Goal: Task Accomplishment & Management: Manage account settings

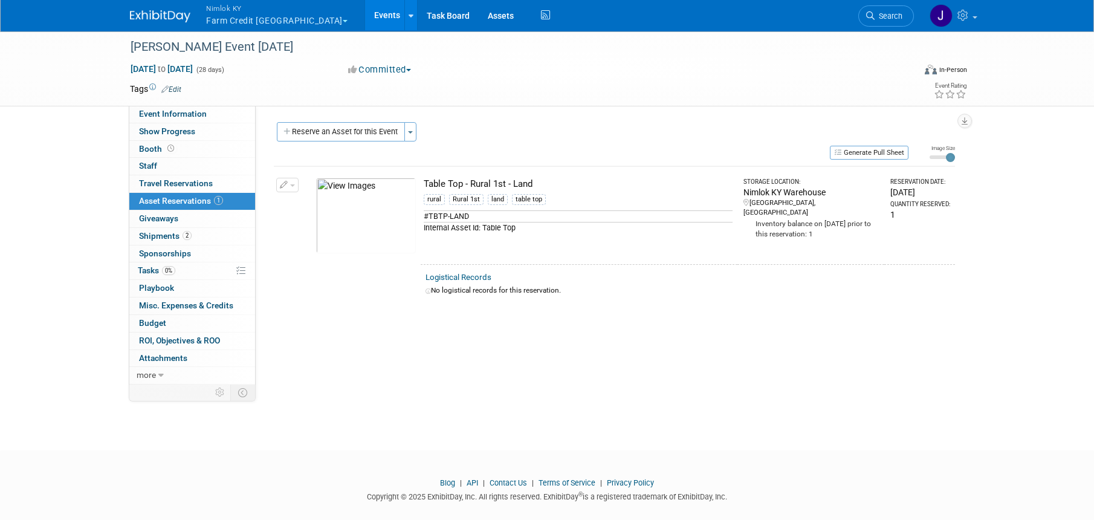
click at [302, 21] on button "Nimlok KY Farm Credit Mid America" at bounding box center [284, 15] width 158 height 31
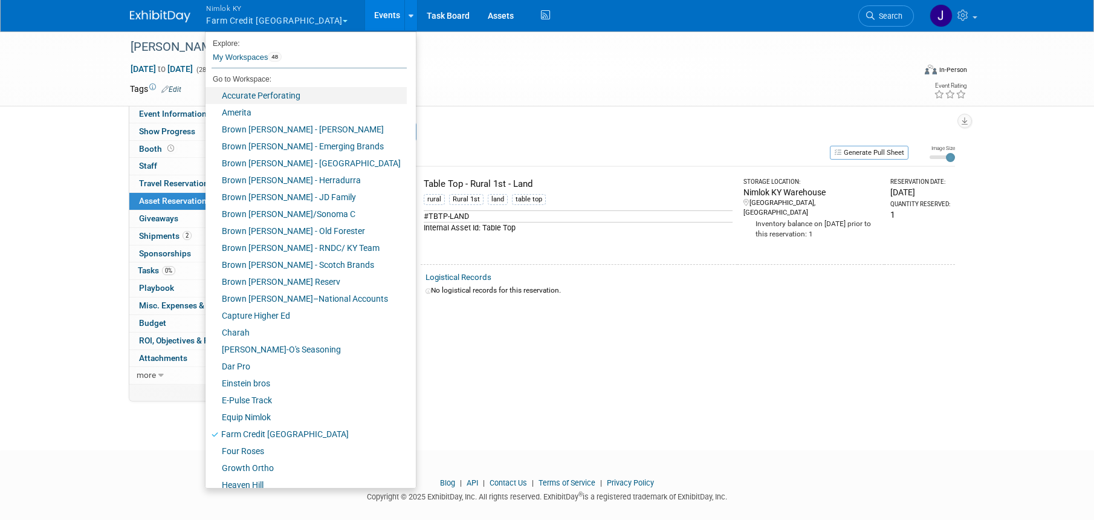
click at [258, 95] on link "Accurate Perforating" at bounding box center [305, 95] width 201 height 17
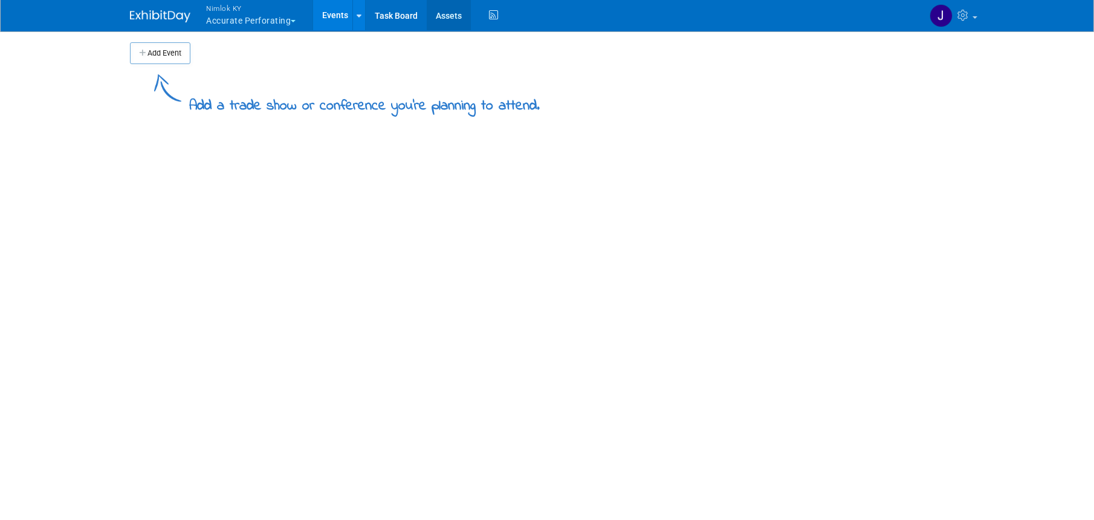
click at [438, 13] on link "Assets" at bounding box center [449, 15] width 44 height 30
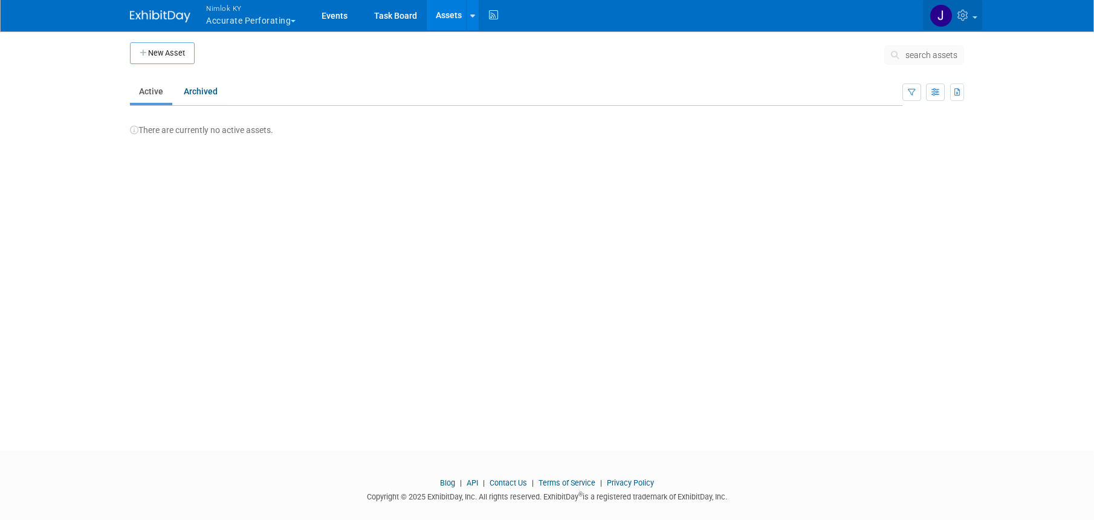
click at [974, 16] on span at bounding box center [974, 17] width 5 height 2
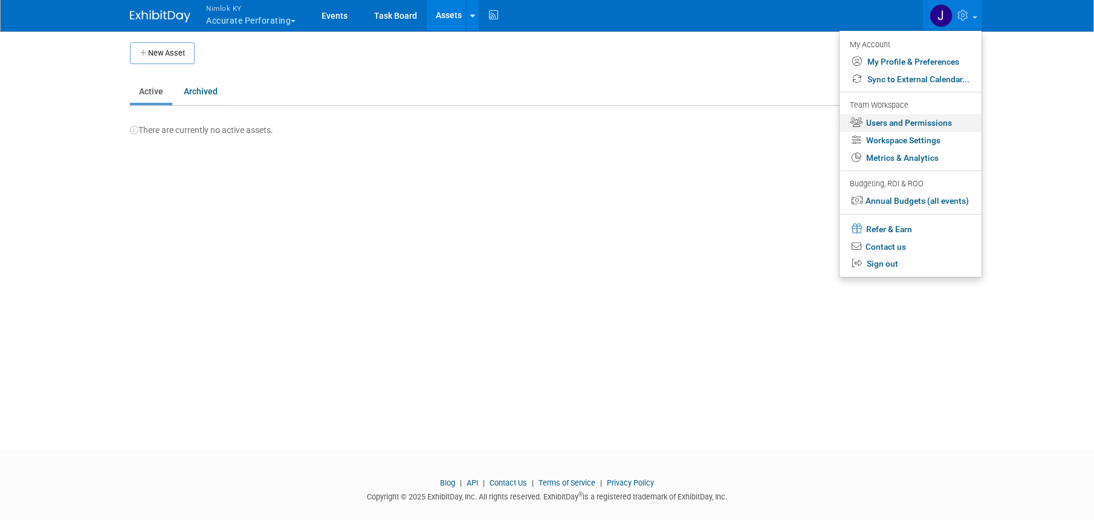
click at [953, 120] on link "Users and Permissions" at bounding box center [910, 123] width 142 height 18
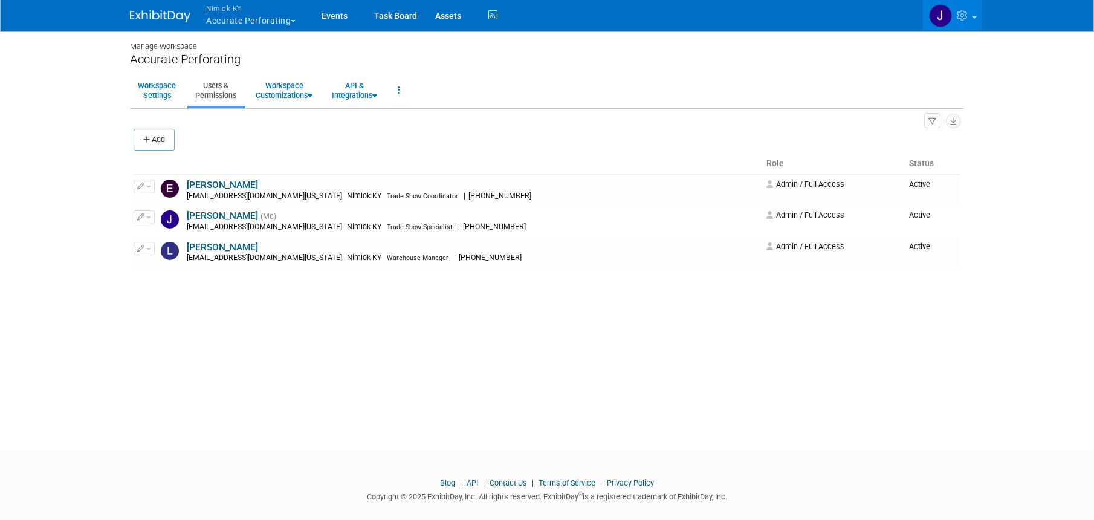
click at [284, 18] on button "Nimlok KY Accurate Perforating" at bounding box center [258, 15] width 106 height 31
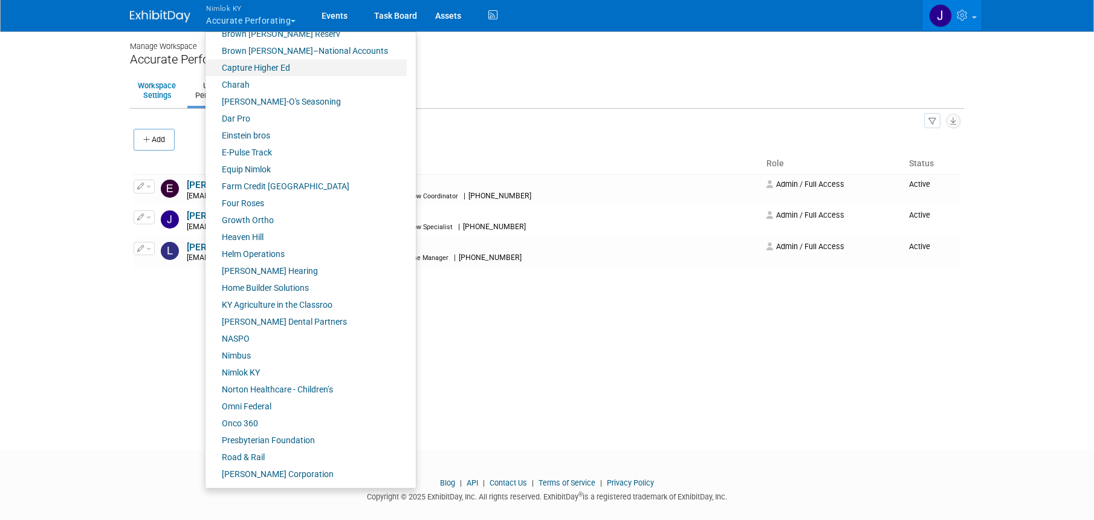
scroll to position [279, 0]
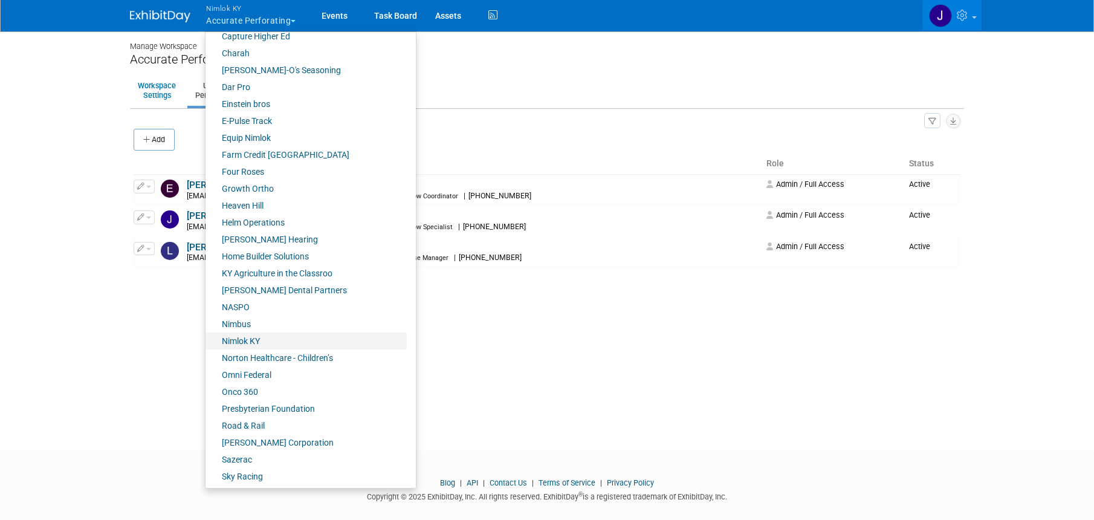
click at [273, 338] on link "Nimlok KY" at bounding box center [305, 340] width 201 height 17
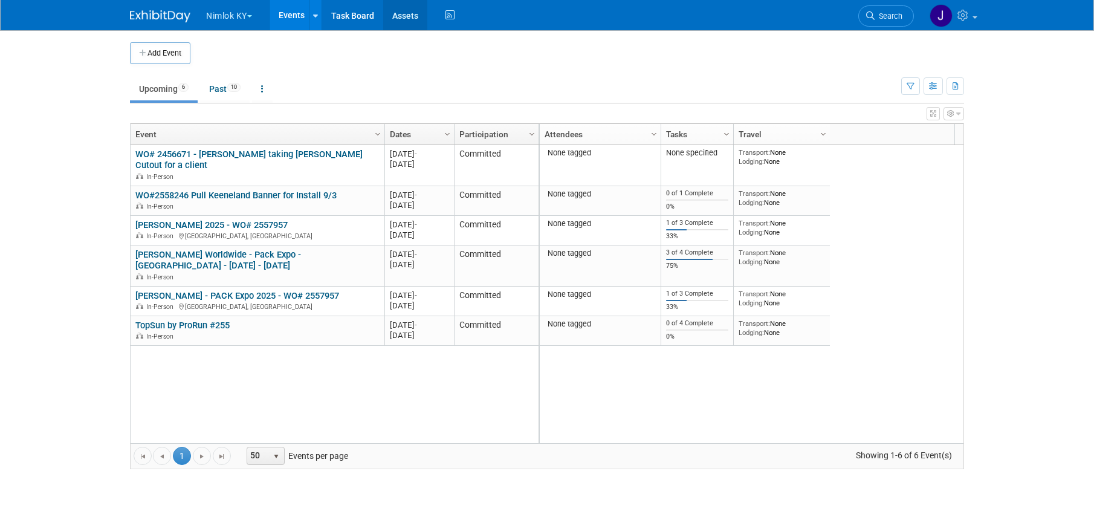
click at [407, 21] on link "Assets" at bounding box center [405, 15] width 44 height 30
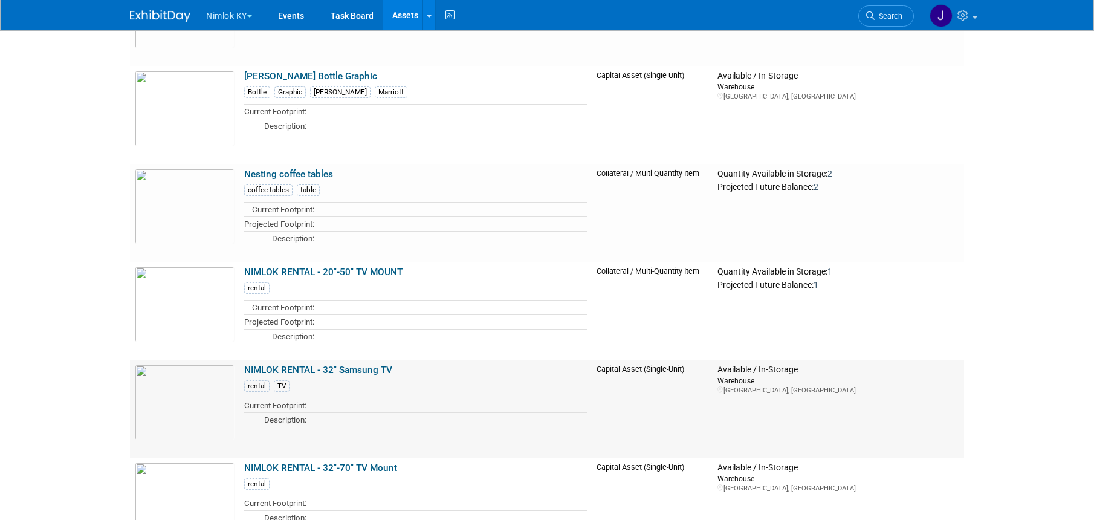
scroll to position [1737, 0]
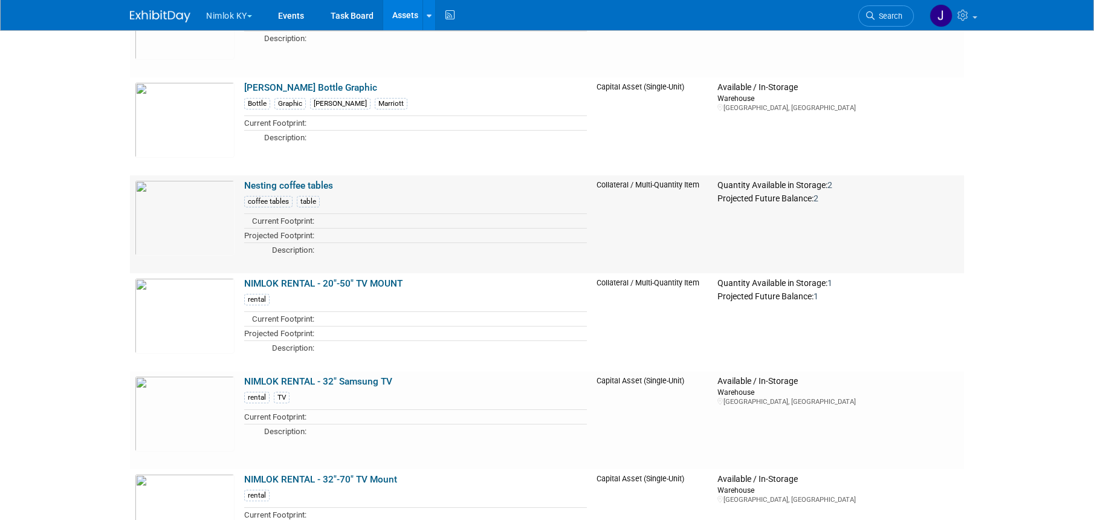
click at [323, 185] on link "Nesting coffee tables" at bounding box center [288, 185] width 89 height 11
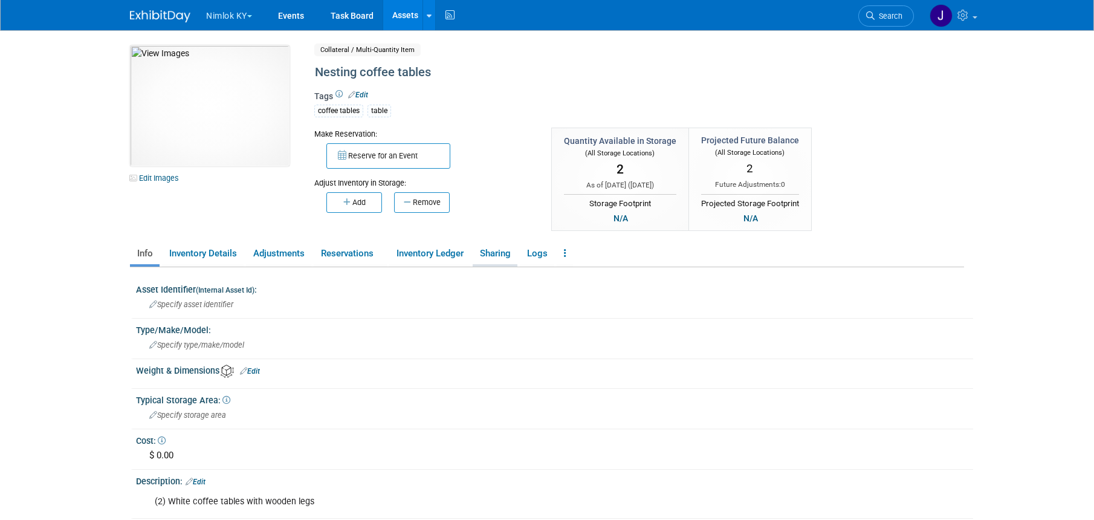
click at [502, 250] on link "Sharing" at bounding box center [495, 253] width 45 height 21
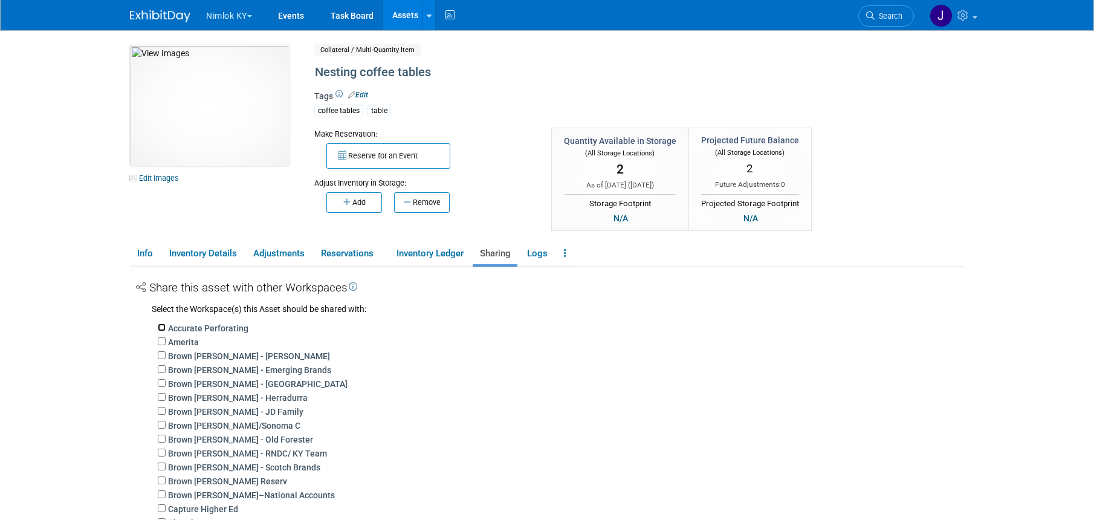
click at [161, 328] on input "Accurate Perforating" at bounding box center [162, 327] width 8 height 8
checkbox input "true"
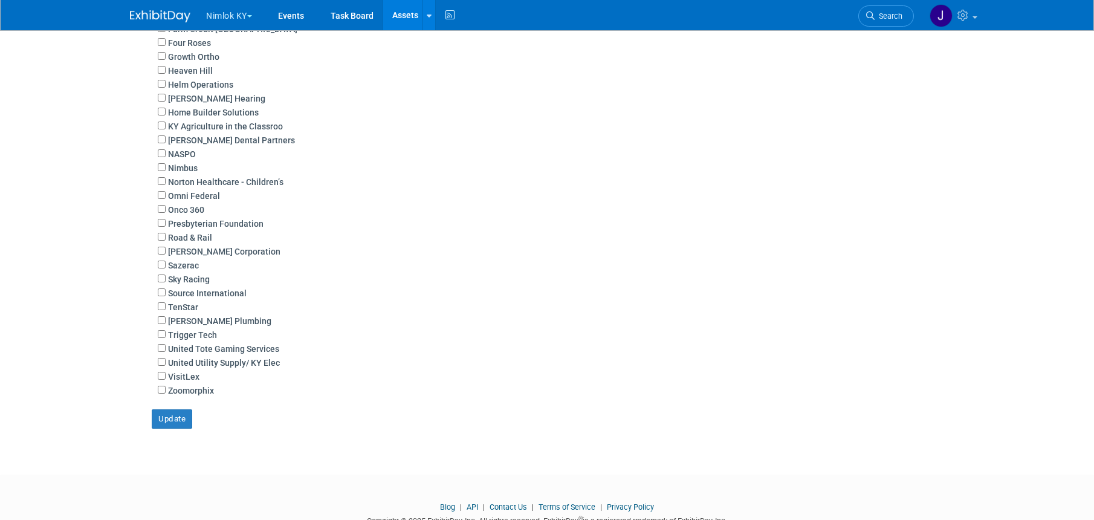
scroll to position [636, 0]
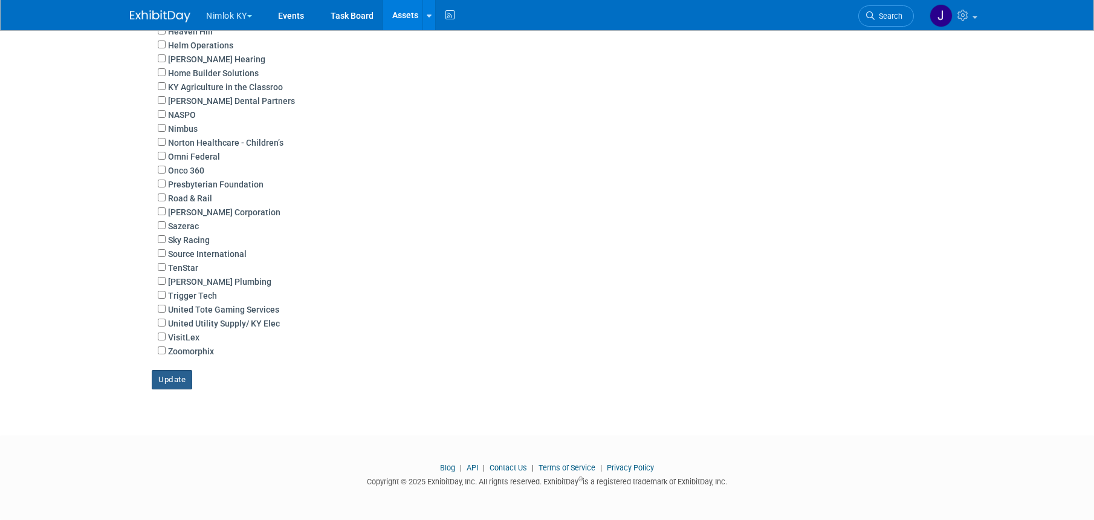
click at [187, 378] on button "Update" at bounding box center [172, 379] width 40 height 19
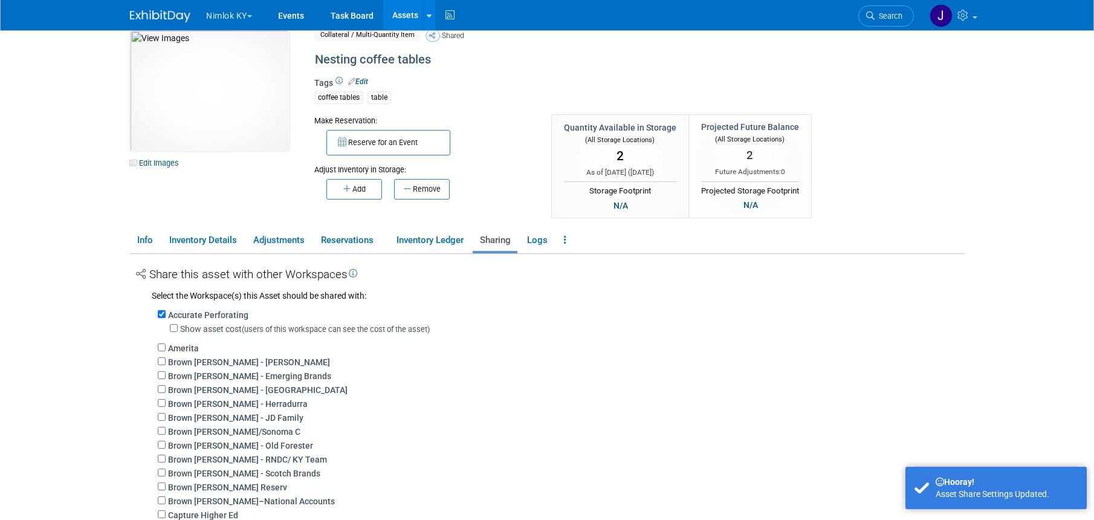
scroll to position [0, 0]
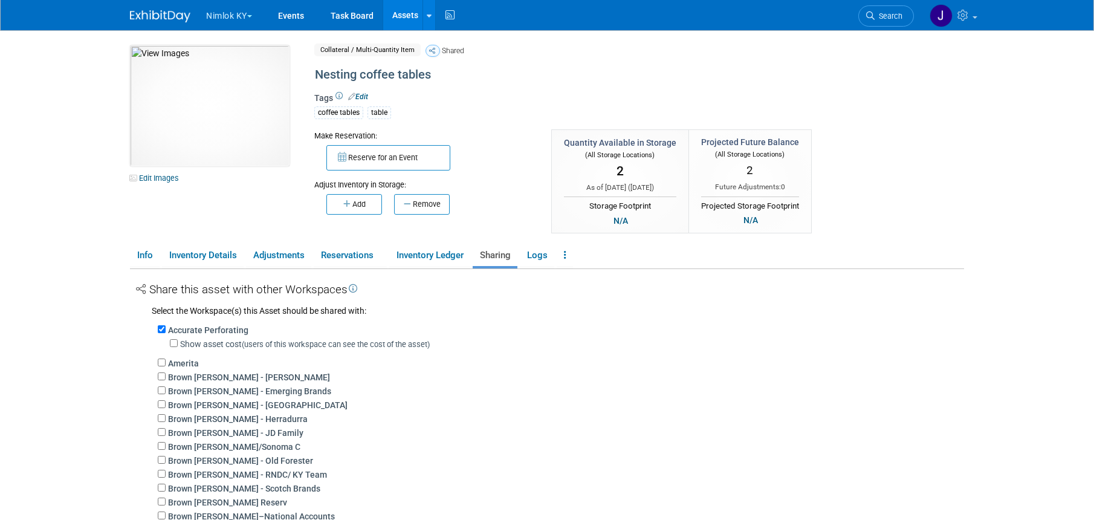
click at [410, 8] on link "Assets" at bounding box center [405, 15] width 44 height 30
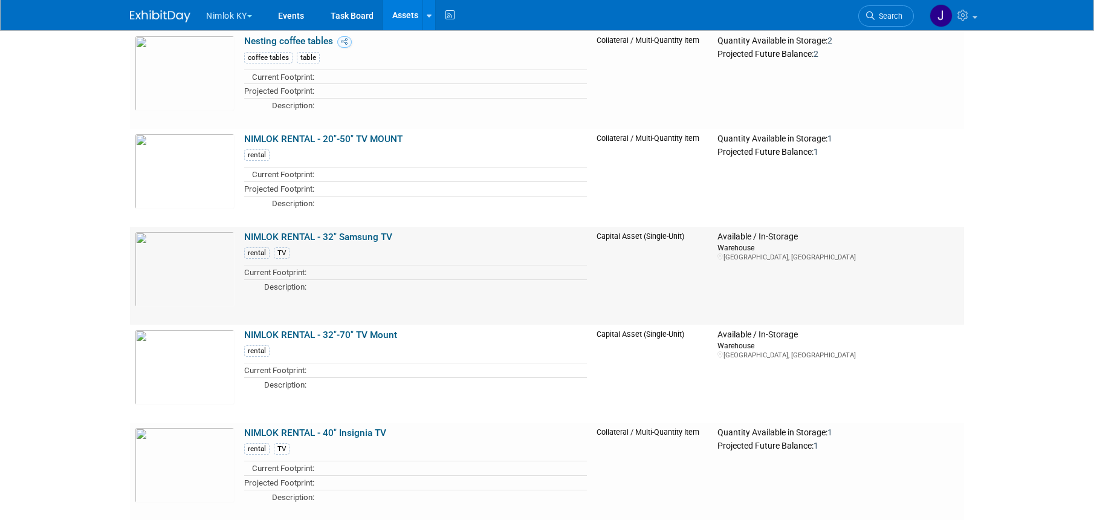
scroll to position [1882, 0]
click at [381, 235] on link "NIMLOK RENTAL - 32" Samsung TV" at bounding box center [318, 236] width 148 height 11
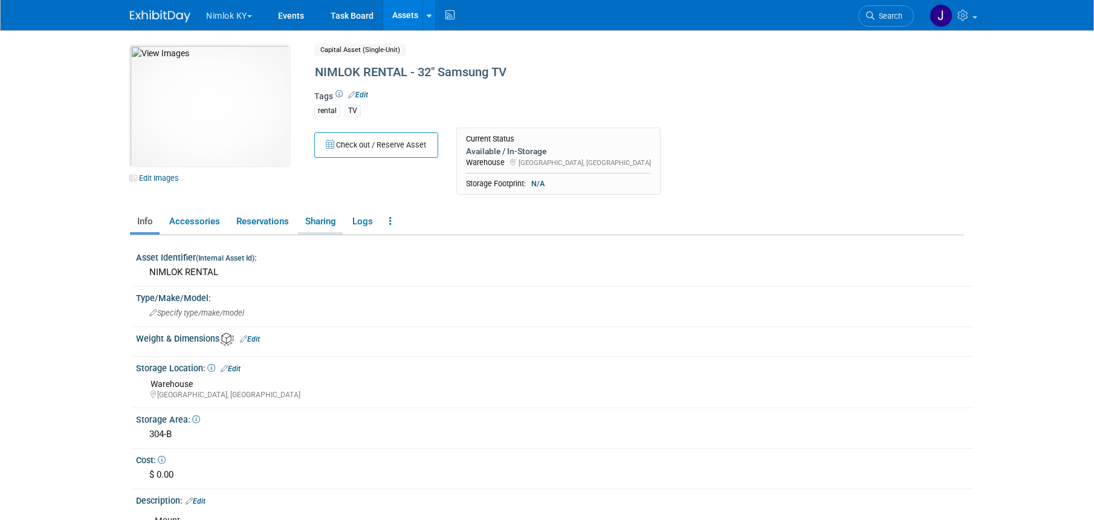
click at [325, 224] on link "Sharing" at bounding box center [320, 221] width 45 height 21
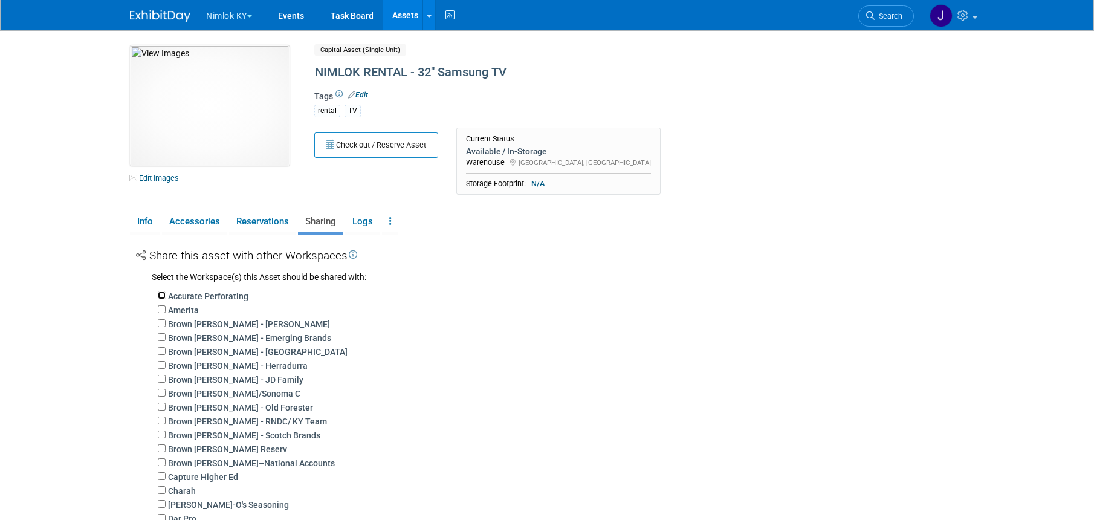
click at [159, 295] on input "Accurate Perforating" at bounding box center [162, 295] width 8 height 8
checkbox input "true"
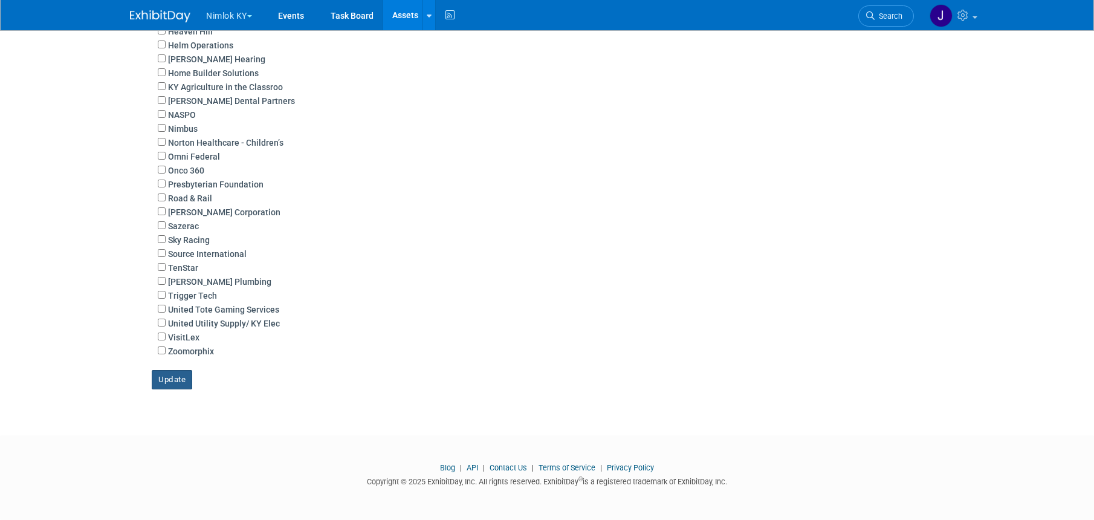
click at [166, 380] on button "Update" at bounding box center [172, 379] width 40 height 19
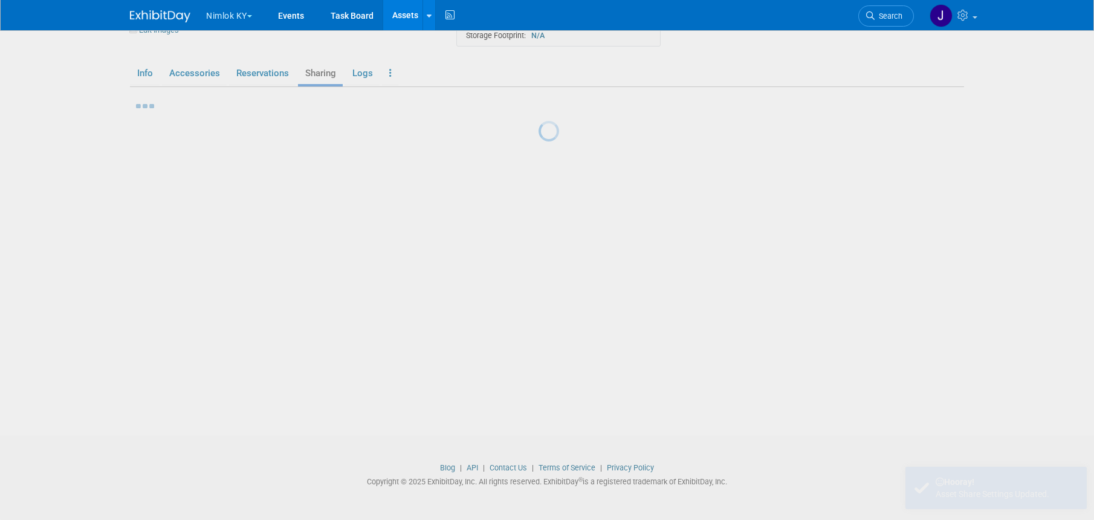
scroll to position [606, 0]
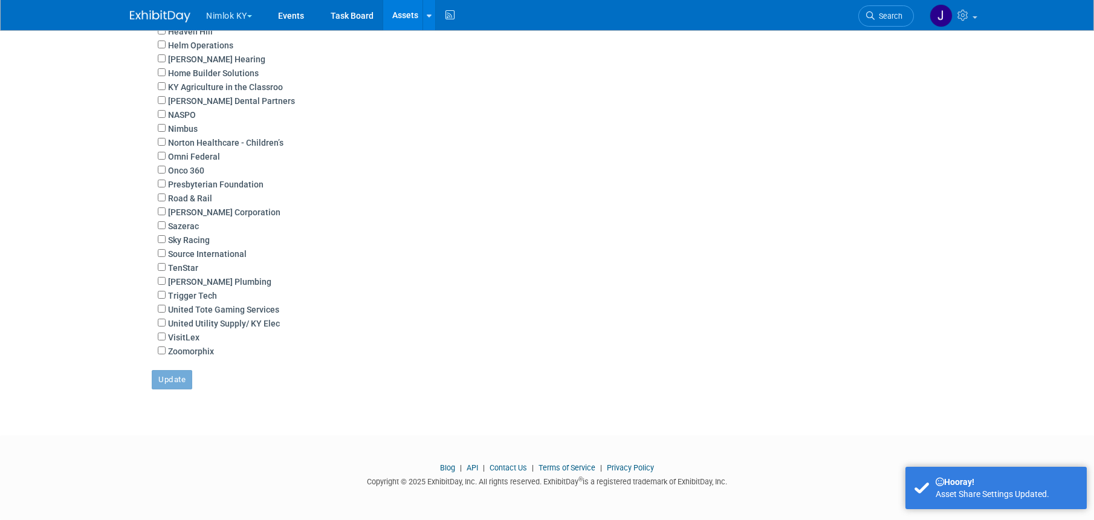
click at [409, 15] on link "Assets" at bounding box center [405, 15] width 44 height 30
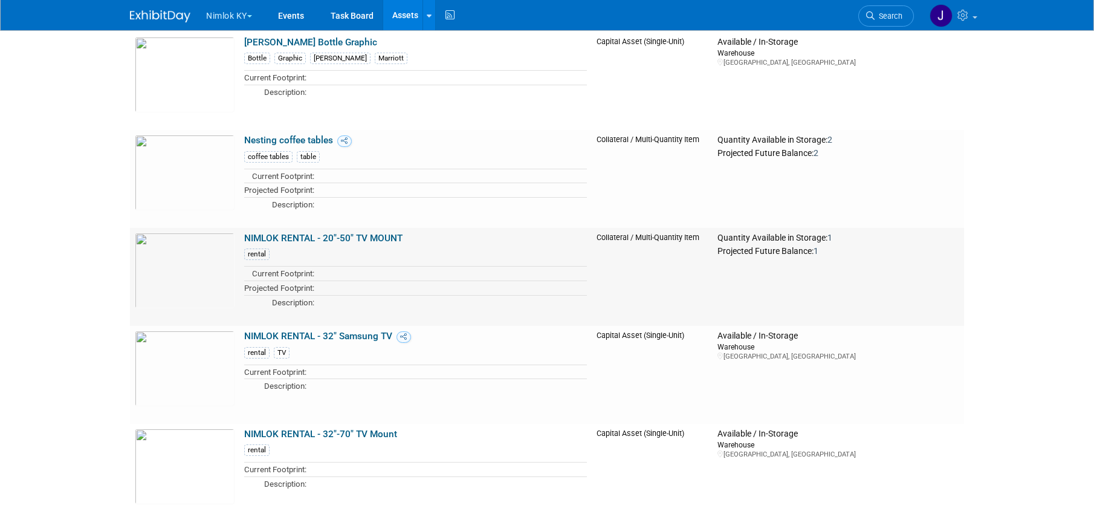
scroll to position [1786, 0]
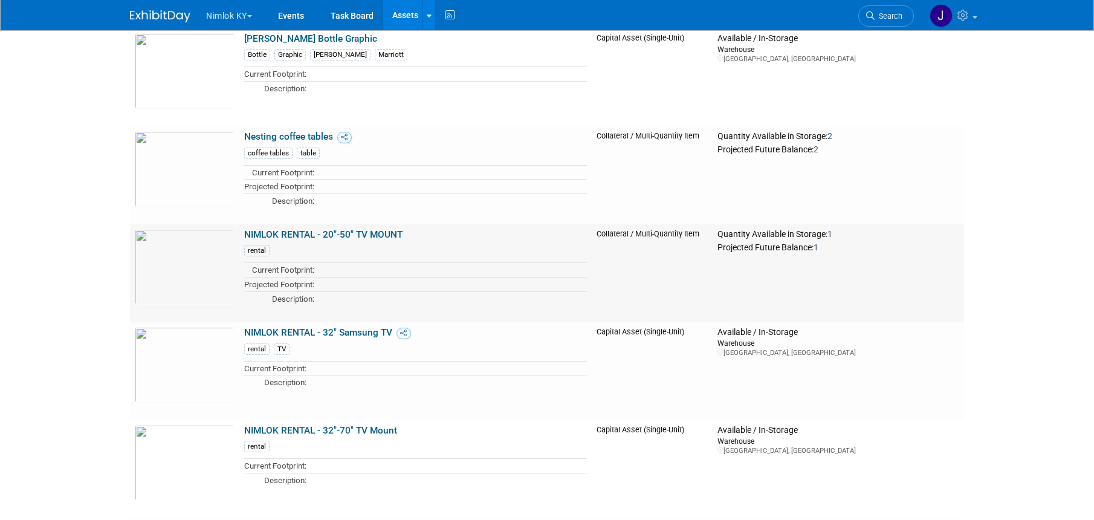
click at [341, 230] on link "NIMLOK RENTAL - 20"-50" TV MOUNT" at bounding box center [323, 234] width 158 height 11
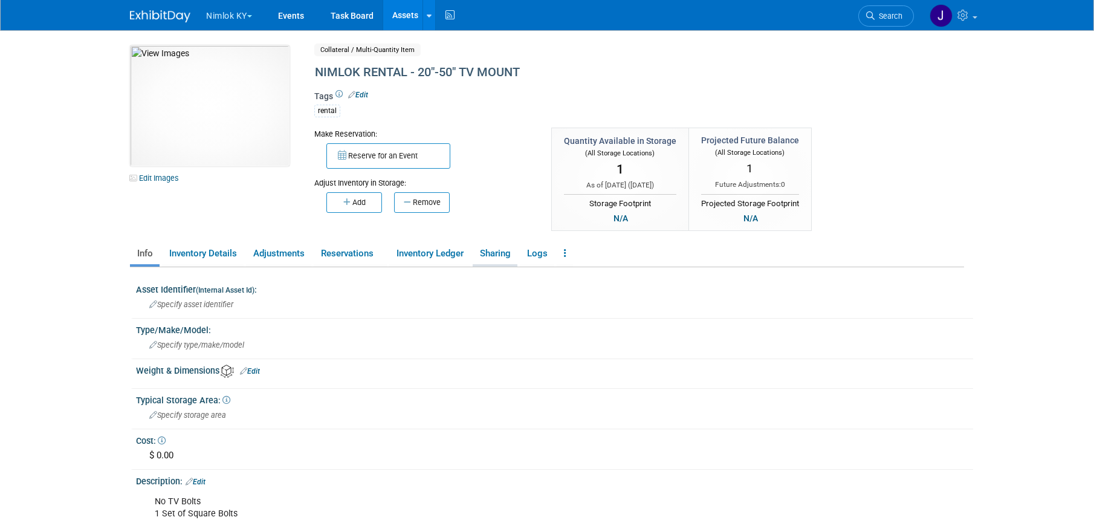
click at [502, 248] on link "Sharing" at bounding box center [495, 253] width 45 height 21
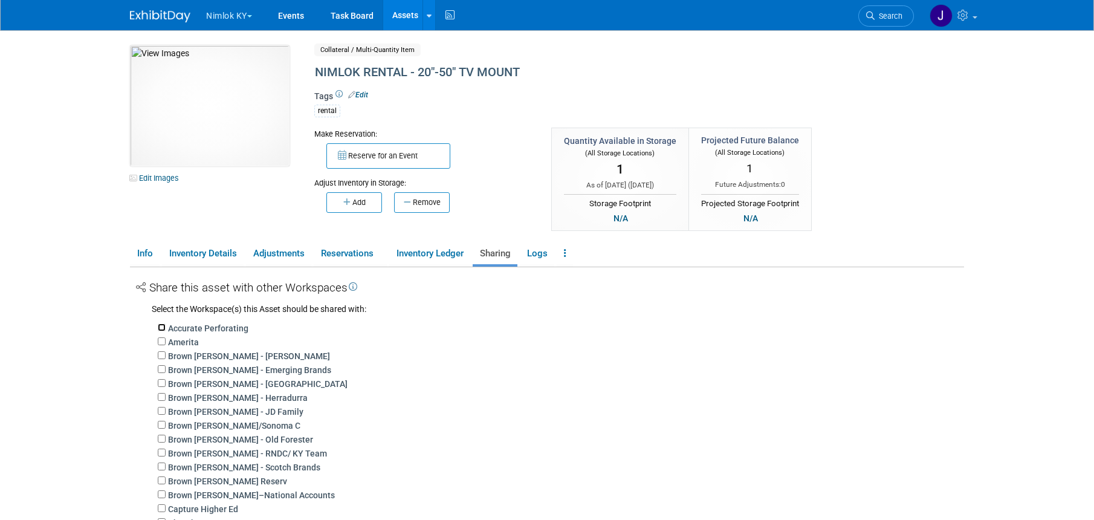
click at [162, 328] on input "Accurate Perforating" at bounding box center [162, 327] width 8 height 8
checkbox input "true"
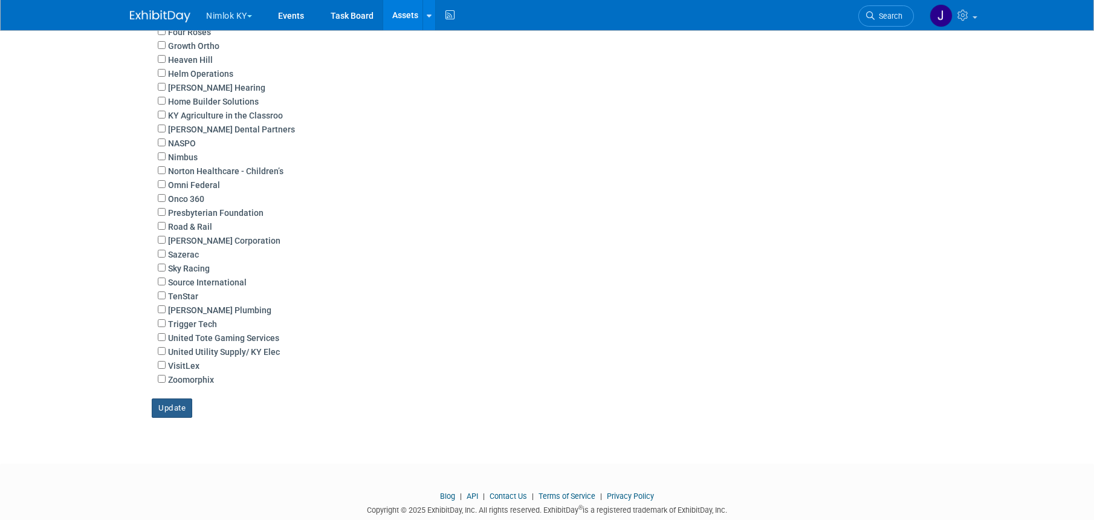
click at [186, 411] on button "Update" at bounding box center [172, 407] width 40 height 19
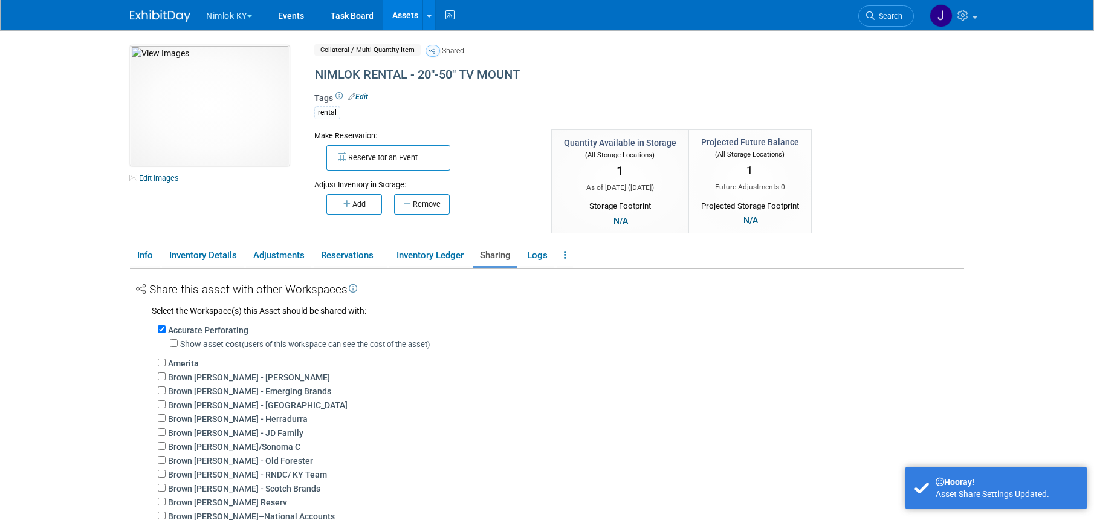
click at [403, 11] on link "Assets" at bounding box center [405, 15] width 44 height 30
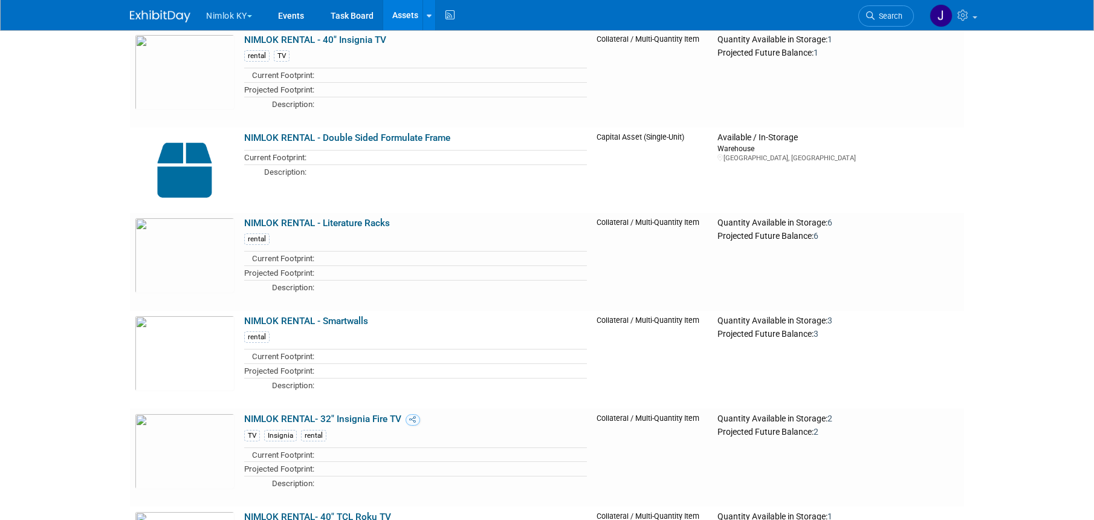
scroll to position [2283, 0]
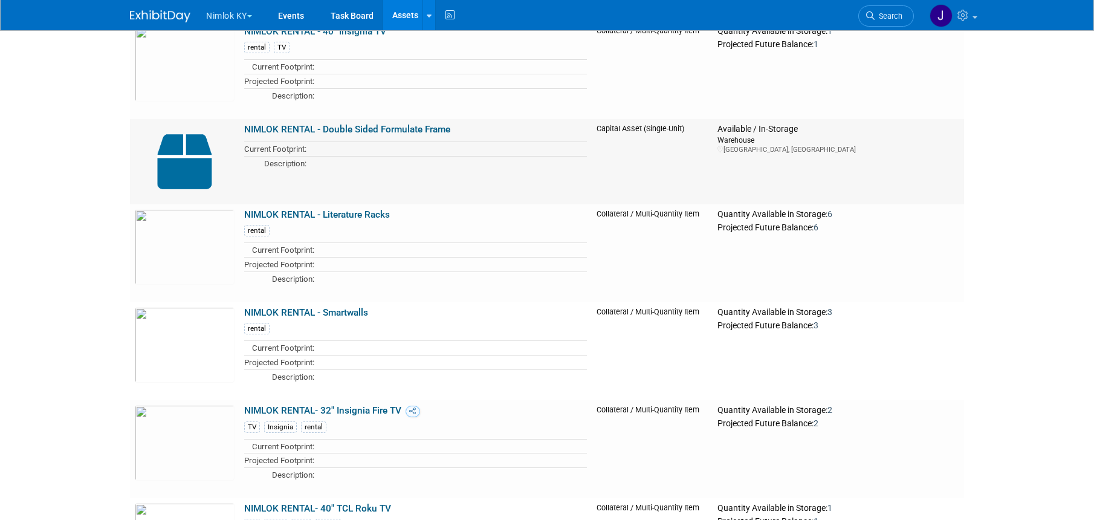
click at [341, 128] on link "NIMLOK RENTAL - Double Sided Formulate Frame" at bounding box center [347, 129] width 206 height 11
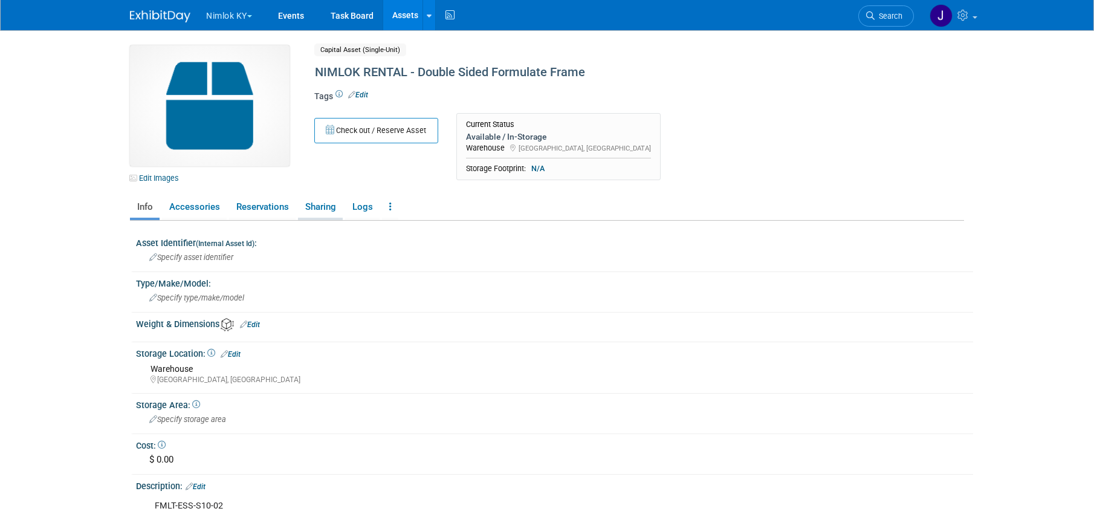
click at [328, 209] on link "Sharing" at bounding box center [320, 206] width 45 height 21
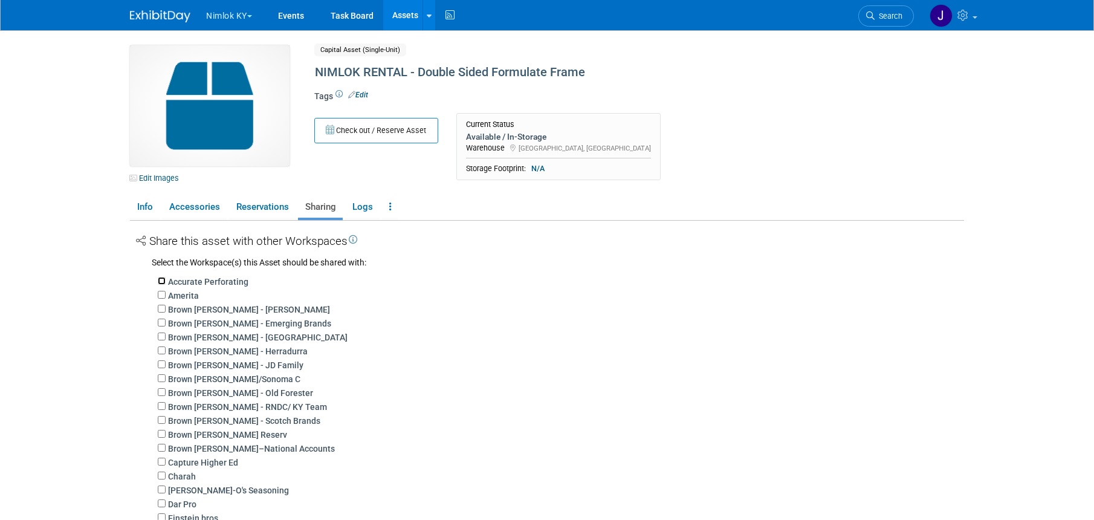
click at [158, 279] on input "Accurate Perforating" at bounding box center [162, 281] width 8 height 8
checkbox input "true"
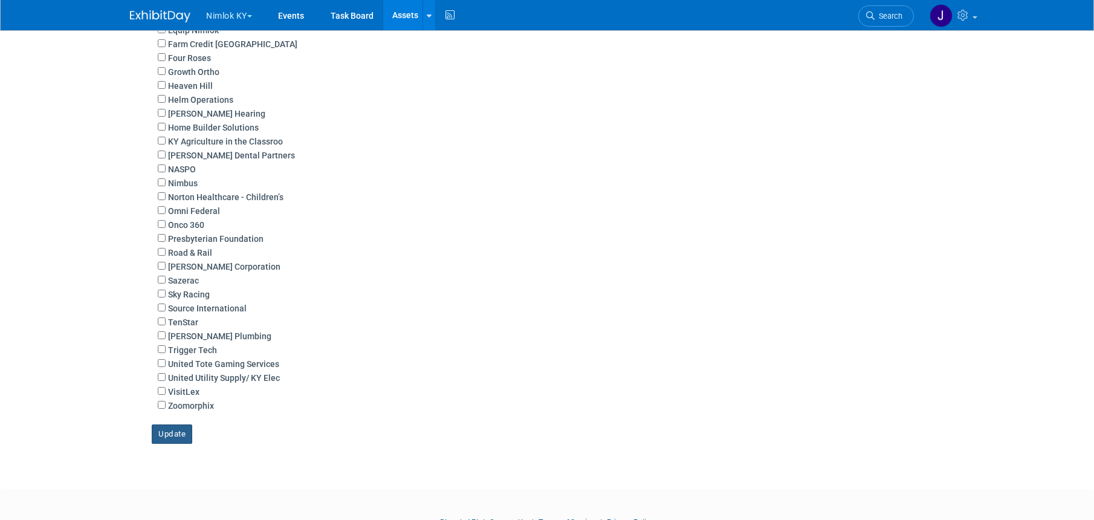
click at [181, 432] on button "Update" at bounding box center [172, 433] width 40 height 19
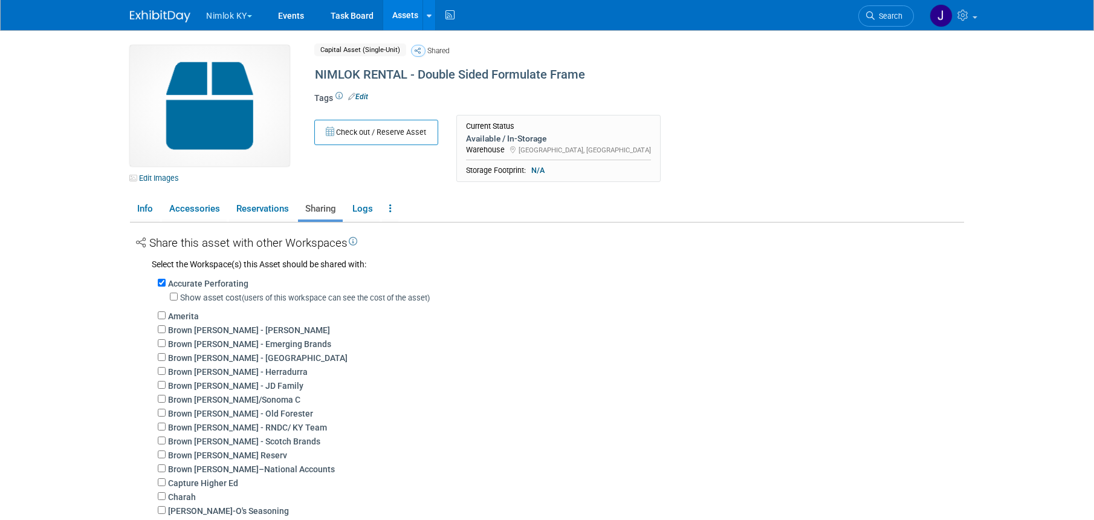
click at [408, 9] on link "Assets" at bounding box center [405, 15] width 44 height 30
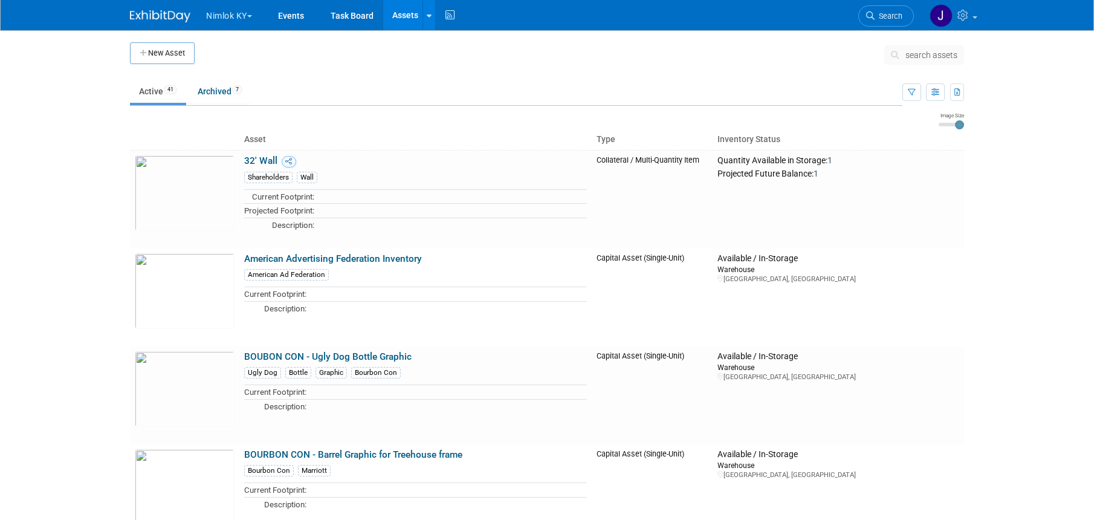
click at [249, 15] on button "Nimlok KY" at bounding box center [236, 13] width 62 height 27
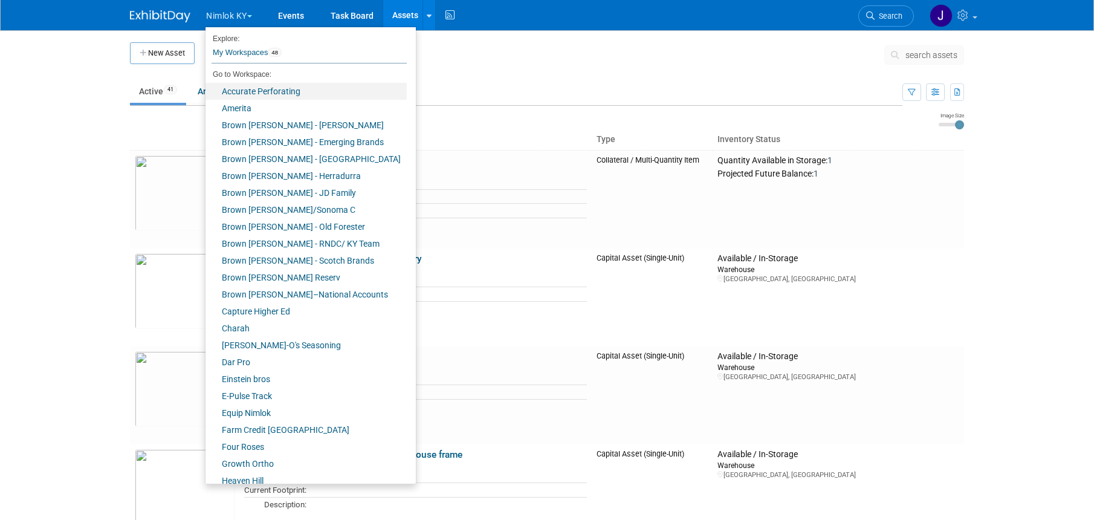
click at [261, 91] on link "Accurate Perforating" at bounding box center [305, 91] width 201 height 17
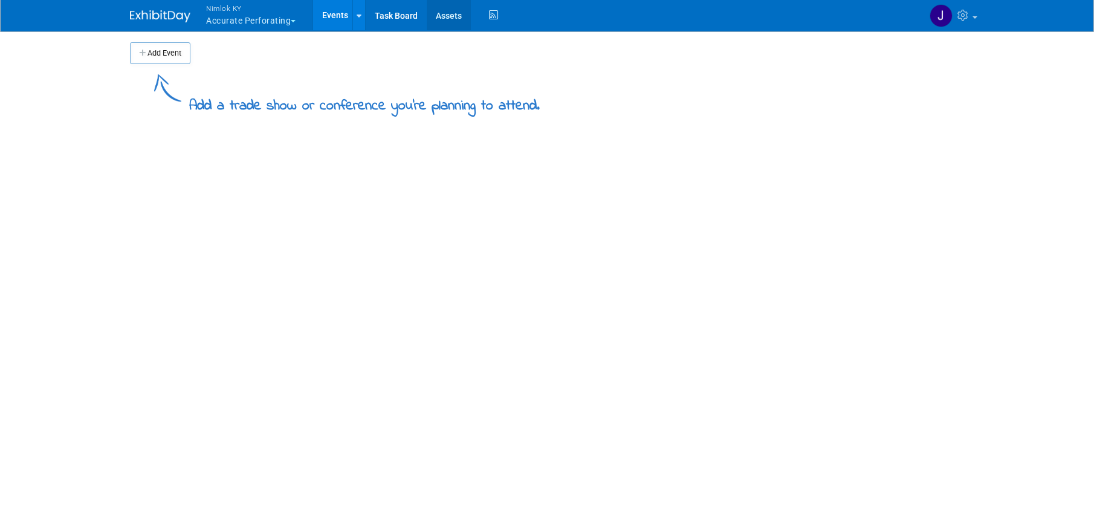
click at [445, 15] on link "Assets" at bounding box center [449, 15] width 44 height 30
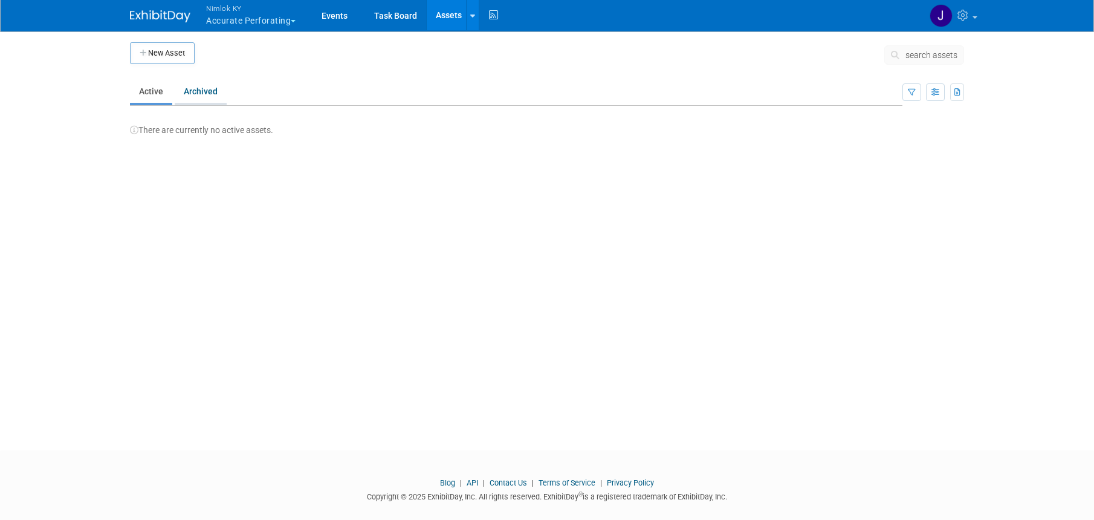
click at [204, 90] on link "Archived" at bounding box center [201, 91] width 52 height 23
click at [153, 96] on link "Active" at bounding box center [151, 91] width 42 height 23
click at [217, 95] on link "Archived" at bounding box center [201, 91] width 52 height 23
click at [157, 98] on link "Active" at bounding box center [151, 91] width 42 height 23
click at [266, 21] on button "Nimlok KY Accurate Perforating" at bounding box center [258, 15] width 106 height 31
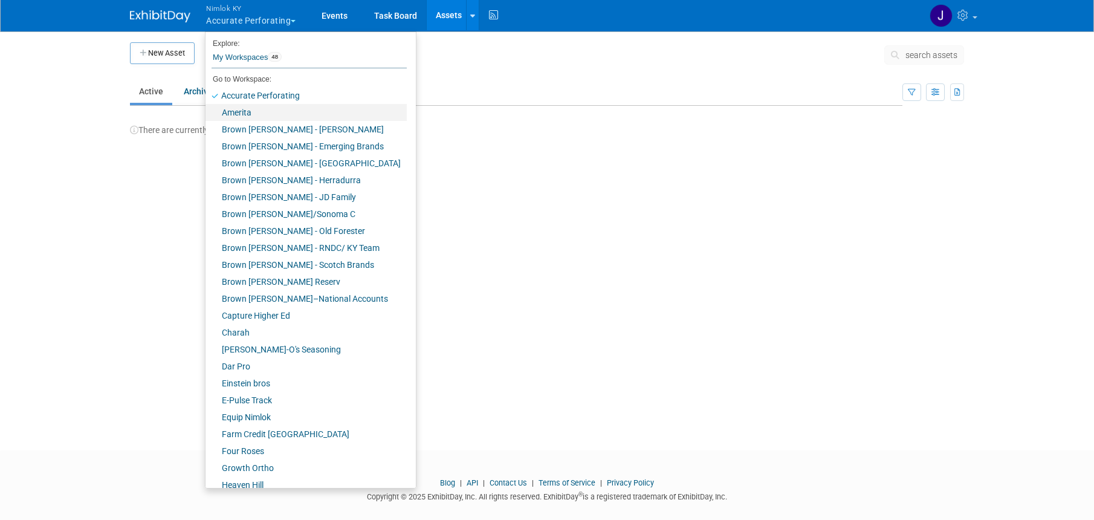
click at [270, 116] on link "Amerita" at bounding box center [305, 112] width 201 height 17
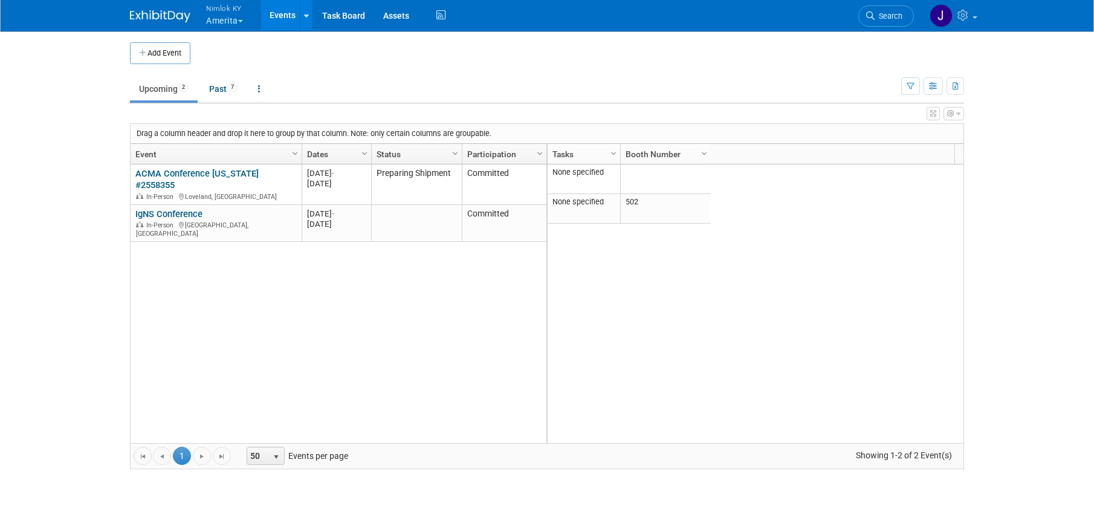
click at [239, 23] on button "Nimlok KY Amerita" at bounding box center [231, 15] width 53 height 31
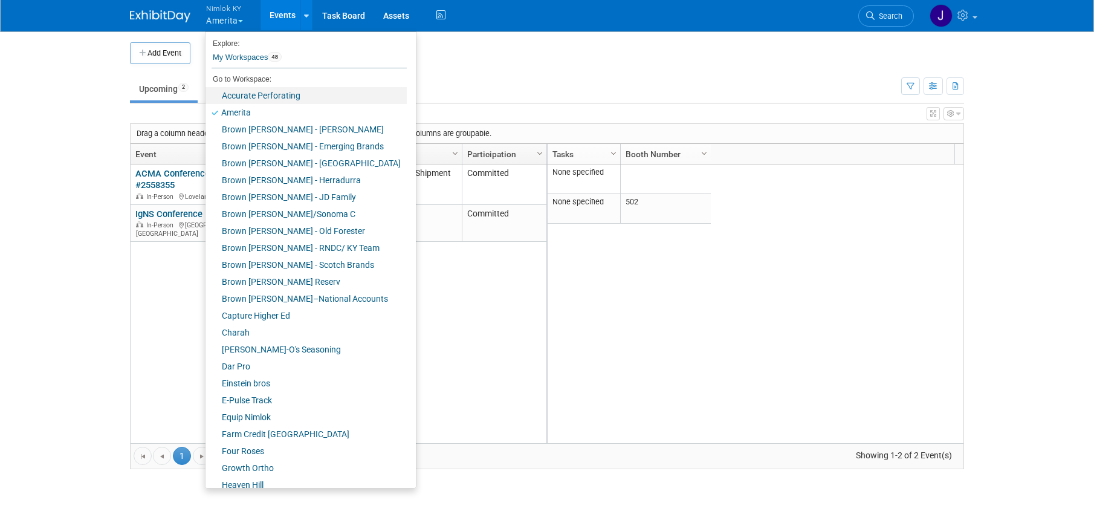
click at [255, 97] on link "Accurate Perforating" at bounding box center [305, 95] width 201 height 17
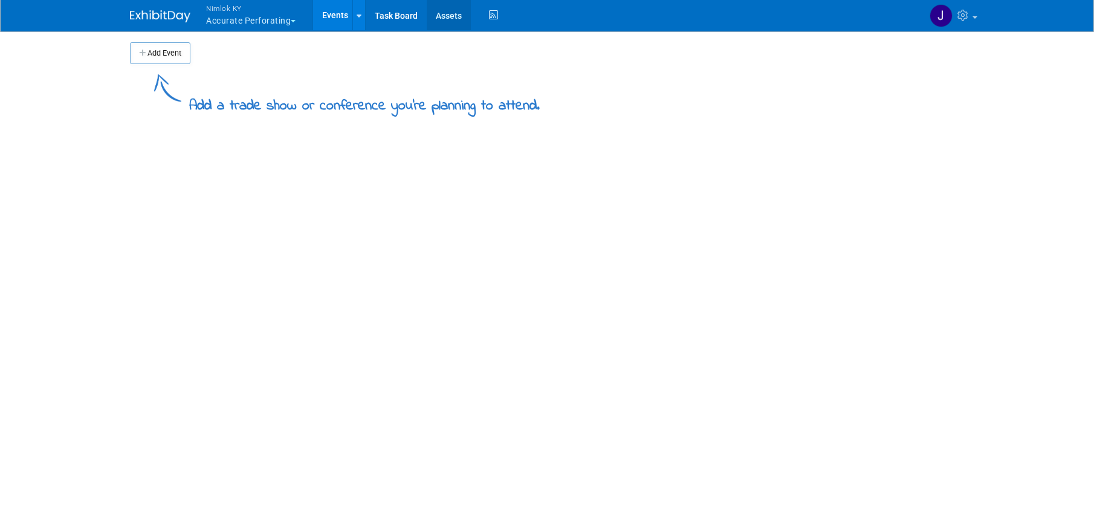
click at [455, 21] on link "Assets" at bounding box center [449, 15] width 44 height 30
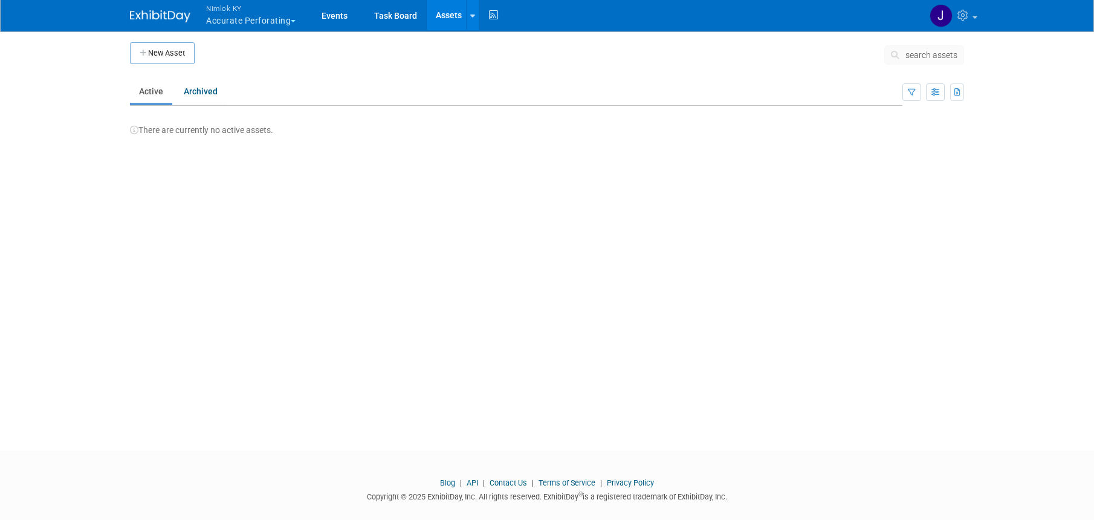
click at [237, 27] on button "Nimlok KY Accurate Perforating" at bounding box center [258, 15] width 106 height 31
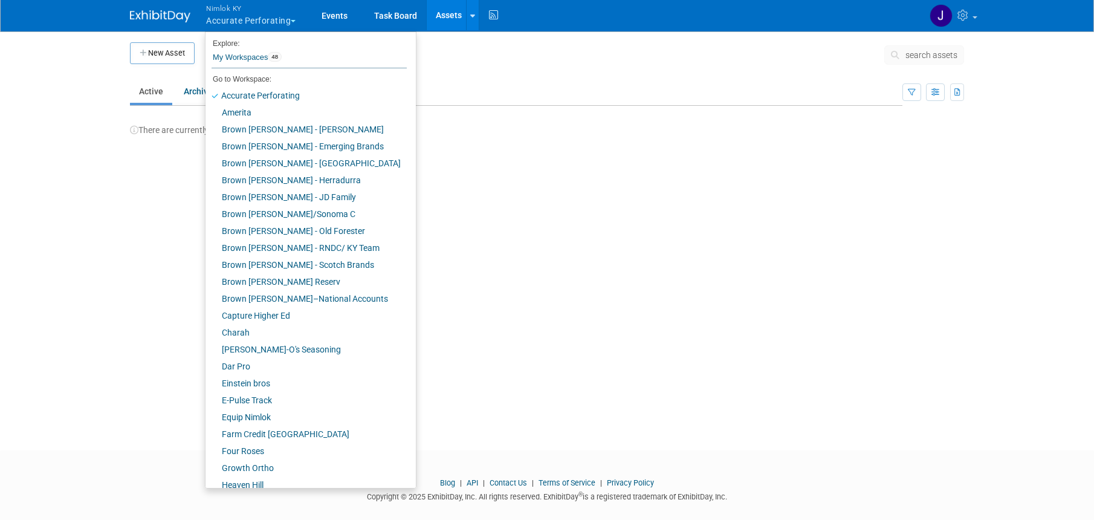
click at [445, 77] on div "New Asset search assets Choose the type of asset you'd like to create: Capital …" at bounding box center [547, 89] width 834 height 94
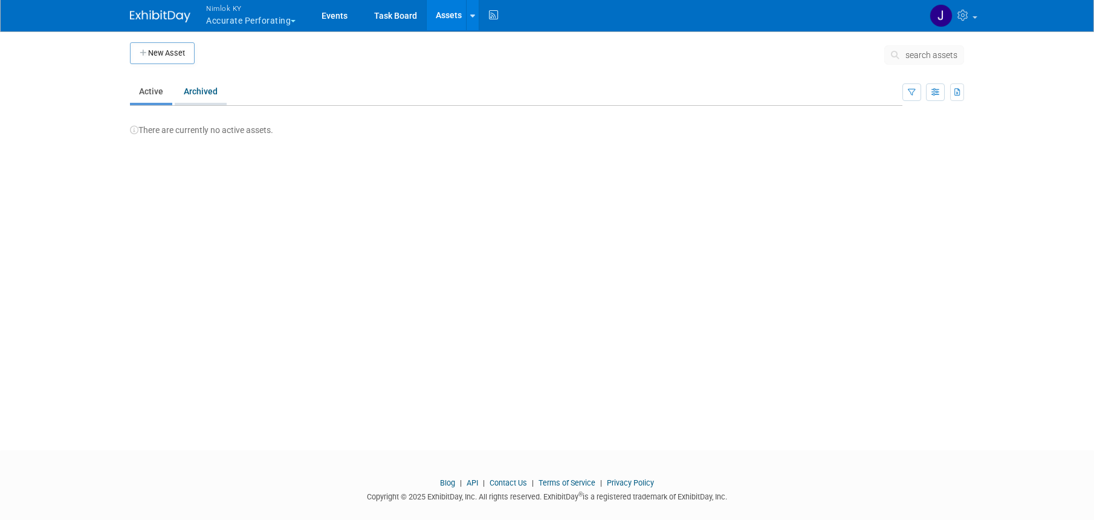
click at [195, 92] on link "Archived" at bounding box center [201, 91] width 52 height 23
click at [155, 97] on link "Active" at bounding box center [151, 91] width 42 height 23
click at [340, 16] on link "Events" at bounding box center [334, 15] width 44 height 30
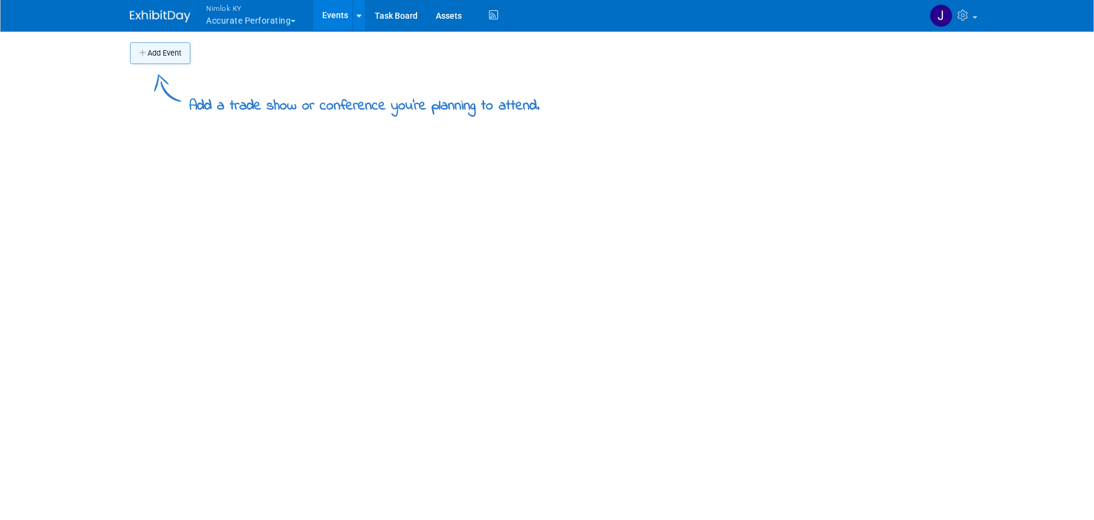
click at [172, 60] on button "Add Event" at bounding box center [160, 53] width 60 height 22
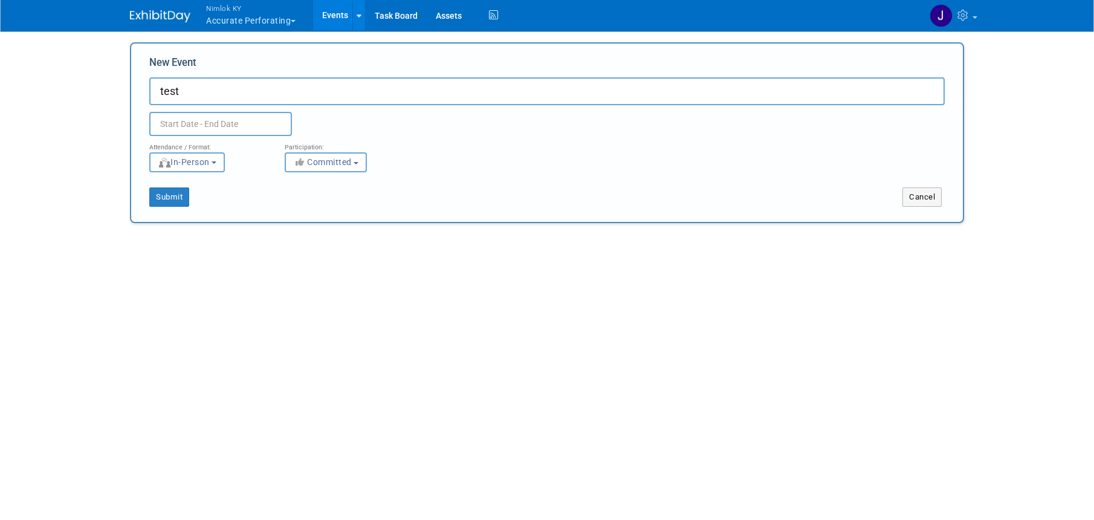
type input "test"
click at [215, 129] on body "Nimlok KY Accurate Perforating Explore: My Workspaces 48 Go to Workspace: Accur…" at bounding box center [547, 260] width 1094 height 520
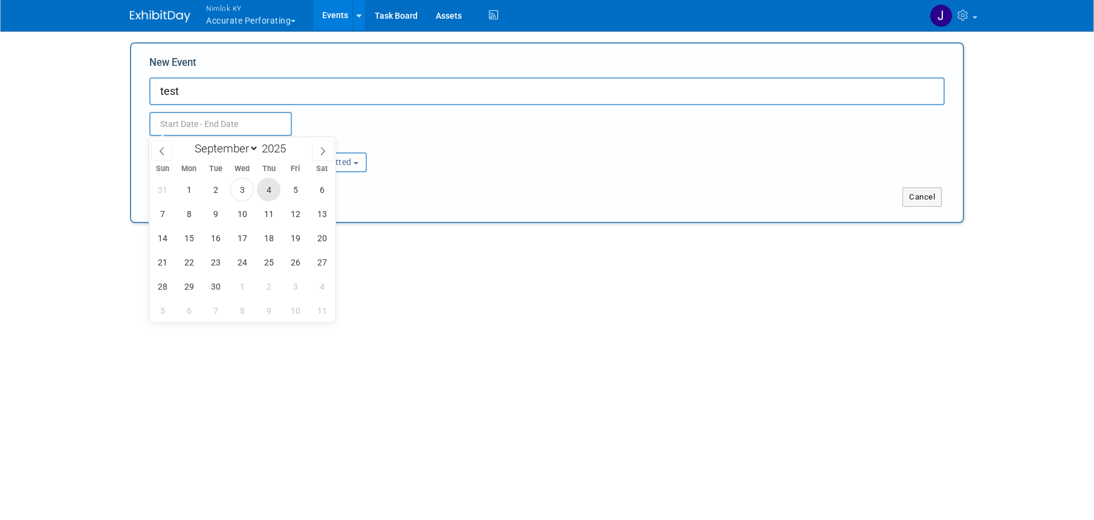
click at [265, 187] on span "4" at bounding box center [269, 190] width 24 height 24
type input "Sep 4, 2025 to Sep 4, 2025"
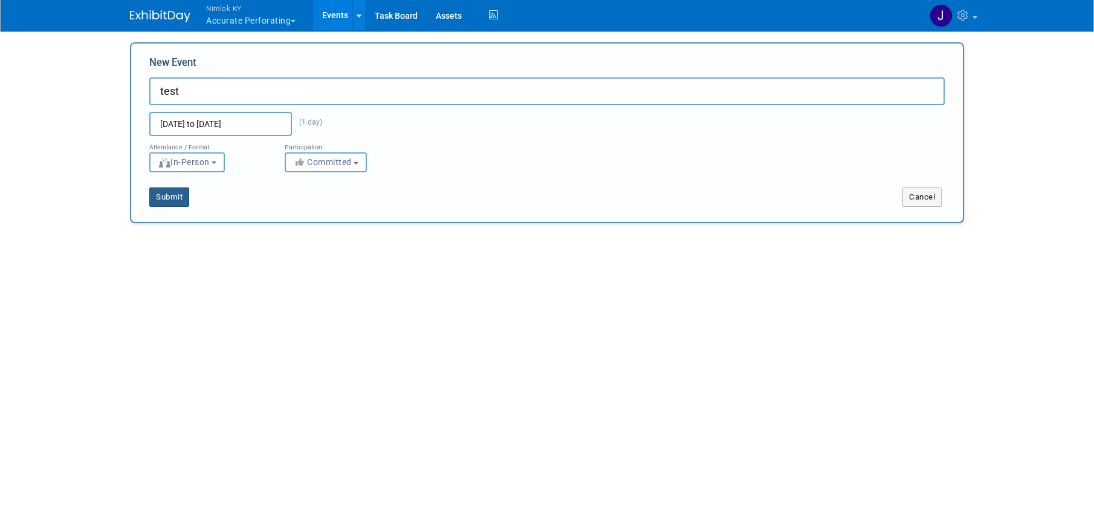
click at [165, 189] on button "Submit" at bounding box center [169, 196] width 40 height 19
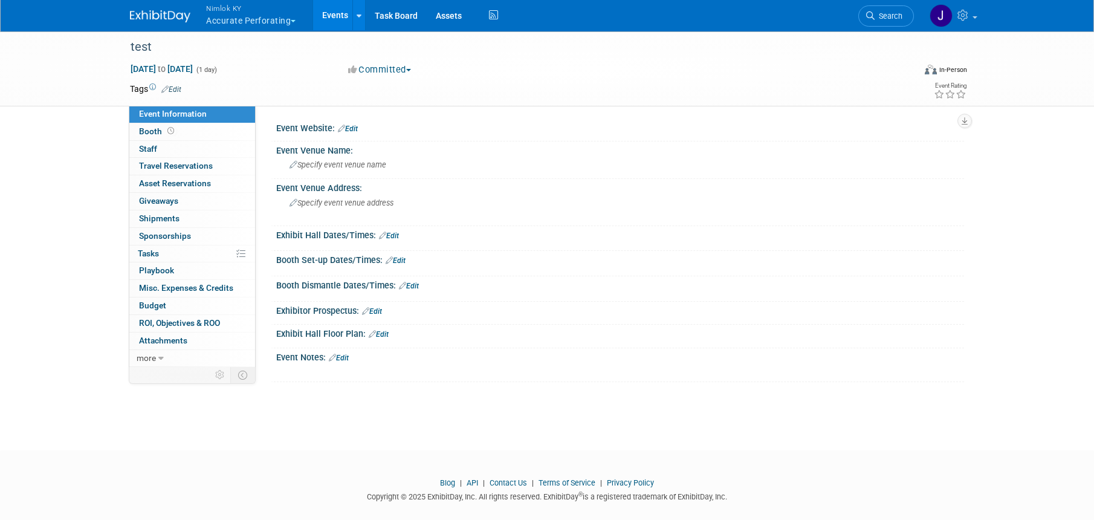
click at [165, 190] on link "0 Asset Reservations 0" at bounding box center [192, 183] width 126 height 17
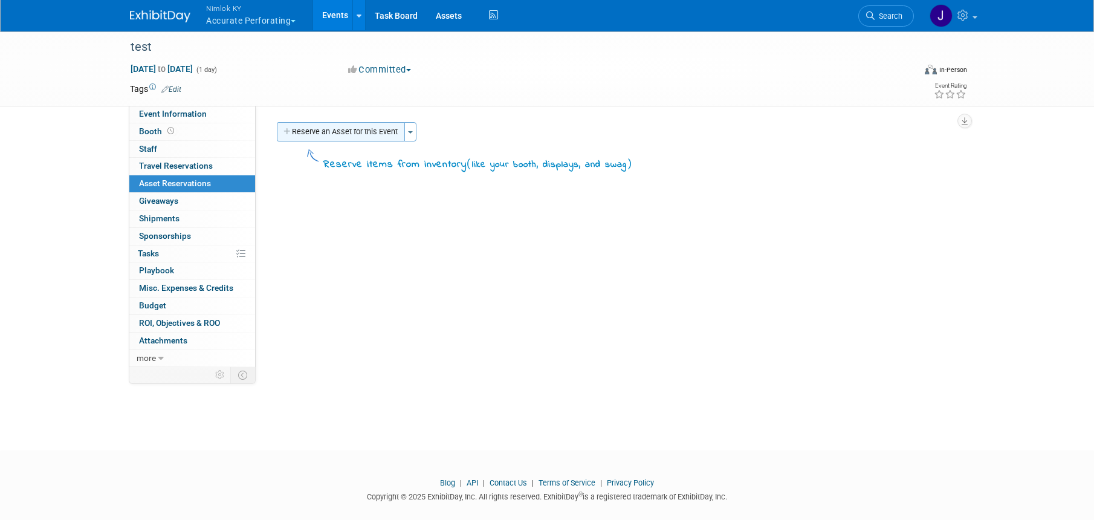
click at [351, 129] on button "Reserve an Asset for this Event" at bounding box center [341, 131] width 128 height 19
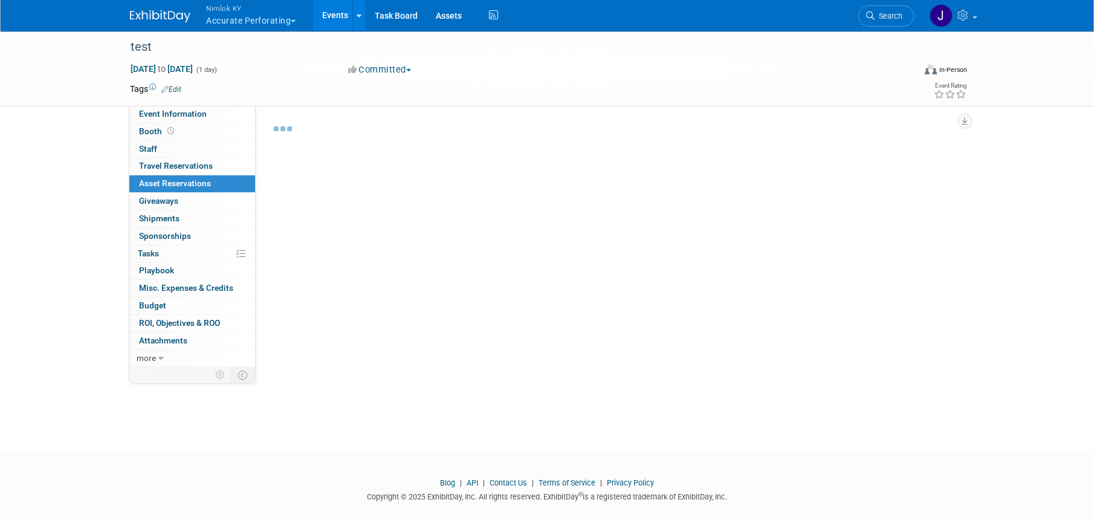
scroll to position [11, 0]
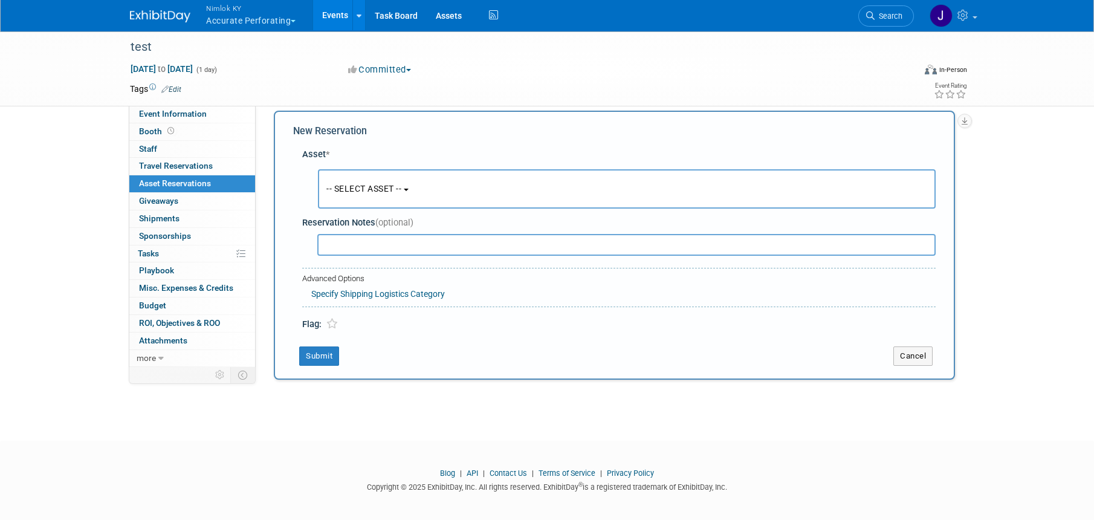
click at [392, 179] on button "-- SELECT ASSET --" at bounding box center [627, 188] width 618 height 39
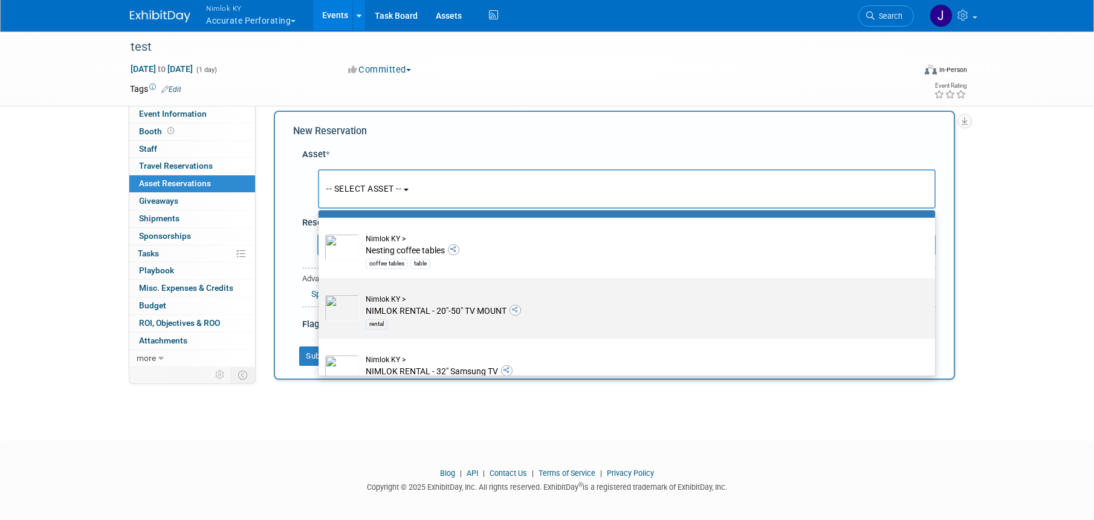
scroll to position [0, 0]
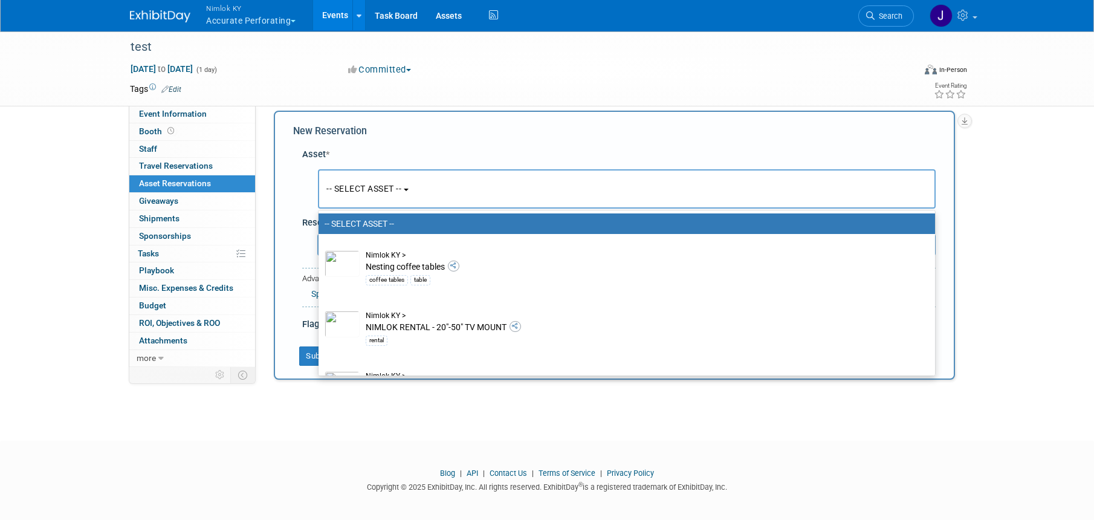
click at [493, 406] on div "test Sep 4, 2025 to Sep 4, 2025 (1 day) Sep 4, 2025 to Sep 4, 2025 Committed Co…" at bounding box center [547, 219] width 1094 height 400
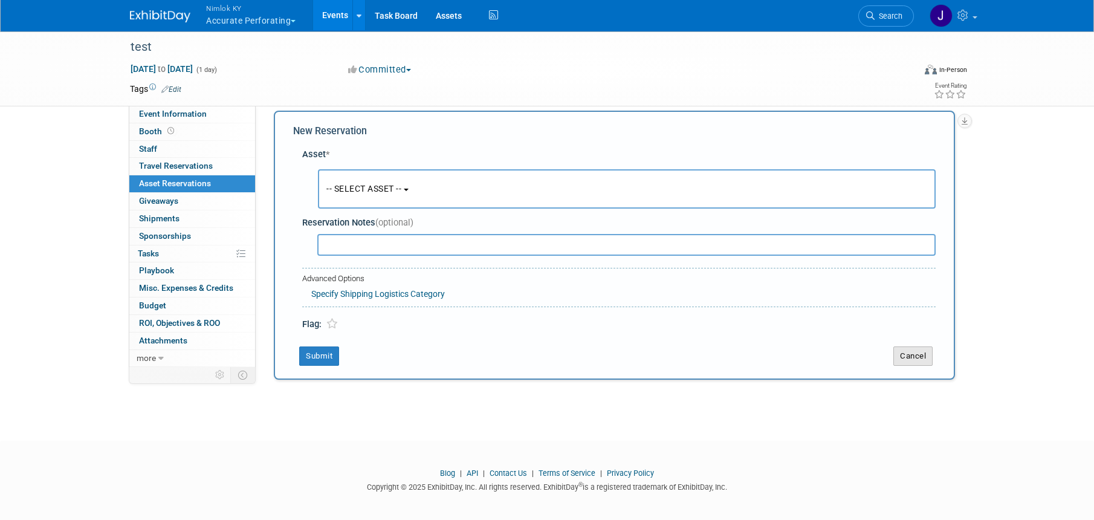
click at [926, 355] on button "Cancel" at bounding box center [912, 355] width 39 height 19
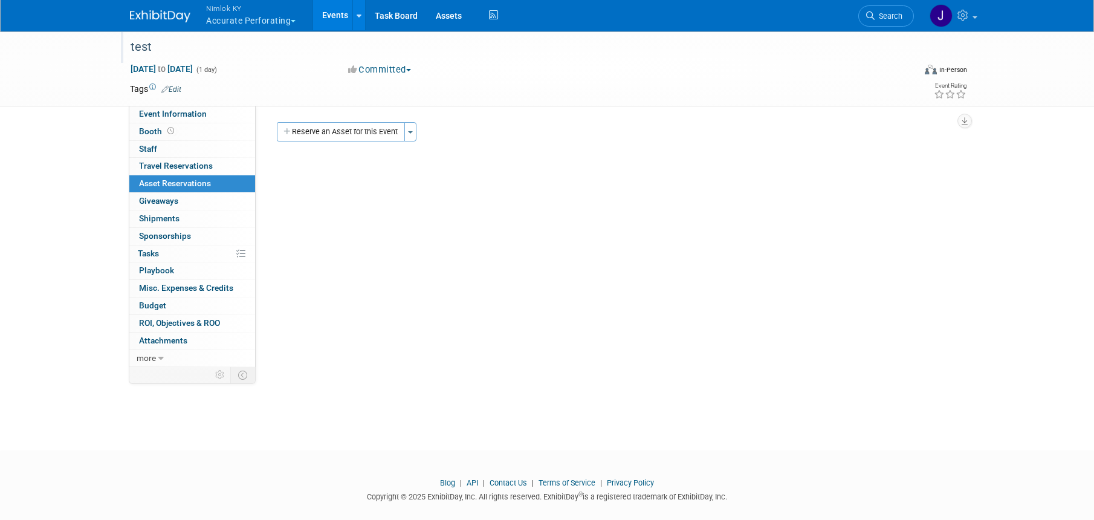
click at [486, 60] on div "test" at bounding box center [513, 46] width 784 height 33
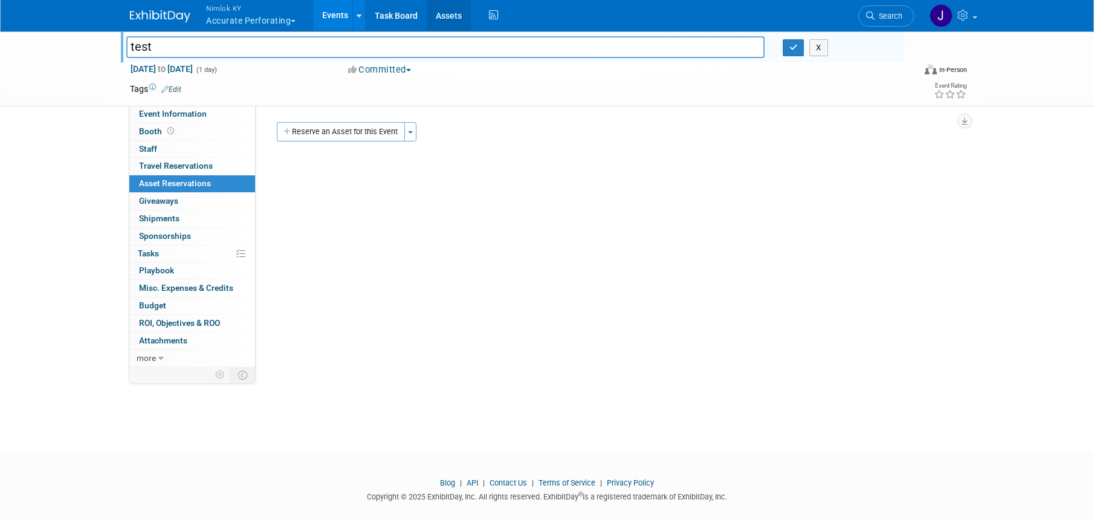
click at [454, 15] on link "Assets" at bounding box center [449, 15] width 44 height 30
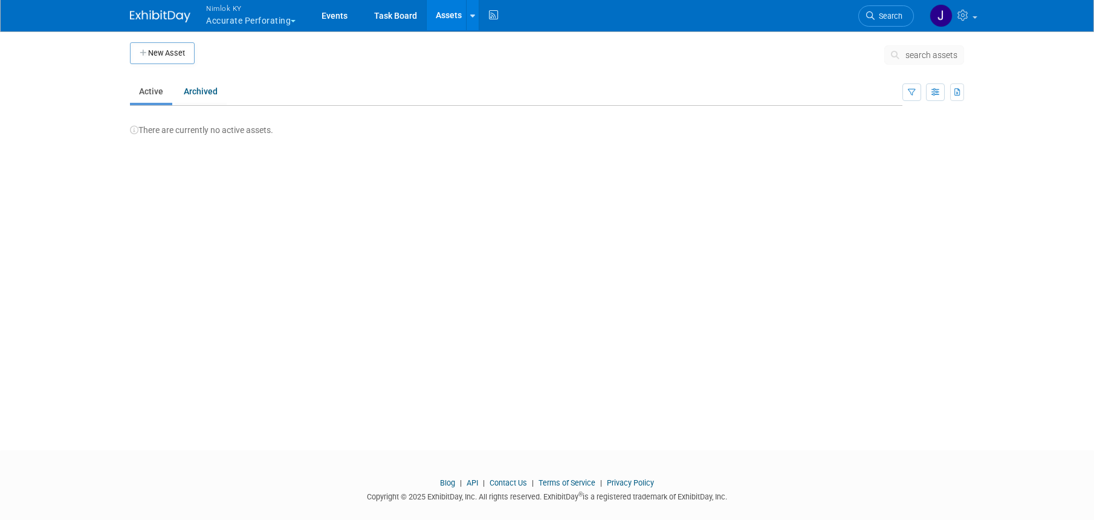
click at [324, 132] on div "There are currently no active assets." at bounding box center [547, 124] width 834 height 24
click at [206, 88] on link "Archived" at bounding box center [201, 91] width 52 height 23
click at [156, 92] on link "Active" at bounding box center [151, 91] width 42 height 23
click at [219, 130] on div "There are currently no active assets." at bounding box center [547, 124] width 834 height 24
click at [975, 19] on link at bounding box center [952, 15] width 59 height 30
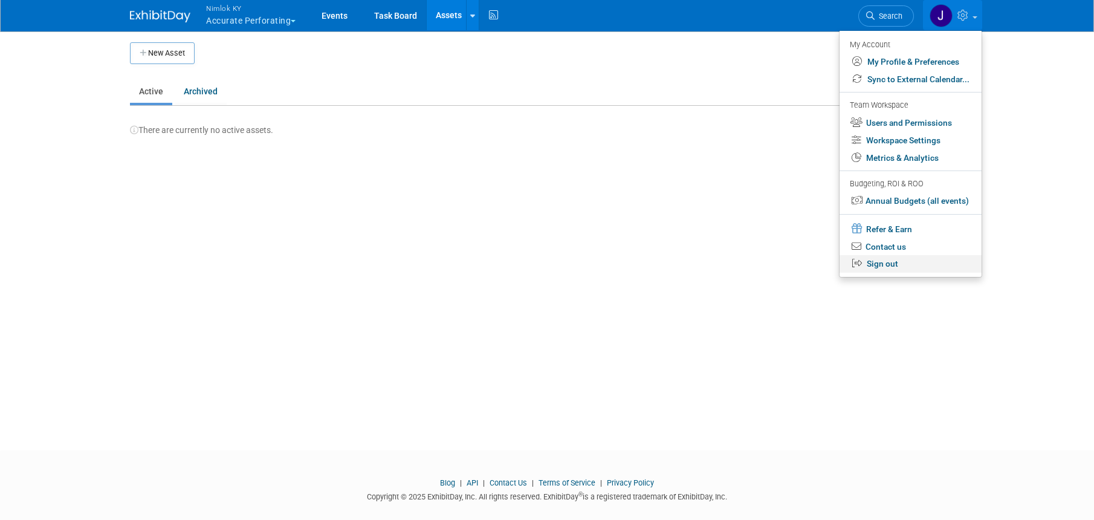
click at [893, 265] on link "Sign out" at bounding box center [910, 264] width 142 height 18
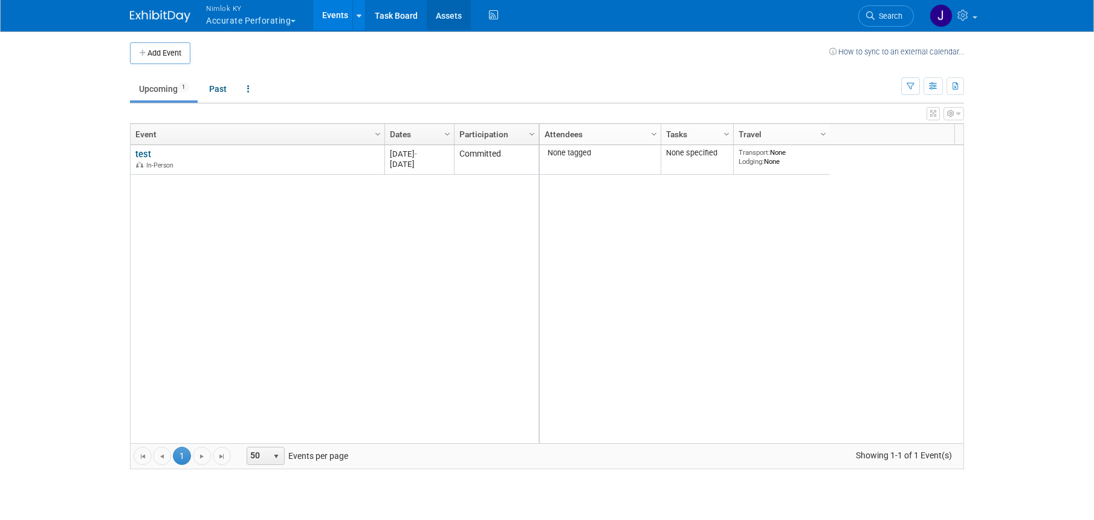
click at [456, 18] on link "Assets" at bounding box center [449, 15] width 44 height 30
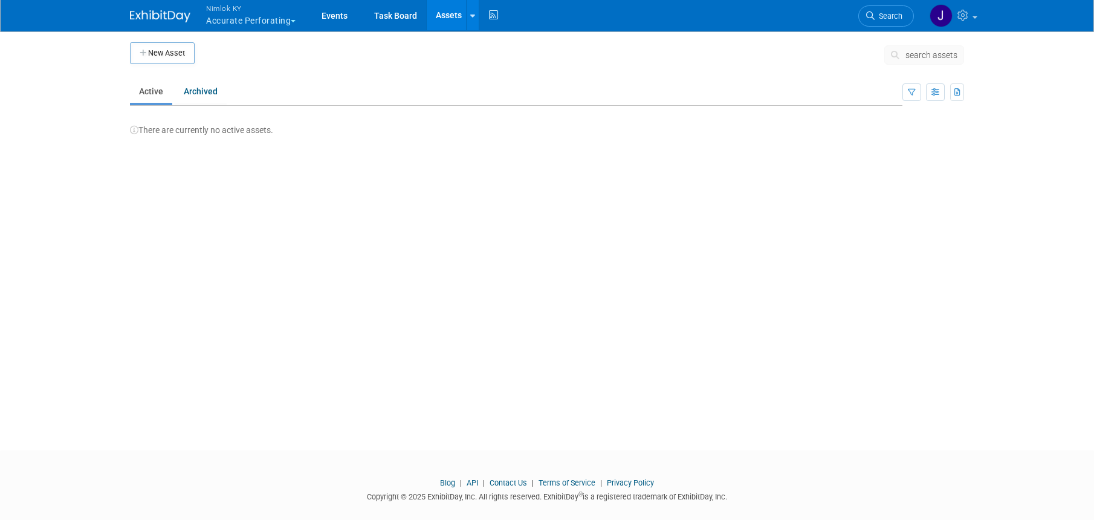
click at [211, 135] on div "There are currently no active assets." at bounding box center [547, 124] width 834 height 24
click at [193, 88] on link "Archived" at bounding box center [201, 91] width 52 height 23
click at [158, 99] on link "Active" at bounding box center [151, 91] width 42 height 23
click at [447, 19] on link "Assets" at bounding box center [449, 15] width 44 height 30
click at [328, 16] on link "Events" at bounding box center [334, 15] width 44 height 30
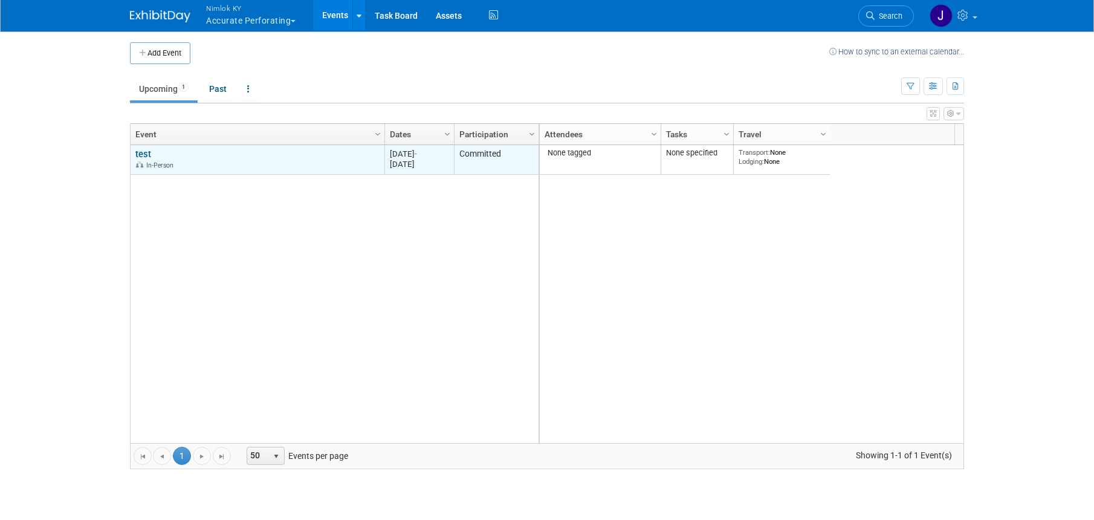
click at [148, 152] on link "test" at bounding box center [143, 154] width 16 height 11
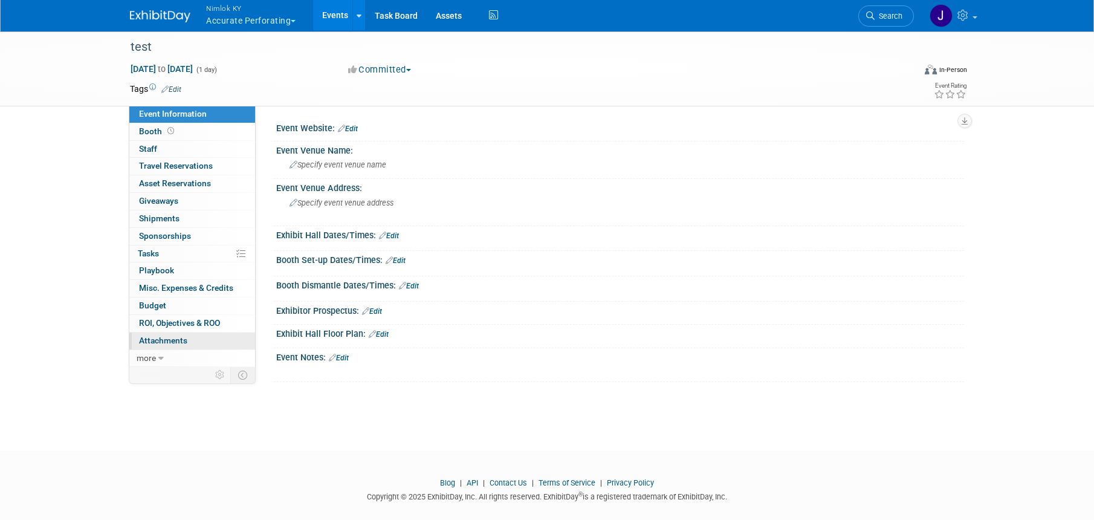
scroll to position [15, 0]
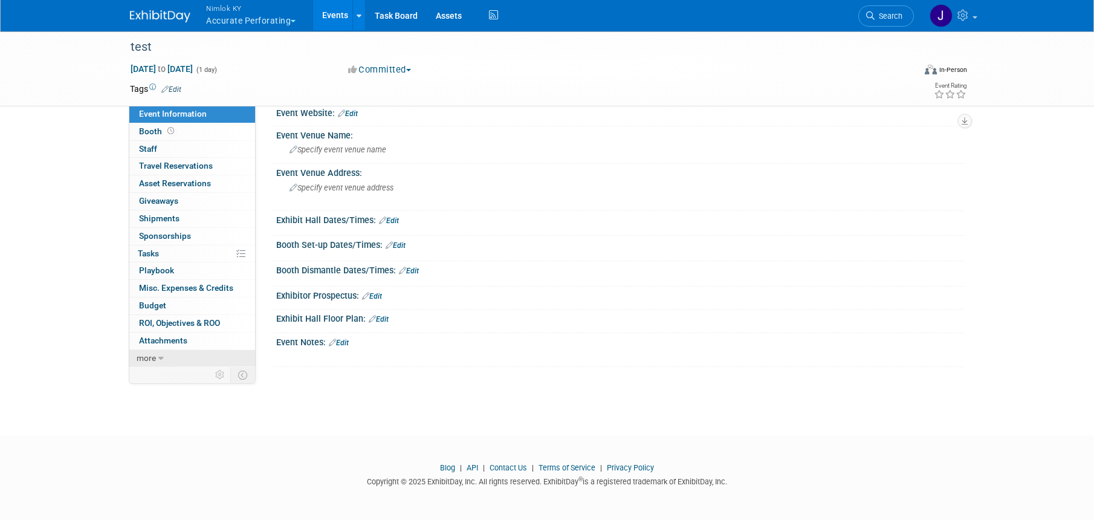
click at [164, 359] on link "more" at bounding box center [192, 358] width 126 height 17
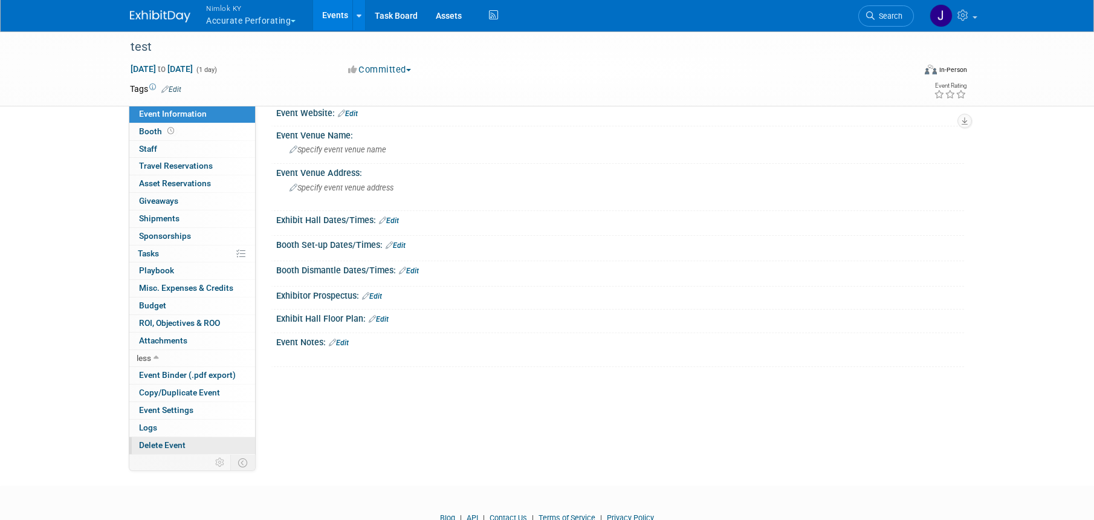
click at [180, 452] on link "Delete Event" at bounding box center [192, 445] width 126 height 17
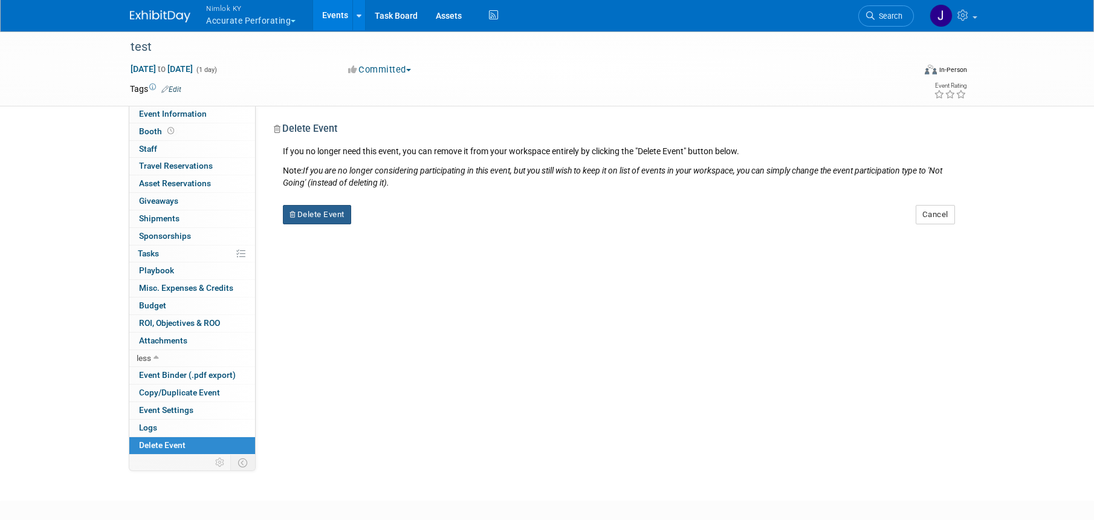
click at [328, 219] on button "Delete Event" at bounding box center [317, 214] width 68 height 19
click at [399, 222] on link "Yes" at bounding box center [393, 224] width 35 height 19
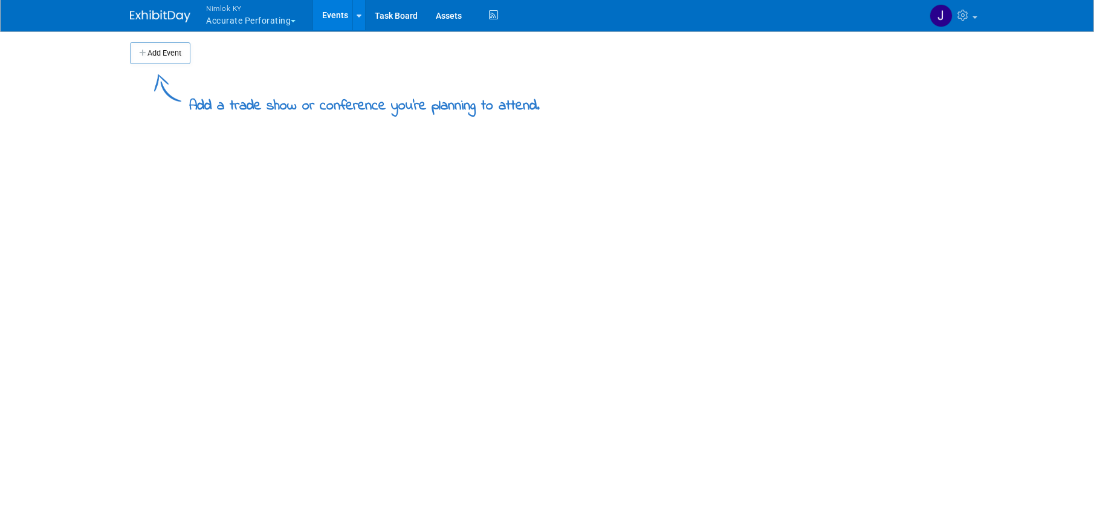
click at [253, 24] on button "Nimlok KY Accurate Perforating" at bounding box center [258, 15] width 106 height 31
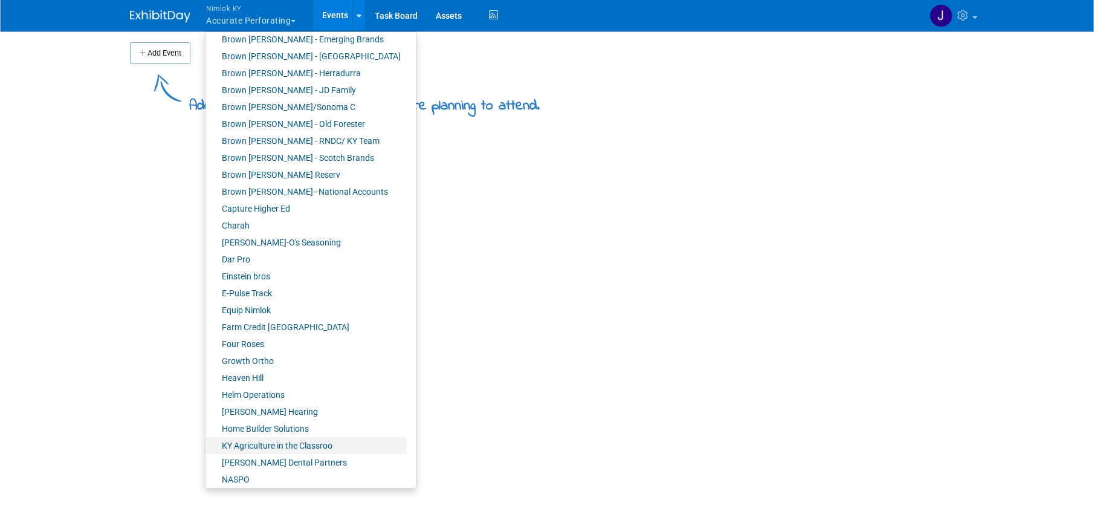
scroll to position [275, 0]
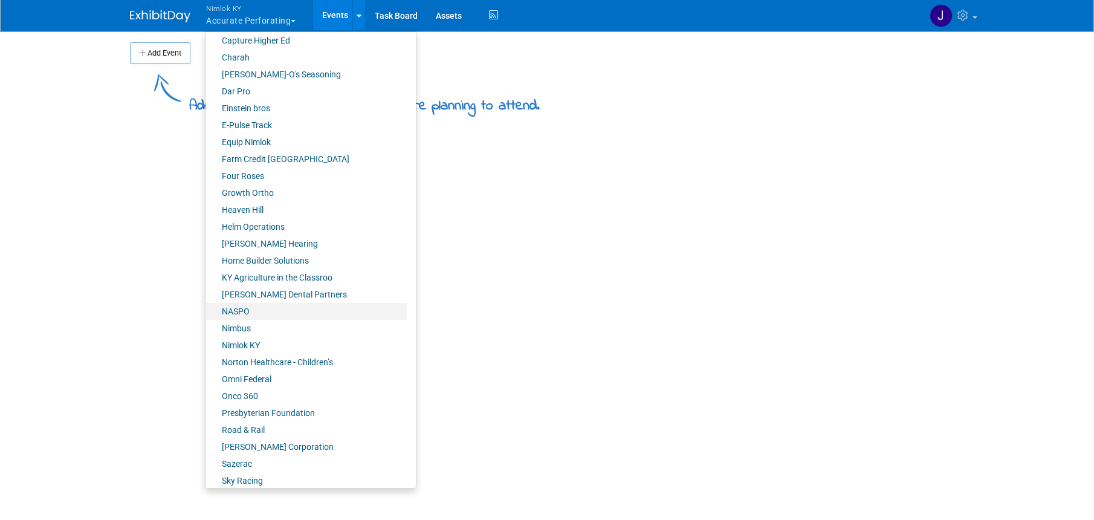
click at [289, 303] on link "NASPO" at bounding box center [305, 311] width 201 height 17
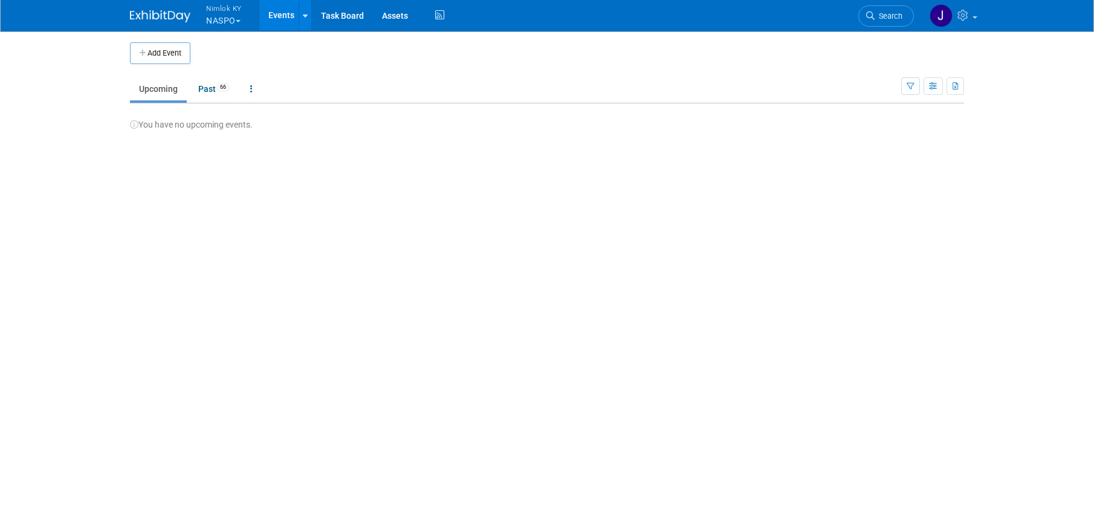
click at [226, 19] on button "Nimlok KY NASPO" at bounding box center [231, 15] width 52 height 31
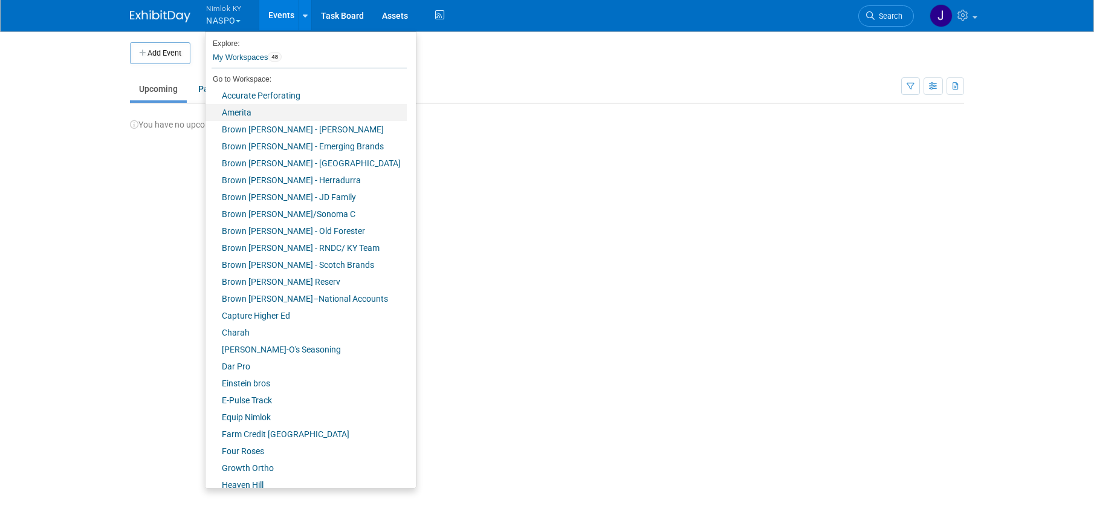
click at [239, 109] on link "Amerita" at bounding box center [305, 112] width 201 height 17
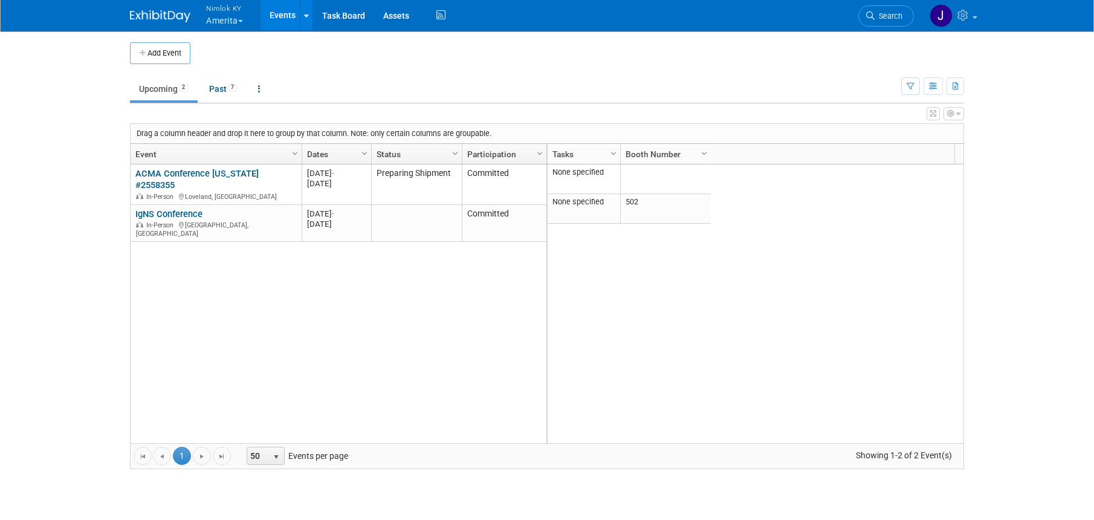
click at [157, 89] on link "Upcoming 2" at bounding box center [164, 88] width 68 height 23
click at [227, 93] on link "Past 7" at bounding box center [223, 88] width 47 height 23
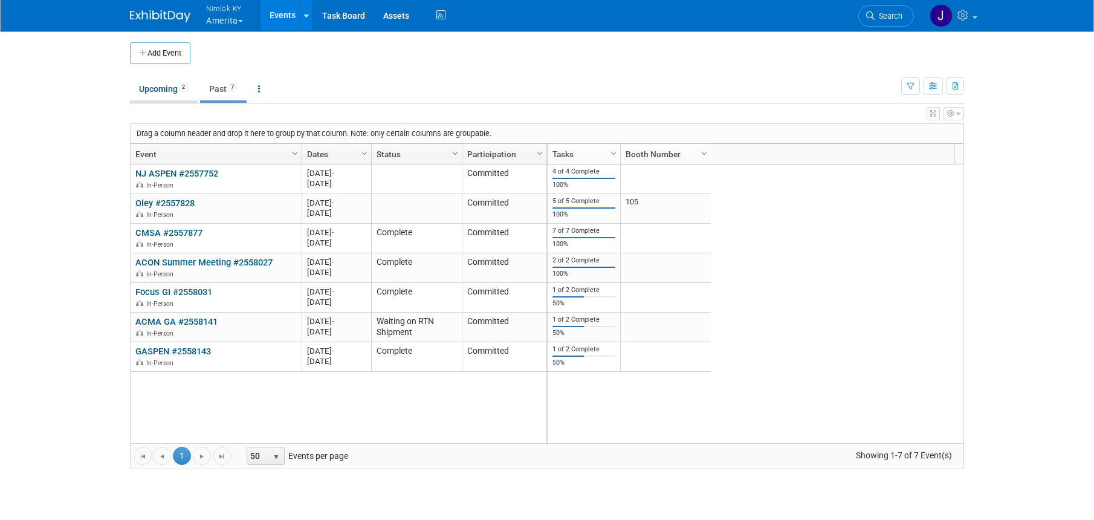
click at [167, 87] on link "Upcoming 2" at bounding box center [164, 88] width 68 height 23
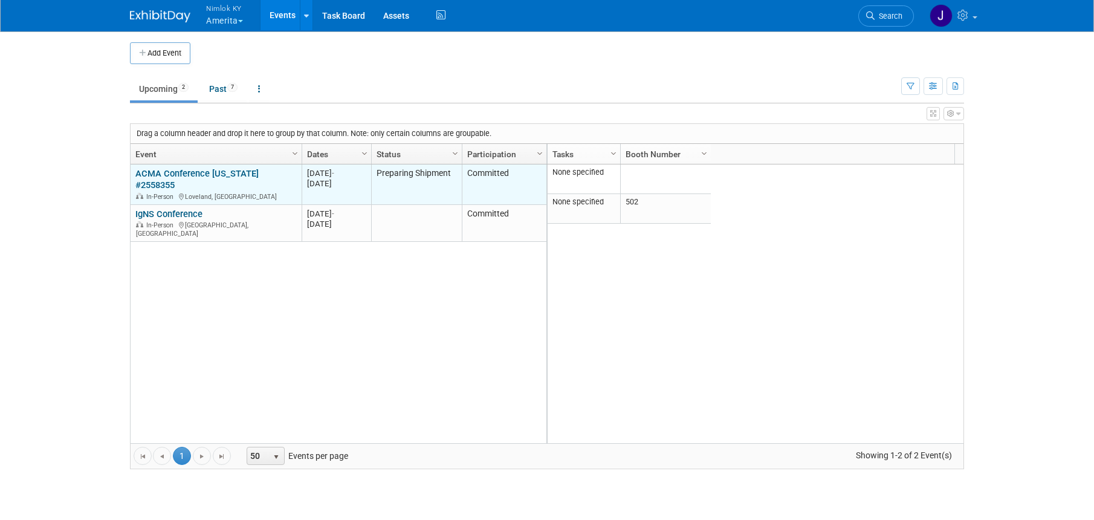
click at [195, 172] on link "ACMA Conference Colorado #2558355" at bounding box center [196, 179] width 123 height 22
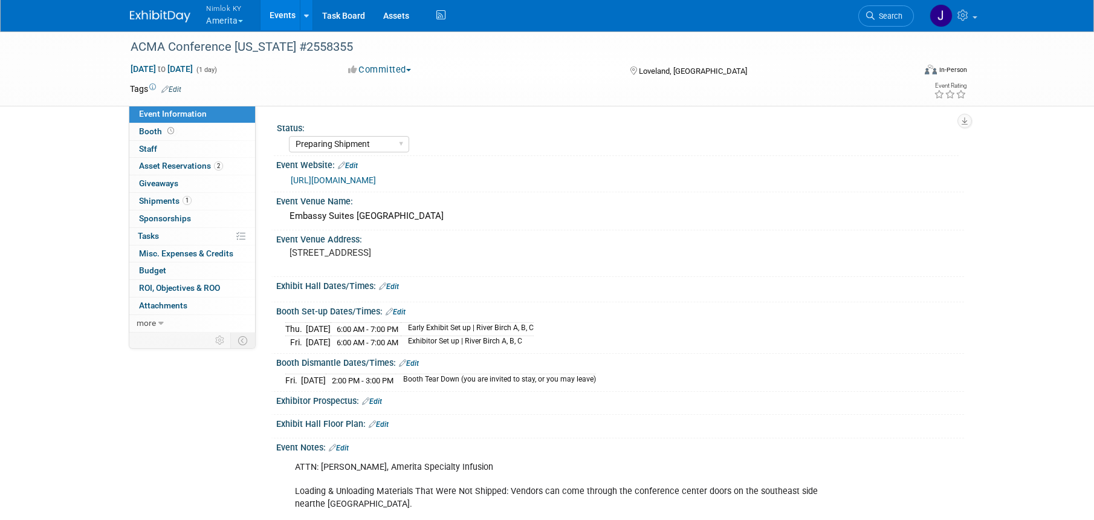
select select "Preparing Shipment"
click at [191, 198] on link "1 Shipments 1" at bounding box center [192, 201] width 126 height 17
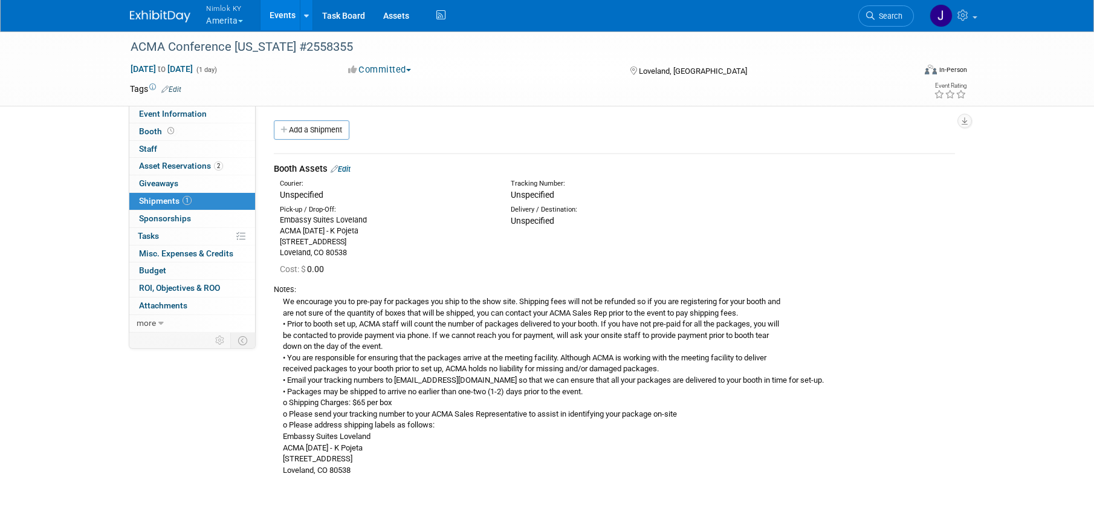
scroll to position [2, 0]
click at [208, 162] on span "Asset Reservations 2" at bounding box center [181, 166] width 84 height 10
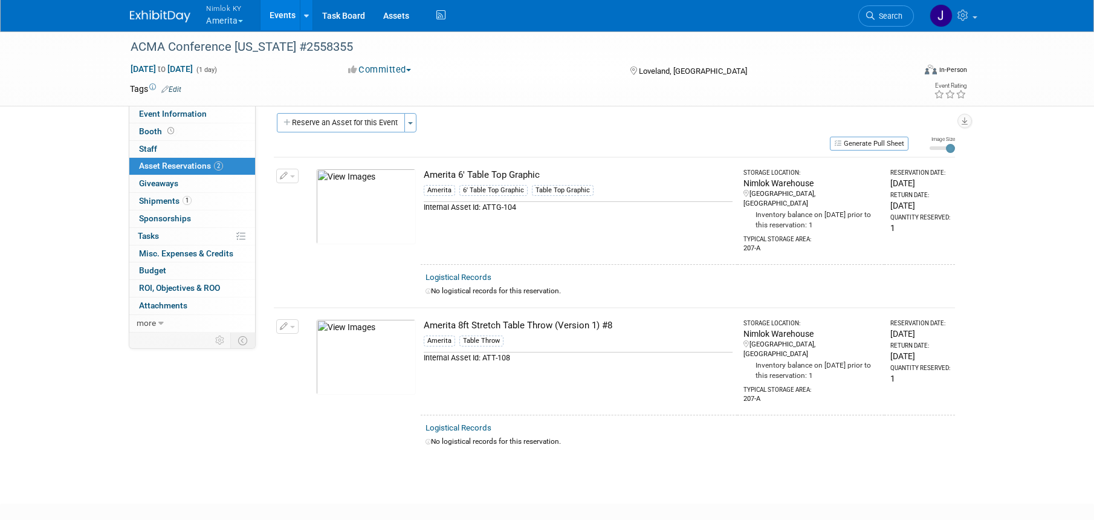
scroll to position [10, 0]
click at [185, 240] on link "0% Tasks 0%" at bounding box center [192, 236] width 126 height 17
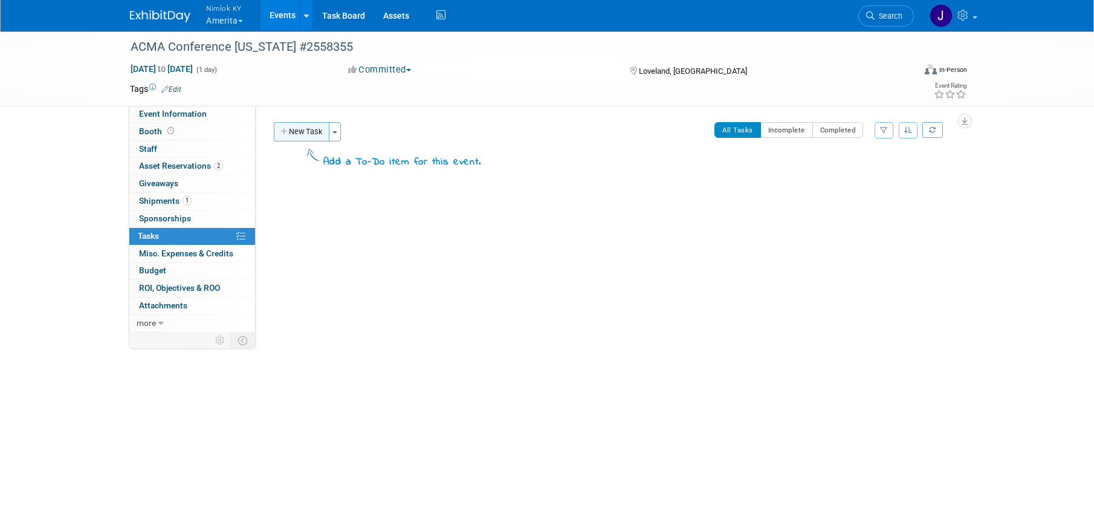
click at [324, 125] on button "New Task" at bounding box center [302, 131] width 56 height 19
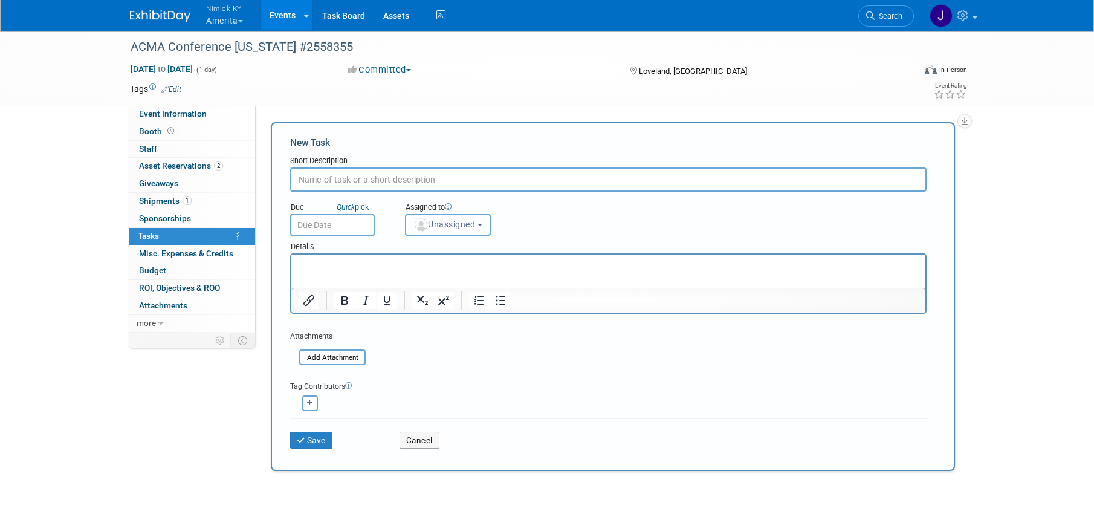
click at [439, 224] on span "Unassigned" at bounding box center [444, 224] width 62 height 10
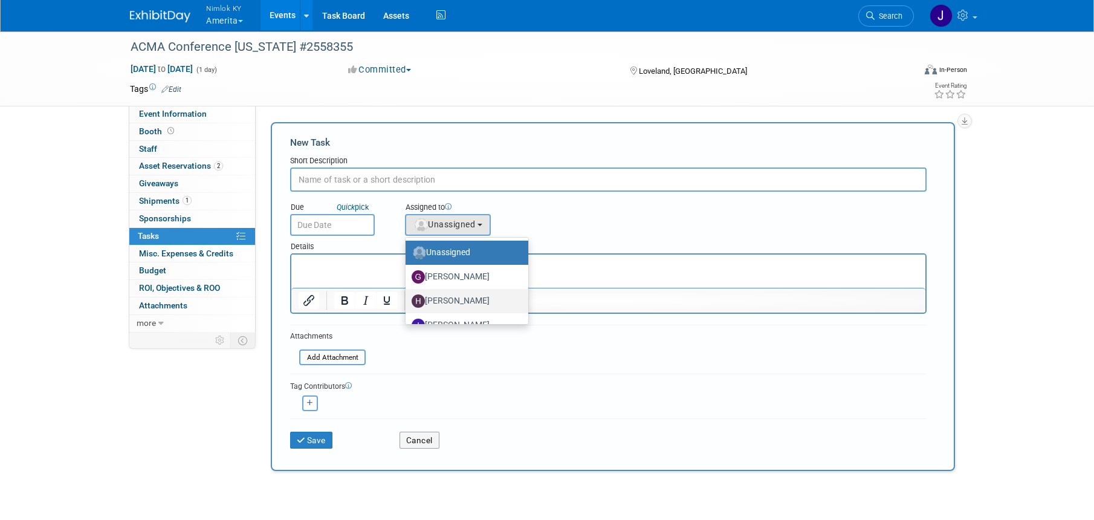
click at [470, 298] on label "Hannah Durbin" at bounding box center [464, 300] width 105 height 19
click at [407, 298] on input "Hannah Durbin" at bounding box center [403, 300] width 8 height 8
select select "8885bcbc-25ee-43c7-96ec-90b066b3f66c"
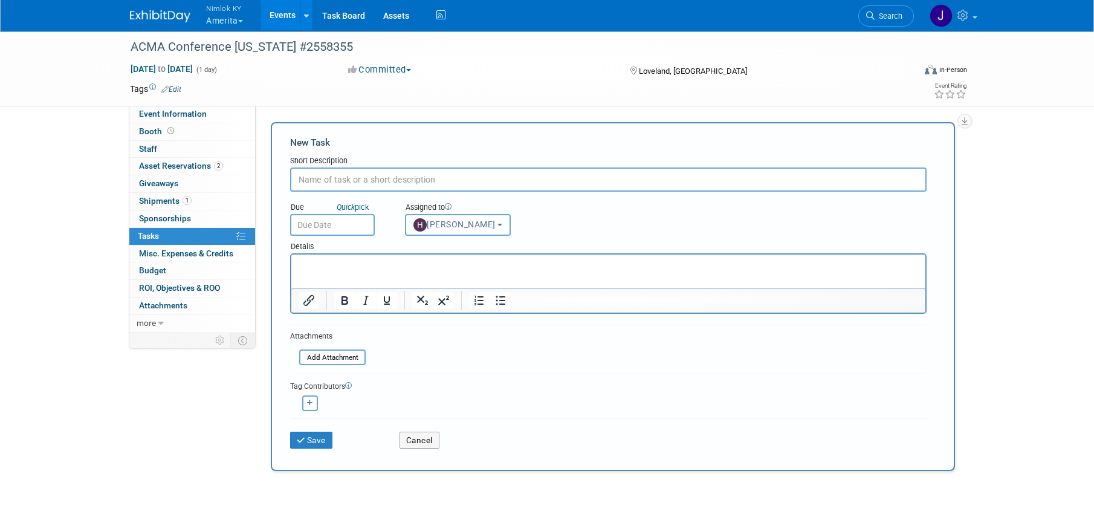
click at [308, 401] on icon "button" at bounding box center [310, 402] width 6 height 7
select select
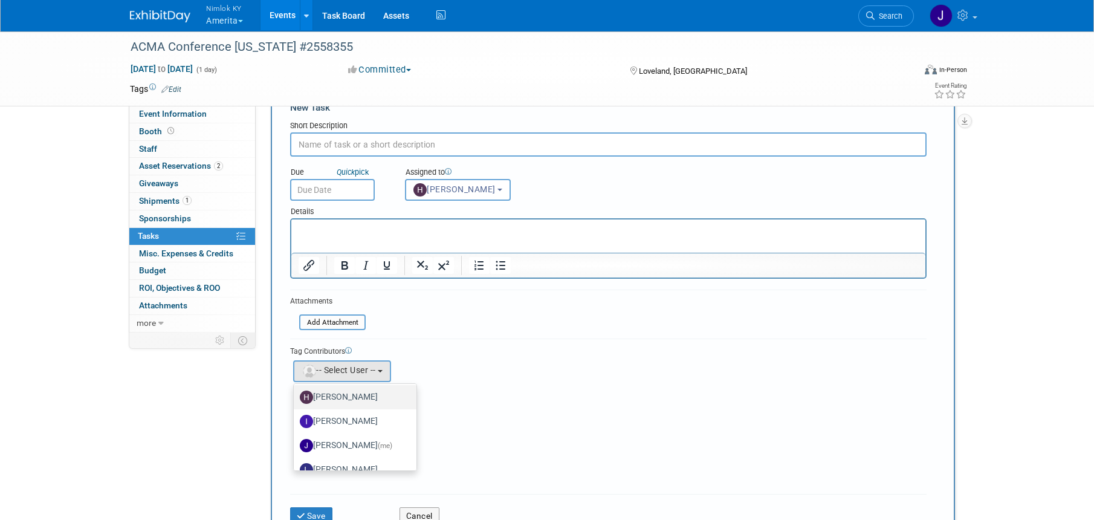
scroll to position [63, 0]
click at [363, 428] on label "Jamie Dunn (me)" at bounding box center [352, 431] width 105 height 19
click at [296, 428] on input "Jamie Dunn (me)" at bounding box center [292, 431] width 8 height 8
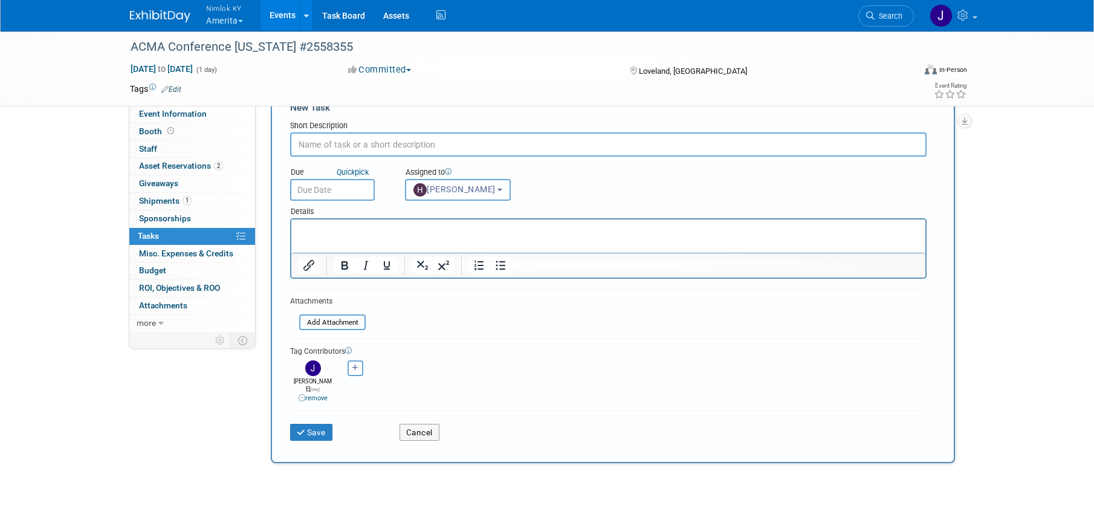
click at [392, 152] on input "text" at bounding box center [608, 144] width 636 height 24
type input "Are we set on Assets to send to this show?"
click at [327, 192] on input "text" at bounding box center [332, 190] width 85 height 22
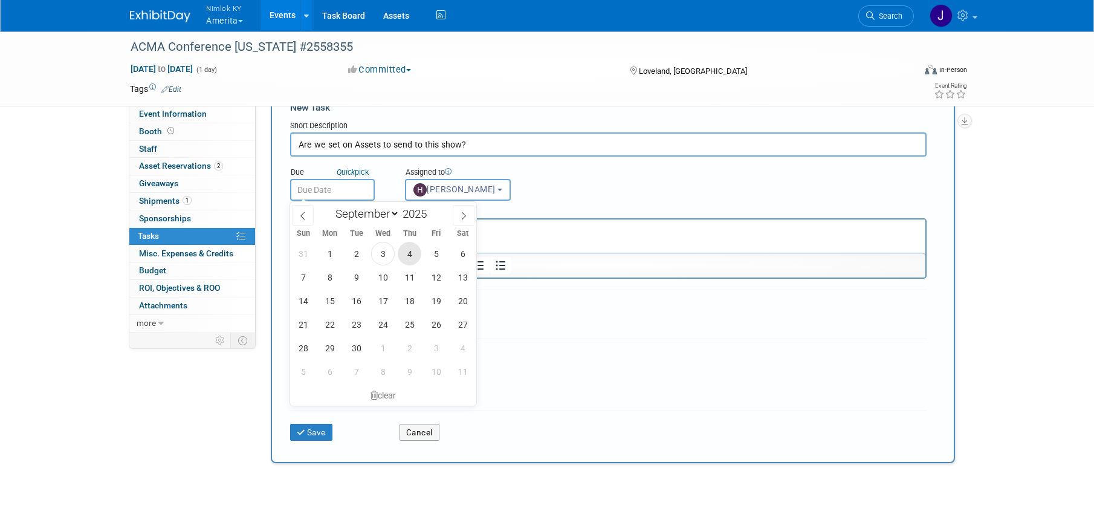
click at [406, 256] on span "4" at bounding box center [410, 254] width 24 height 24
type input "Sep 4, 2025"
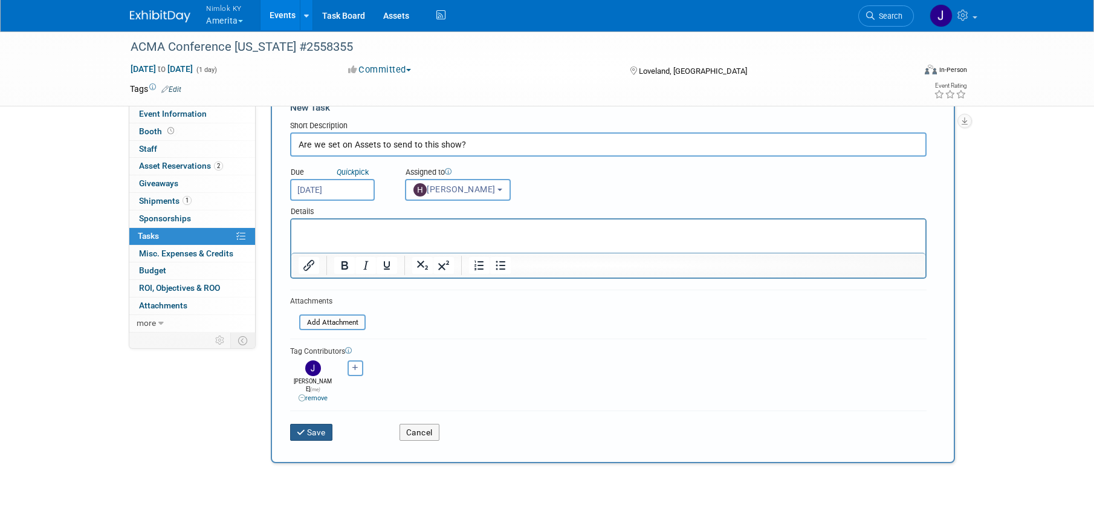
click at [327, 424] on button "Save" at bounding box center [311, 432] width 42 height 17
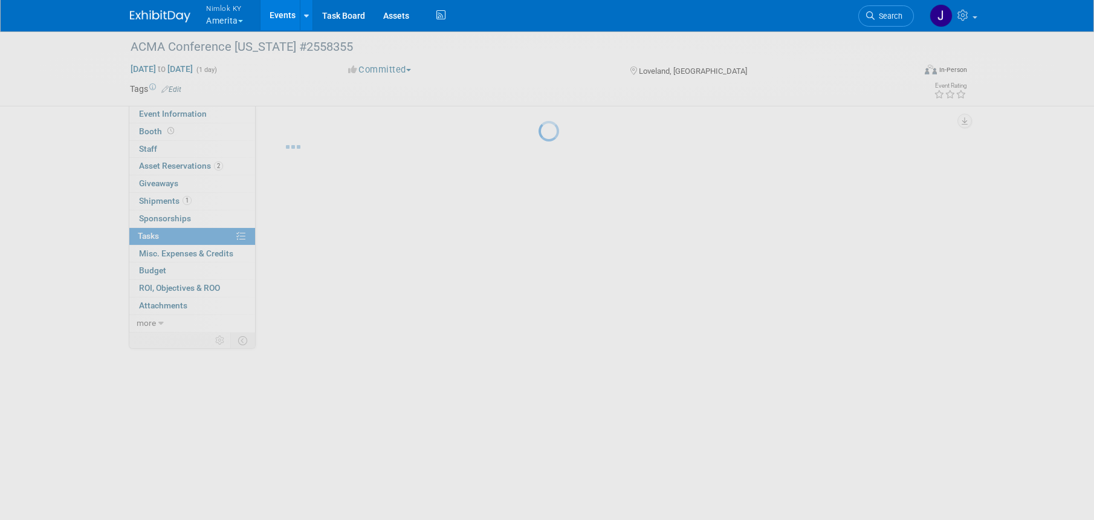
scroll to position [0, 0]
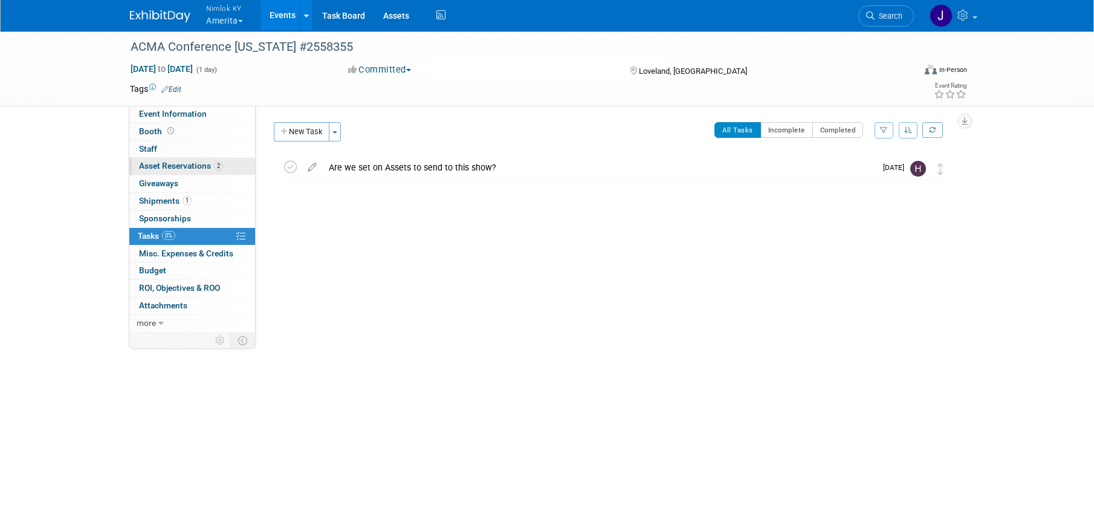
click at [198, 161] on span "Asset Reservations 2" at bounding box center [181, 166] width 84 height 10
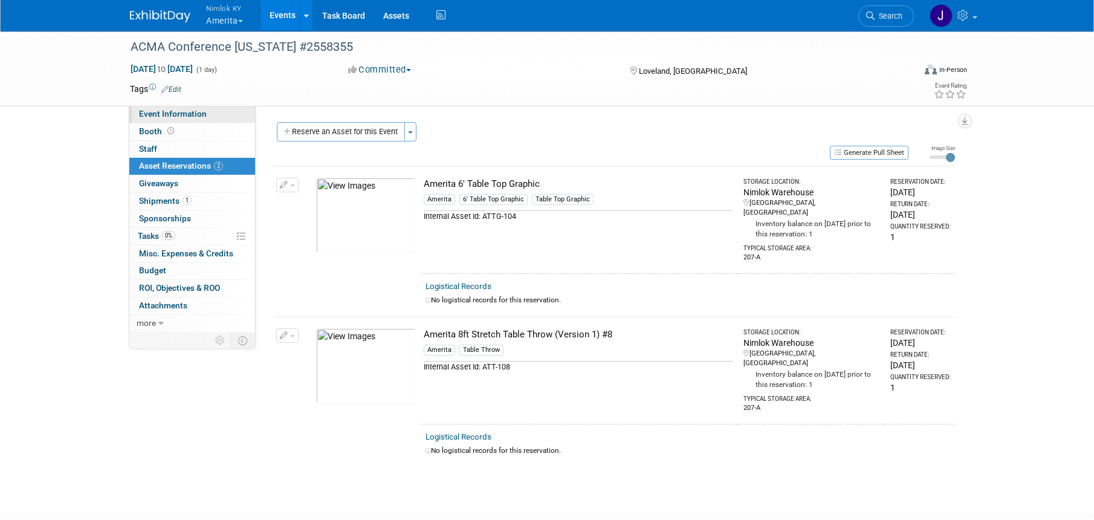
click at [228, 118] on link "Event Information" at bounding box center [192, 114] width 126 height 17
select select "Preparing Shipment"
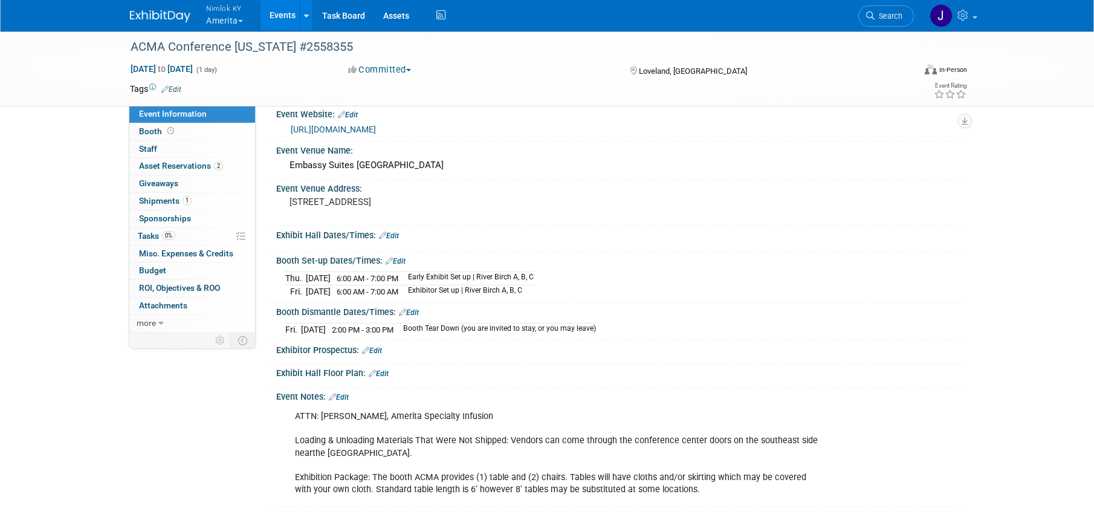
scroll to position [51, 0]
click at [159, 325] on icon at bounding box center [160, 323] width 5 height 8
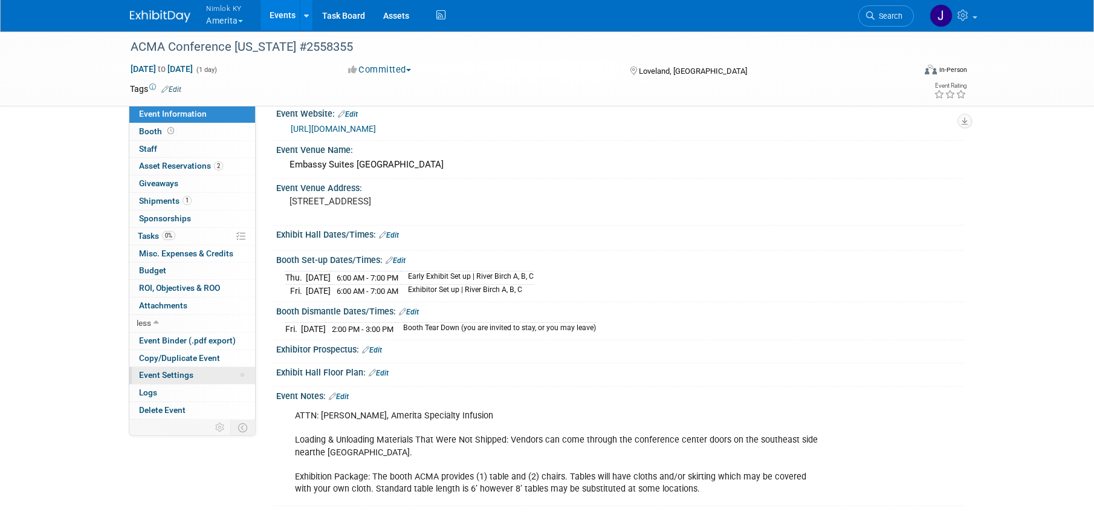
click at [196, 376] on link "Event Settings" at bounding box center [192, 375] width 126 height 17
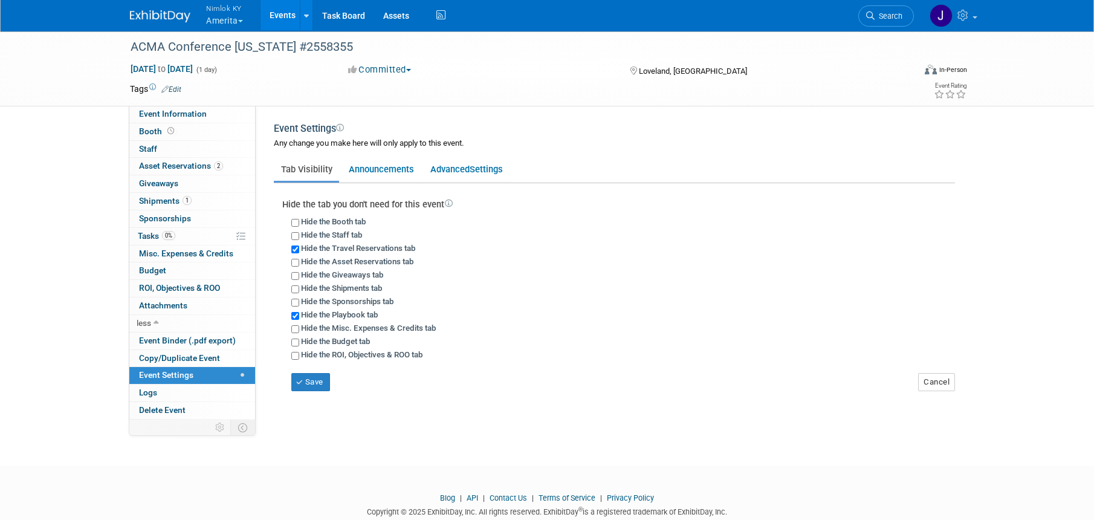
click at [193, 106] on div "ACMA Conference Colorado #2558355 Sep 19, 2025 to Sep 19, 2025 (1 day) Sep 19, …" at bounding box center [547, 68] width 1094 height 76
click at [191, 112] on span "Event Information" at bounding box center [173, 114] width 68 height 10
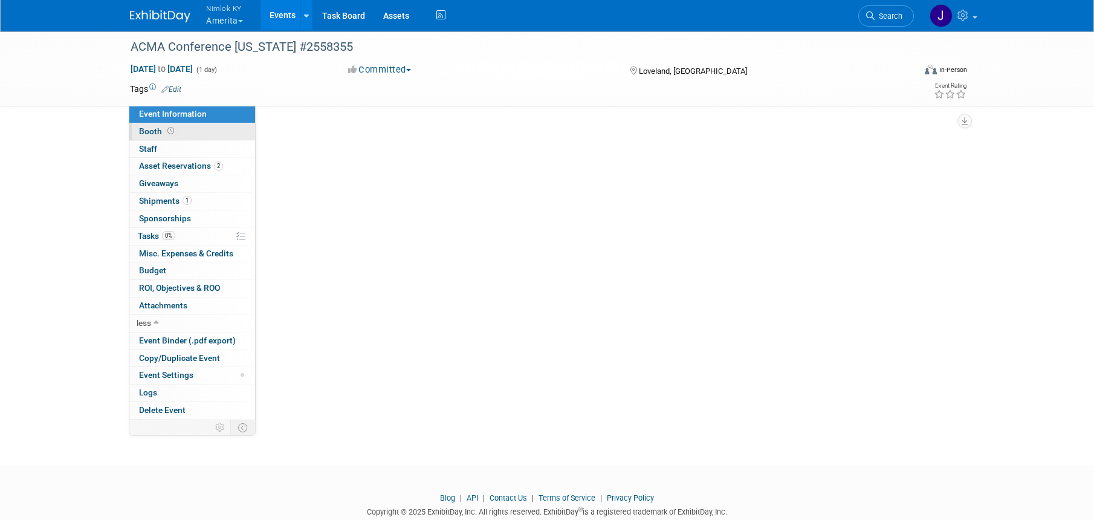
select select "Preparing Shipment"
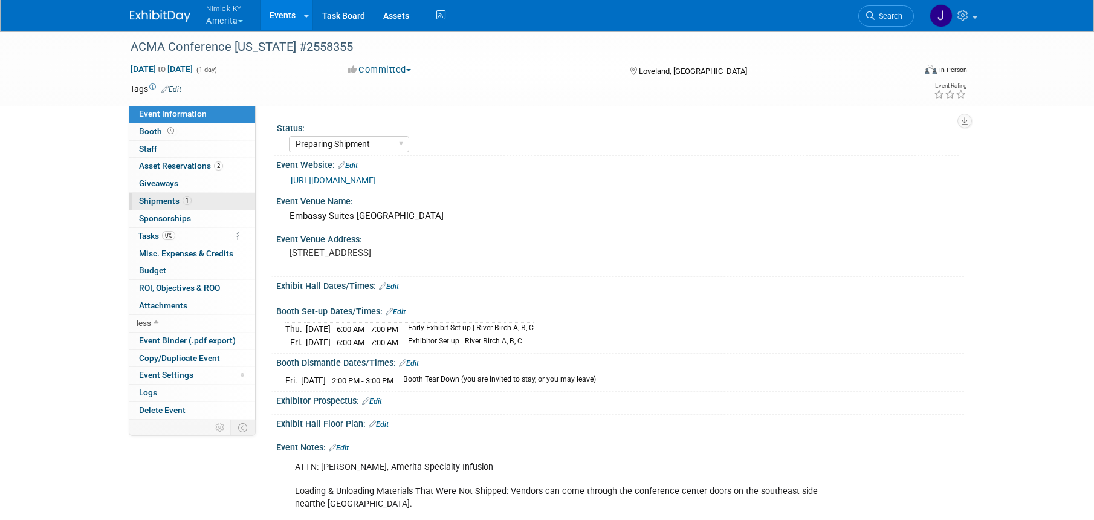
click at [164, 202] on span "Shipments 1" at bounding box center [165, 201] width 53 height 10
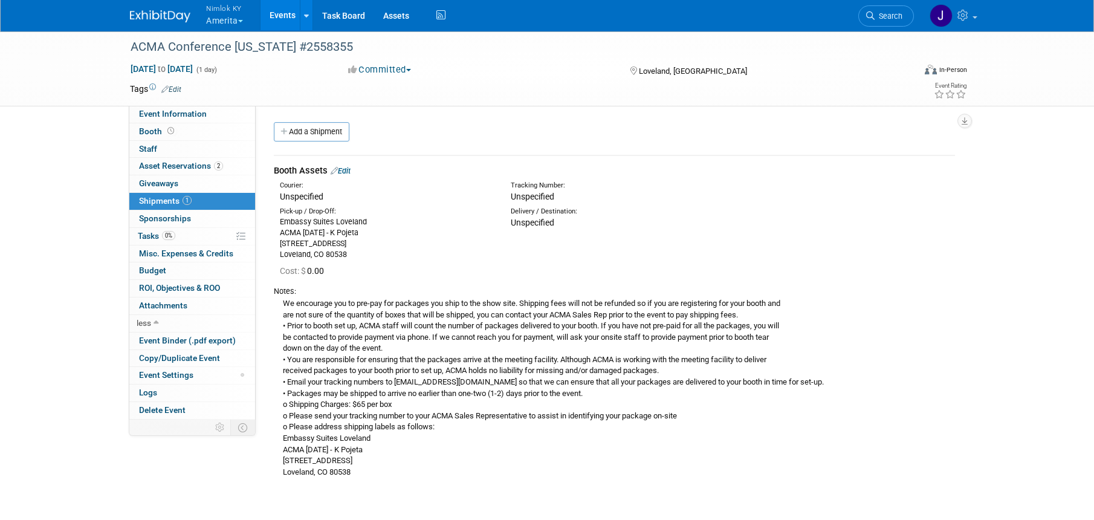
click at [234, 24] on button "Nimlok KY Amerita" at bounding box center [231, 15] width 53 height 31
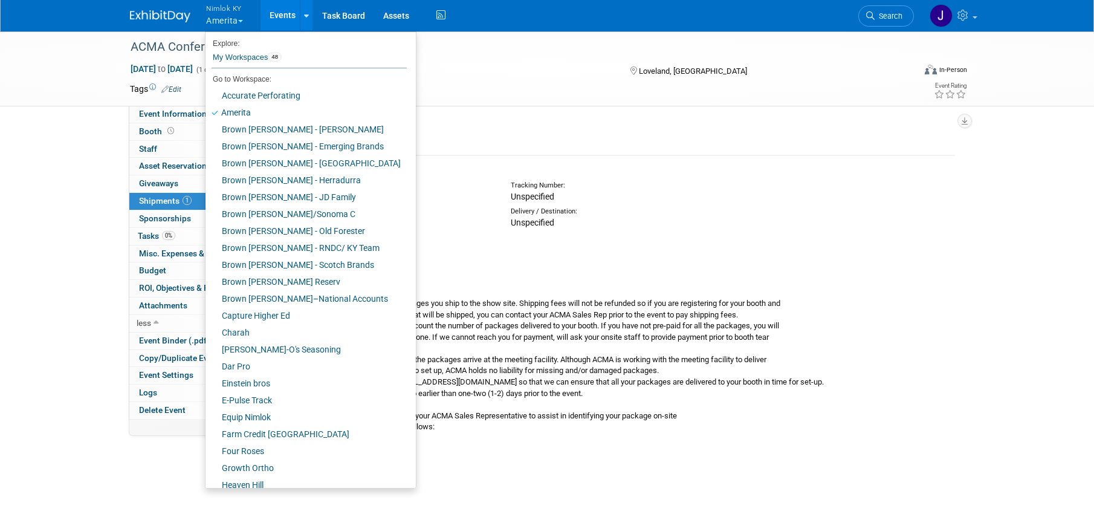
click at [234, 24] on button "Nimlok KY Amerita" at bounding box center [231, 15] width 53 height 31
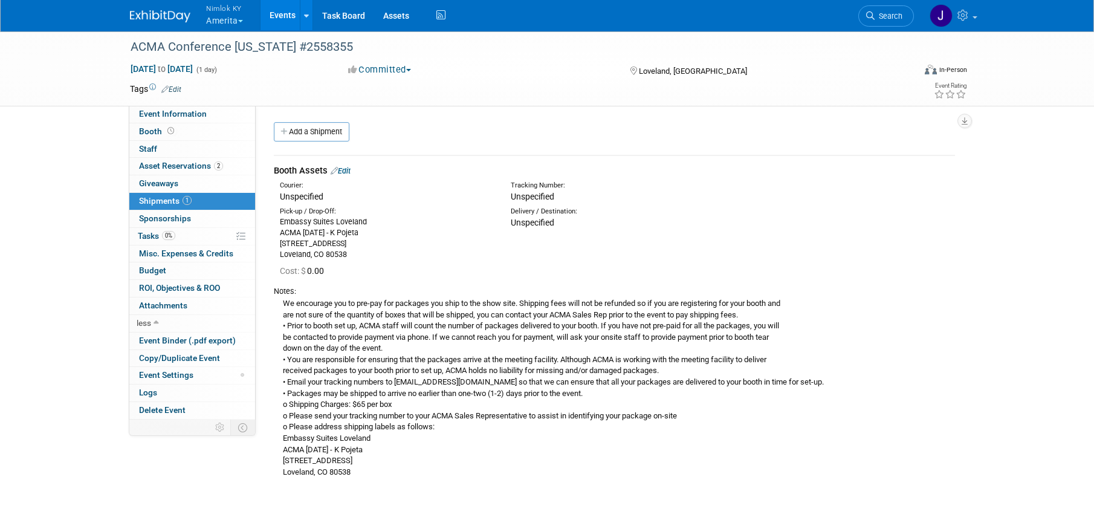
click at [225, 30] on button "Nimlok KY Amerita" at bounding box center [231, 15] width 53 height 31
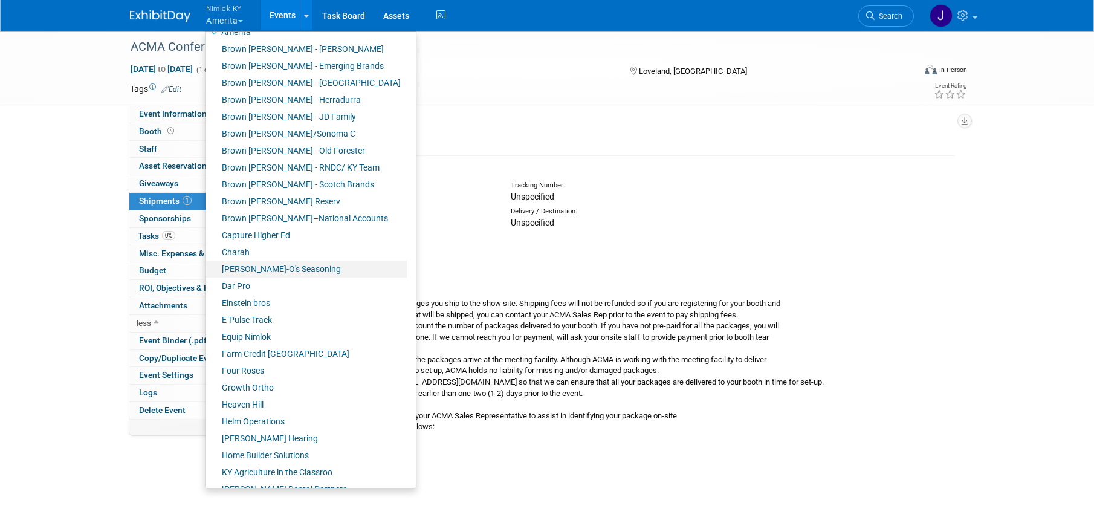
scroll to position [366, 0]
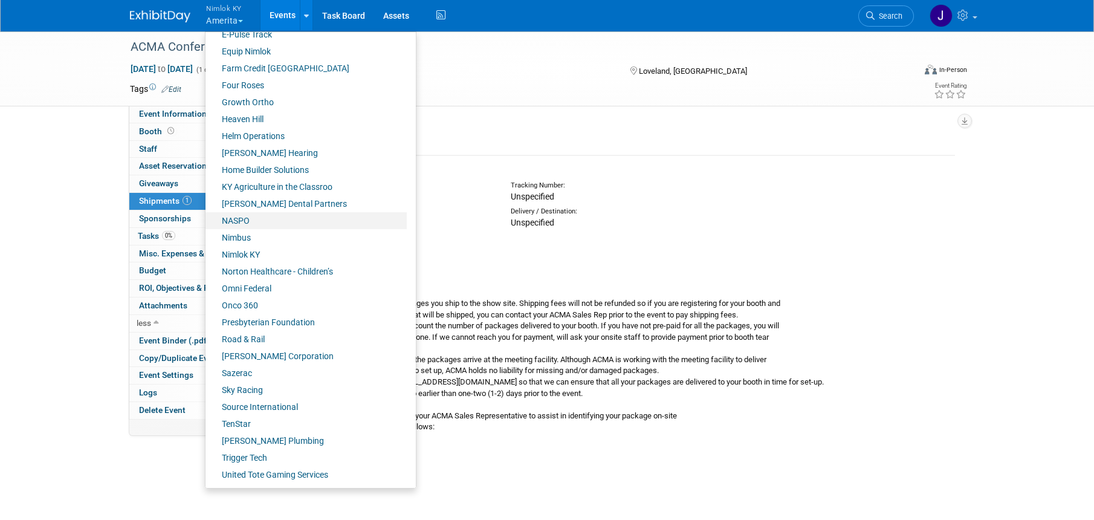
click at [265, 224] on link "NASPO" at bounding box center [305, 220] width 201 height 17
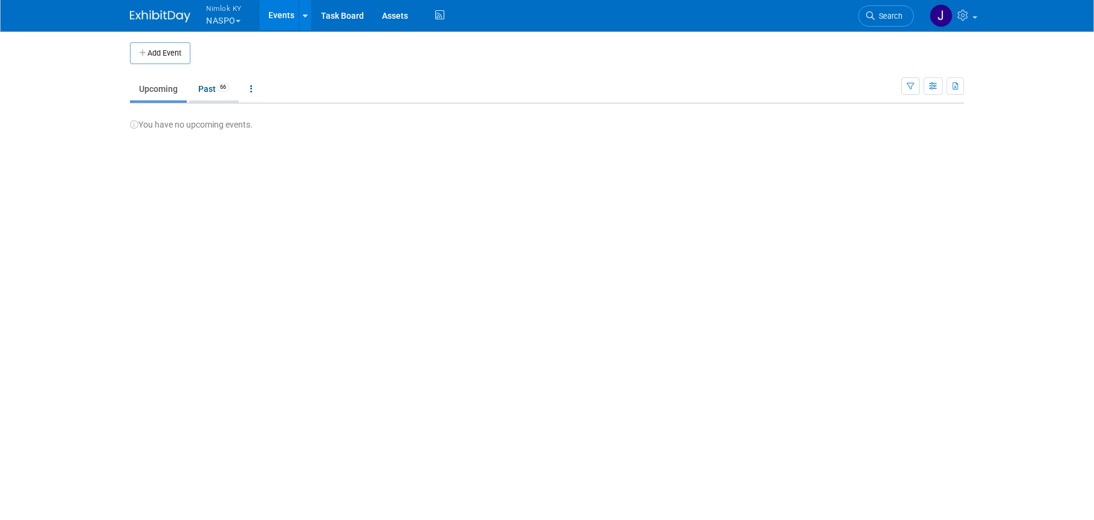
click at [216, 83] on link "Past 66" at bounding box center [214, 88] width 50 height 23
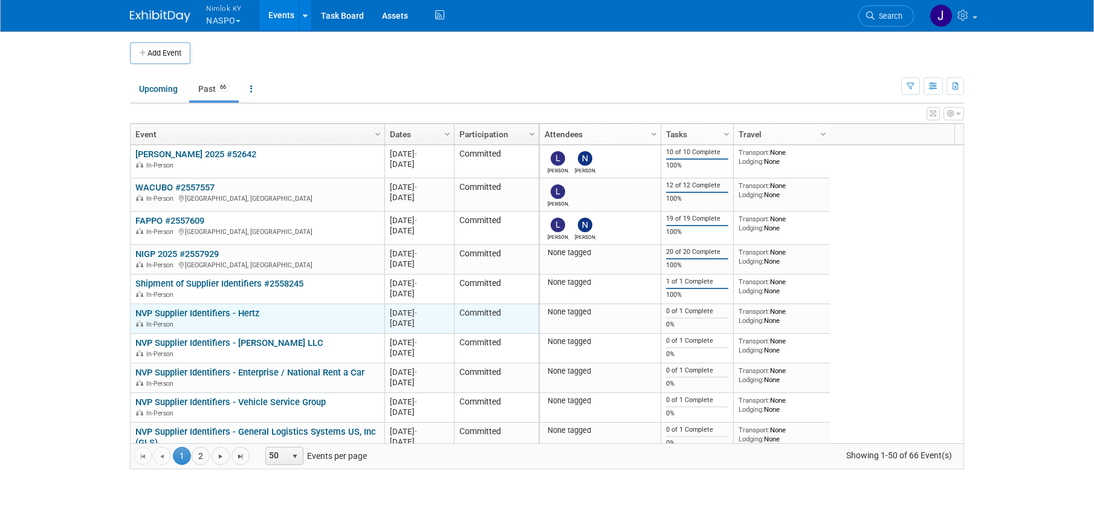
click at [248, 314] on link "NVP Supplier Identifiers - Hertz" at bounding box center [197, 313] width 124 height 11
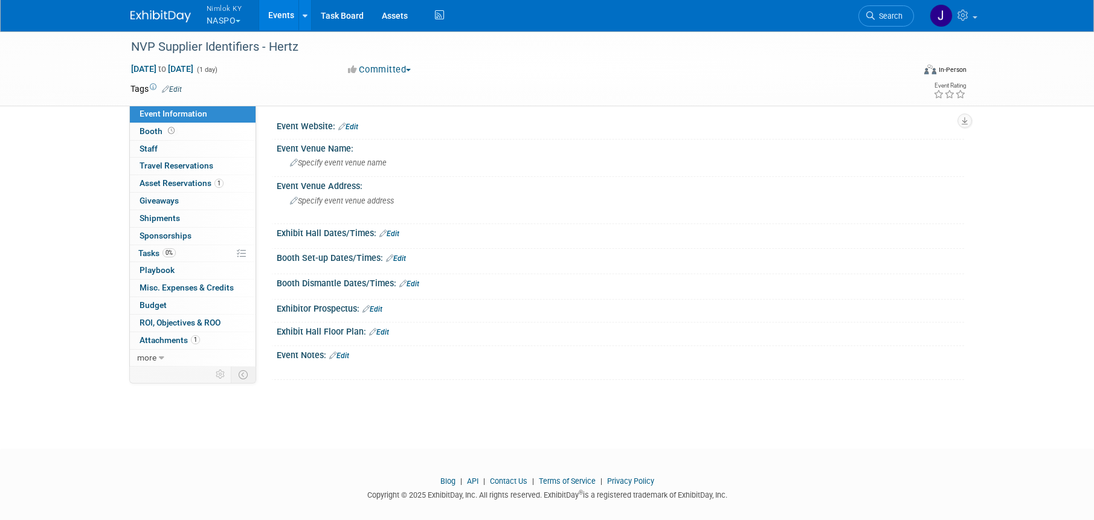
scroll to position [2, 0]
click at [195, 183] on span "Asset Reservations 1" at bounding box center [182, 183] width 84 height 10
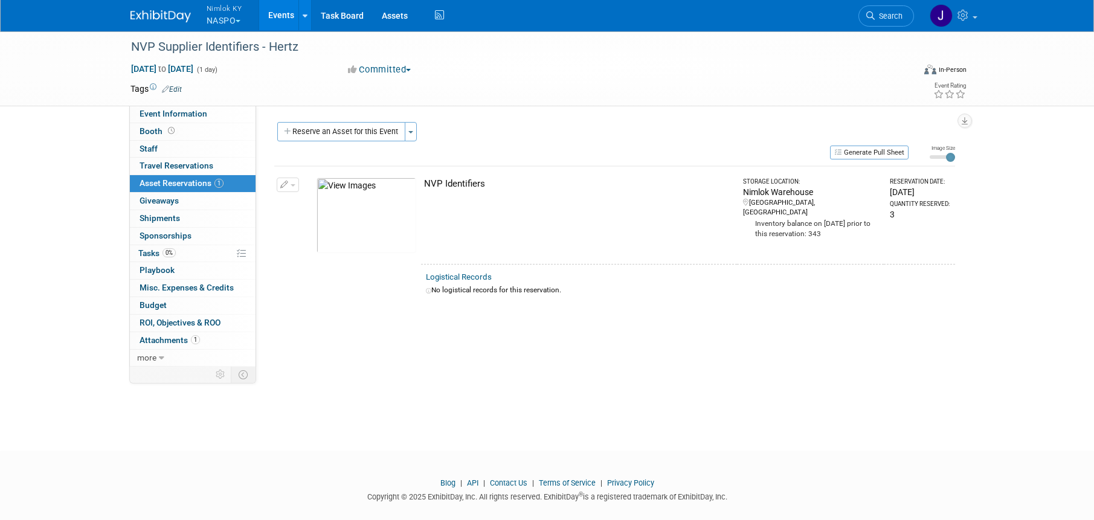
click at [519, 179] on div "NVP Identifiers" at bounding box center [578, 184] width 308 height 13
drag, startPoint x: 493, startPoint y: 184, endPoint x: 424, endPoint y: 189, distance: 69.0
click at [424, 189] on div "NVP Identifiers" at bounding box center [578, 184] width 308 height 13
copy div "NVP Identifiers"
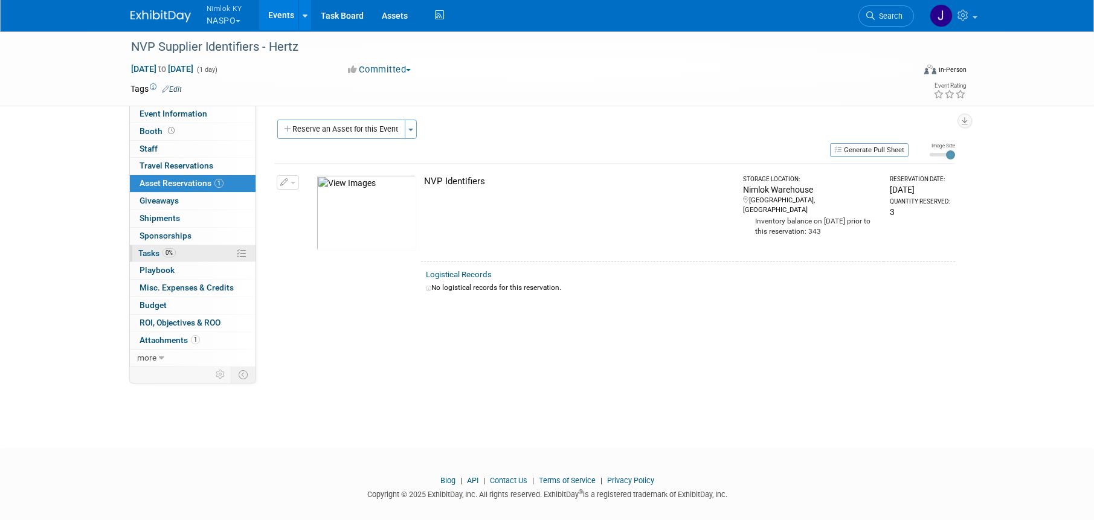
click at [194, 252] on link "0% Tasks 0%" at bounding box center [193, 253] width 126 height 17
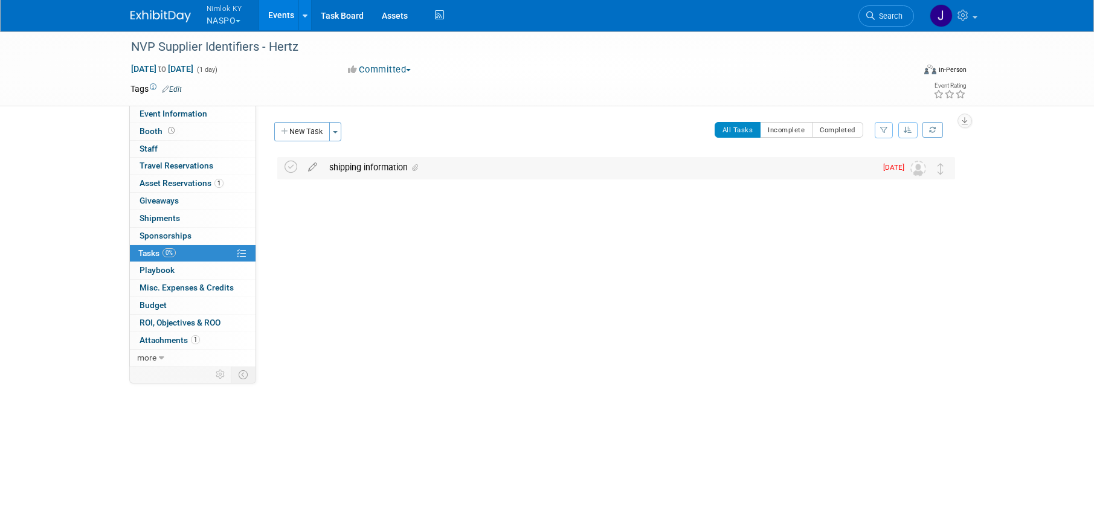
click at [373, 163] on div "shipping information" at bounding box center [599, 167] width 553 height 21
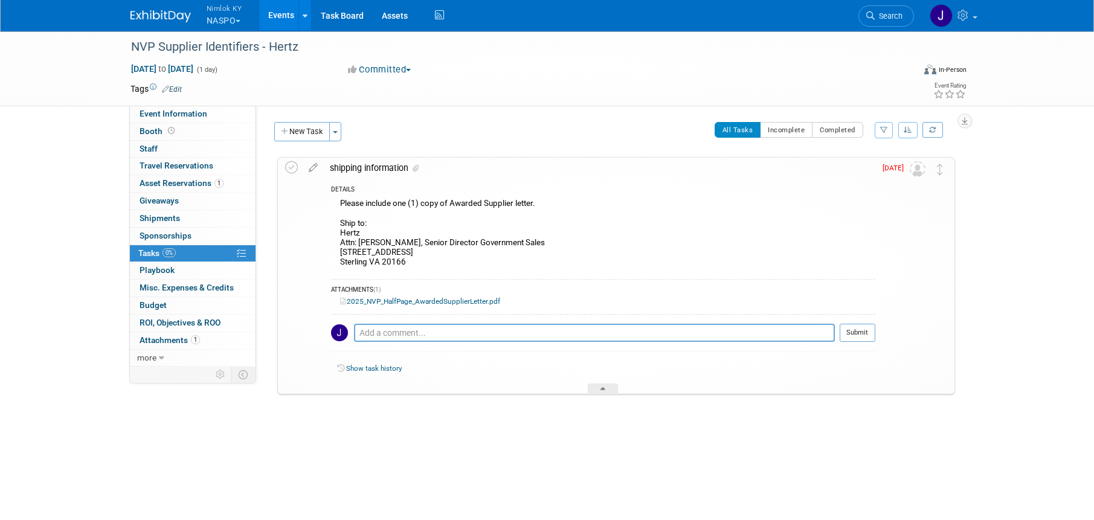
click at [389, 242] on div "Please include one (1) copy of Awarded Supplier letter. Ship to: Hertz Attn: Mi…" at bounding box center [603, 234] width 545 height 77
click at [406, 261] on div "Please include one (1) copy of Awarded Supplier letter. Ship to: Hertz Attn: Mi…" at bounding box center [603, 234] width 545 height 77
drag, startPoint x: 405, startPoint y: 262, endPoint x: 338, endPoint y: 235, distance: 71.6
click at [338, 235] on div "Please include one (1) copy of Awarded Supplier letter. Ship to: Hertz Attn: Mi…" at bounding box center [603, 234] width 545 height 77
copy div "Hertz Attn: Michael DeRosa, Senior Director Government Sales 44074 Mercure Circ…"
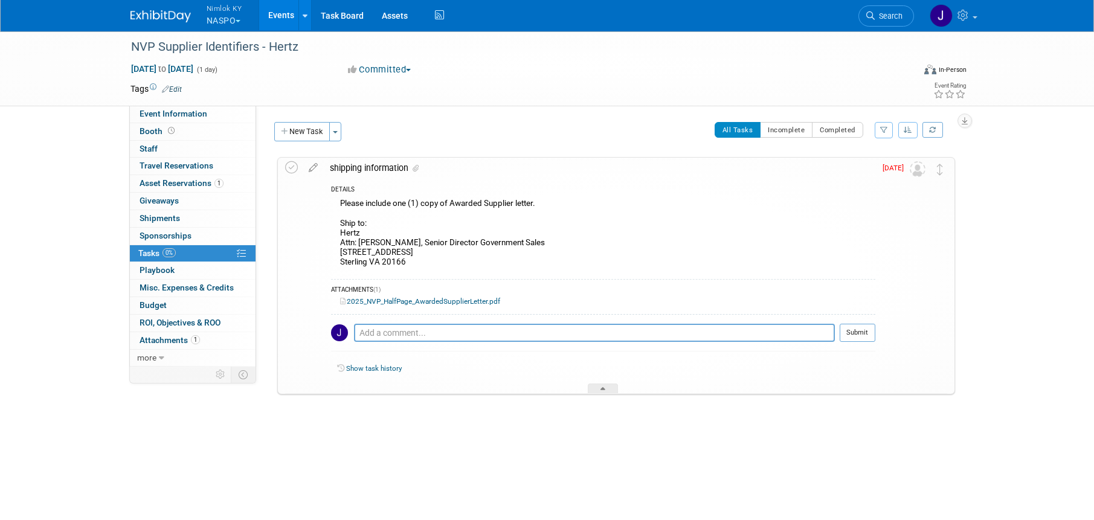
click at [549, 198] on div "Please include one (1) copy of Awarded Supplier letter. Ship to: Hertz Attn: Mi…" at bounding box center [603, 234] width 545 height 77
drag, startPoint x: 517, startPoint y: 199, endPoint x: 340, endPoint y: 205, distance: 177.2
click at [340, 205] on div "Please include one (1) copy of Awarded Supplier letter. Ship to: Hertz Attn: Mi…" at bounding box center [603, 234] width 545 height 77
copy div "Please include one (1) copy of Awarded Supplier letter."
click at [459, 300] on link "2025_NVP_HalfPage_AwardedSupplierLetter.pdf" at bounding box center [420, 301] width 160 height 8
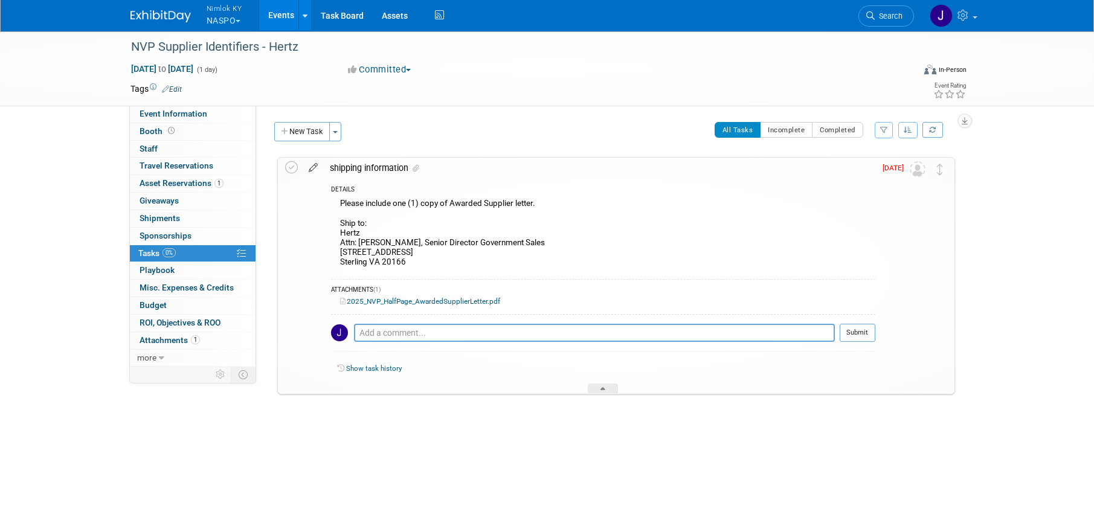
click at [312, 168] on icon at bounding box center [313, 165] width 21 height 15
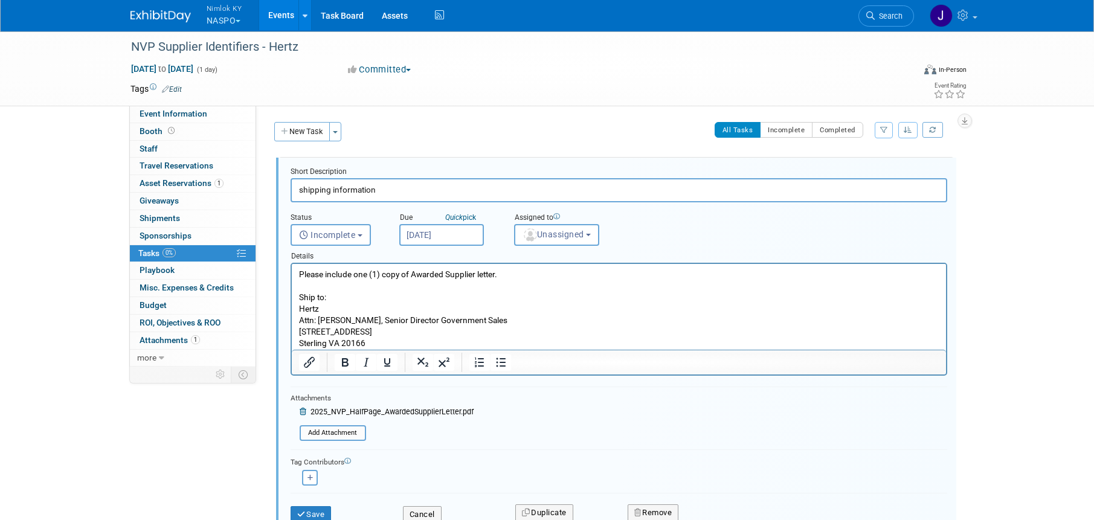
click at [446, 236] on body "Nimlok KY NASPO Explore: My Workspaces 48 Go to Workspace: Accurate Perforating…" at bounding box center [547, 260] width 1094 height 520
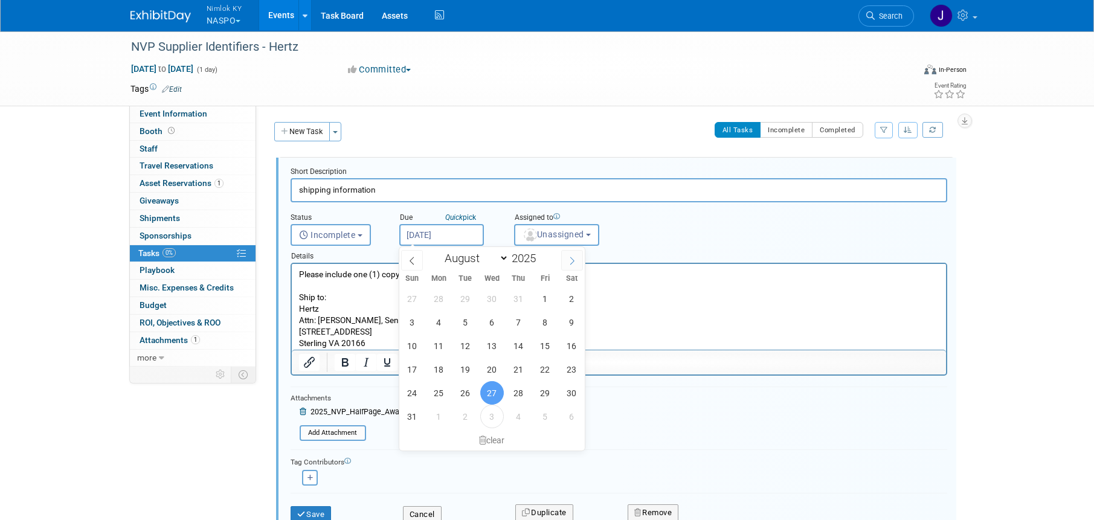
click at [574, 266] on span at bounding box center [572, 260] width 22 height 21
select select "8"
click at [439, 323] on span "8" at bounding box center [439, 323] width 24 height 24
type input "Sep 8, 2025"
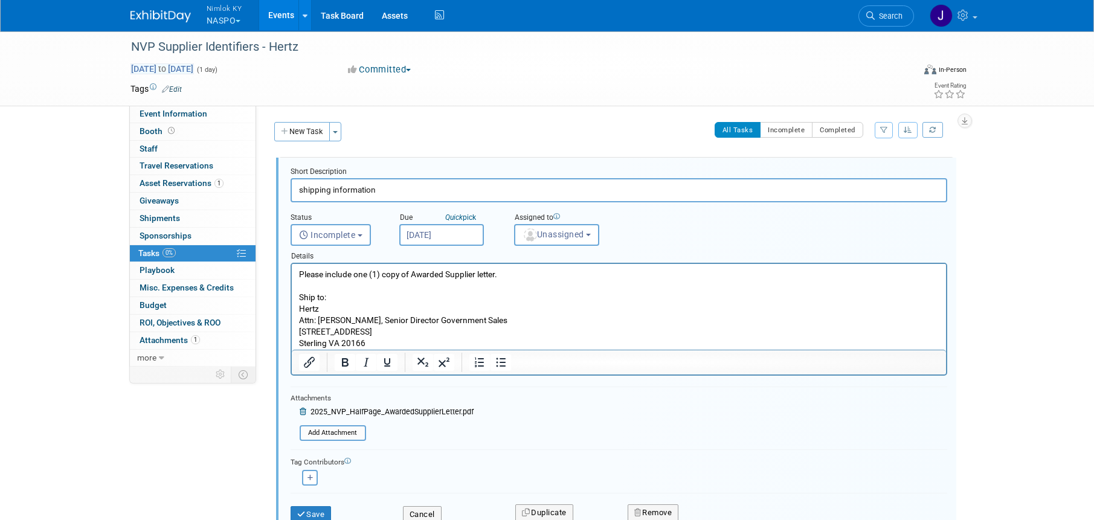
click at [194, 69] on span "Aug 27, 2025 to Aug 27, 2025" at bounding box center [162, 68] width 63 height 11
type input "[DATE]"
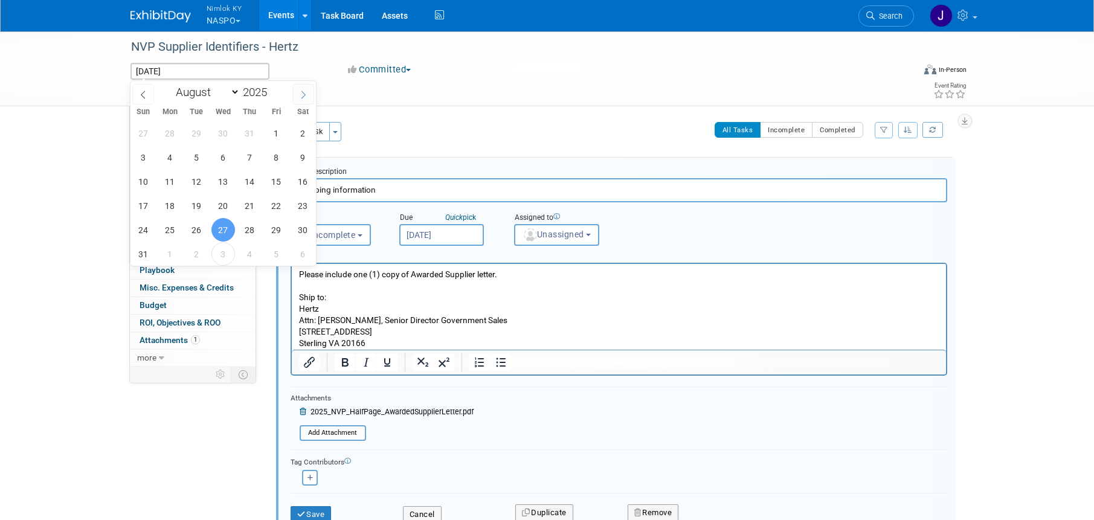
click at [305, 91] on icon at bounding box center [303, 95] width 8 height 8
select select "8"
click at [194, 224] on span "30" at bounding box center [197, 230] width 24 height 24
type input "[DATE]"
click at [194, 224] on span "30" at bounding box center [197, 230] width 24 height 24
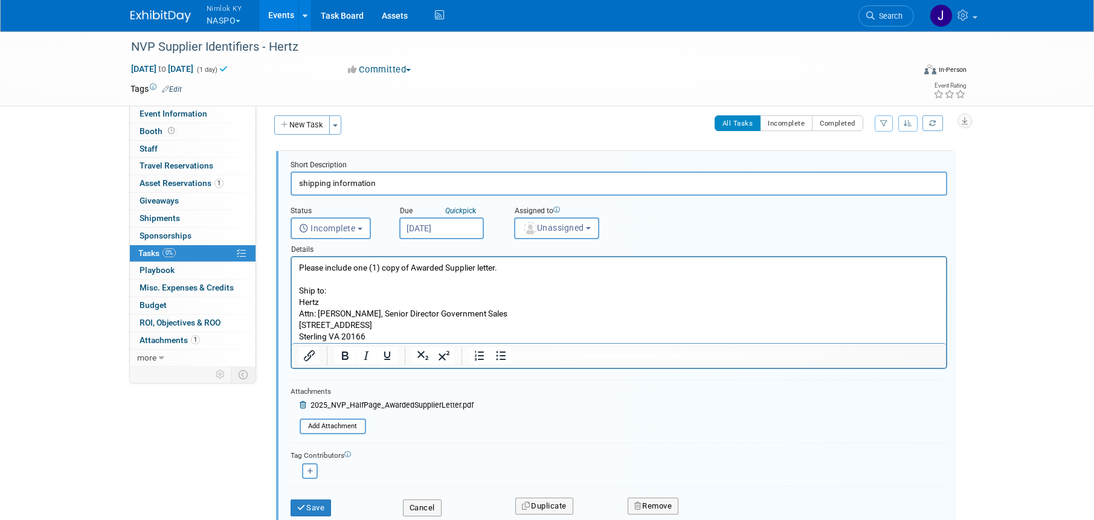
scroll to position [7, 0]
click at [549, 230] on span "Unassigned" at bounding box center [554, 227] width 62 height 10
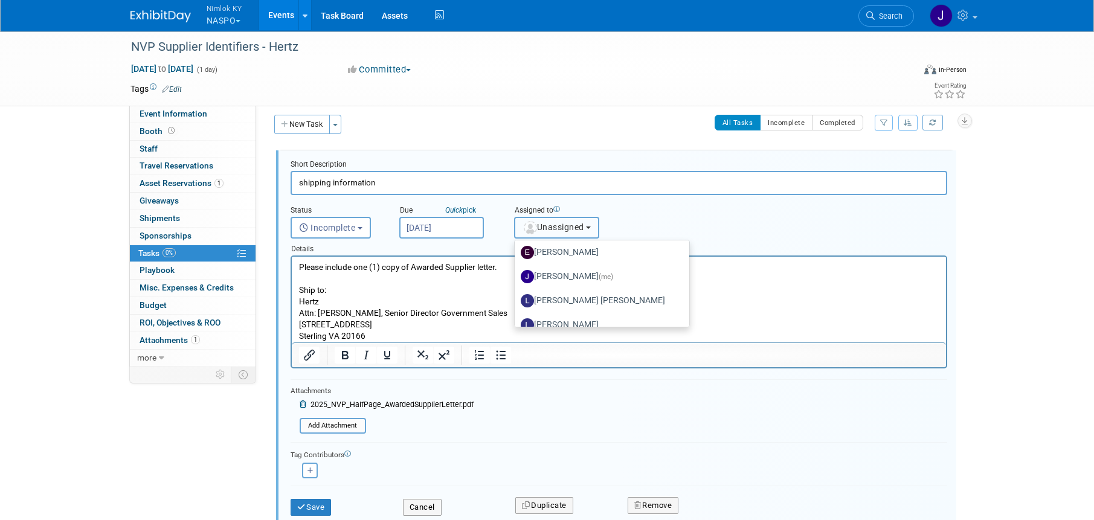
scroll to position [52, 0]
click at [572, 282] on label "Jamie Dunn (me)" at bounding box center [599, 276] width 157 height 19
click at [517, 279] on input "Jamie Dunn (me)" at bounding box center [513, 275] width 8 height 8
select select "6959d863-ee32-42c4-bffe-2330cab25484"
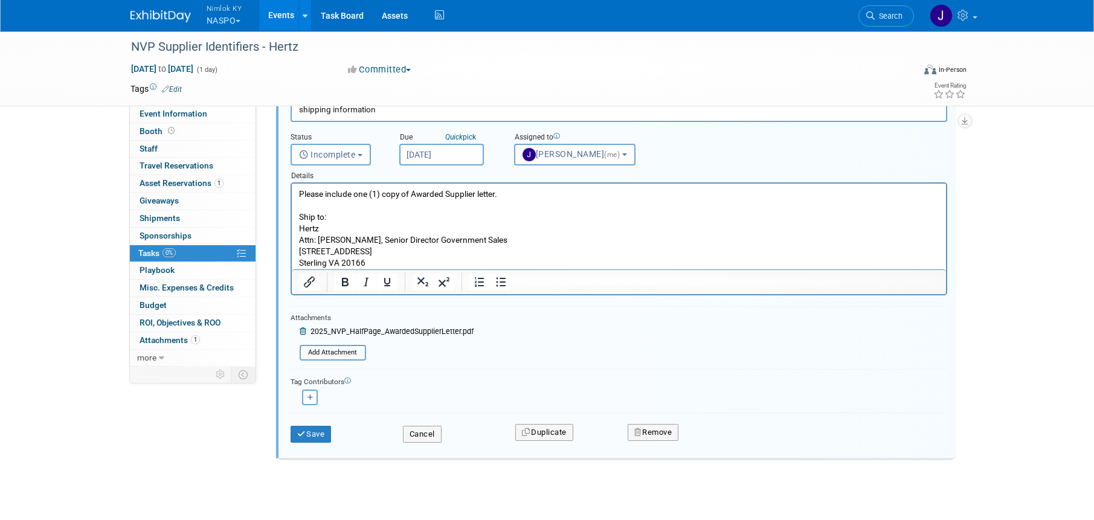
scroll to position [92, 0]
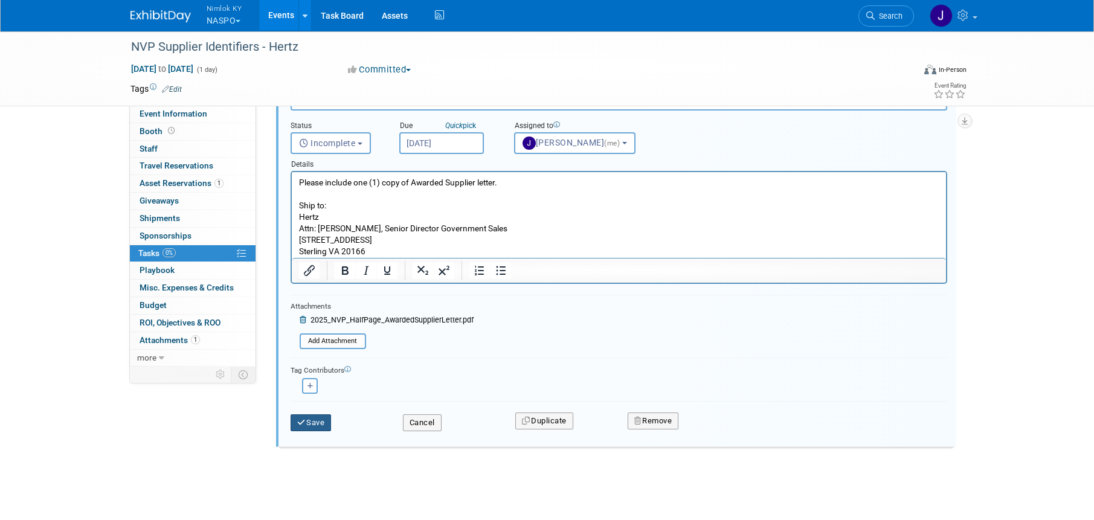
click at [314, 422] on button "Save" at bounding box center [311, 423] width 41 height 17
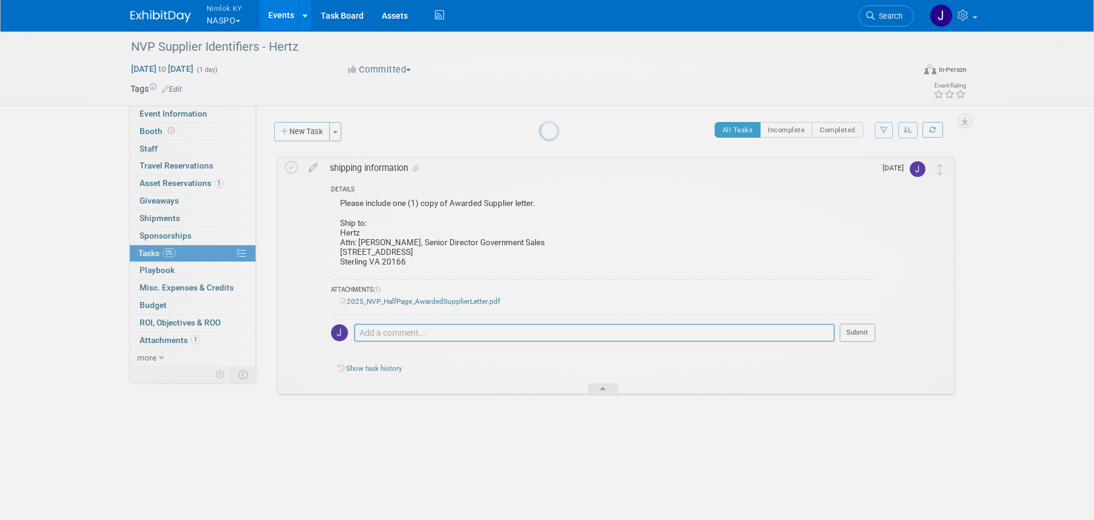
scroll to position [0, 0]
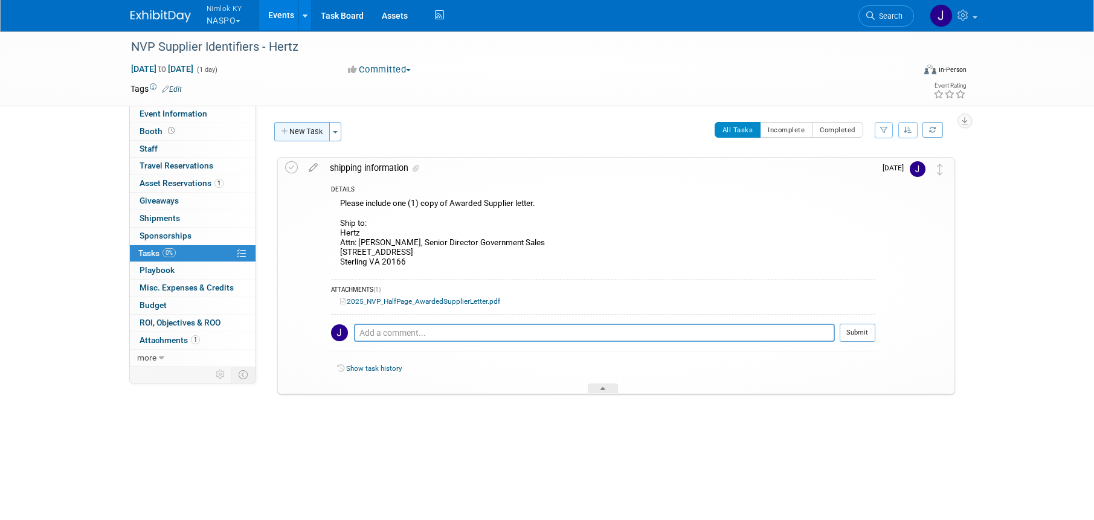
click at [317, 127] on button "New Task" at bounding box center [302, 131] width 56 height 19
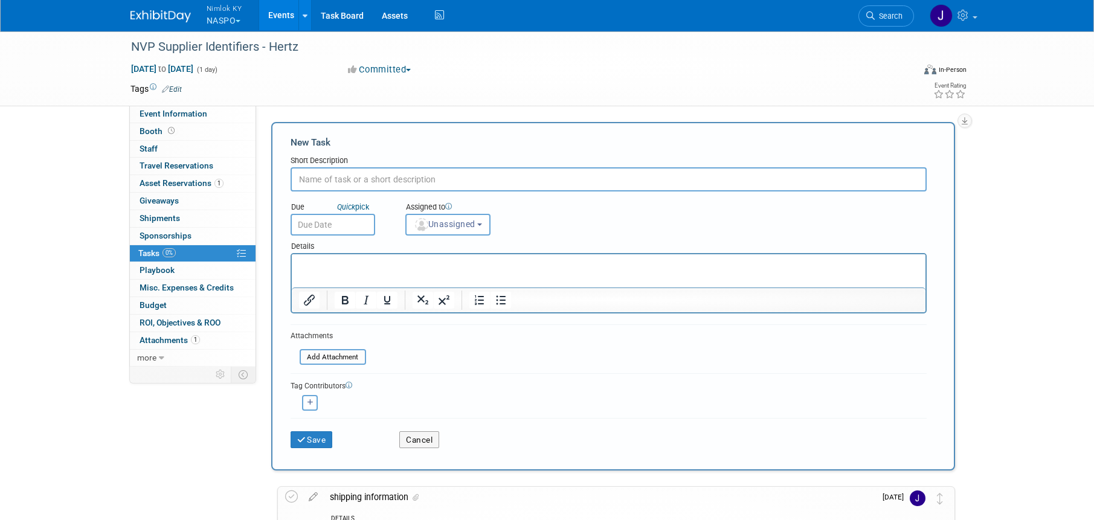
click at [379, 181] on input "text" at bounding box center [609, 179] width 636 height 24
type input "Ship 9/8"
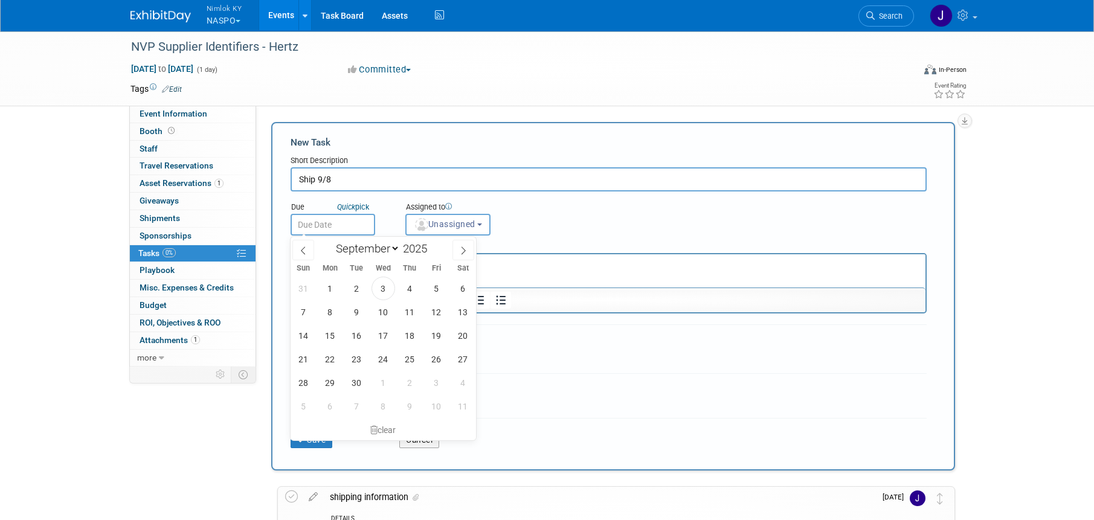
click at [353, 225] on input "text" at bounding box center [333, 225] width 85 height 22
click at [329, 304] on span "8" at bounding box center [330, 312] width 24 height 24
type input "[DATE]"
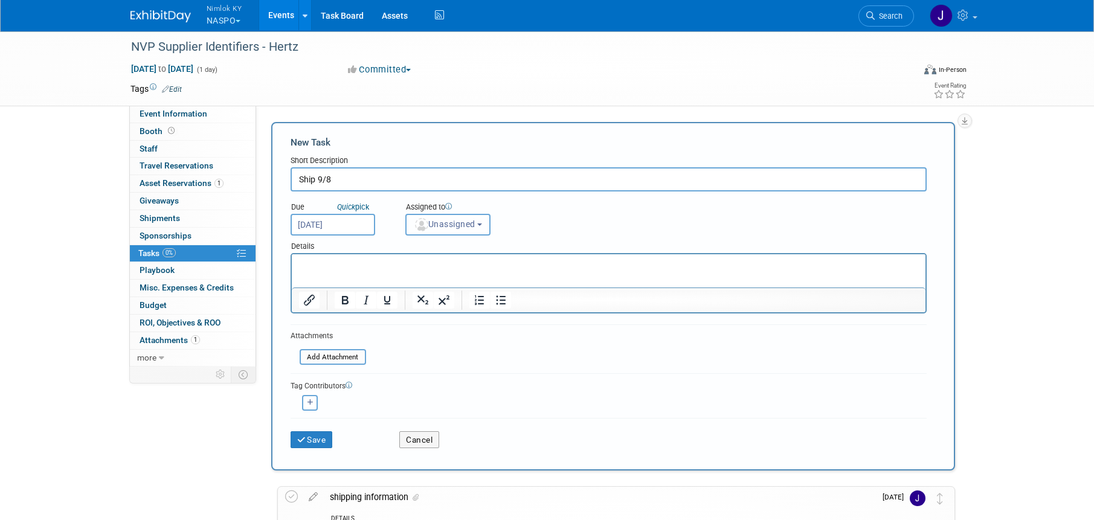
click at [460, 224] on span "Unassigned" at bounding box center [445, 224] width 62 height 10
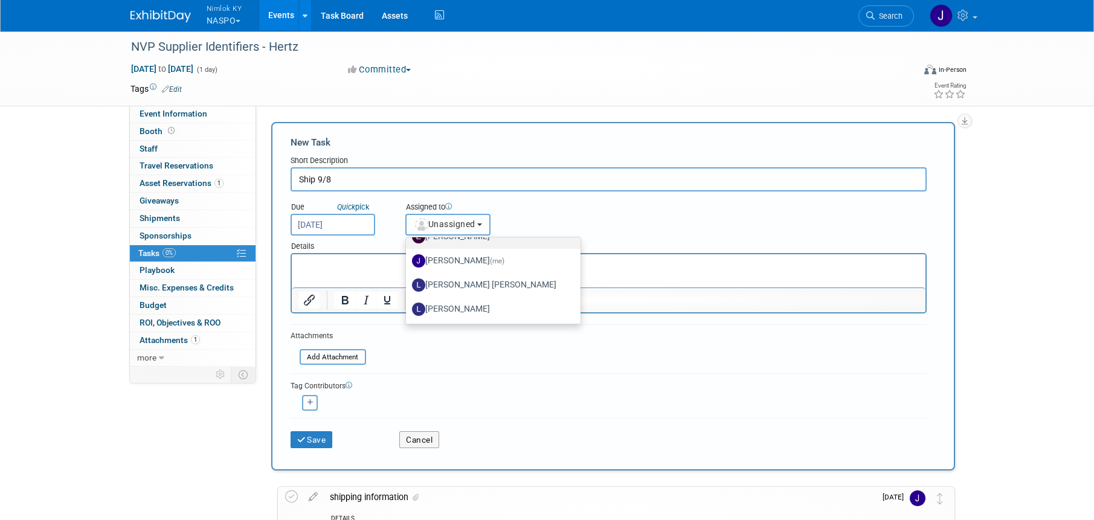
scroll to position [73, 0]
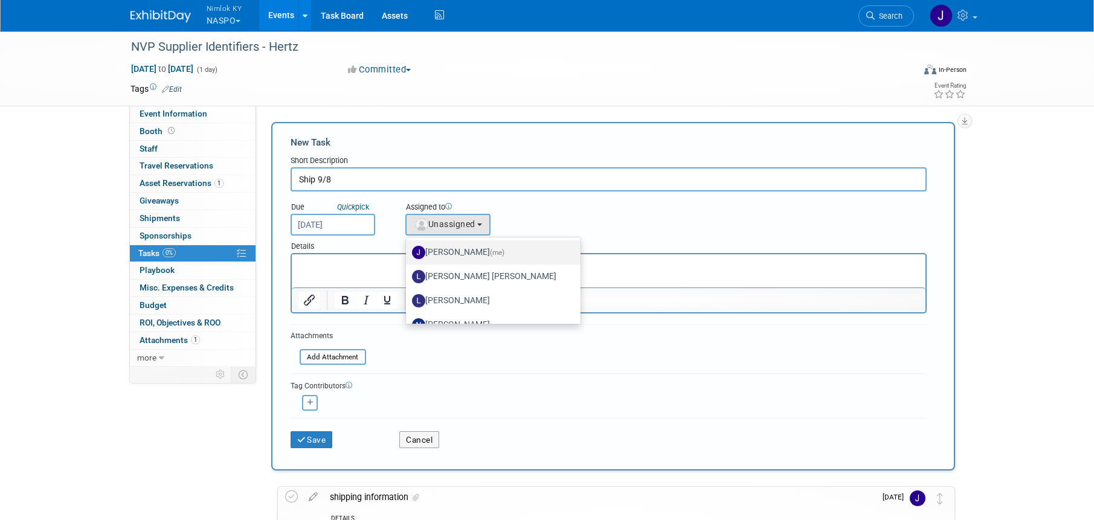
click at [473, 250] on label "[PERSON_NAME] (me)" at bounding box center [490, 252] width 157 height 19
click at [408, 250] on input "[PERSON_NAME] (me)" at bounding box center [404, 251] width 8 height 8
select select "6959d863-ee32-42c4-bffe-2330cab25484"
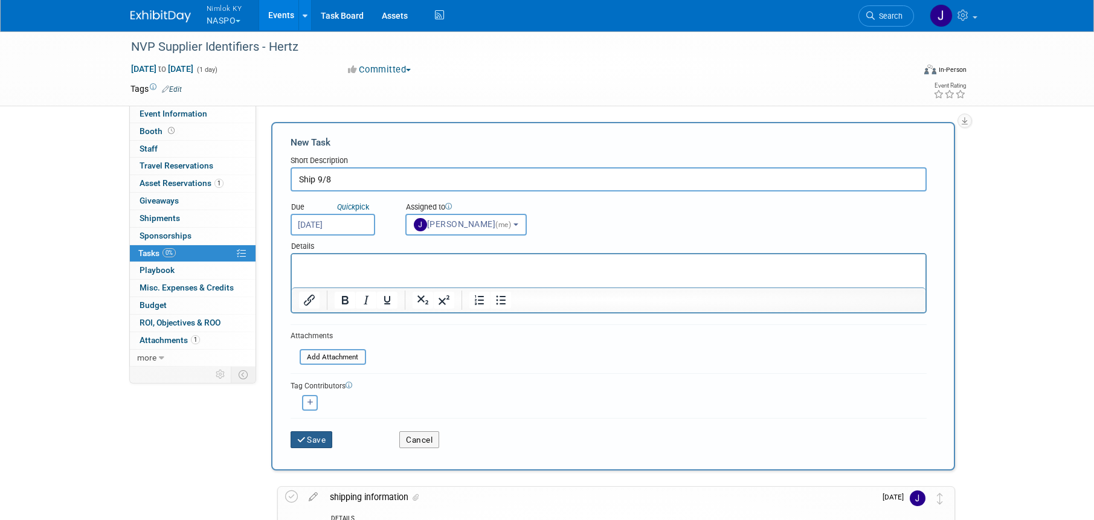
click at [317, 439] on button "Save" at bounding box center [312, 439] width 42 height 17
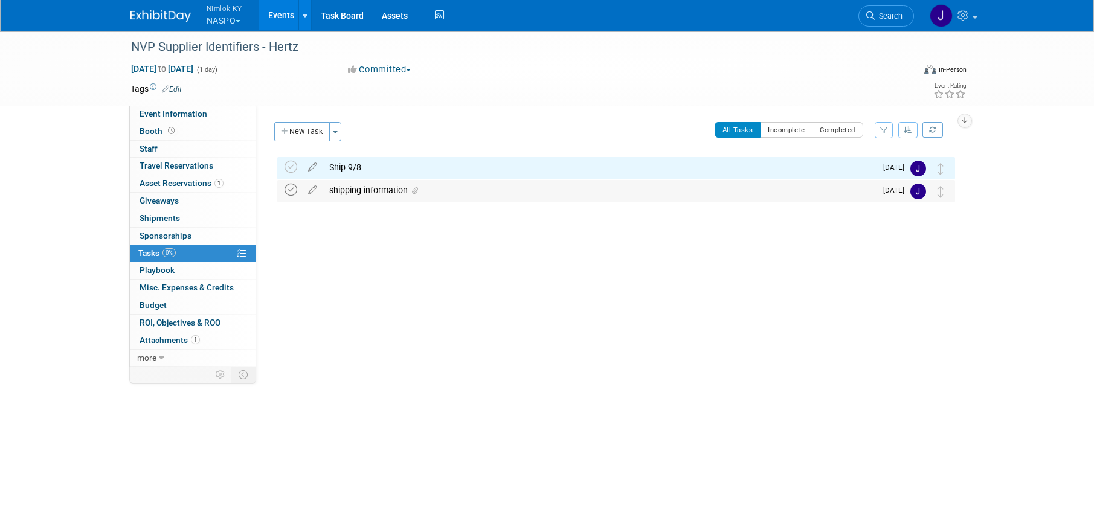
click at [291, 190] on icon at bounding box center [291, 190] width 13 height 13
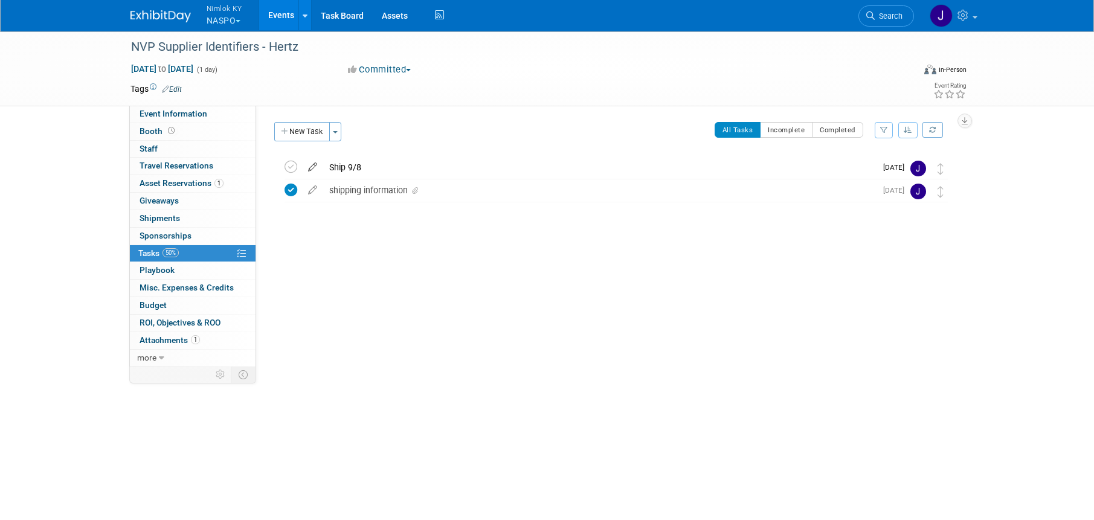
click at [310, 167] on icon at bounding box center [312, 164] width 21 height 15
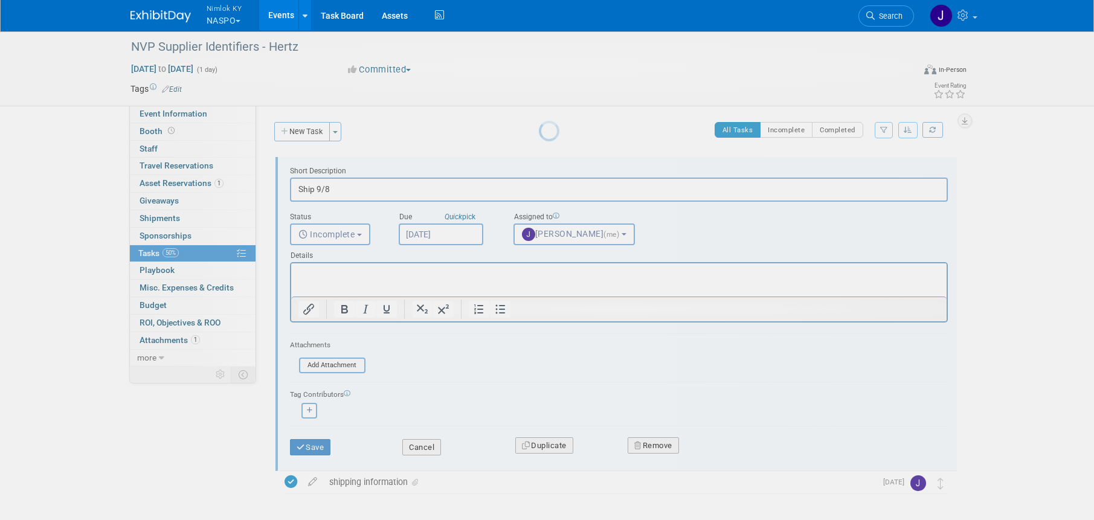
scroll to position [0, 0]
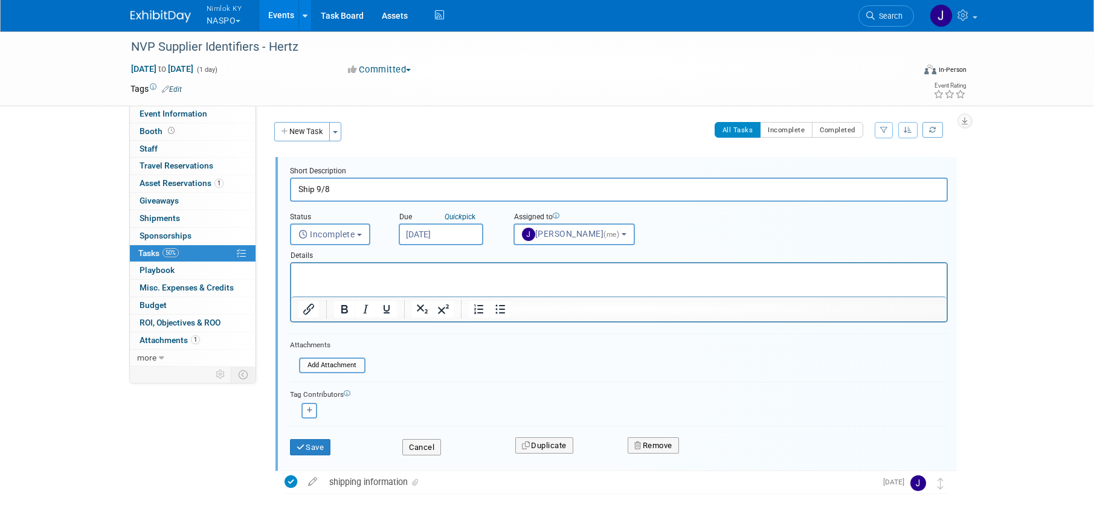
click at [317, 190] on input "Ship 9/8" at bounding box center [619, 190] width 658 height 24
type input "Ship to Hertz"
click at [312, 444] on button "Save" at bounding box center [310, 447] width 41 height 17
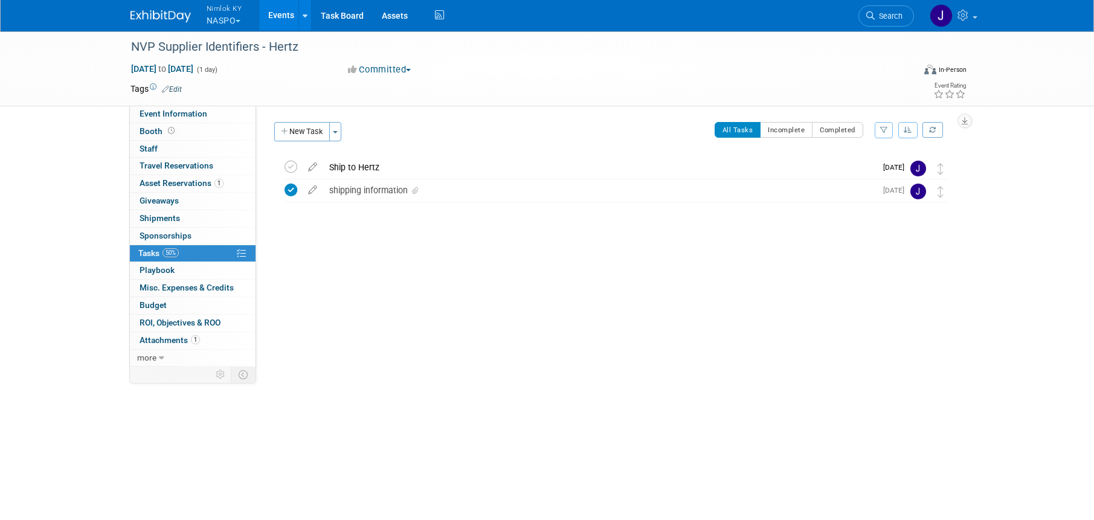
click at [276, 13] on link "Events" at bounding box center [281, 15] width 44 height 30
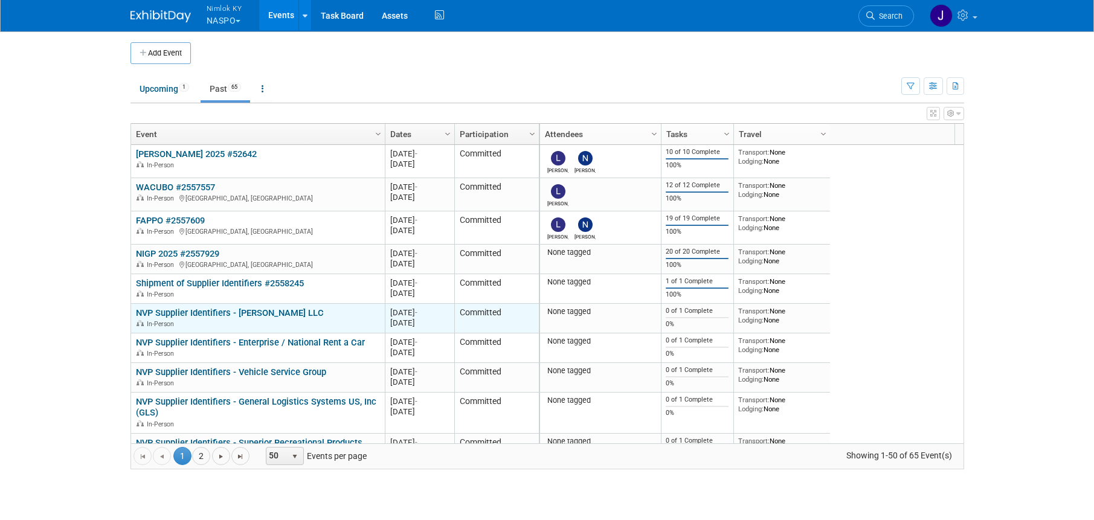
click at [253, 314] on link "NVP Supplier Identifiers - [PERSON_NAME] LLC" at bounding box center [230, 313] width 188 height 11
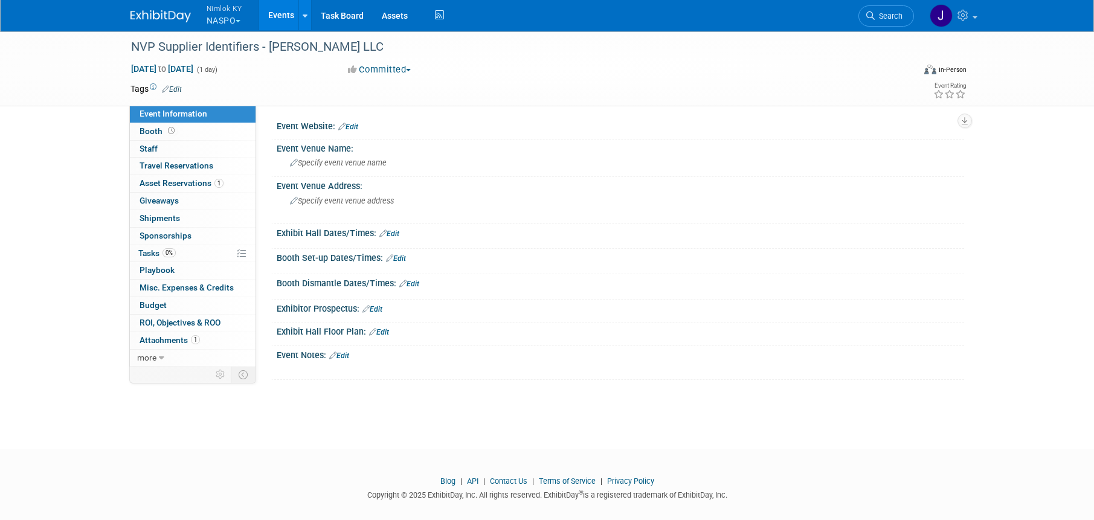
scroll to position [2, 0]
click at [277, 11] on link "Events" at bounding box center [281, 15] width 44 height 30
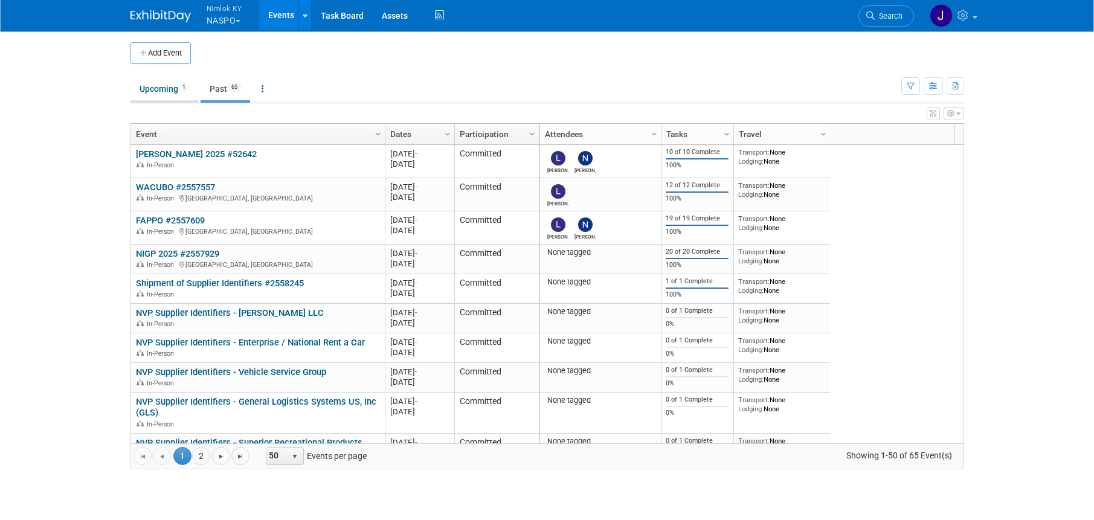
click at [159, 92] on link "Upcoming 1" at bounding box center [165, 88] width 68 height 23
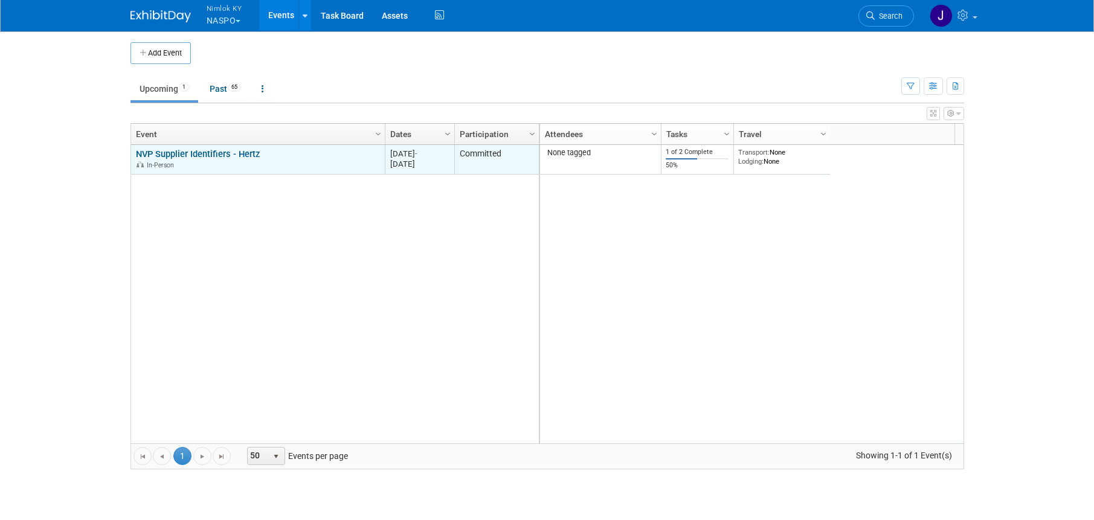
click at [215, 154] on link "NVP Supplier Identifiers - Hertz" at bounding box center [198, 154] width 124 height 11
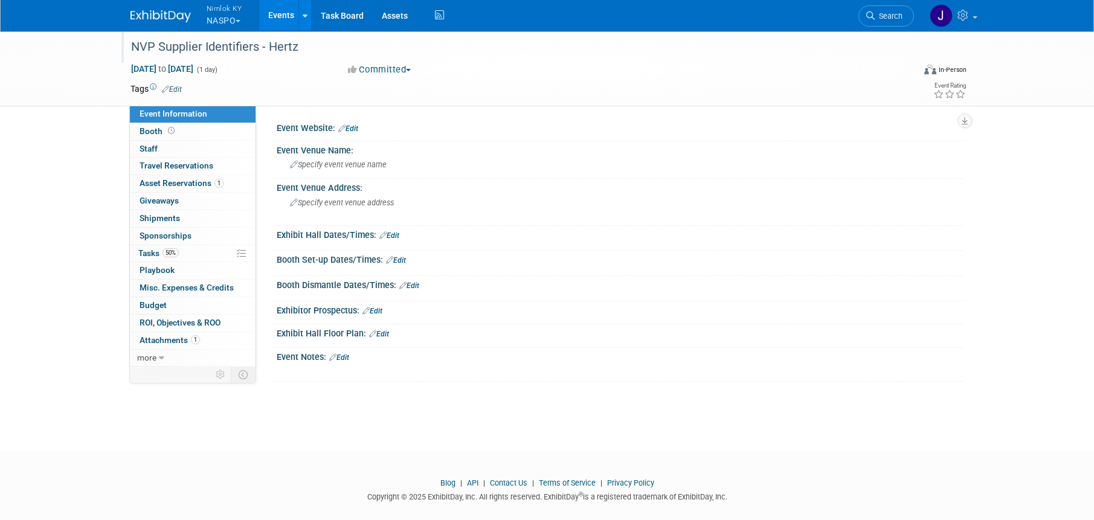
click at [317, 42] on div "NVP Supplier Identifiers - Hertz" at bounding box center [511, 47] width 769 height 22
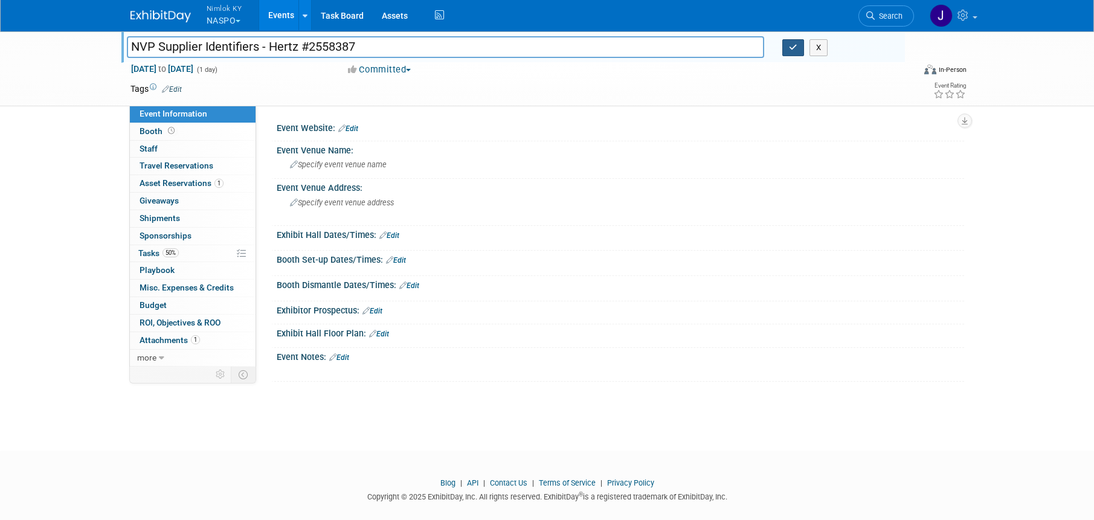
type input "NVP Supplier Identifiers - Hertz #2558387"
click at [793, 48] on icon "button" at bounding box center [793, 48] width 8 height 8
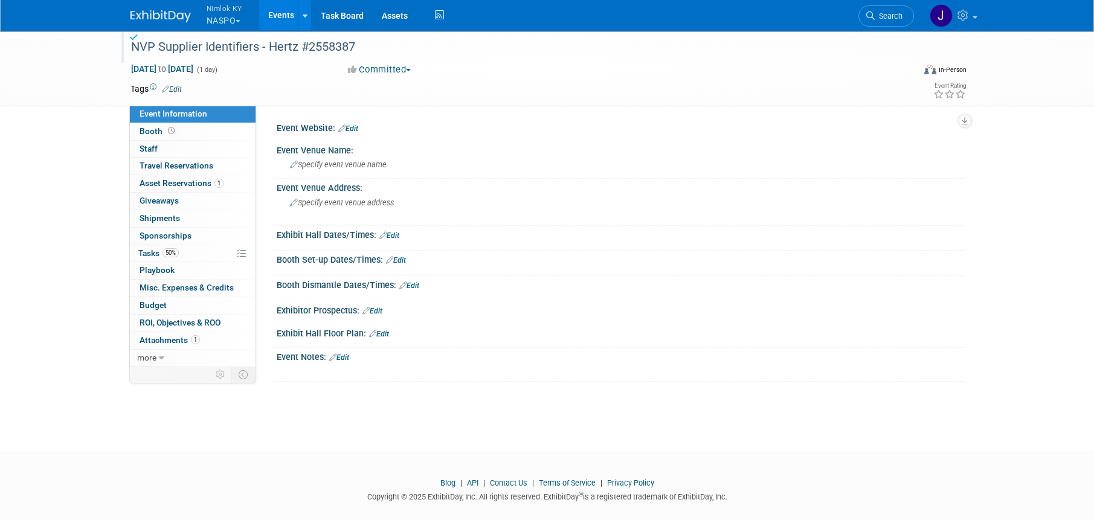
click at [282, 13] on link "Events" at bounding box center [281, 15] width 44 height 30
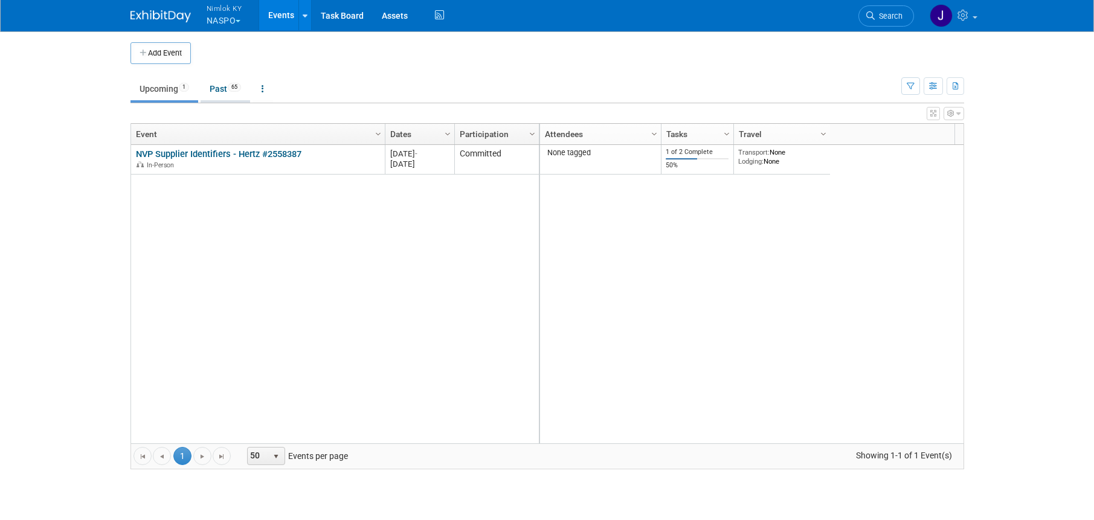
click at [215, 88] on link "Past 65" at bounding box center [226, 88] width 50 height 23
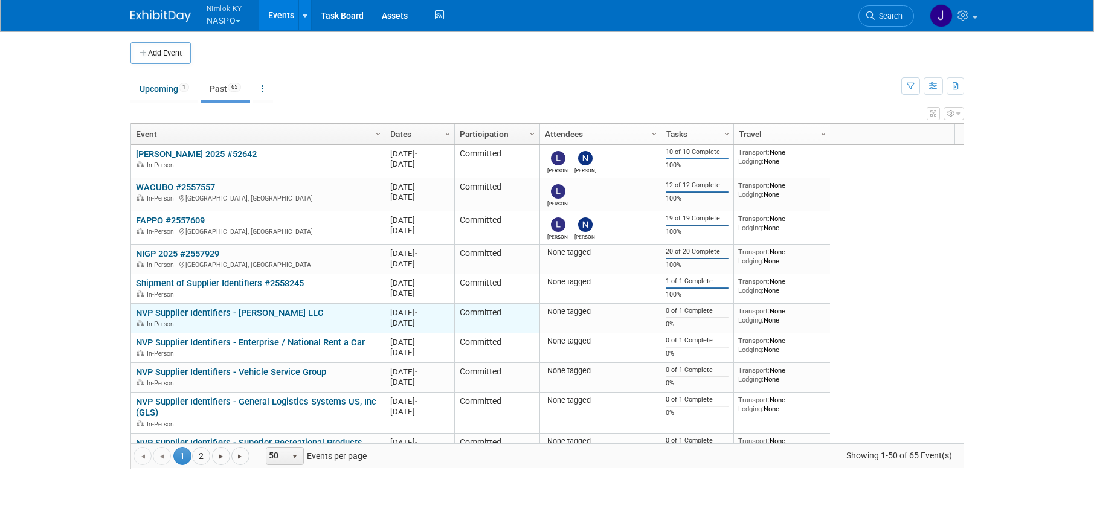
click at [262, 310] on link "NVP Supplier Identifiers - [PERSON_NAME] LLC" at bounding box center [230, 313] width 188 height 11
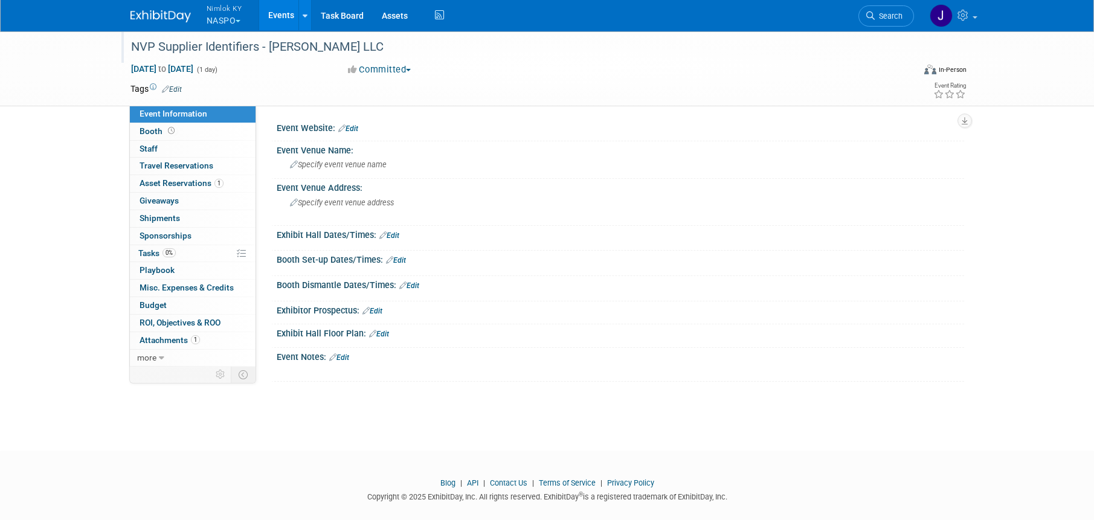
click at [338, 48] on div "NVP Supplier Identifiers - [PERSON_NAME] LLC" at bounding box center [511, 47] width 769 height 22
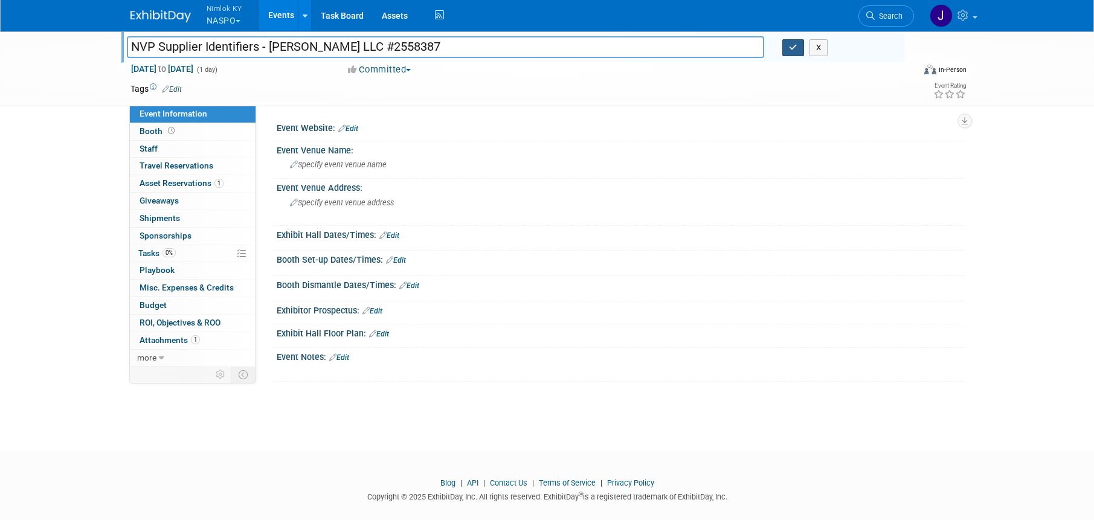
type input "NVP Supplier Identifiers - [PERSON_NAME] LLC #2558387"
click at [792, 44] on icon "button" at bounding box center [793, 48] width 8 height 8
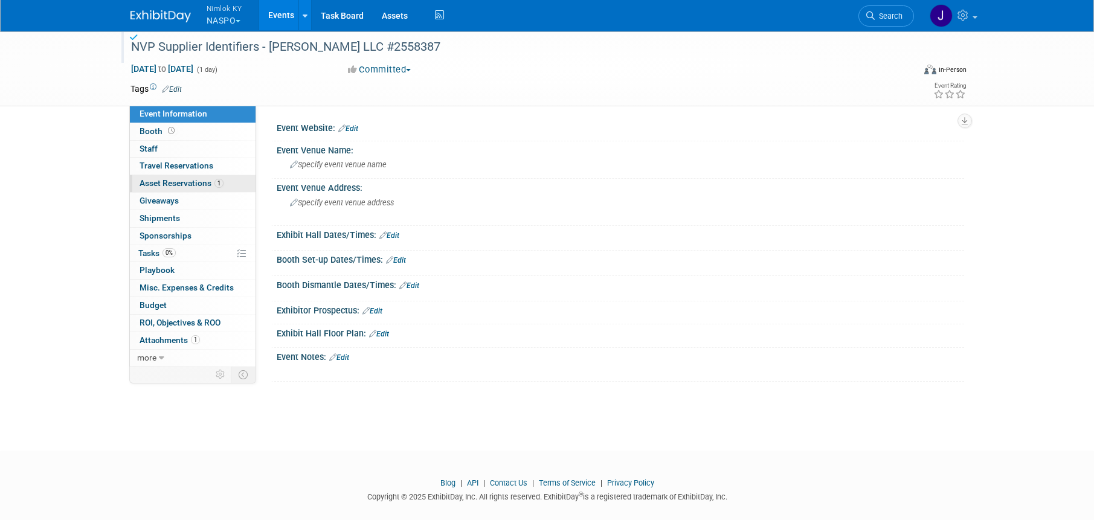
click at [187, 179] on span "Asset Reservations 1" at bounding box center [182, 183] width 84 height 10
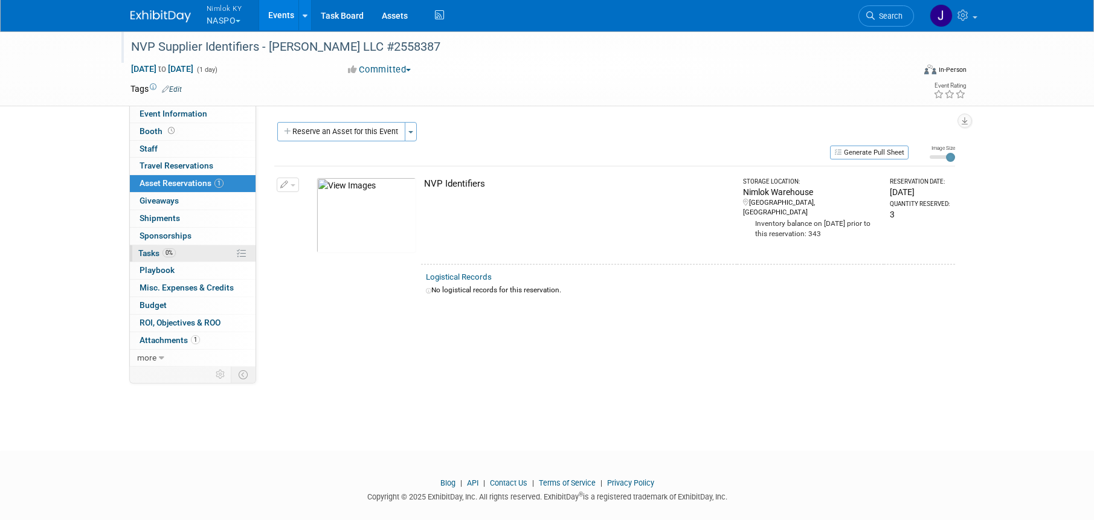
click at [198, 256] on link "0% Tasks 0%" at bounding box center [193, 253] width 126 height 17
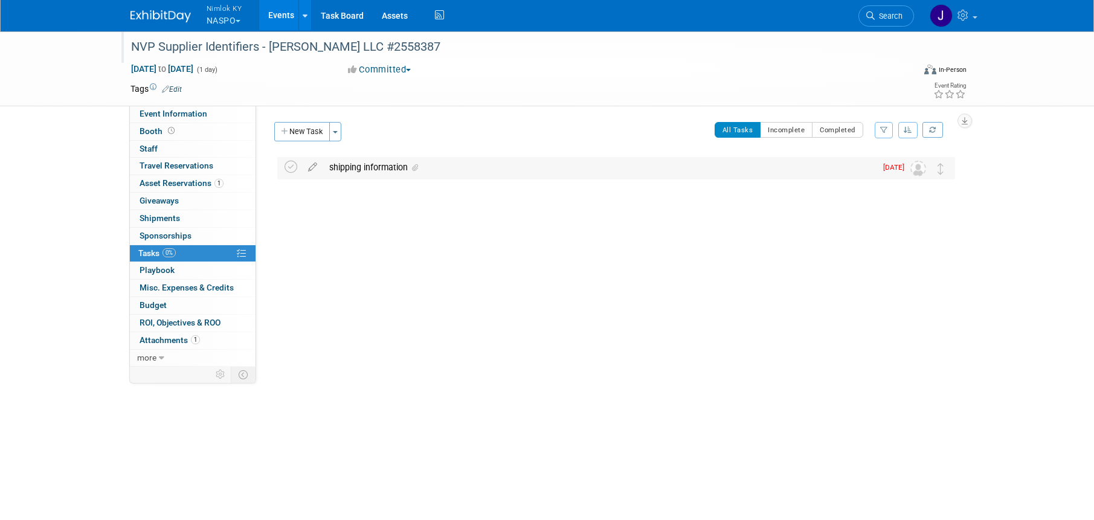
click at [371, 163] on div "shipping information" at bounding box center [599, 167] width 553 height 21
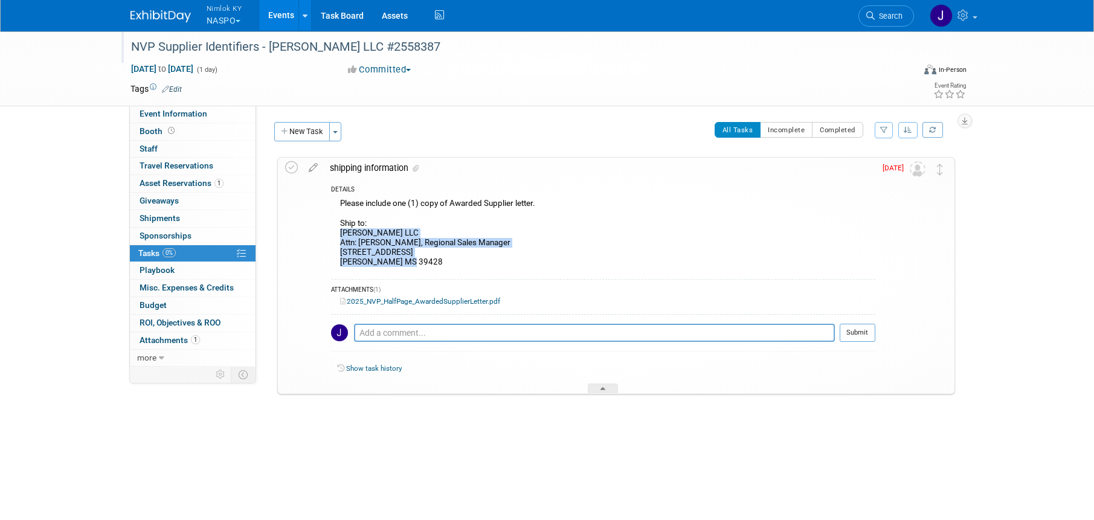
drag, startPoint x: 409, startPoint y: 262, endPoint x: 340, endPoint y: 235, distance: 73.5
click at [340, 235] on div "Please include one (1) copy of Awarded Supplier letter. Ship to: Warren LLC Att…" at bounding box center [603, 234] width 545 height 77
copy div "Warren LLC Attn: Greg Clark, Regional Sales Manager 707 North Fir Ave Collins M…"
click at [245, 252] on icon at bounding box center [241, 253] width 9 height 9
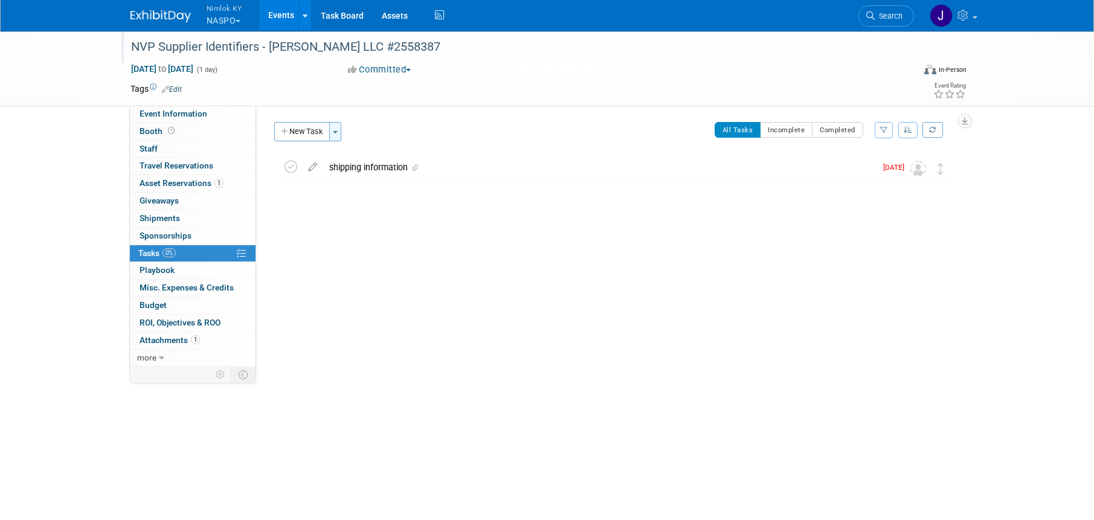
click at [335, 132] on span "button" at bounding box center [335, 132] width 5 height 2
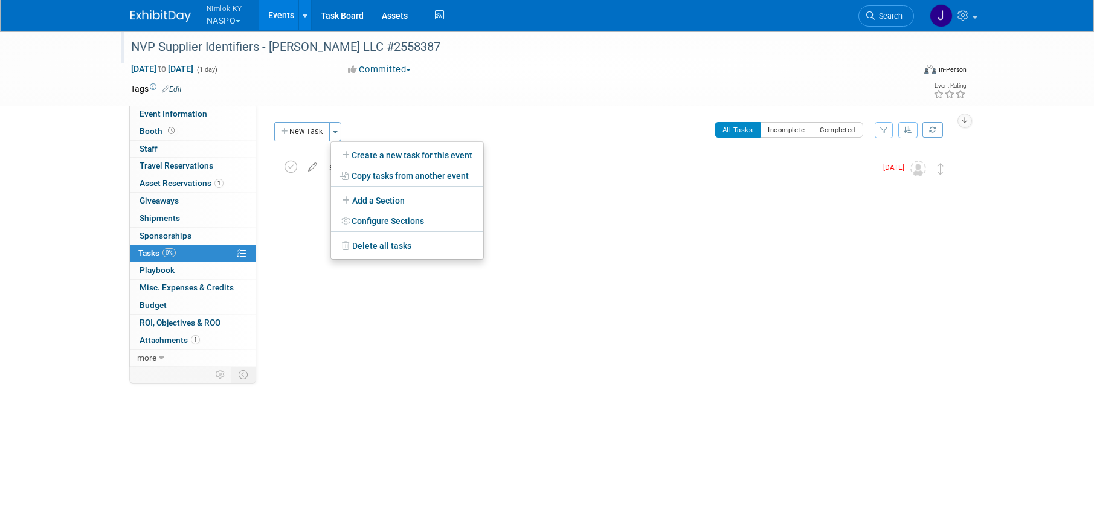
click at [294, 217] on div at bounding box center [613, 226] width 684 height 24
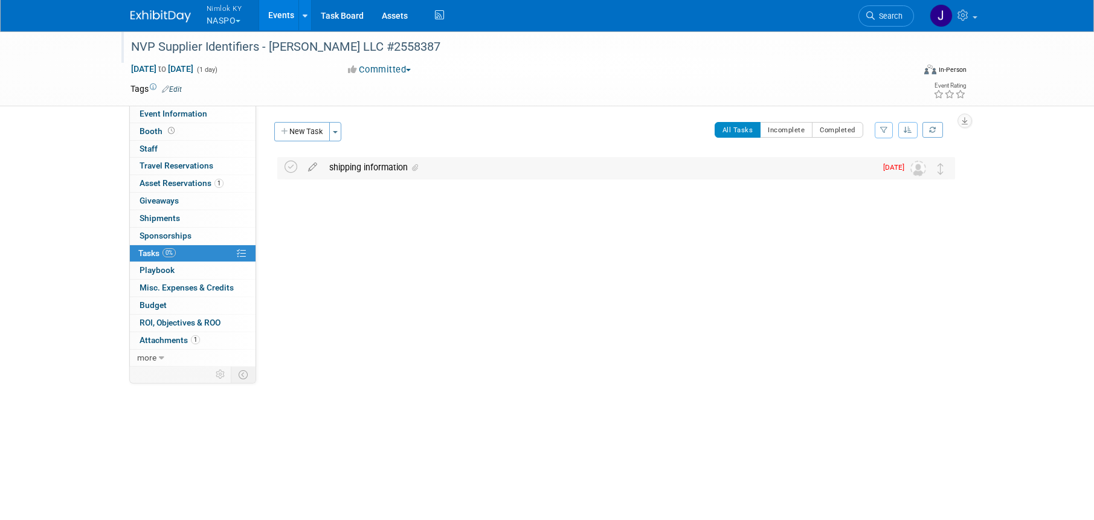
click at [358, 164] on div "shipping information" at bounding box center [599, 167] width 553 height 21
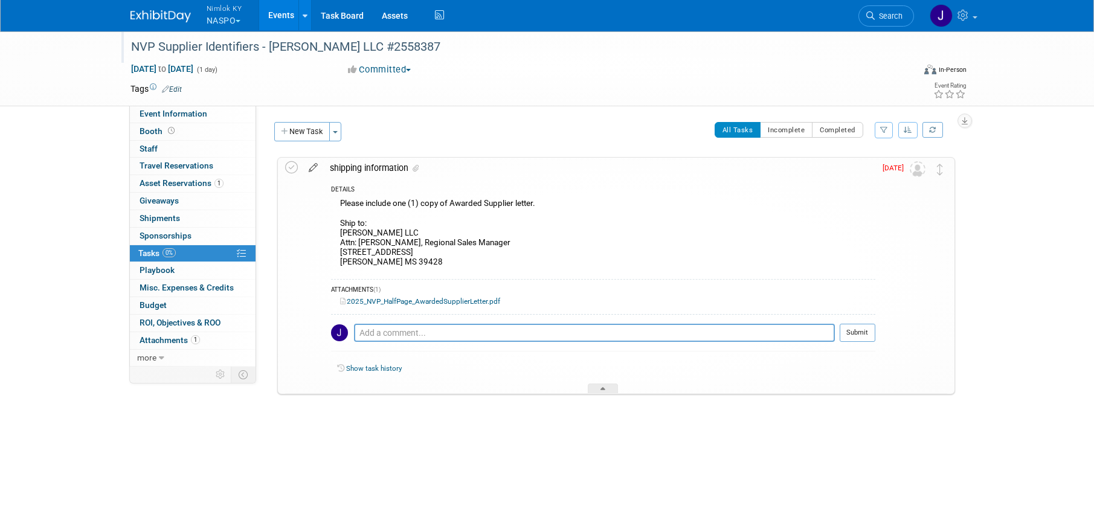
click at [317, 167] on icon at bounding box center [313, 165] width 21 height 15
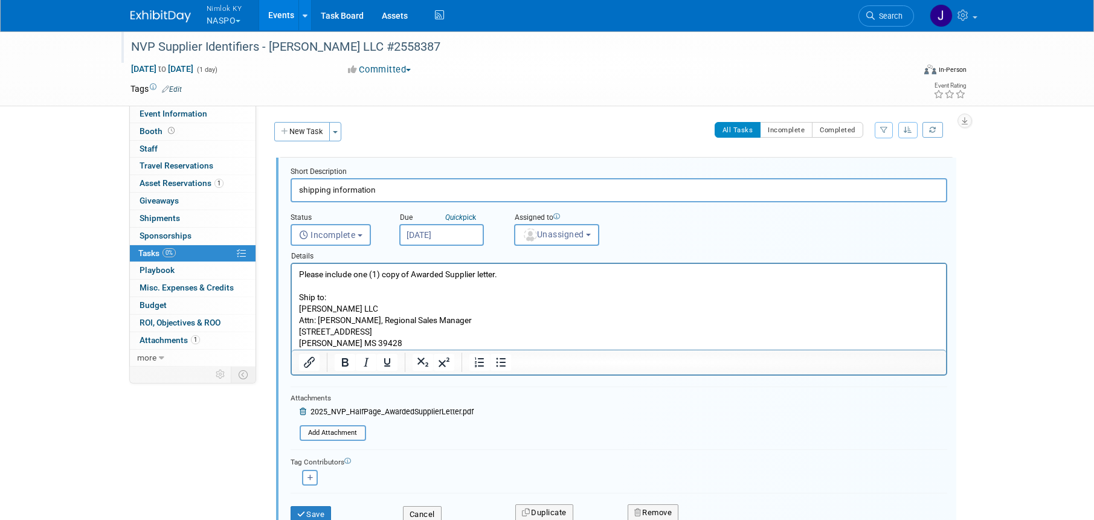
click at [423, 229] on input "[DATE]" at bounding box center [441, 235] width 85 height 22
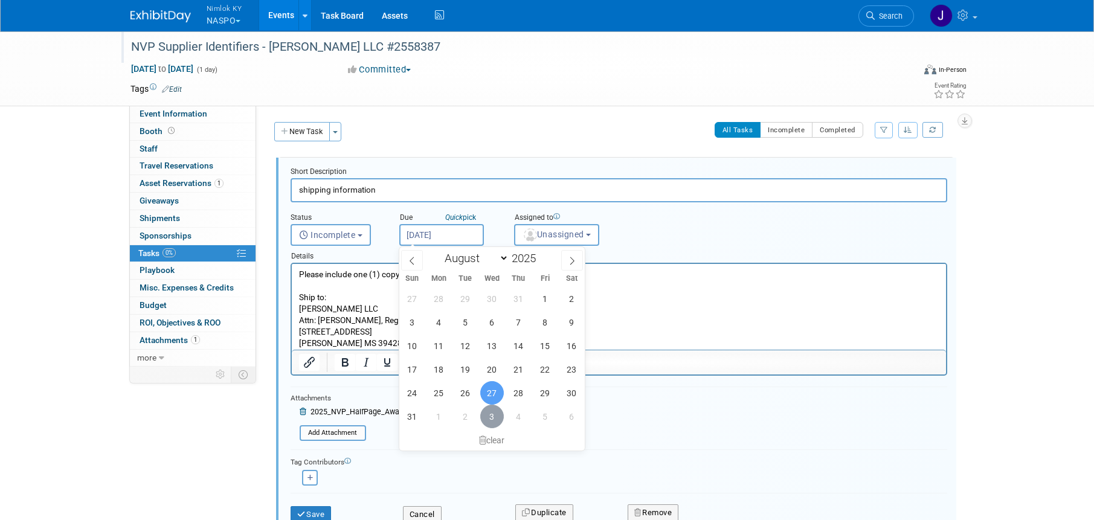
click at [492, 412] on span "3" at bounding box center [492, 417] width 24 height 24
type input "Sep 3, 2025"
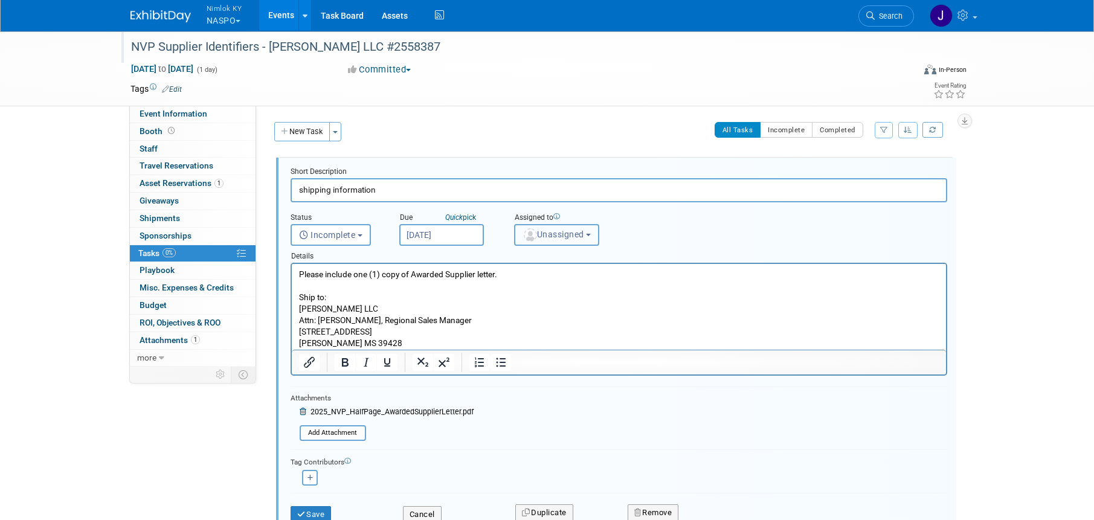
click at [543, 238] on span "Unassigned" at bounding box center [554, 235] width 62 height 10
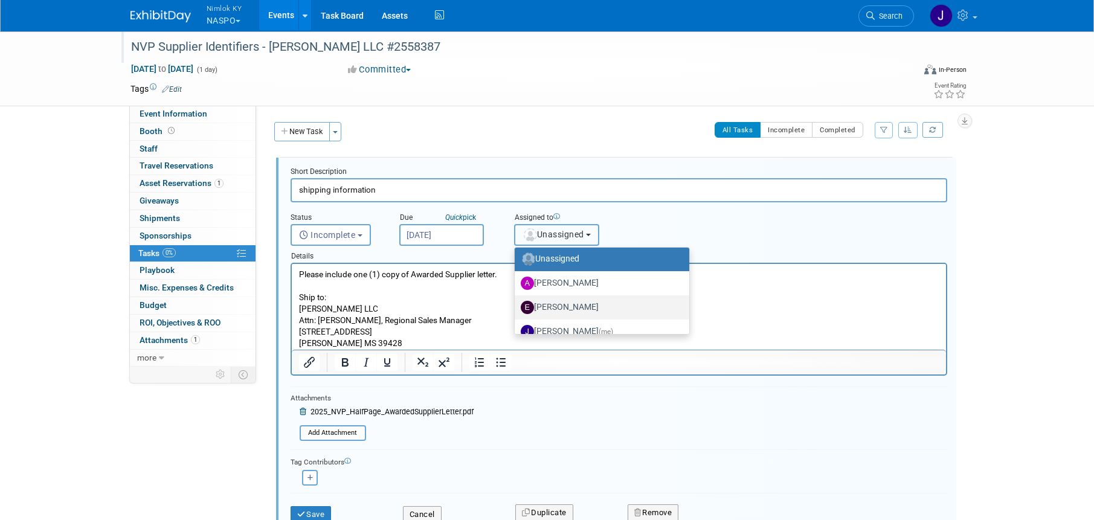
scroll to position [21, 0]
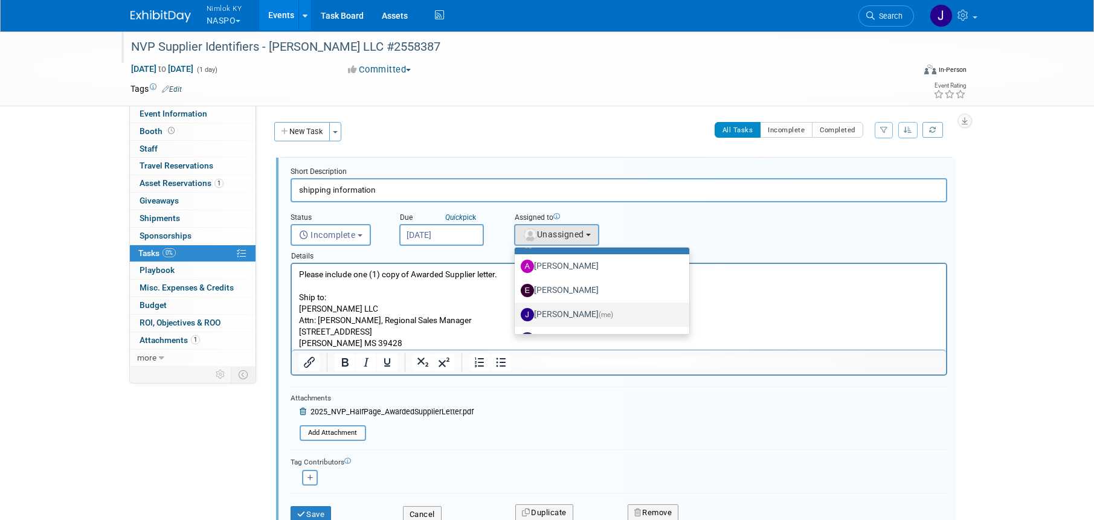
click at [555, 311] on label "Jamie Dunn (me)" at bounding box center [599, 314] width 157 height 19
click at [517, 311] on input "Jamie Dunn (me)" at bounding box center [513, 313] width 8 height 8
select select "6959d863-ee32-42c4-bffe-2330cab25484"
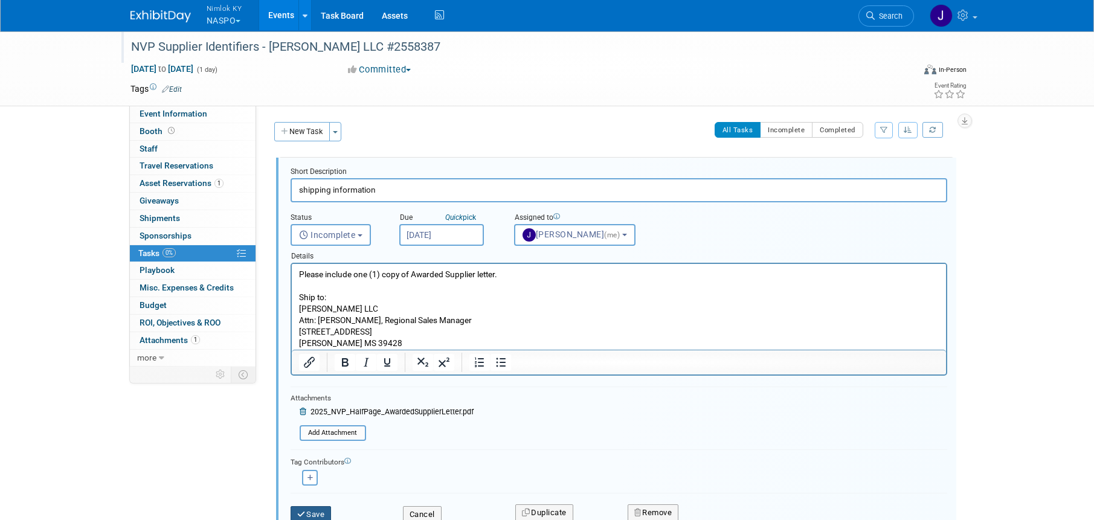
click at [311, 514] on button "Save" at bounding box center [311, 514] width 41 height 17
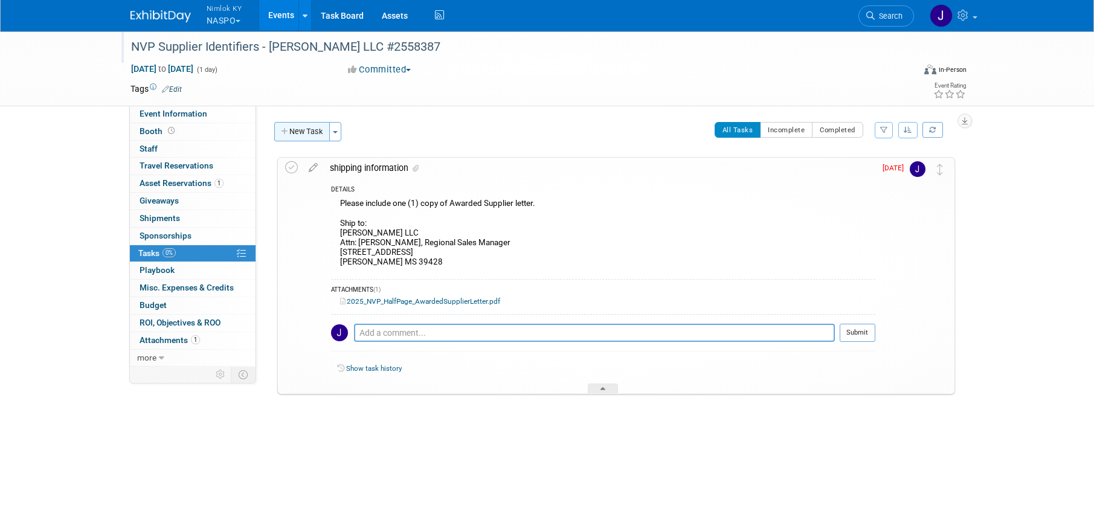
click at [315, 123] on button "New Task" at bounding box center [302, 131] width 56 height 19
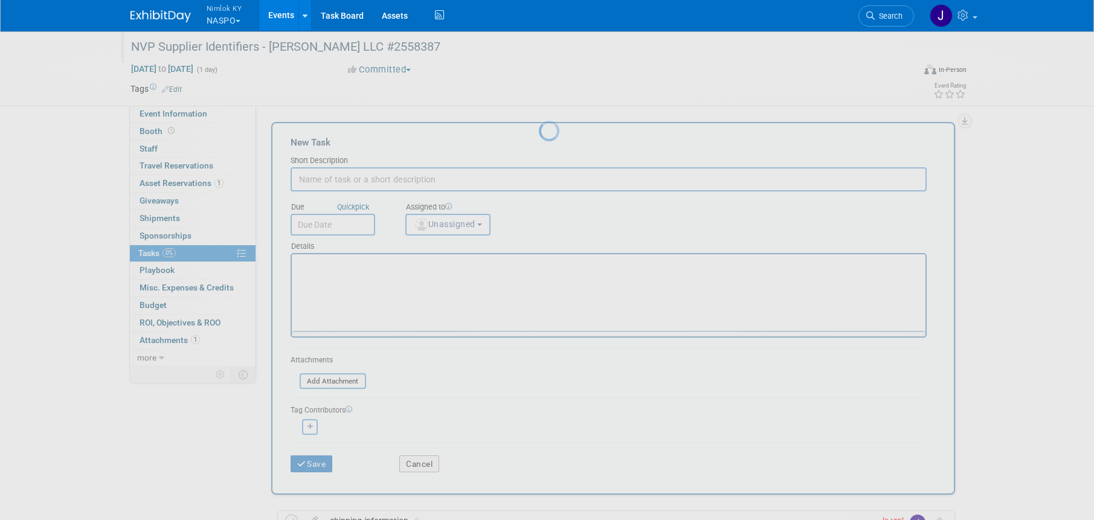
scroll to position [0, 0]
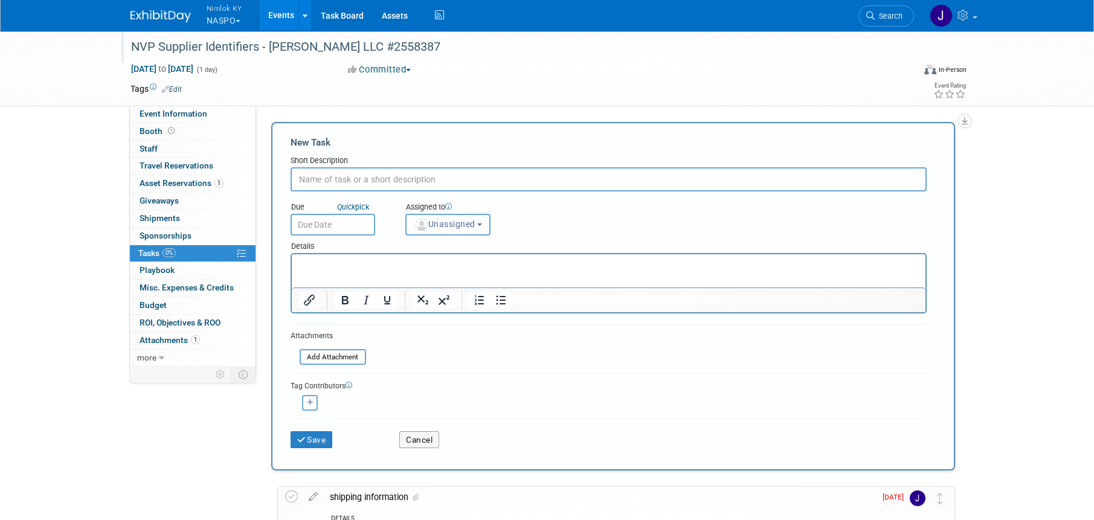
click at [360, 179] on input "text" at bounding box center [609, 179] width 636 height 24
type input "Ship to Warren"
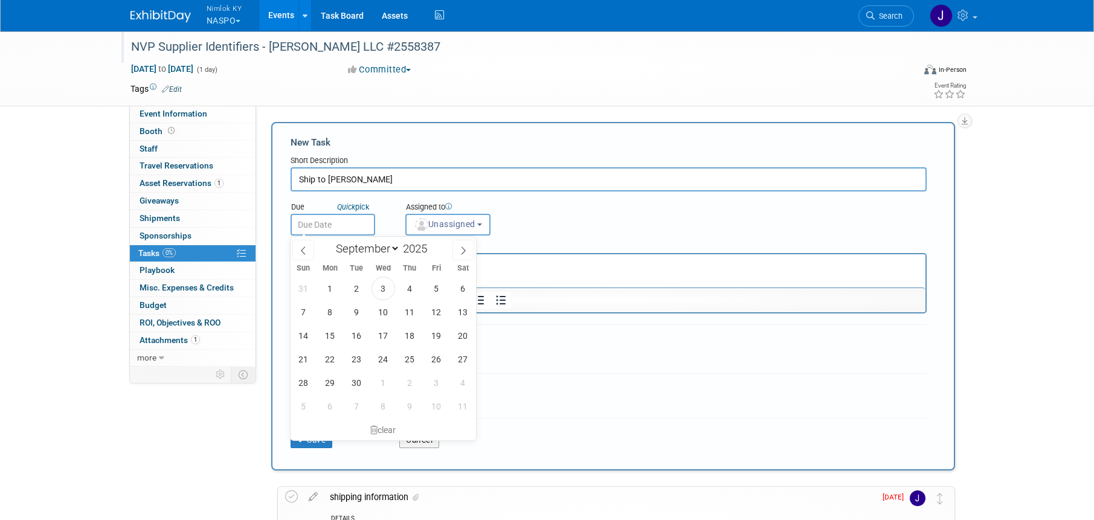
click at [354, 224] on input "text" at bounding box center [333, 225] width 85 height 22
click at [329, 308] on span "8" at bounding box center [330, 312] width 24 height 24
type input "[DATE]"
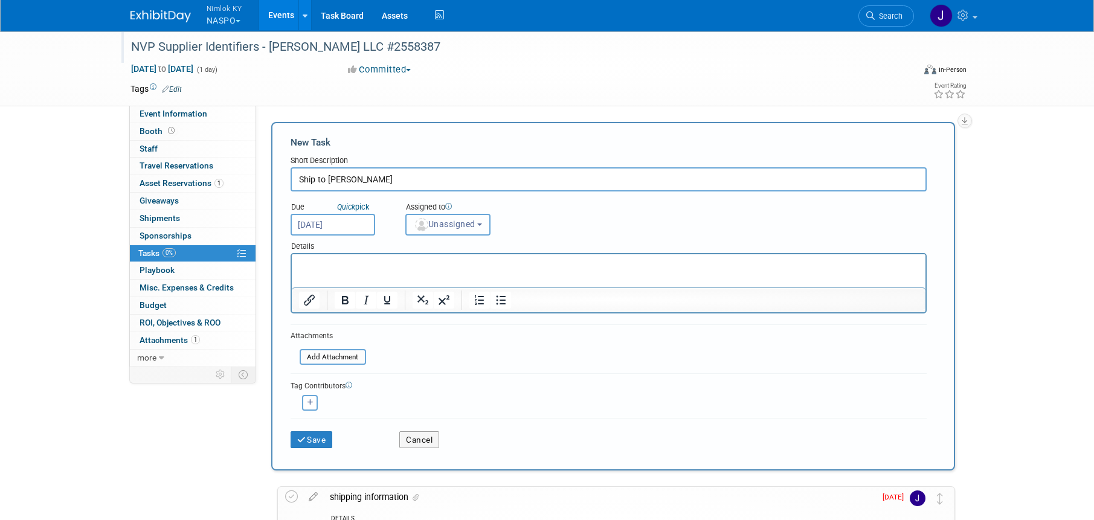
click at [444, 221] on span "Unassigned" at bounding box center [445, 224] width 62 height 10
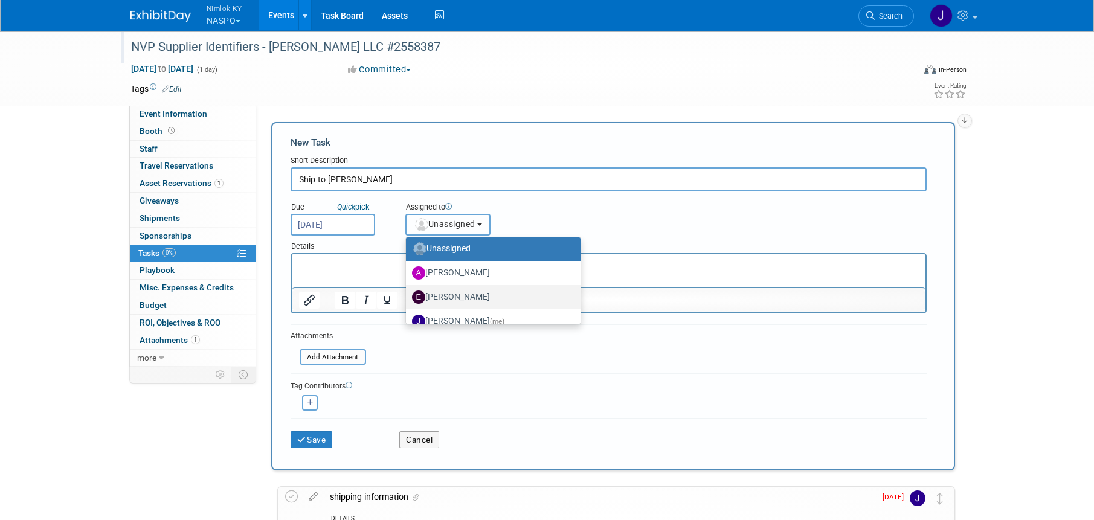
scroll to position [5, 0]
click at [464, 311] on label "[PERSON_NAME] (me)" at bounding box center [490, 320] width 157 height 19
click at [408, 315] on input "[PERSON_NAME] (me)" at bounding box center [404, 319] width 8 height 8
select select "6959d863-ee32-42c4-bffe-2330cab25484"
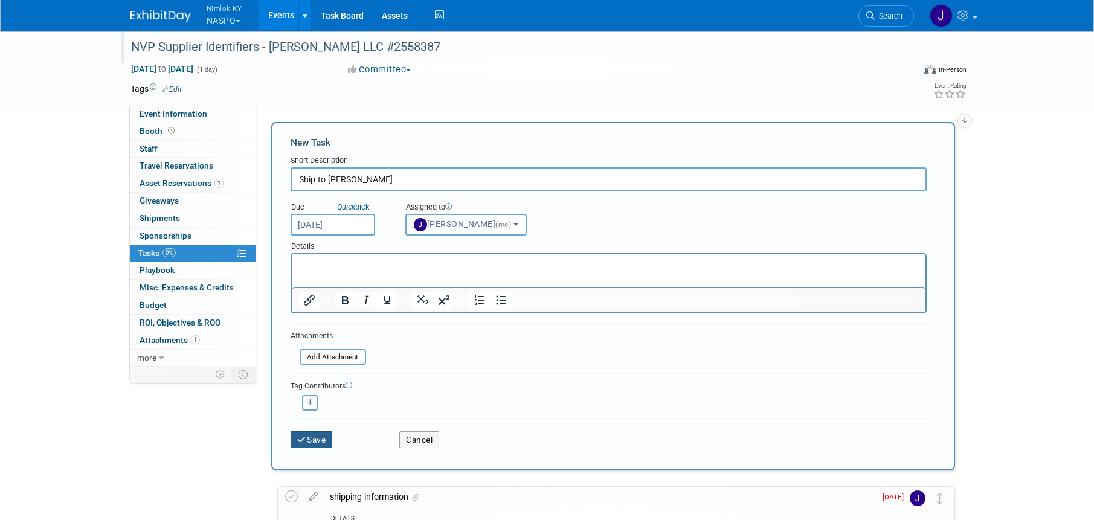
click at [318, 439] on button "Save" at bounding box center [312, 439] width 42 height 17
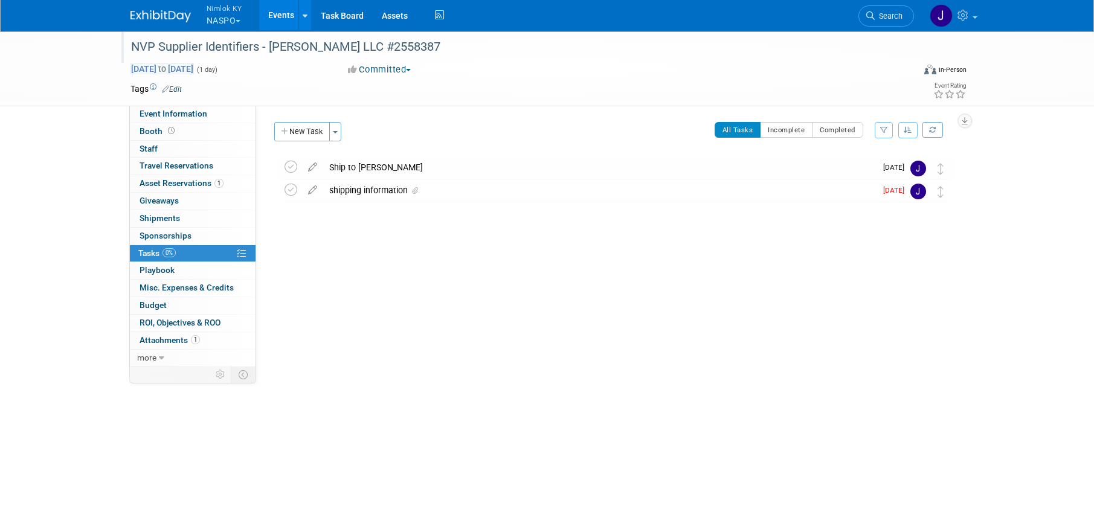
click at [194, 71] on span "[DATE] to [DATE]" at bounding box center [162, 68] width 63 height 11
type input "[DATE]"
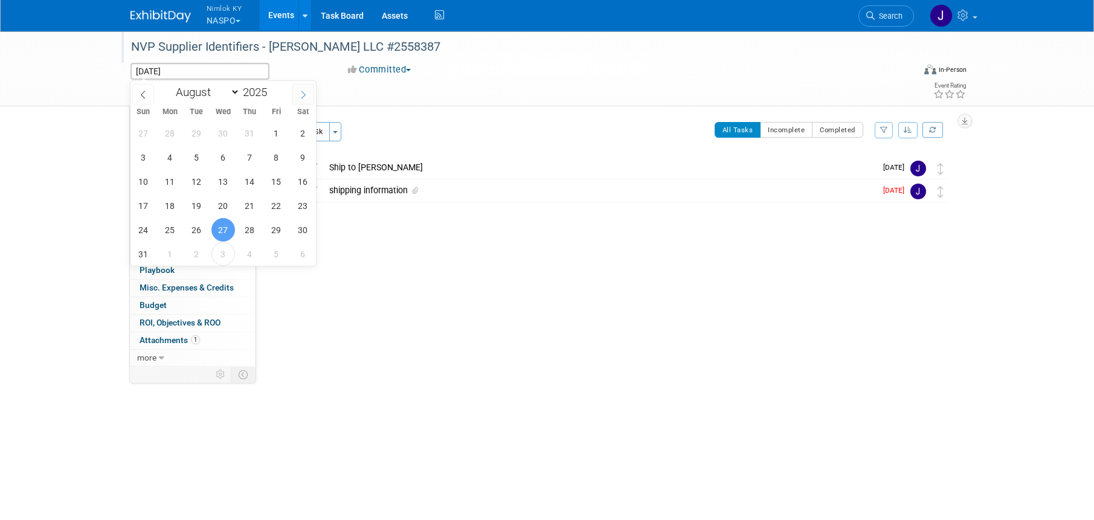
click at [300, 95] on icon at bounding box center [303, 95] width 8 height 8
select select "8"
click at [196, 230] on span "30" at bounding box center [197, 230] width 24 height 24
type input "[DATE]"
click at [196, 230] on span "30" at bounding box center [197, 230] width 24 height 24
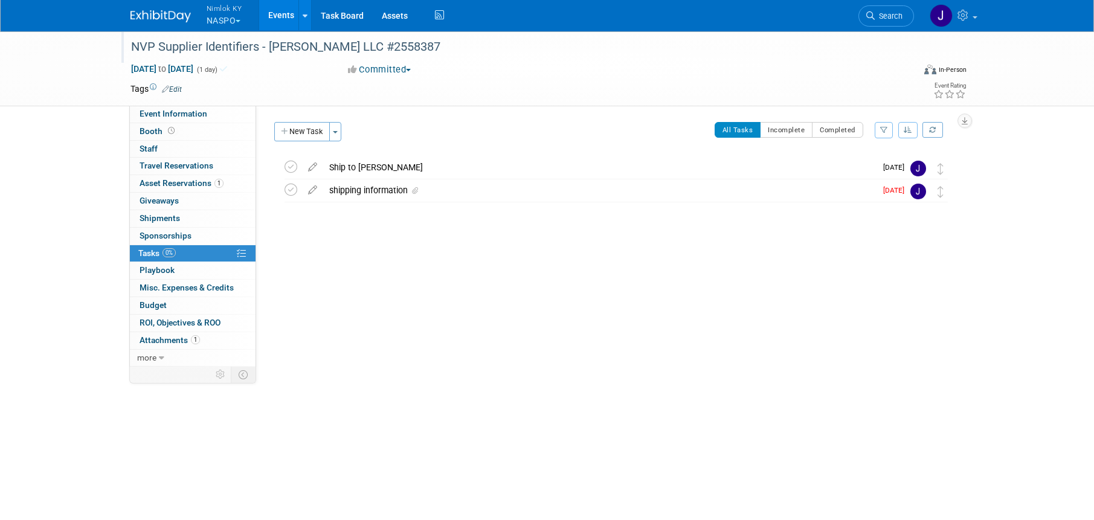
click at [274, 15] on link "Events" at bounding box center [281, 15] width 44 height 30
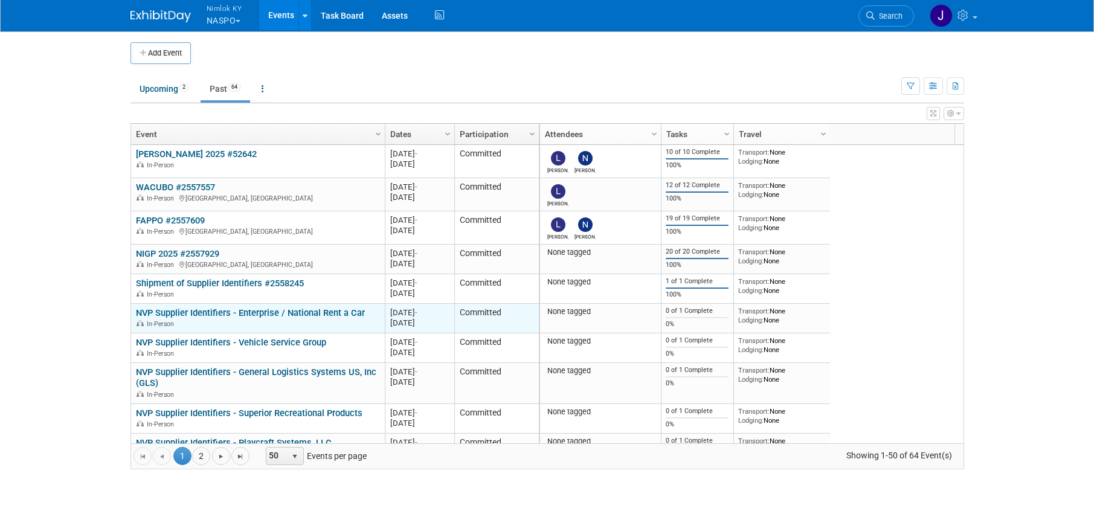
click at [311, 317] on link "NVP Supplier Identifiers - Enterprise / National Rent a Car" at bounding box center [250, 313] width 229 height 11
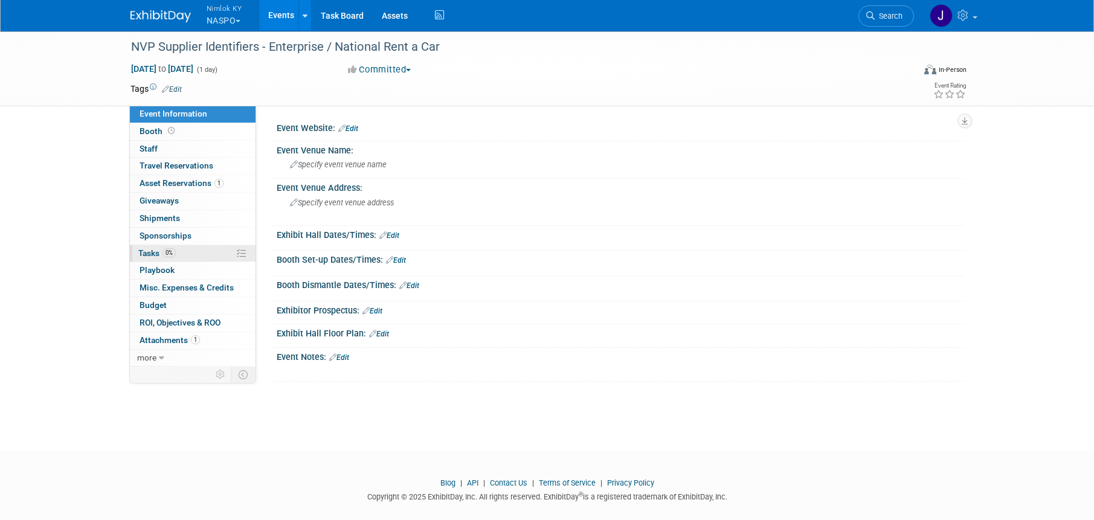
click at [194, 254] on link "0% Tasks 0%" at bounding box center [193, 253] width 126 height 17
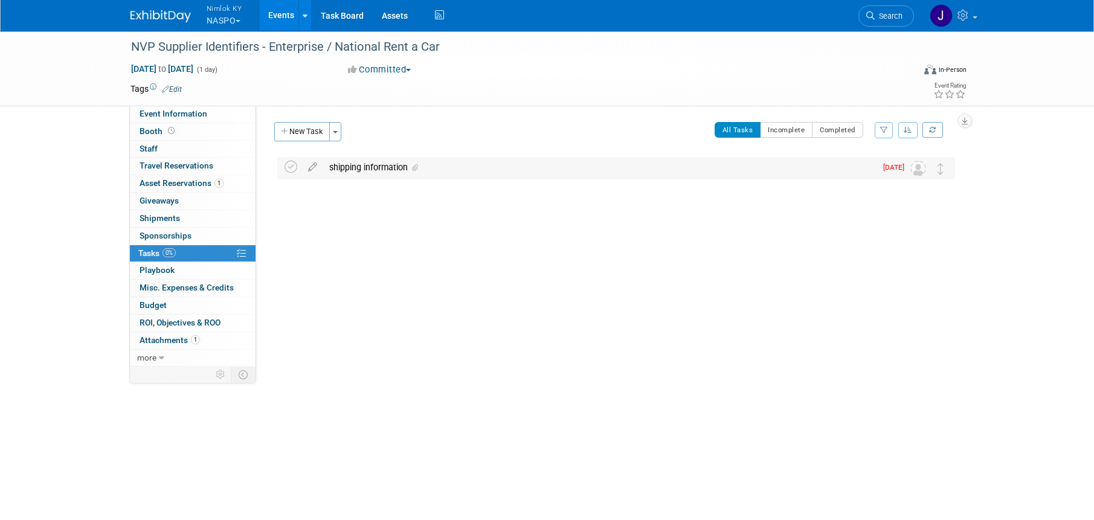
click at [347, 167] on div "shipping information" at bounding box center [599, 167] width 553 height 21
click at [350, 165] on div "shipping information" at bounding box center [599, 167] width 553 height 21
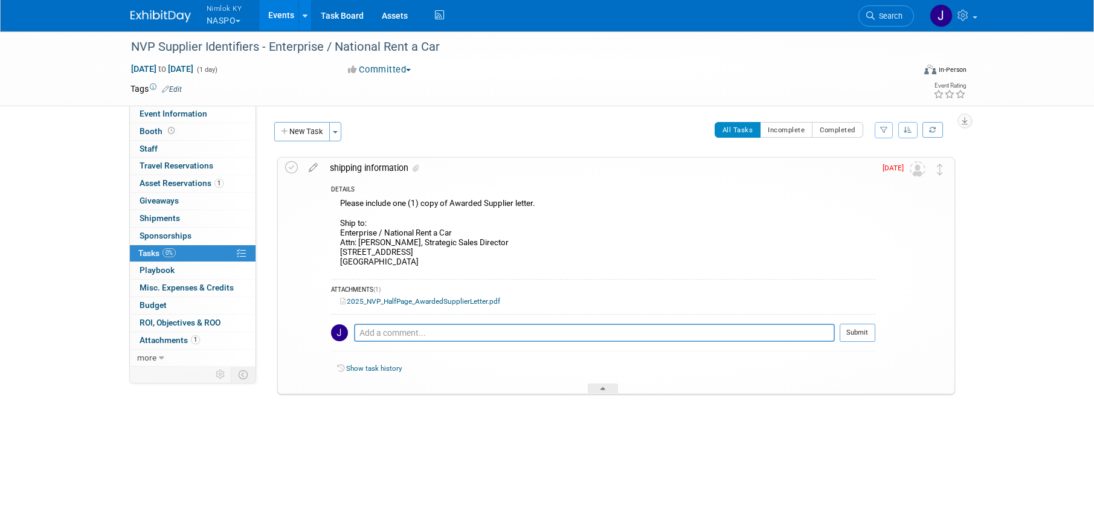
drag, startPoint x: 412, startPoint y: 265, endPoint x: 339, endPoint y: 235, distance: 78.9
click at [339, 235] on div "Please include one (1) copy of Awarded Supplier letter. Ship to: Enterprise / N…" at bounding box center [603, 234] width 545 height 77
copy div "Enterprise / National Rent a Car Attn: Ryan Benhoff, Strategic Sales Director 6…"
click at [181, 181] on span "Asset Reservations 1" at bounding box center [182, 183] width 84 height 10
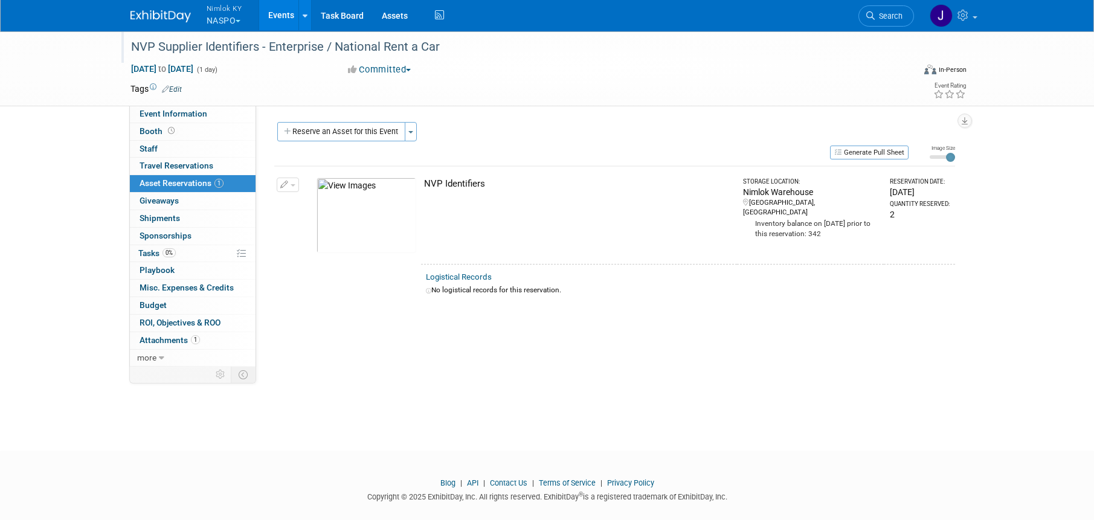
click at [500, 47] on div "NVP Supplier Identifiers - Enterprise / National Rent a Car" at bounding box center [511, 47] width 769 height 22
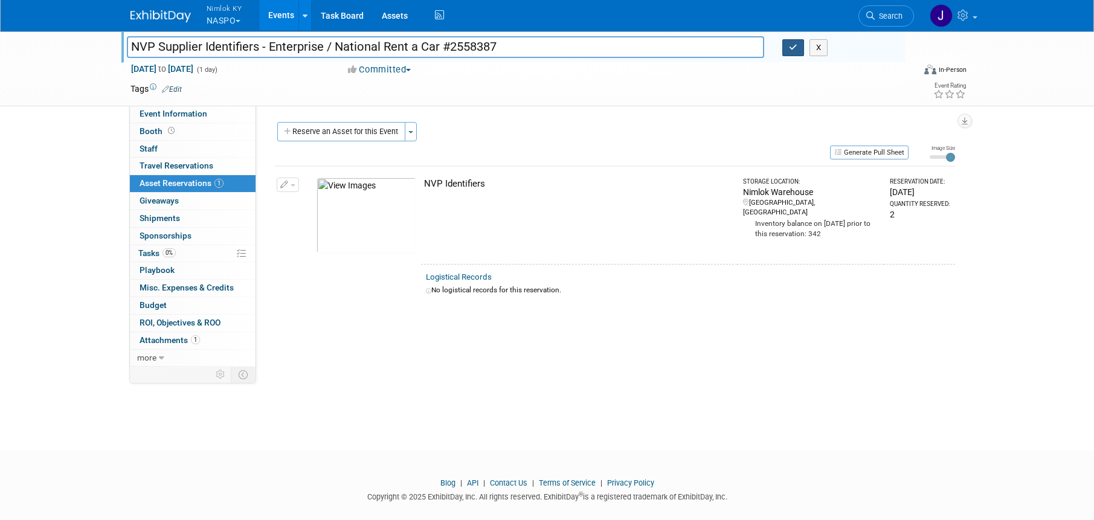
type input "NVP Supplier Identifiers - Enterprise / National Rent a Car #2558387"
click at [786, 47] on button "button" at bounding box center [794, 47] width 22 height 17
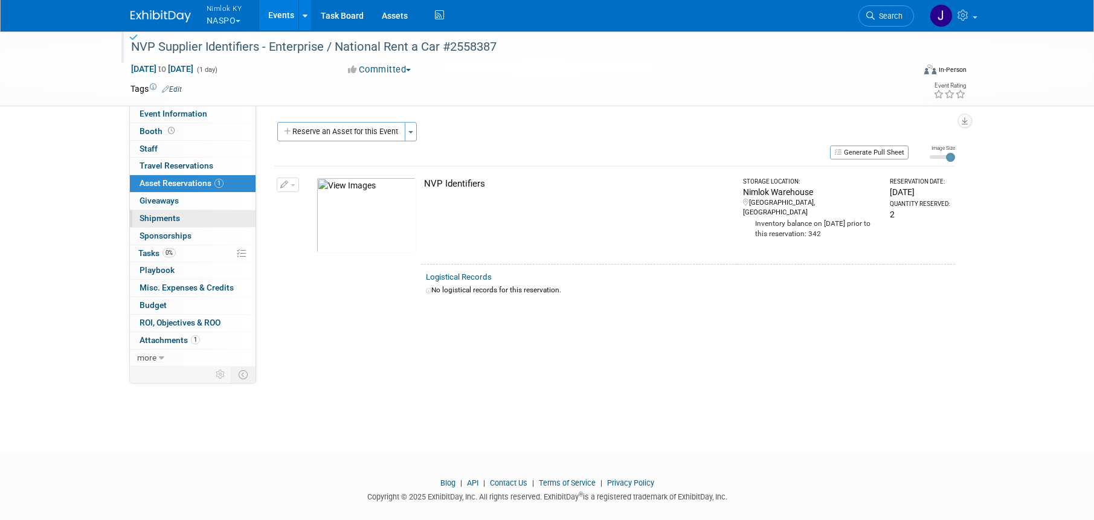
click at [172, 220] on span "Shipments 0" at bounding box center [160, 218] width 40 height 10
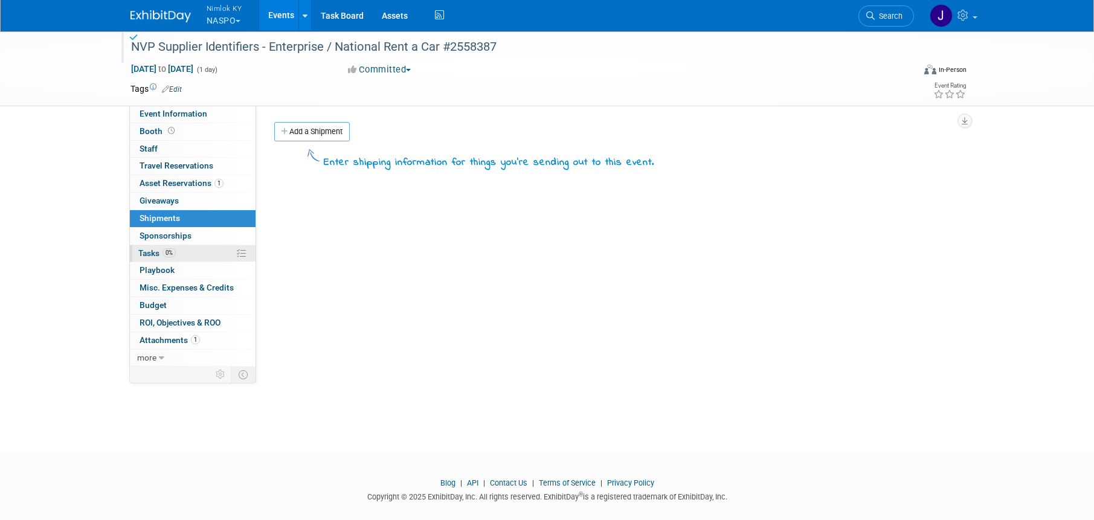
click at [186, 245] on link "0% Tasks 0%" at bounding box center [193, 253] width 126 height 17
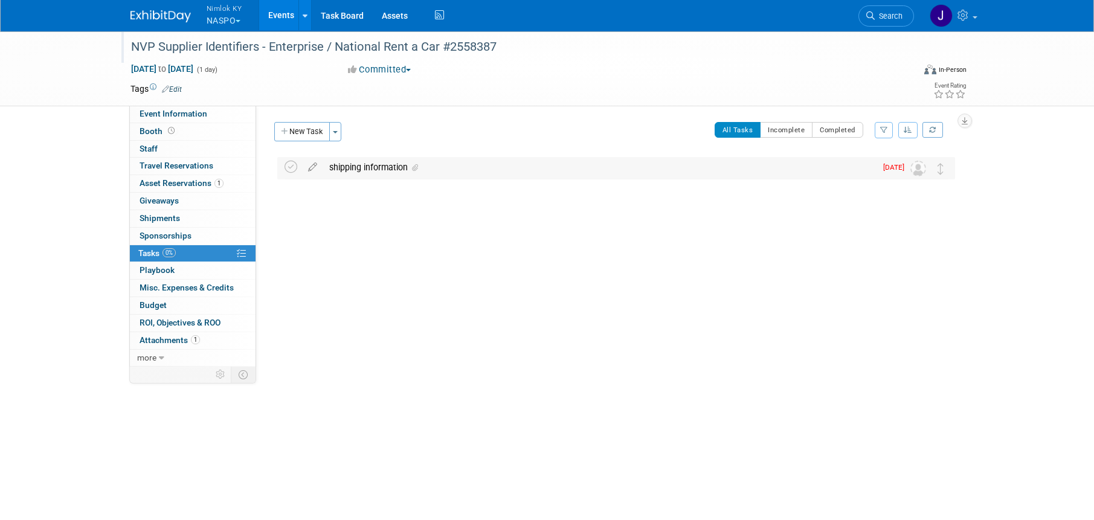
click at [360, 174] on div "shipping information" at bounding box center [599, 167] width 553 height 21
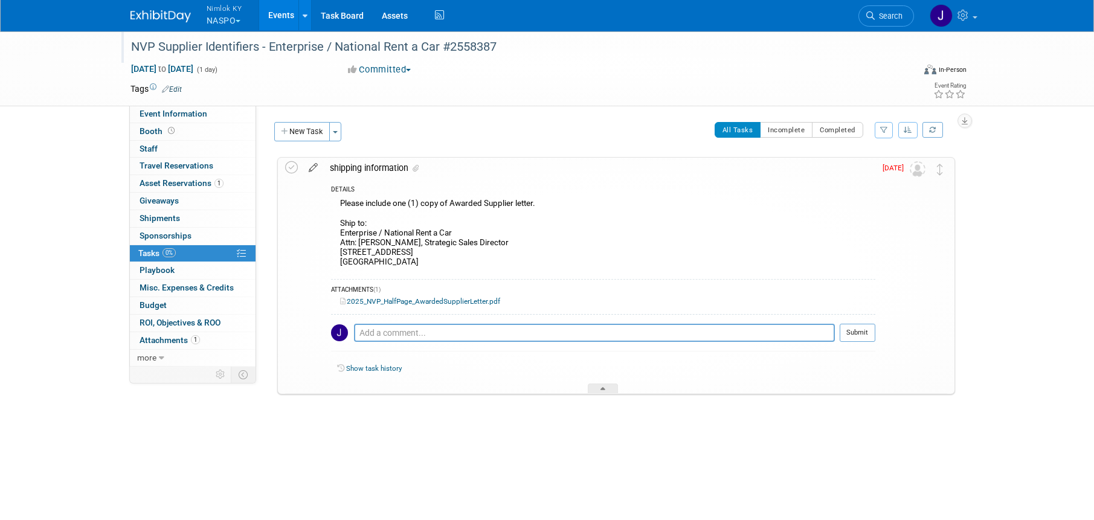
click at [308, 167] on icon at bounding box center [313, 165] width 21 height 15
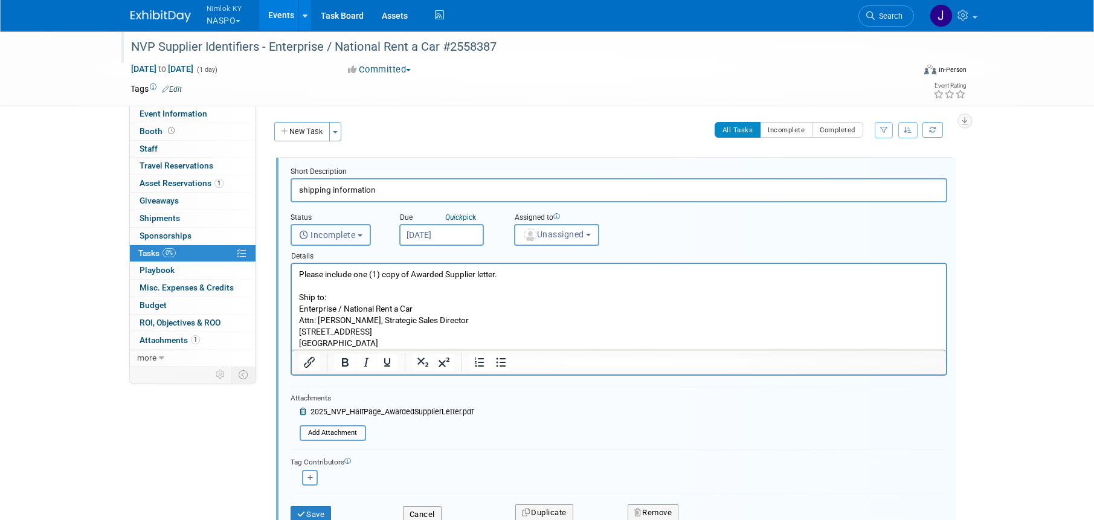
click at [351, 242] on button "Incomplete" at bounding box center [331, 235] width 80 height 22
click at [430, 233] on input "[DATE]" at bounding box center [441, 235] width 85 height 22
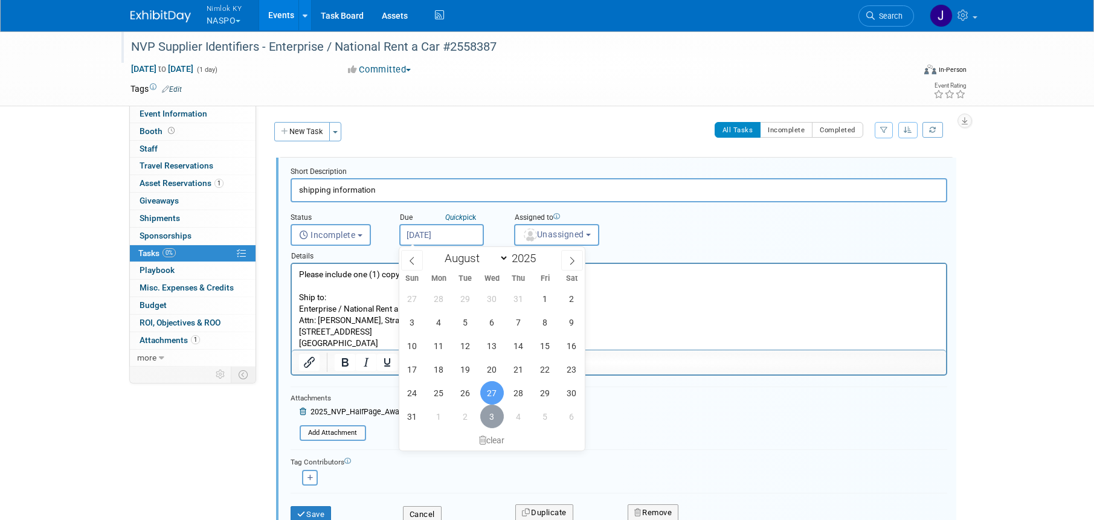
click at [492, 410] on span "3" at bounding box center [492, 417] width 24 height 24
type input "Sep 3, 2025"
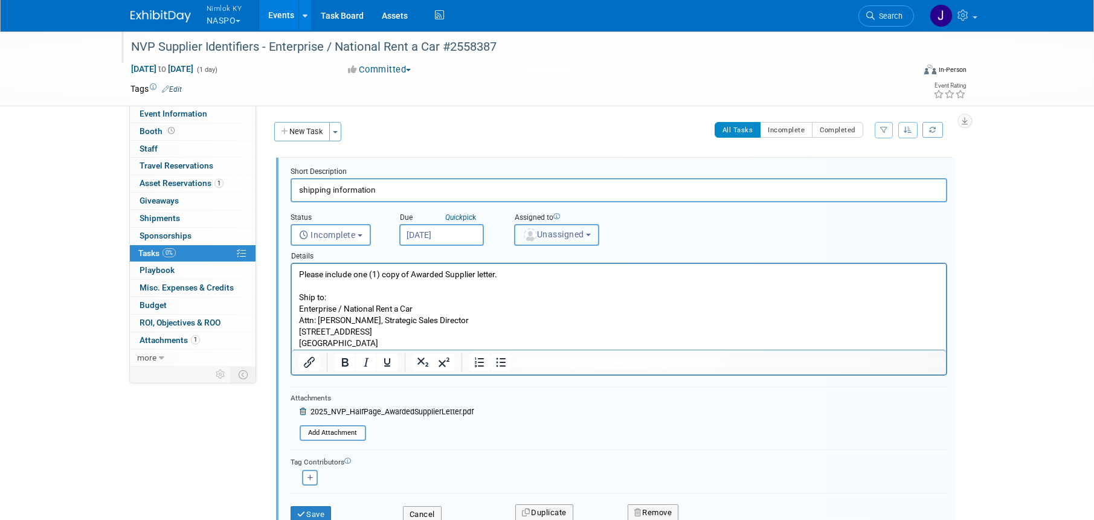
click at [562, 236] on span "Unassigned" at bounding box center [554, 235] width 62 height 10
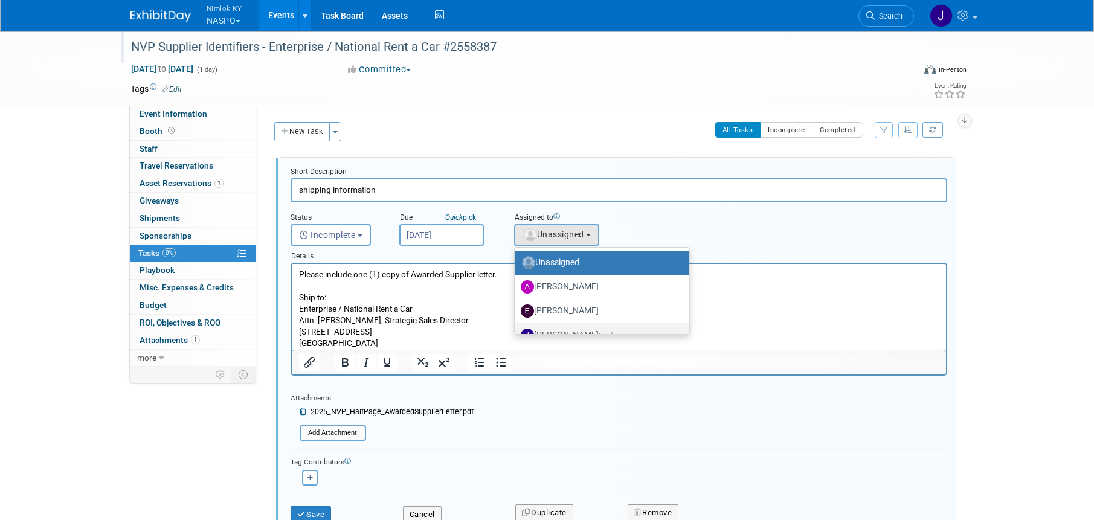
click at [575, 327] on label "[PERSON_NAME] (me)" at bounding box center [599, 335] width 157 height 19
click at [517, 330] on input "[PERSON_NAME] (me)" at bounding box center [513, 334] width 8 height 8
select select "6959d863-ee32-42c4-bffe-2330cab25484"
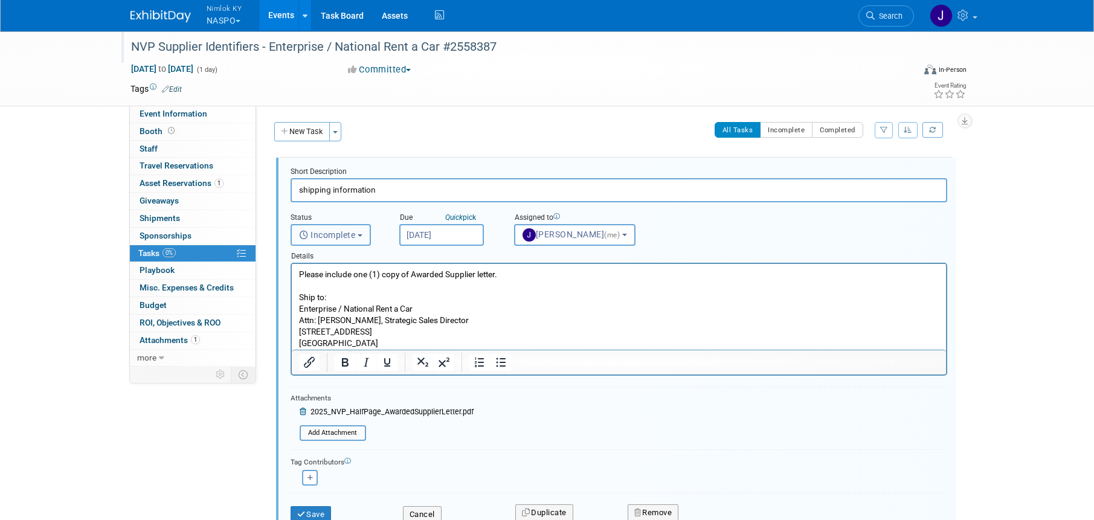
click at [337, 233] on span "Incomplete" at bounding box center [327, 235] width 57 height 10
click at [347, 286] on label "Completed" at bounding box center [329, 286] width 65 height 19
click at [293, 286] on input "Completed" at bounding box center [289, 286] width 8 height 8
select select "3"
click at [304, 509] on button "Save" at bounding box center [311, 514] width 41 height 17
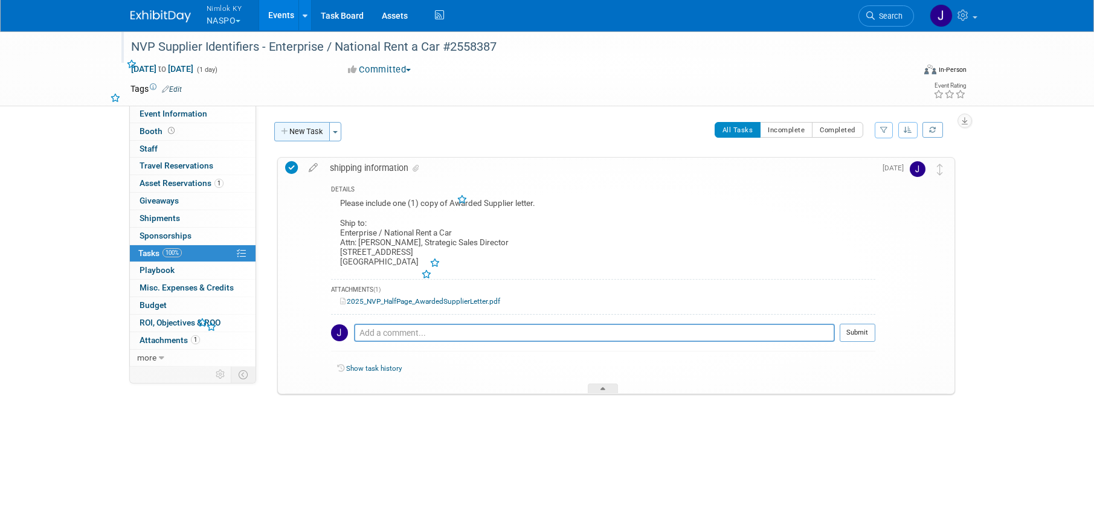
click at [319, 132] on button "New Task" at bounding box center [302, 131] width 56 height 19
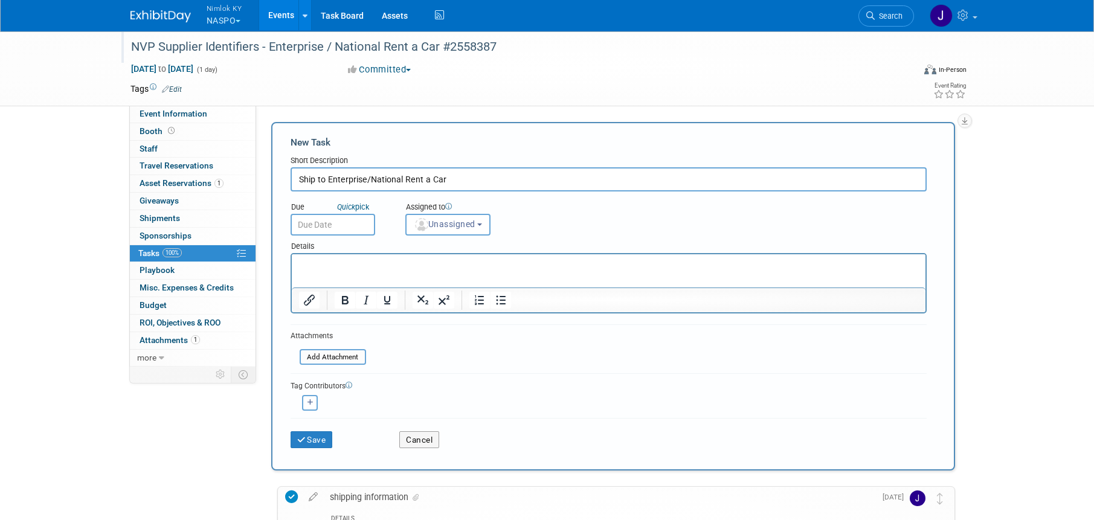
type input "Ship to Enterprise/National Rent a Car"
click at [355, 230] on input "text" at bounding box center [333, 225] width 85 height 22
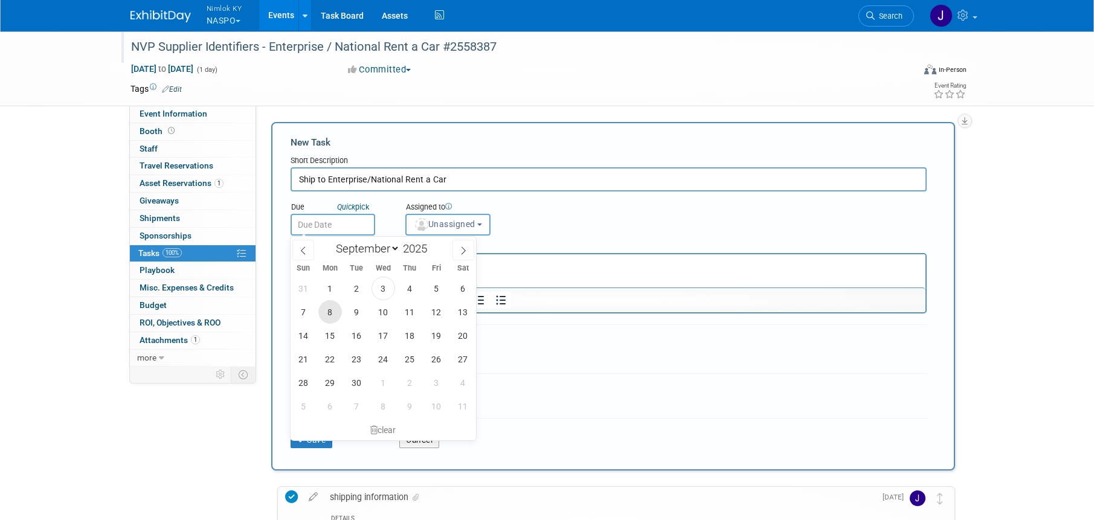
click at [335, 314] on span "8" at bounding box center [330, 312] width 24 height 24
type input "[DATE]"
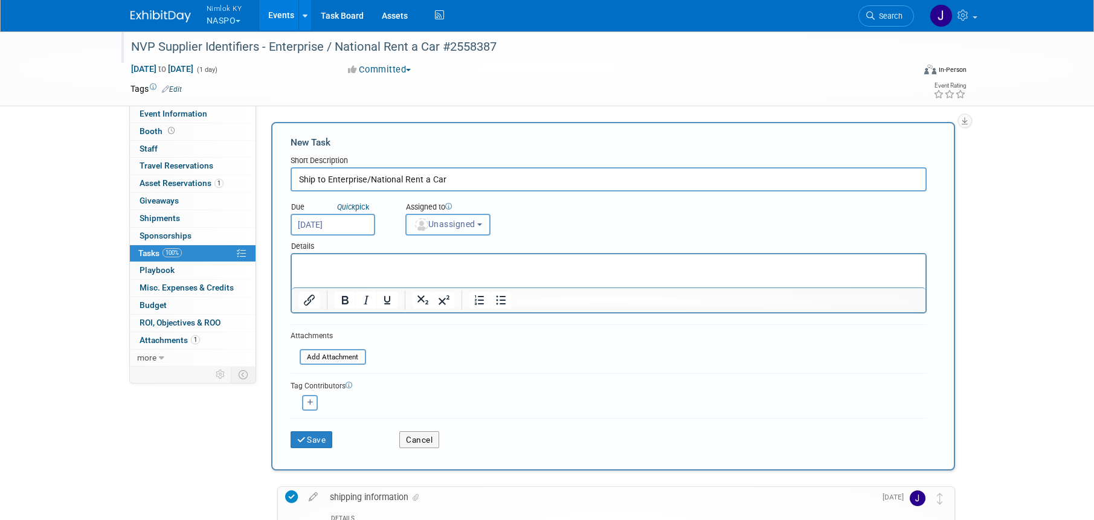
click at [459, 225] on span "Unassigned" at bounding box center [445, 224] width 62 height 10
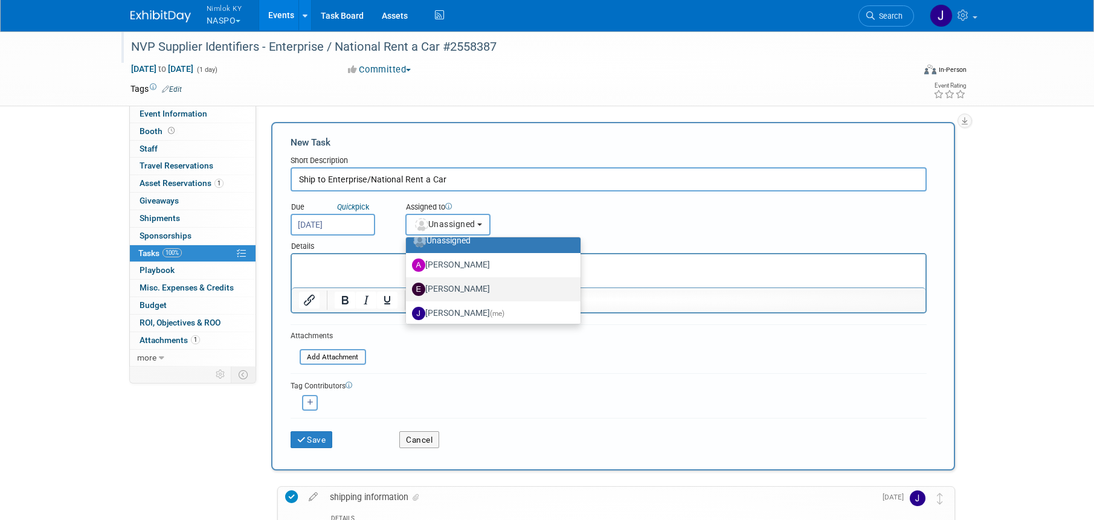
scroll to position [13, 0]
click at [490, 308] on span "(me)" at bounding box center [497, 312] width 15 height 8
click at [408, 308] on input "[PERSON_NAME] (me)" at bounding box center [404, 311] width 8 height 8
select select "6959d863-ee32-42c4-bffe-2330cab25484"
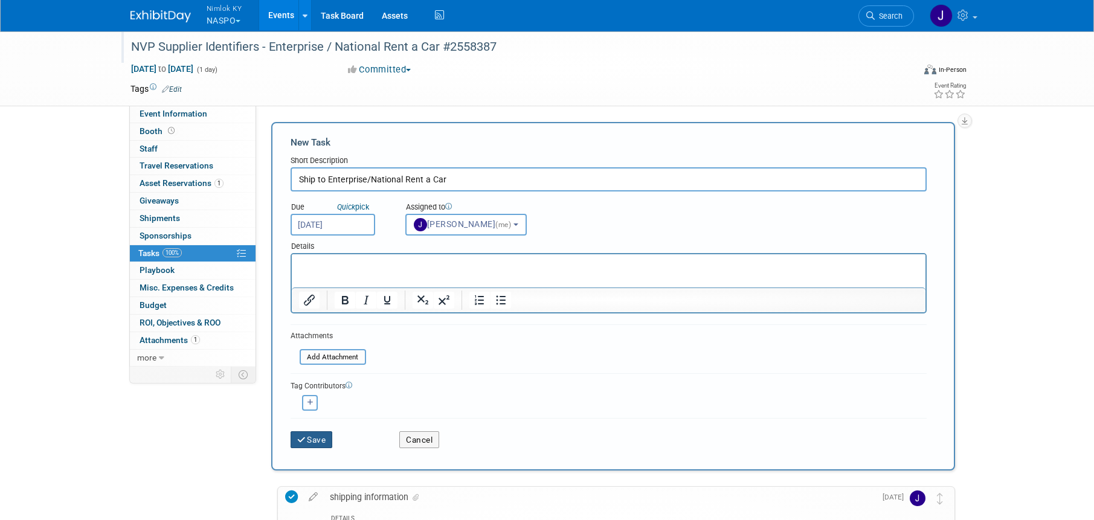
click at [323, 440] on button "Save" at bounding box center [312, 439] width 42 height 17
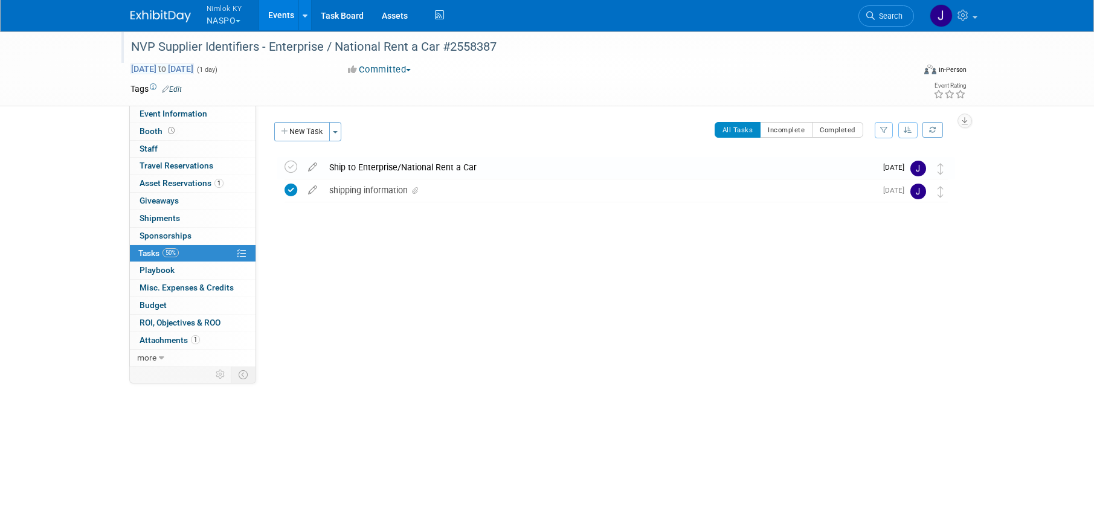
click at [194, 65] on span "Aug 27, 2025 to Aug 27, 2025" at bounding box center [162, 68] width 63 height 11
type input "[DATE]"
select select "7"
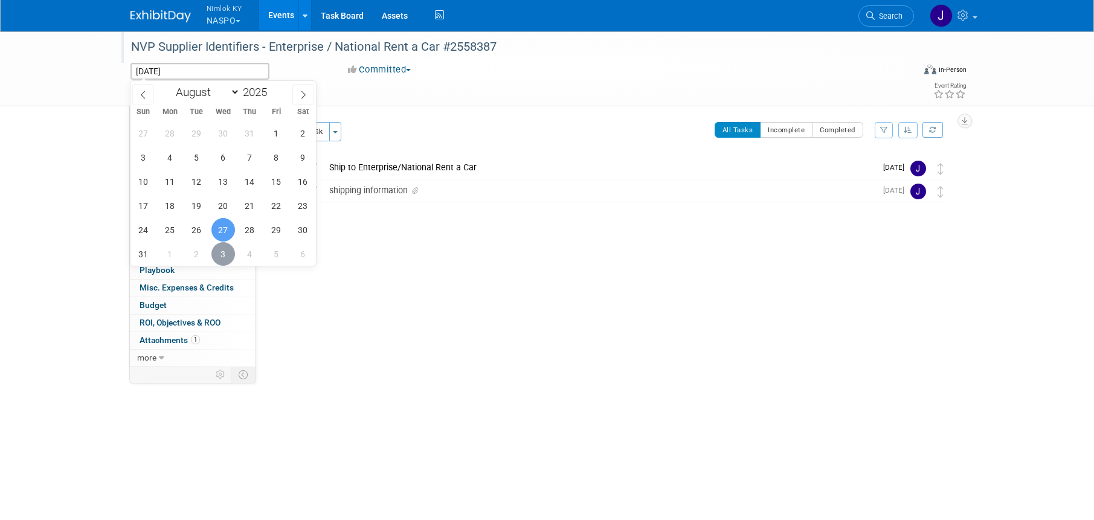
click at [225, 253] on span "3" at bounding box center [224, 254] width 24 height 24
type input "Sep 3, 2025"
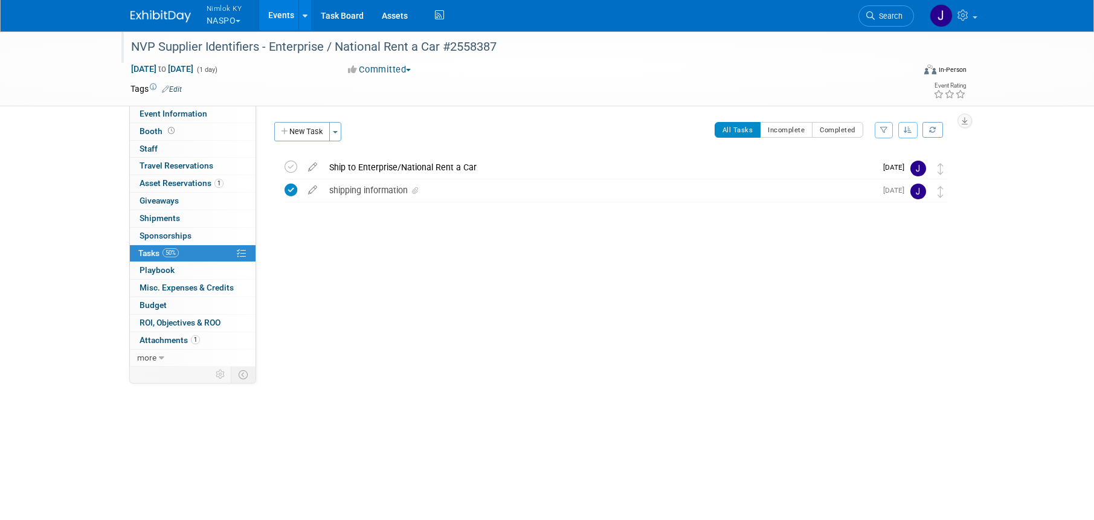
click at [317, 85] on td at bounding box center [503, 89] width 643 height 12
click at [194, 69] on span "Sep 3, 2025 to Sep 3, 2025" at bounding box center [162, 68] width 63 height 11
type input "Sep 3, 2025 to Sep 3, 2025"
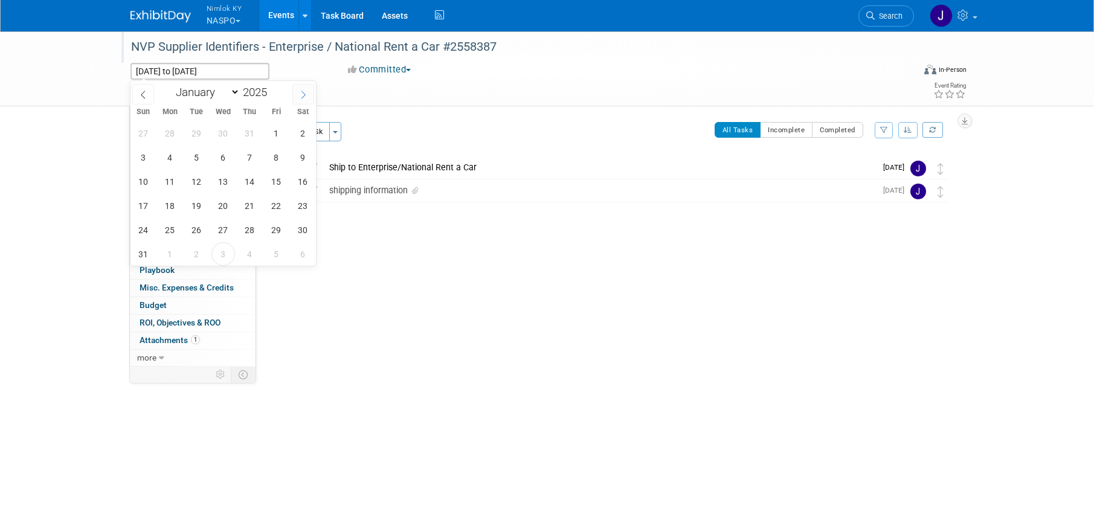
click at [305, 94] on icon at bounding box center [303, 95] width 8 height 8
select select "8"
click at [200, 232] on span "30" at bounding box center [197, 230] width 24 height 24
type input "[DATE]"
click at [200, 232] on span "30" at bounding box center [197, 230] width 24 height 24
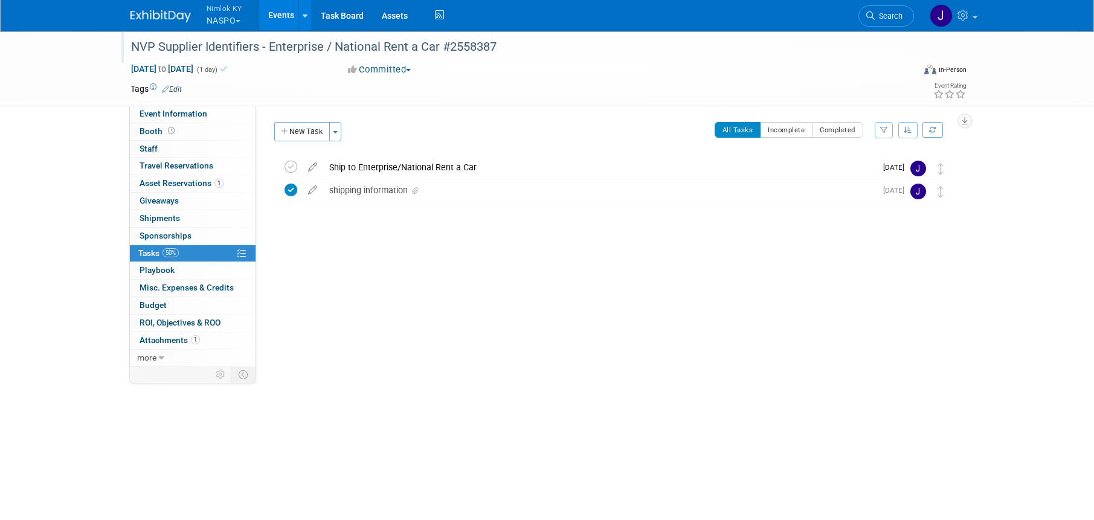
click at [445, 251] on div "NVP Supplier Identifiers - Enterprise / National Rent a Car #2558387 Aug 27, 20…" at bounding box center [613, 210] width 684 height 106
click at [283, 13] on link "Events" at bounding box center [281, 15] width 44 height 30
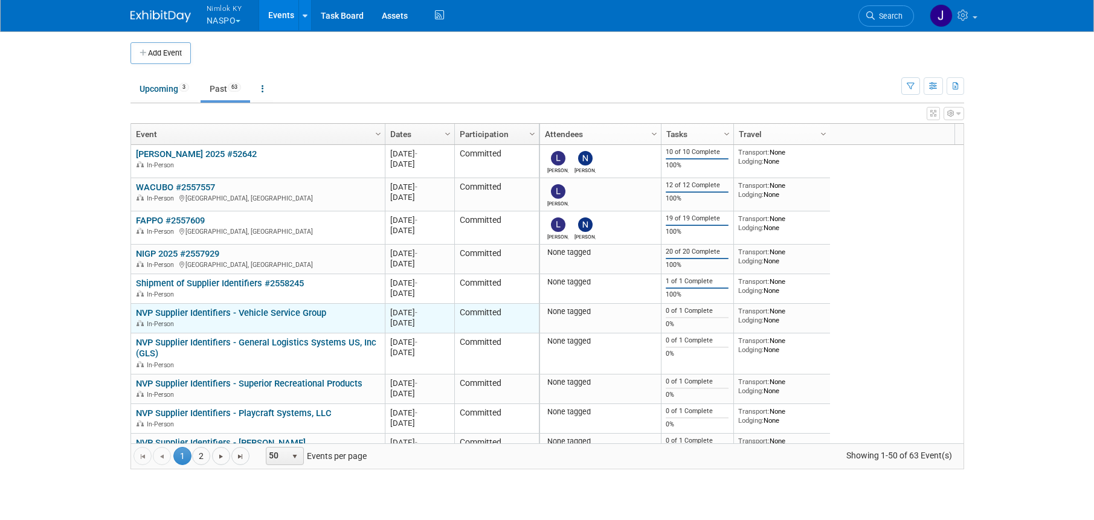
click at [282, 310] on link "NVP Supplier Identifiers - Vehicle Service Group" at bounding box center [231, 313] width 190 height 11
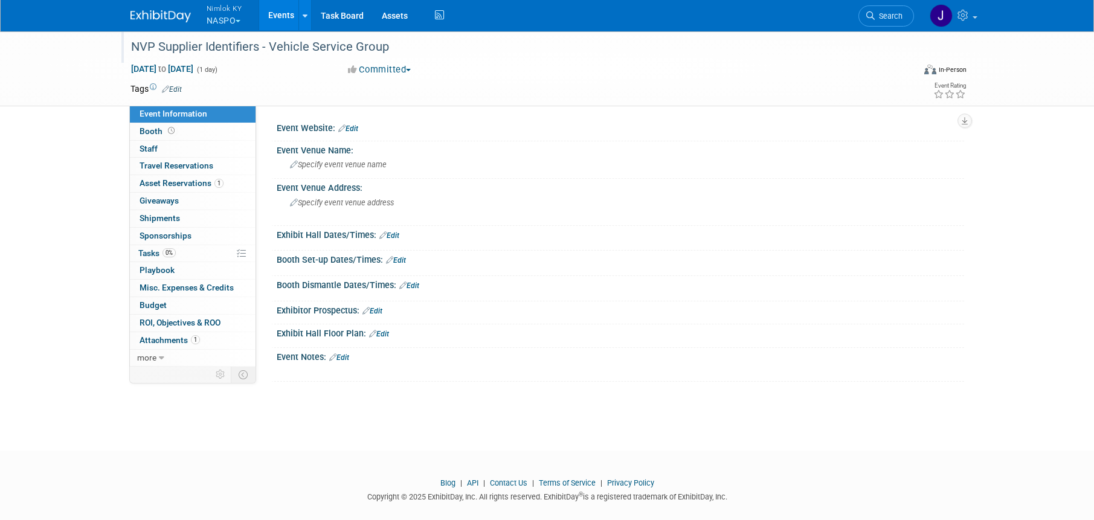
click at [429, 44] on div "NVP Supplier Identifiers - Vehicle Service Group" at bounding box center [511, 47] width 769 height 22
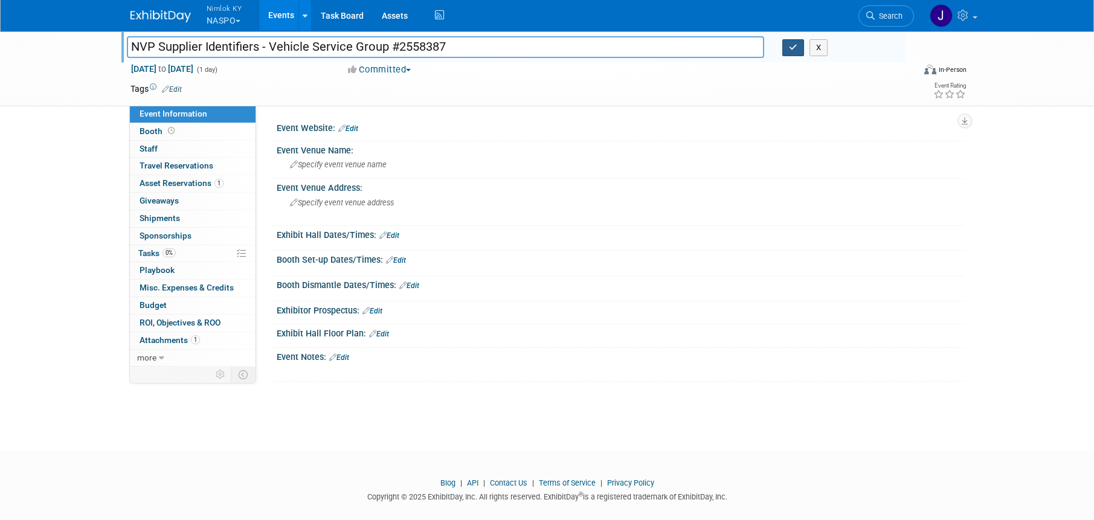
type input "NVP Supplier Identifiers - Vehicle Service Group #2558387"
click at [788, 47] on button "button" at bounding box center [794, 47] width 22 height 17
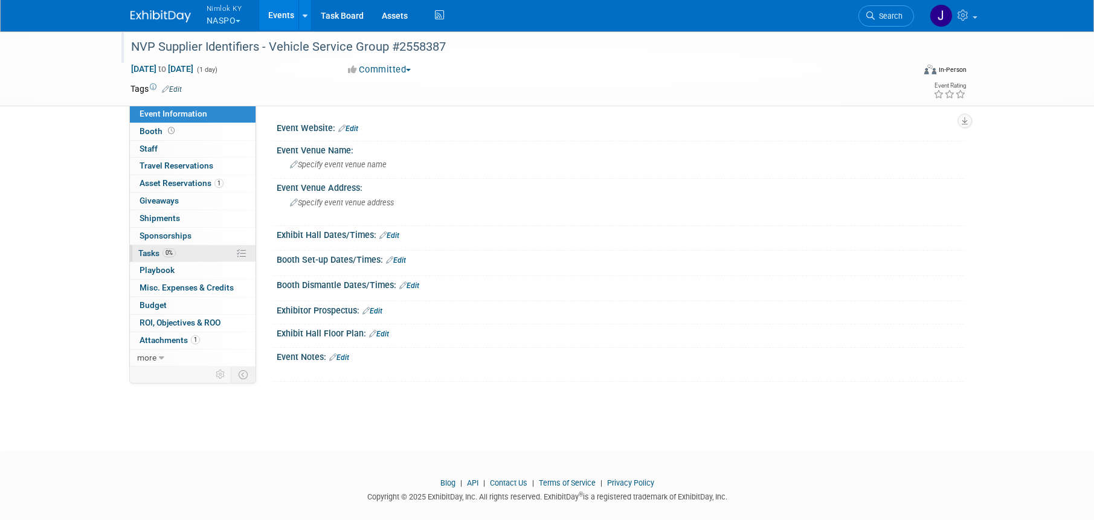
click at [176, 257] on link "0% Tasks 0%" at bounding box center [193, 253] width 126 height 17
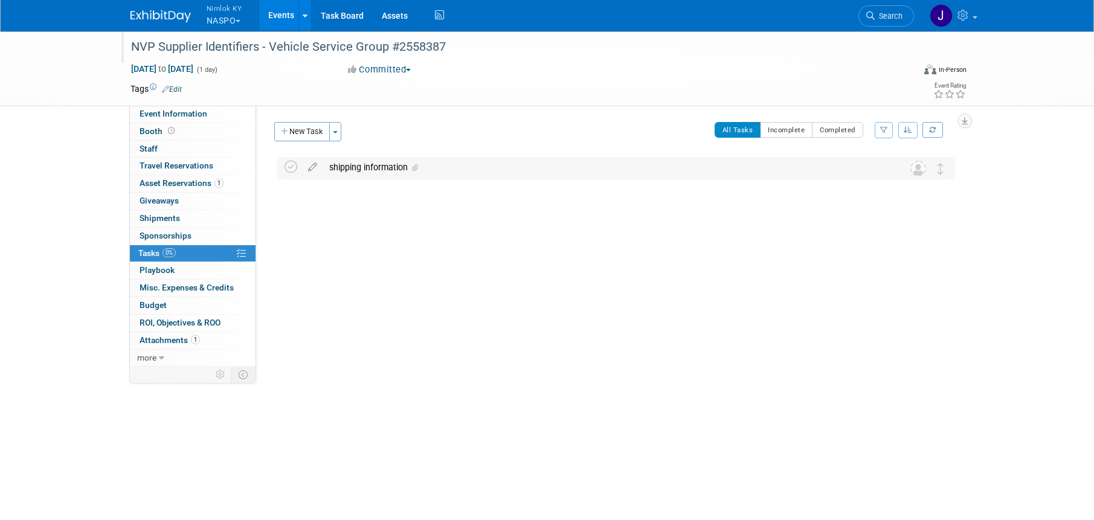
click at [433, 167] on div "shipping information" at bounding box center [604, 167] width 563 height 21
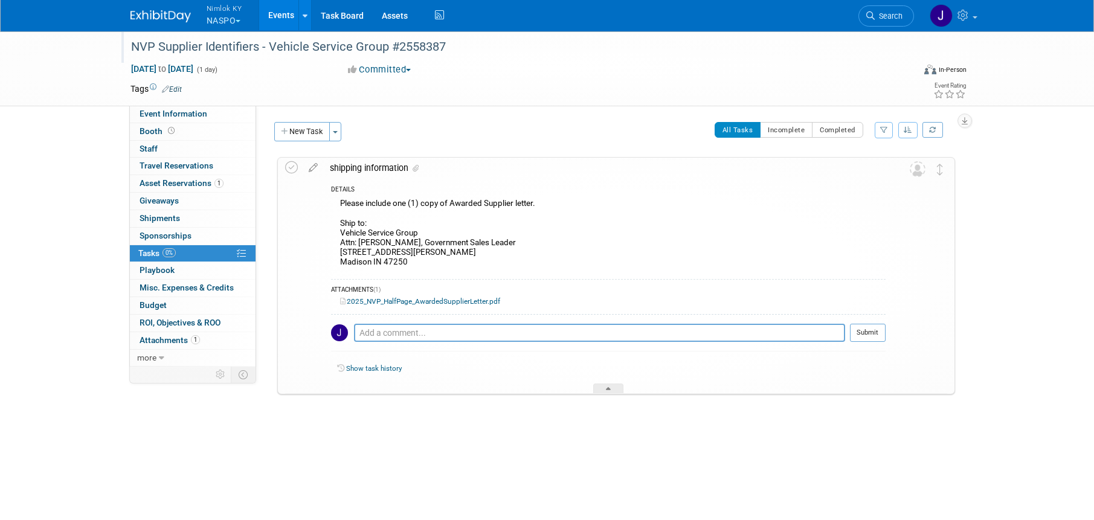
click at [407, 262] on div "Please include one (1) copy of Awarded Supplier letter. Ship to: Vehicle Servic…" at bounding box center [608, 234] width 555 height 77
drag, startPoint x: 402, startPoint y: 262, endPoint x: 336, endPoint y: 237, distance: 71.2
click at [336, 237] on div "Please include one (1) copy of Awarded Supplier letter. Ship to: Vehicle Servic…" at bounding box center [608, 234] width 555 height 77
copy div "Vehicle Service Group Attn: [PERSON_NAME], Government Sales Leader [STREET_ADDR…"
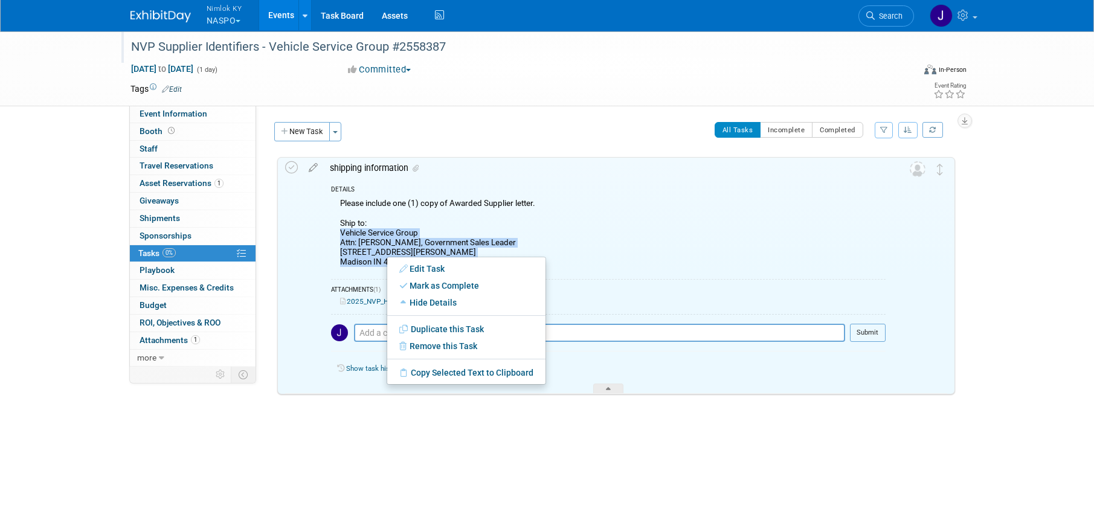
click at [450, 236] on div "Please include one (1) copy of Awarded Supplier letter. Ship to: Vehicle Servic…" at bounding box center [608, 234] width 555 height 77
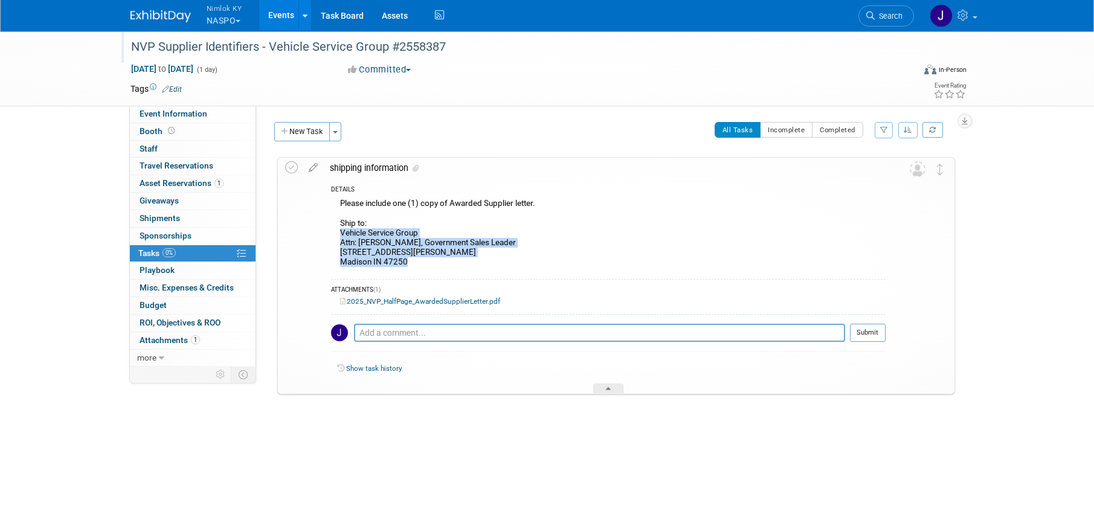
drag, startPoint x: 409, startPoint y: 262, endPoint x: 340, endPoint y: 233, distance: 74.8
click at [340, 233] on div "Please include one (1) copy of Awarded Supplier letter. Ship to: Vehicle Servic…" at bounding box center [608, 234] width 555 height 77
copy div "Vehicle Service Group Attn: [PERSON_NAME], Government Sales Leader [STREET_ADDR…"
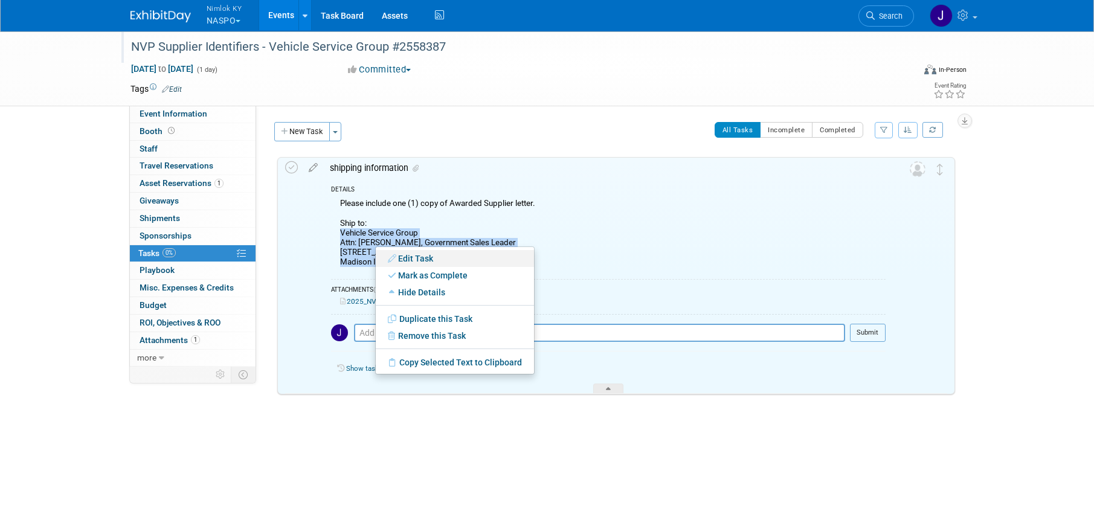
click at [425, 255] on link "Edit Task" at bounding box center [455, 258] width 158 height 17
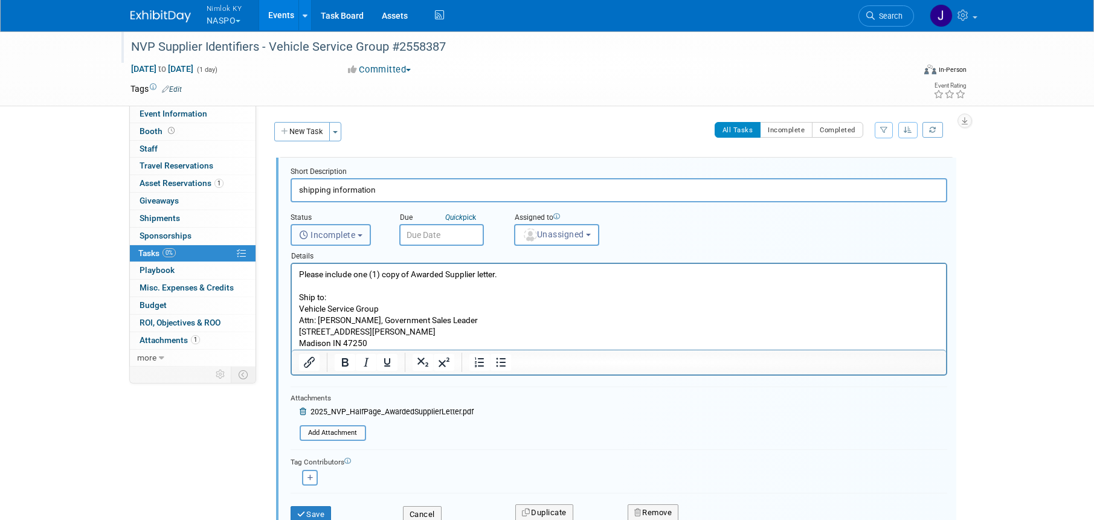
click at [347, 231] on span "Incomplete" at bounding box center [327, 235] width 57 height 10
click at [354, 286] on label "Completed" at bounding box center [329, 286] width 65 height 19
click at [293, 286] on input "Completed" at bounding box center [289, 286] width 8 height 8
select select "3"
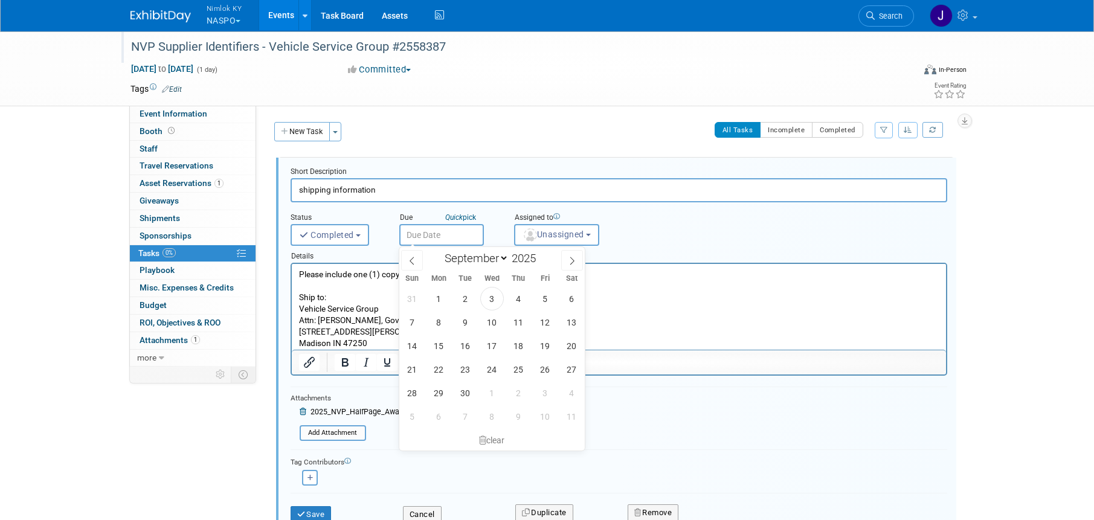
click at [435, 235] on input "text" at bounding box center [441, 235] width 85 height 22
drag, startPoint x: 438, startPoint y: 318, endPoint x: 193, endPoint y: 5, distance: 398.2
click at [438, 318] on span "8" at bounding box center [439, 323] width 24 height 24
type input "[DATE]"
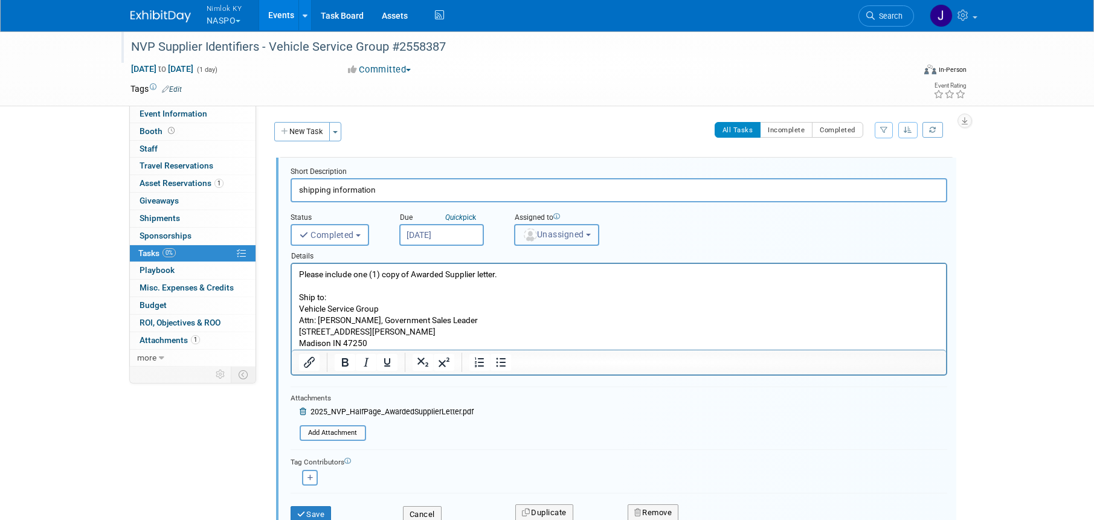
click at [547, 235] on span "Unassigned" at bounding box center [554, 235] width 62 height 10
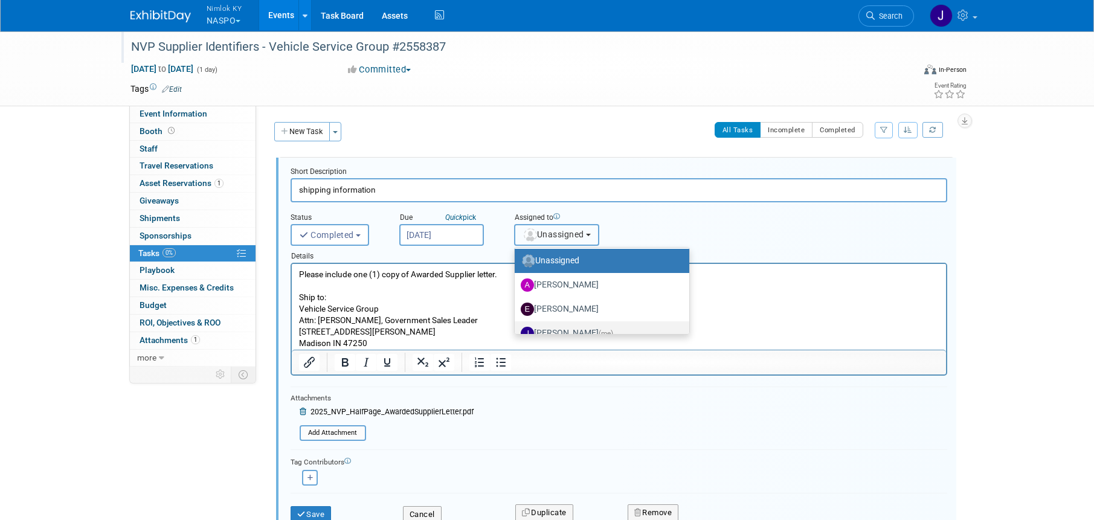
scroll to position [2, 0]
click at [560, 326] on label "[PERSON_NAME] (me)" at bounding box center [599, 332] width 157 height 19
click at [517, 328] on input "[PERSON_NAME] (me)" at bounding box center [513, 332] width 8 height 8
select select "6959d863-ee32-42c4-bffe-2330cab25484"
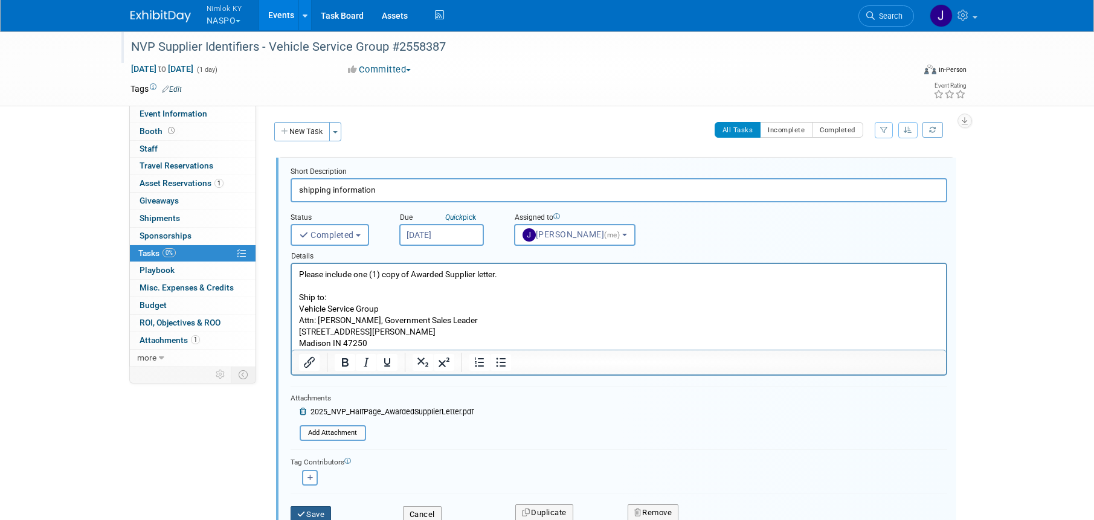
click at [318, 515] on button "Save" at bounding box center [311, 514] width 41 height 17
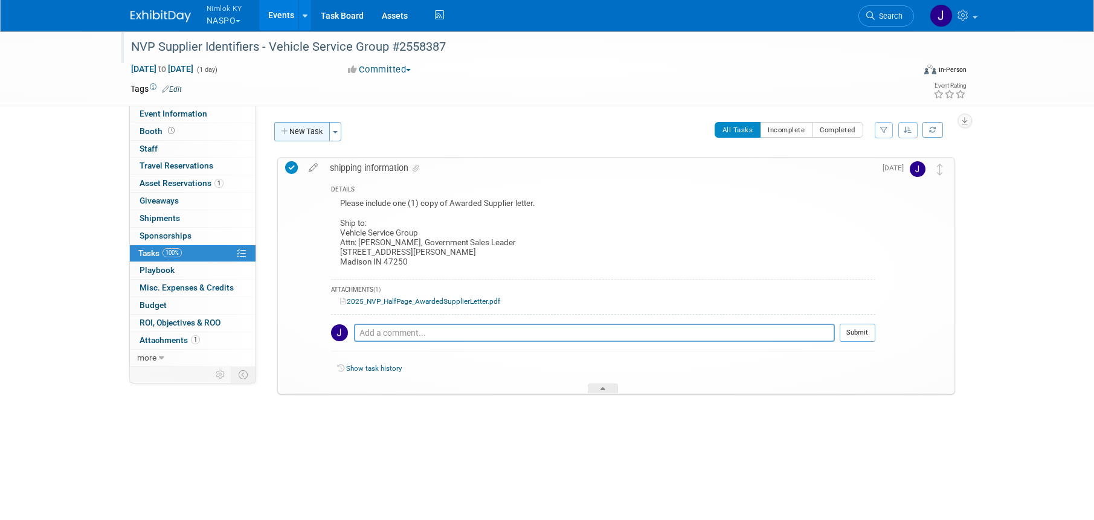
click at [309, 137] on button "New Task" at bounding box center [302, 131] width 56 height 19
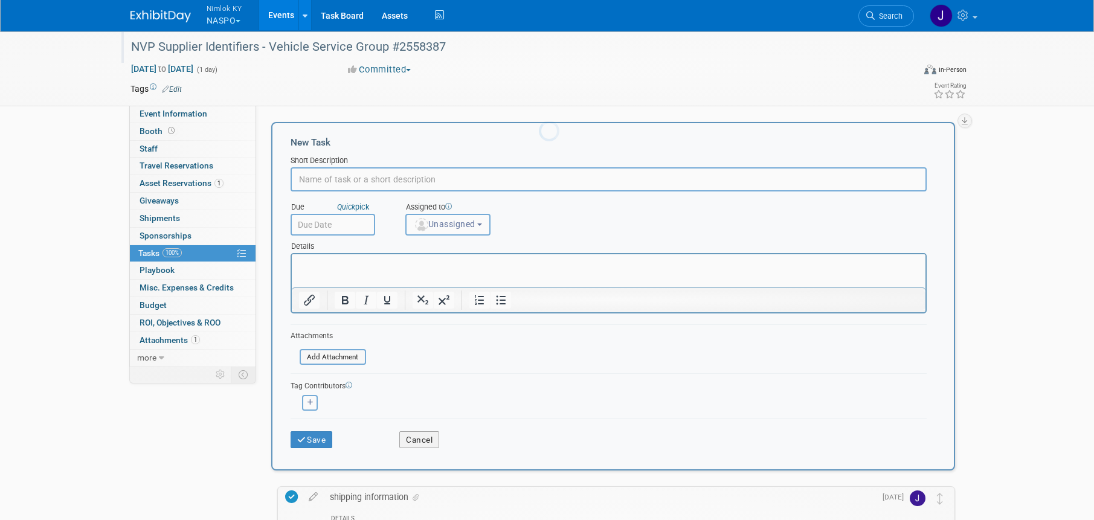
scroll to position [0, 0]
type input "Ship to Vehicle Service Group"
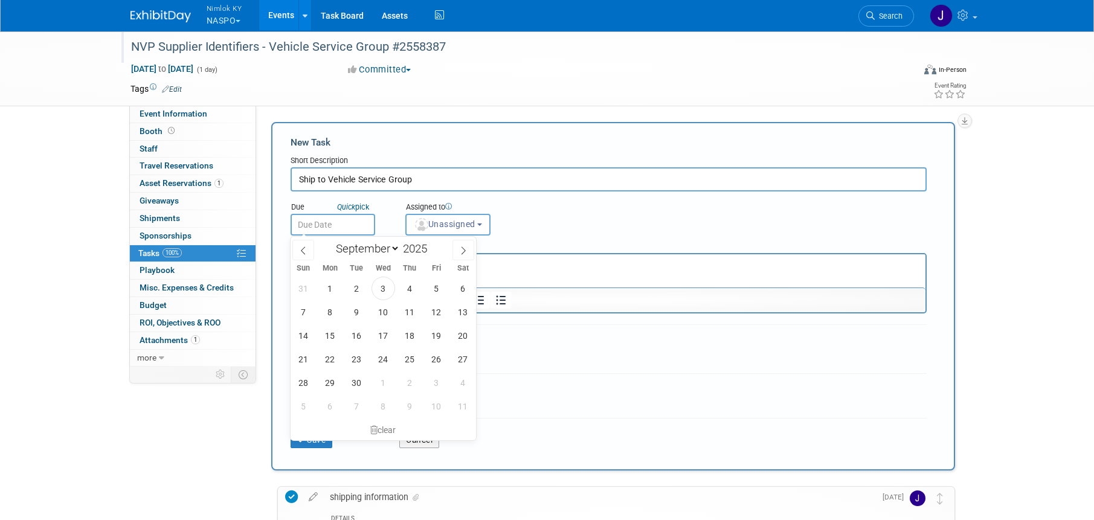
click at [351, 225] on input "text" at bounding box center [333, 225] width 85 height 22
click at [335, 312] on span "8" at bounding box center [330, 312] width 24 height 24
type input "[DATE]"
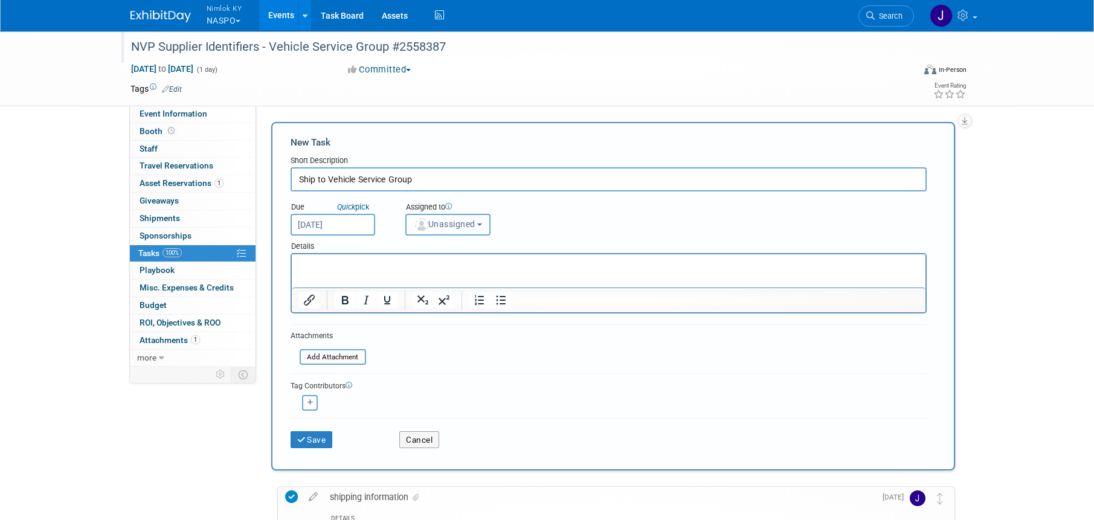
click at [457, 231] on button "Unassigned" at bounding box center [449, 225] width 86 height 22
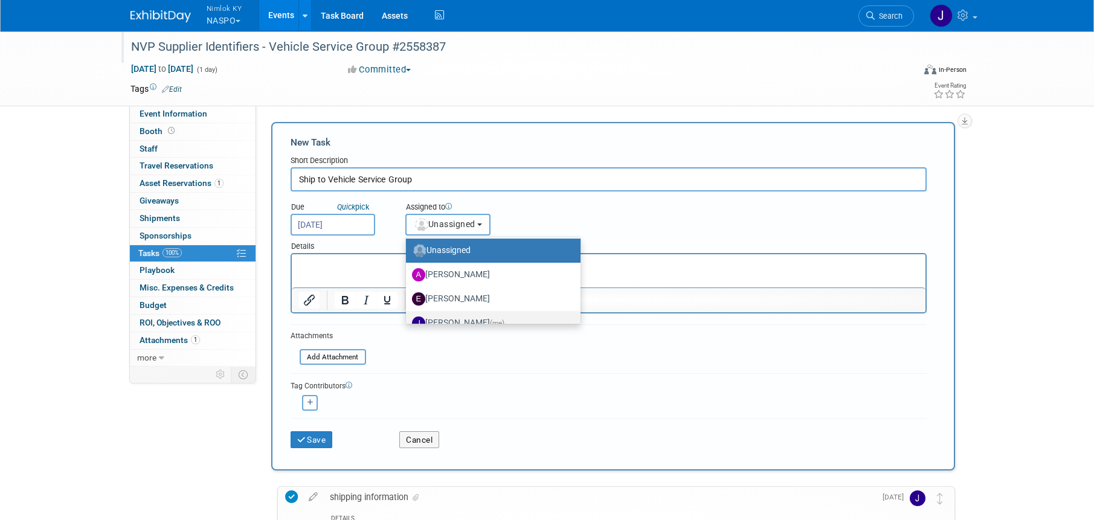
scroll to position [2, 0]
click at [465, 315] on label "[PERSON_NAME] (me)" at bounding box center [490, 322] width 157 height 19
click at [408, 317] on input "[PERSON_NAME] (me)" at bounding box center [404, 321] width 8 height 8
select select "6959d863-ee32-42c4-bffe-2330cab25484"
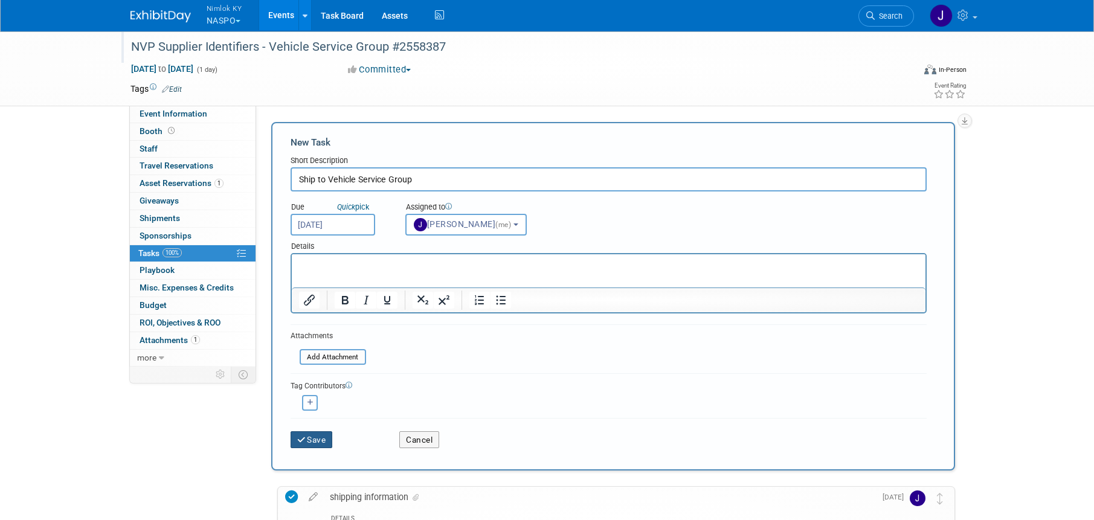
click at [306, 441] on icon "submit" at bounding box center [302, 440] width 10 height 8
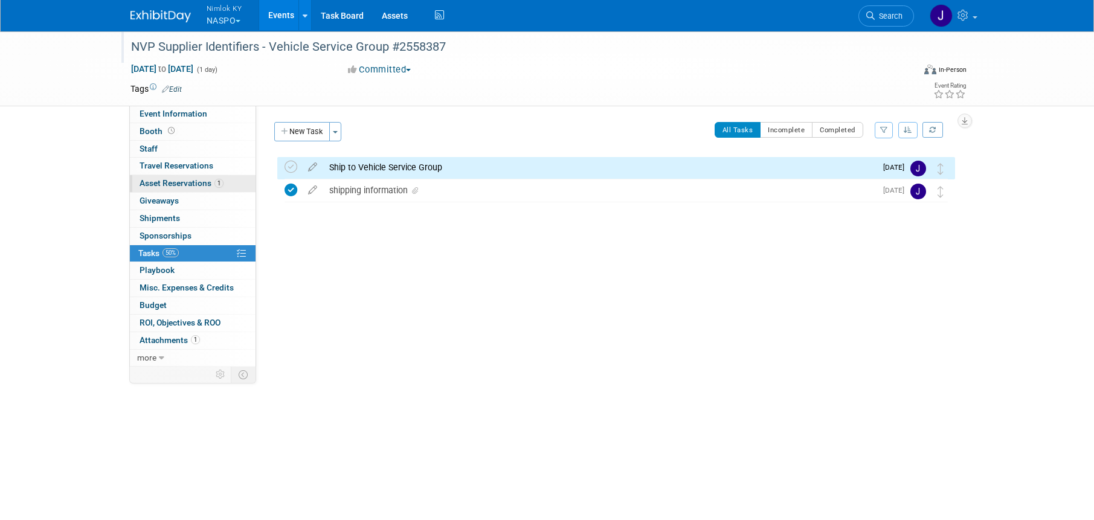
click at [196, 176] on link "1 Asset Reservations 1" at bounding box center [193, 183] width 126 height 17
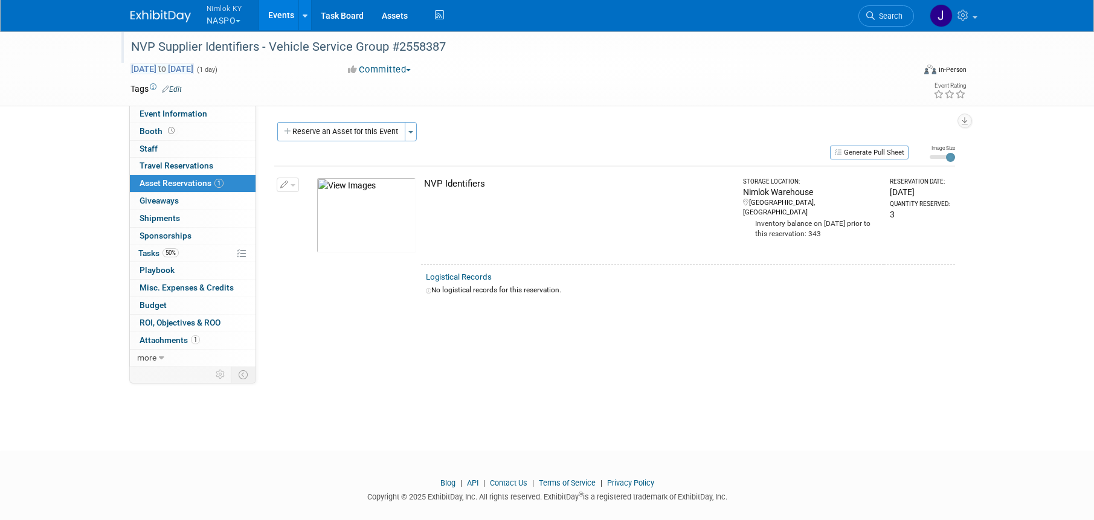
click at [194, 68] on span "Aug 27, 2025 to Aug 27, 2025" at bounding box center [162, 68] width 63 height 11
type input "[DATE]"
click at [0, 0] on input "[DATE]" at bounding box center [0, 0] width 0 height 0
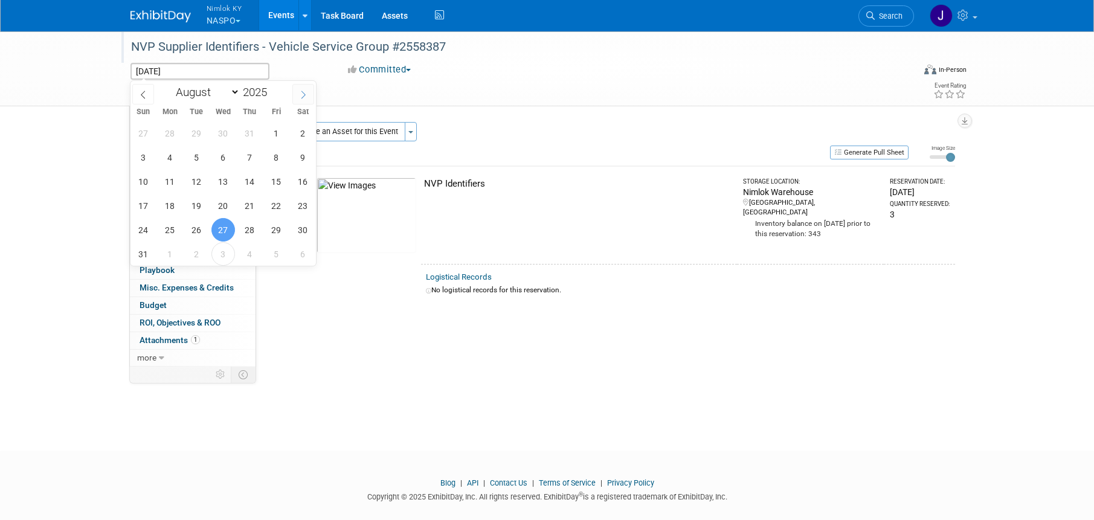
click at [299, 88] on span at bounding box center [303, 94] width 22 height 21
select select "8"
click at [198, 228] on span "30" at bounding box center [197, 230] width 24 height 24
type input "Sep 30, 2025"
click at [198, 228] on span "30" at bounding box center [197, 230] width 24 height 24
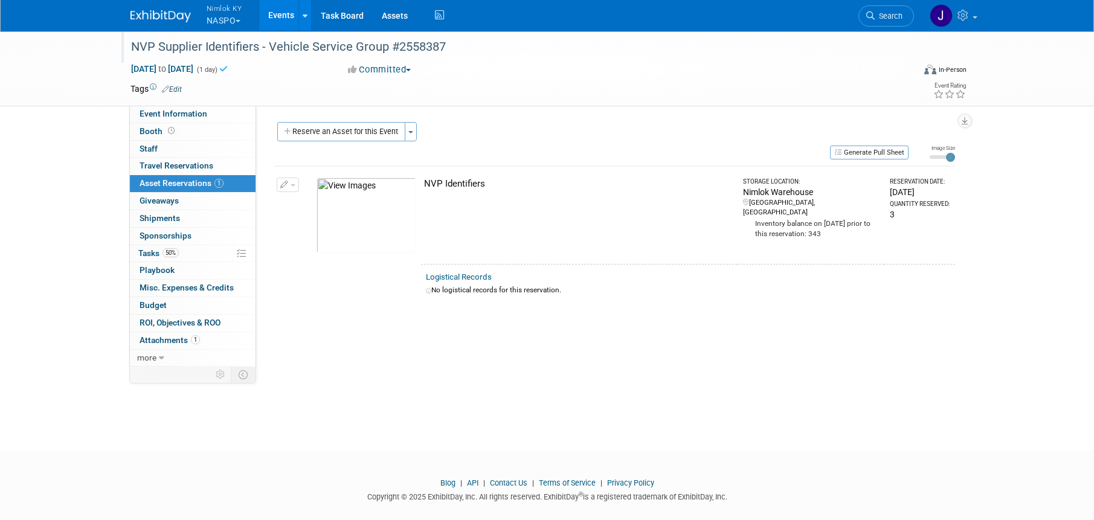
click at [285, 11] on link "Events" at bounding box center [281, 15] width 44 height 30
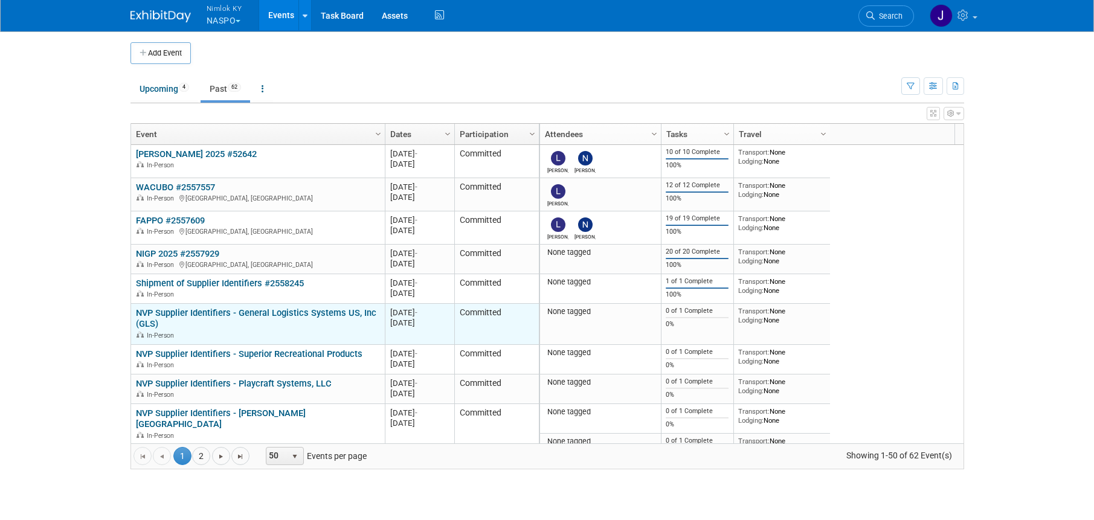
click at [292, 313] on link "NVP Supplier Identifiers - General Logistics Systems US, Inc (GLS)" at bounding box center [256, 319] width 241 height 22
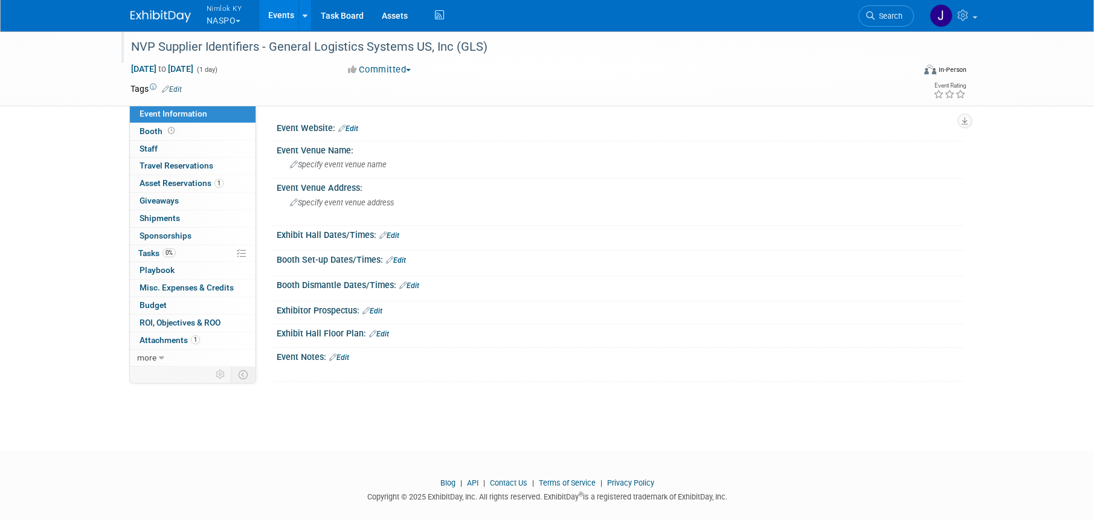
click at [511, 51] on div "NVP Supplier Identifiers - General Logistics Systems US, Inc (GLS)" at bounding box center [511, 47] width 769 height 22
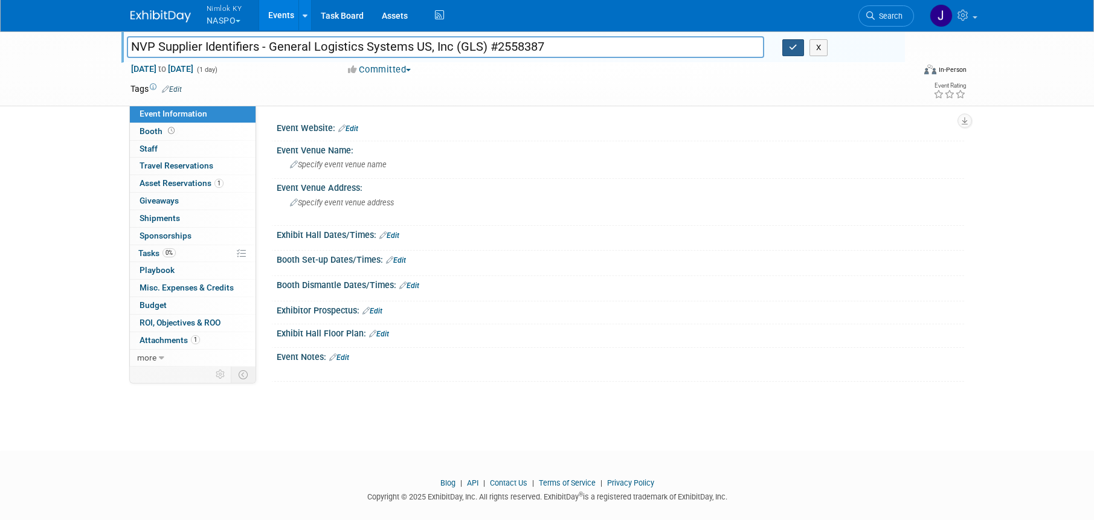
type input "NVP Supplier Identifiers - General Logistics Systems US, Inc (GLS) #2558387"
click at [793, 45] on icon "button" at bounding box center [793, 48] width 8 height 8
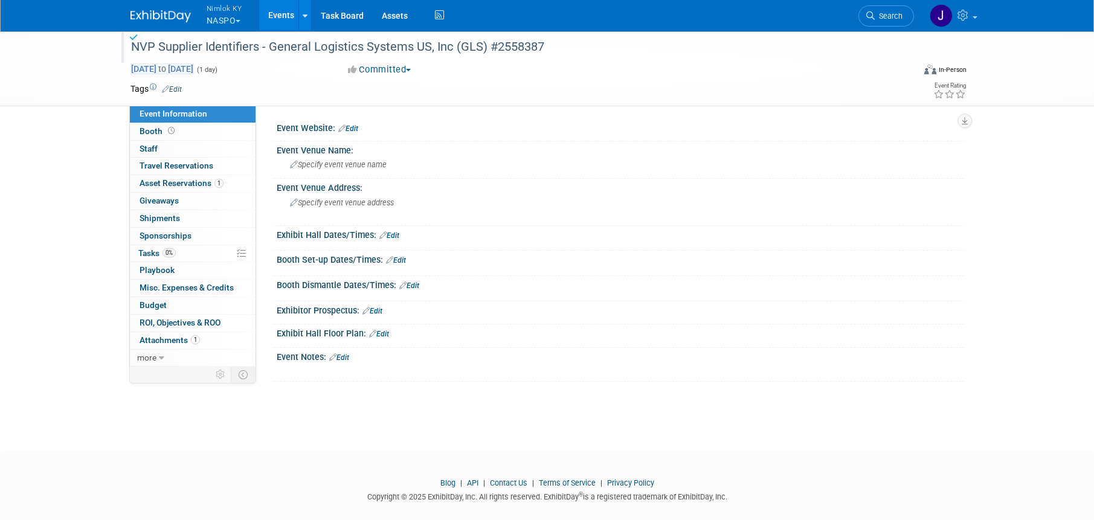
click at [194, 68] on span "[DATE] to [DATE]" at bounding box center [162, 68] width 63 height 11
type input "[DATE]"
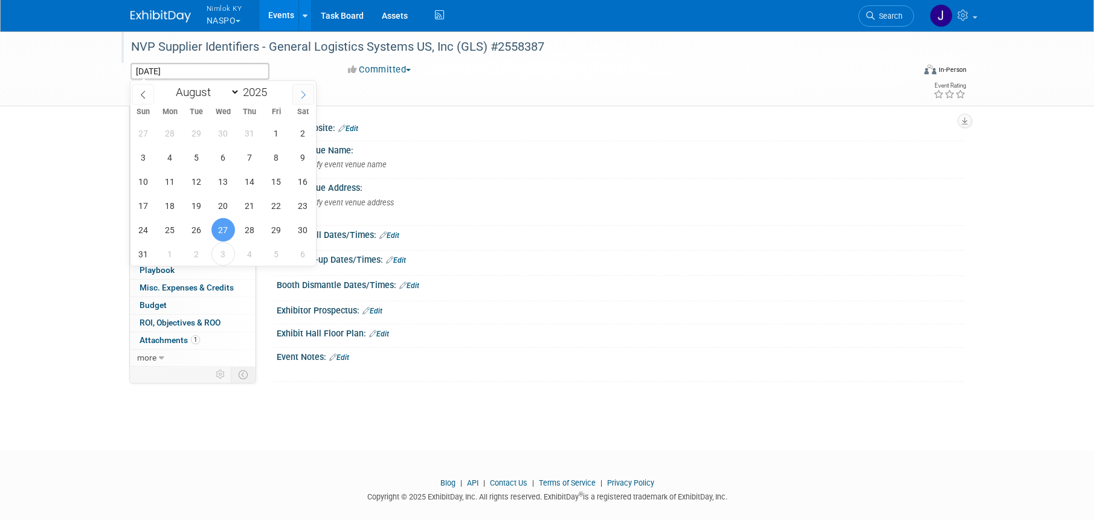
click at [307, 97] on icon at bounding box center [303, 95] width 8 height 8
select select "8"
click at [203, 226] on span "30" at bounding box center [197, 230] width 24 height 24
type input "Sep 30, 2025"
click at [202, 227] on span "30" at bounding box center [197, 230] width 24 height 24
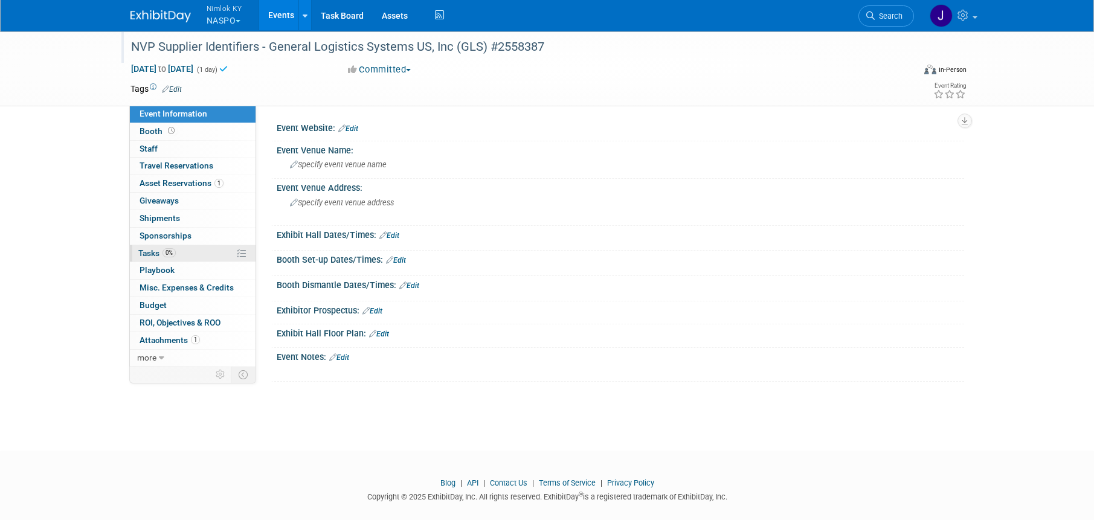
click at [200, 251] on link "0% Tasks 0%" at bounding box center [193, 253] width 126 height 17
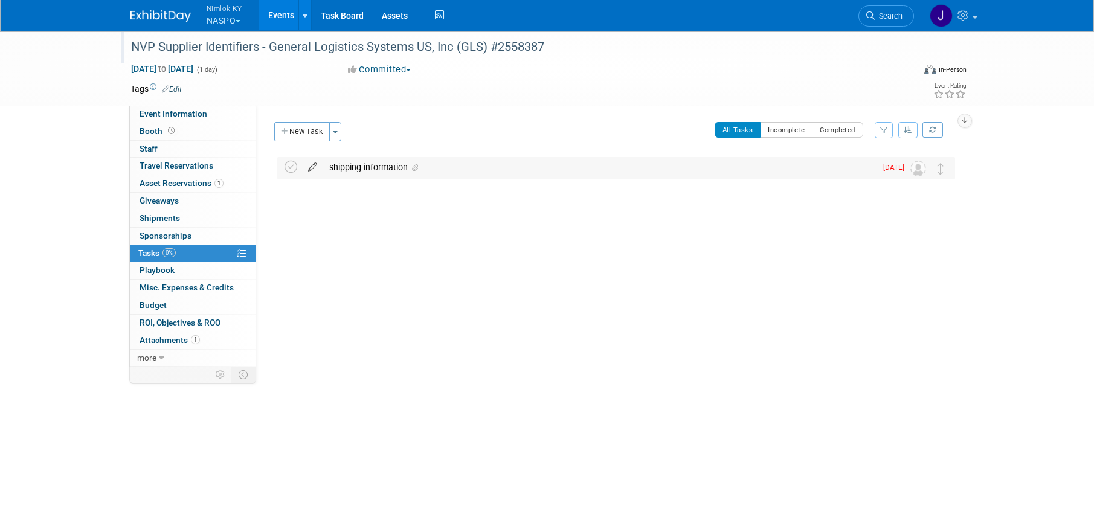
click at [315, 164] on icon at bounding box center [312, 164] width 21 height 15
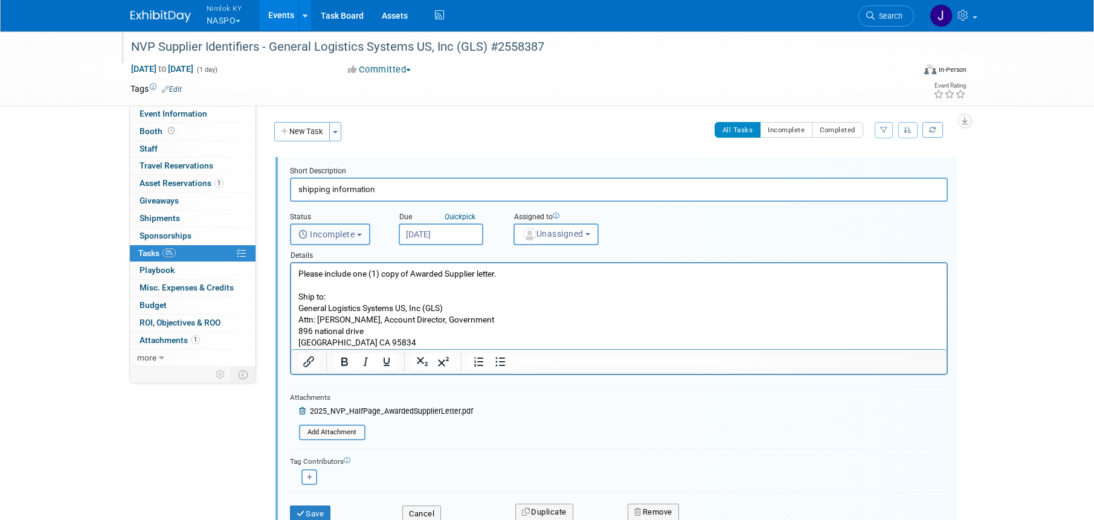
click at [344, 231] on span "Incomplete" at bounding box center [327, 235] width 57 height 10
click at [341, 284] on label "Completed" at bounding box center [329, 286] width 65 height 19
click at [292, 284] on input "Completed" at bounding box center [289, 285] width 8 height 8
select select "3"
click at [418, 230] on input "[DATE]" at bounding box center [441, 235] width 85 height 22
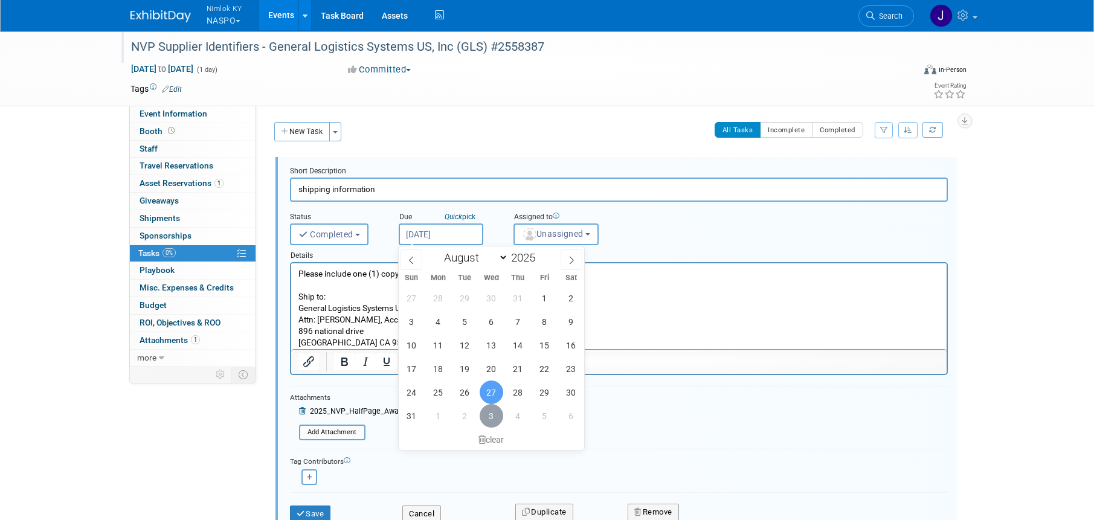
drag, startPoint x: 493, startPoint y: 415, endPoint x: 492, endPoint y: 409, distance: 6.7
click at [493, 415] on span "3" at bounding box center [492, 416] width 24 height 24
type input "Sep 3, 2025"
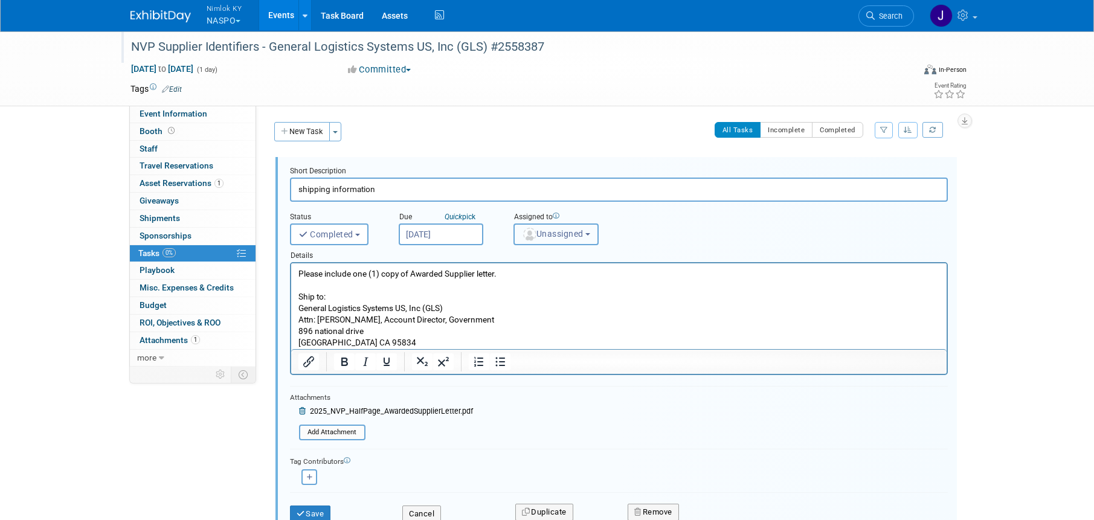
click at [563, 238] on span "Unassigned" at bounding box center [553, 234] width 62 height 10
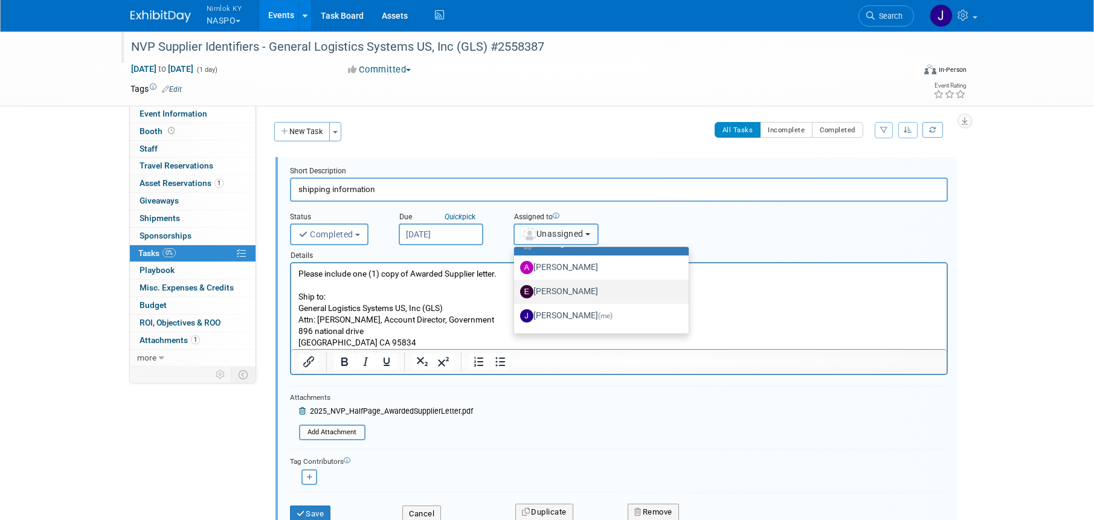
scroll to position [19, 0]
click at [563, 311] on label "[PERSON_NAME] (me)" at bounding box center [598, 315] width 157 height 19
click at [516, 311] on input "[PERSON_NAME] (me)" at bounding box center [512, 314] width 8 height 8
select select "6959d863-ee32-42c4-bffe-2330cab25484"
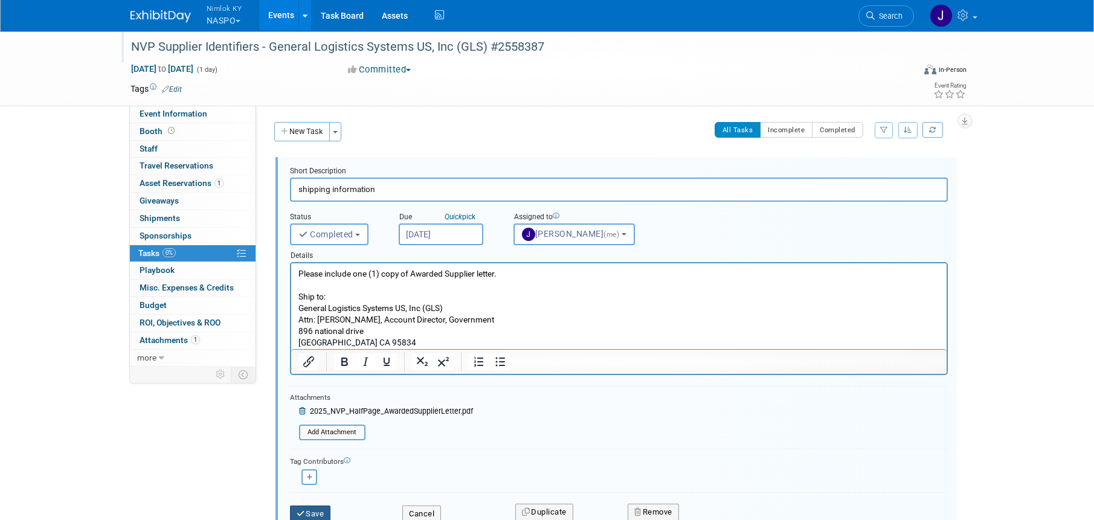
click at [311, 515] on button "Save" at bounding box center [310, 514] width 41 height 17
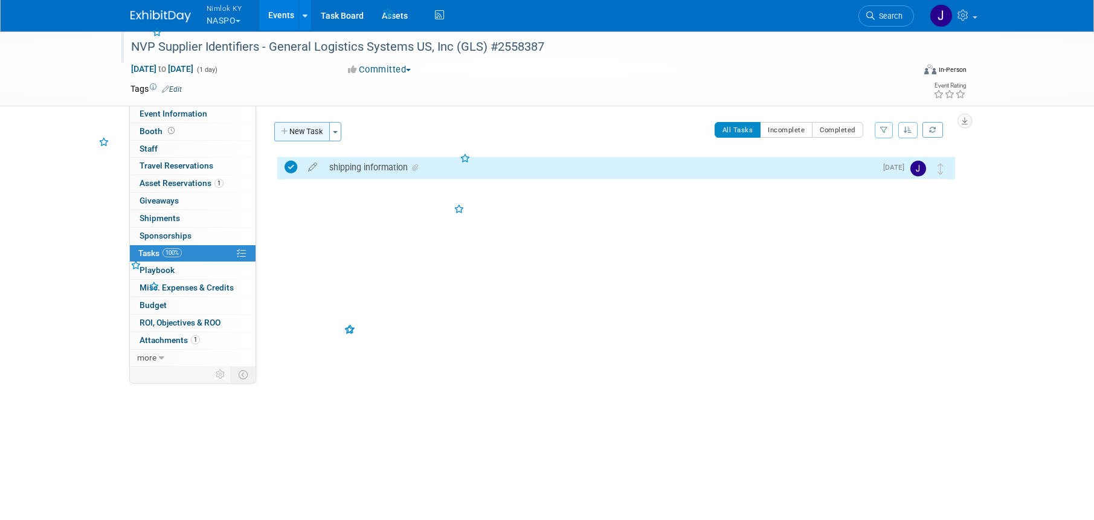
click at [314, 128] on button "New Task" at bounding box center [302, 131] width 56 height 19
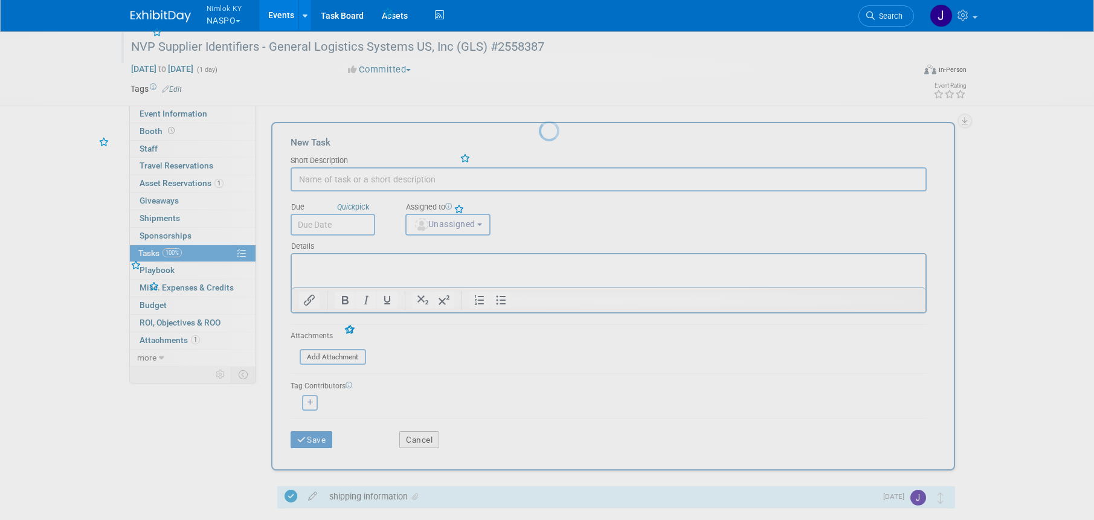
scroll to position [0, 0]
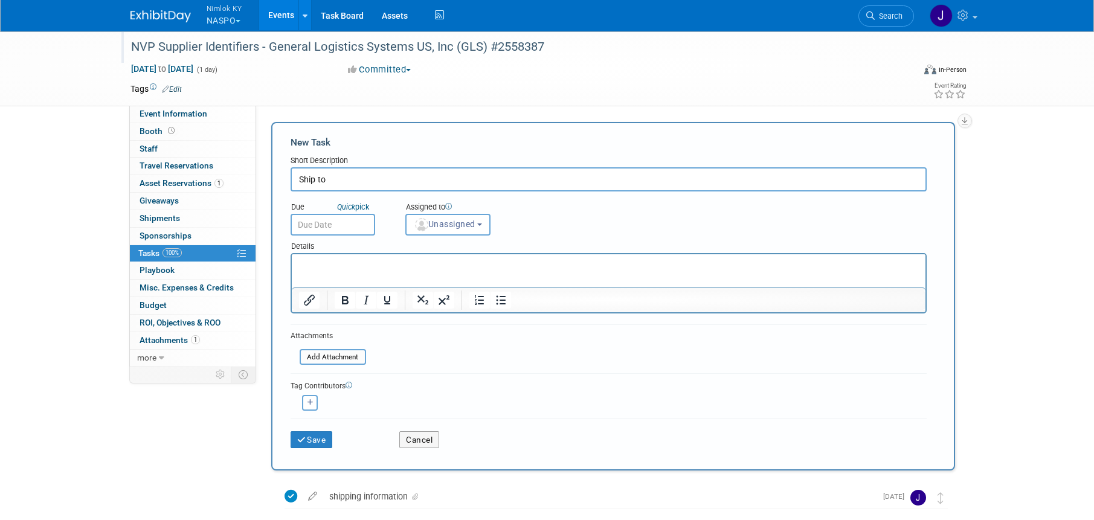
click at [309, 48] on div "NVP Supplier Identifiers - General Logistics Systems US, Inc (GLS) #2558387" at bounding box center [511, 47] width 769 height 22
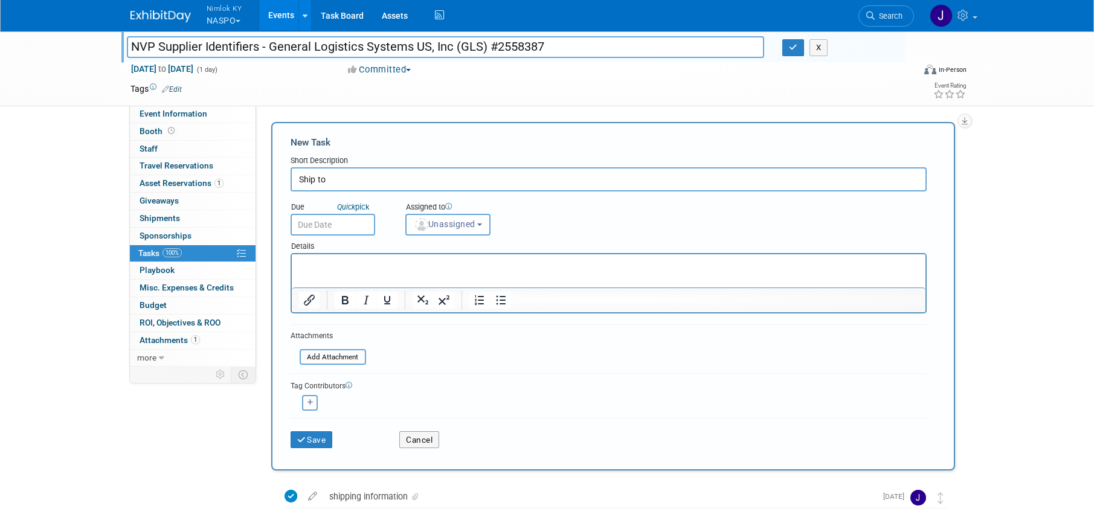
drag, startPoint x: 271, startPoint y: 48, endPoint x: 485, endPoint y: 50, distance: 213.9
click at [485, 50] on input "NVP Supplier Identifiers - General Logistics Systems US, Inc (GLS) #2558387" at bounding box center [446, 46] width 638 height 21
click at [369, 180] on input "Ship to" at bounding box center [609, 179] width 636 height 24
paste input "General Logistics Systems US, Inc (GLS)"
type input "Ship to General Logistics Systems US, Inc (GLS)"
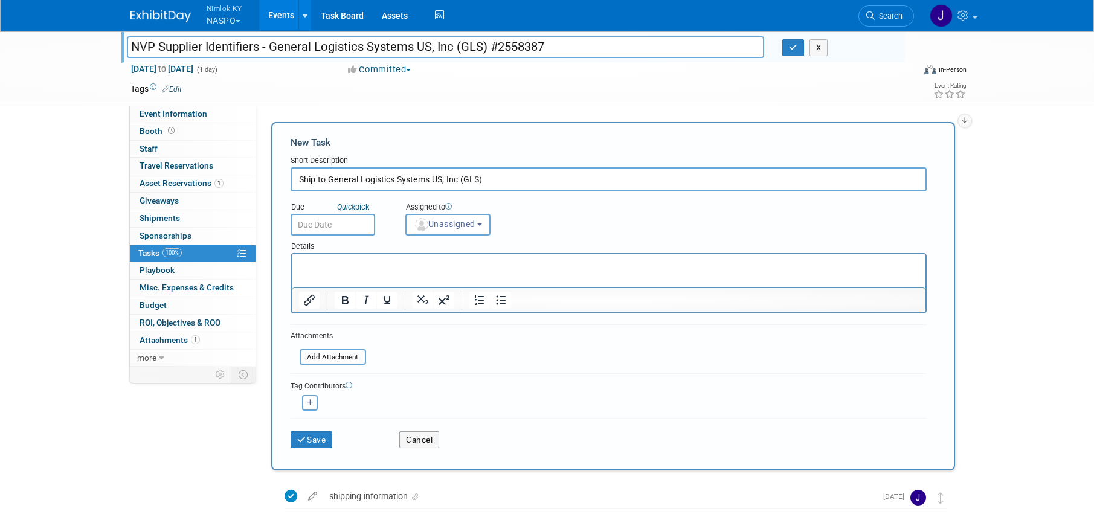
click at [351, 224] on input "text" at bounding box center [333, 225] width 85 height 22
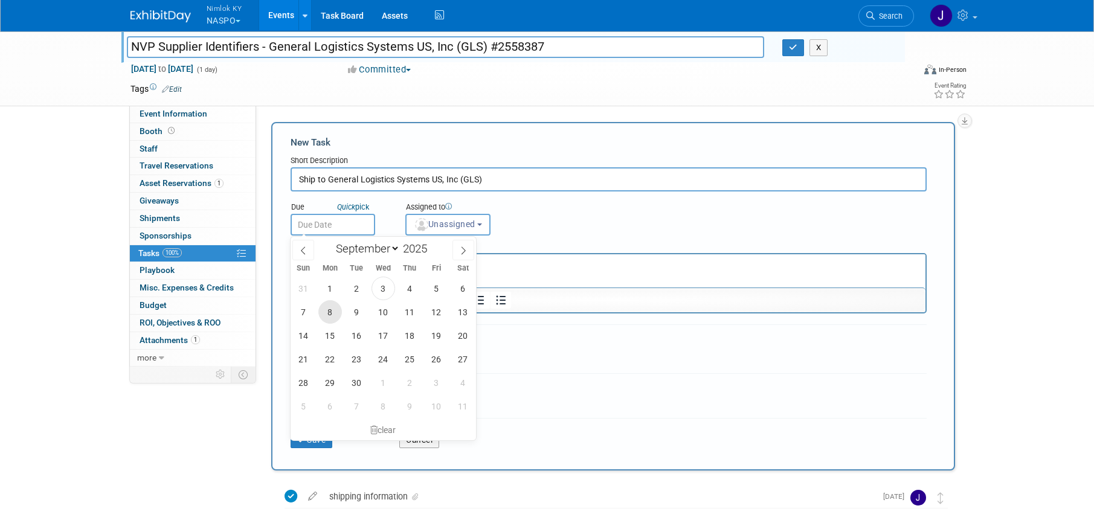
click at [335, 308] on span "8" at bounding box center [330, 312] width 24 height 24
type input "[DATE]"
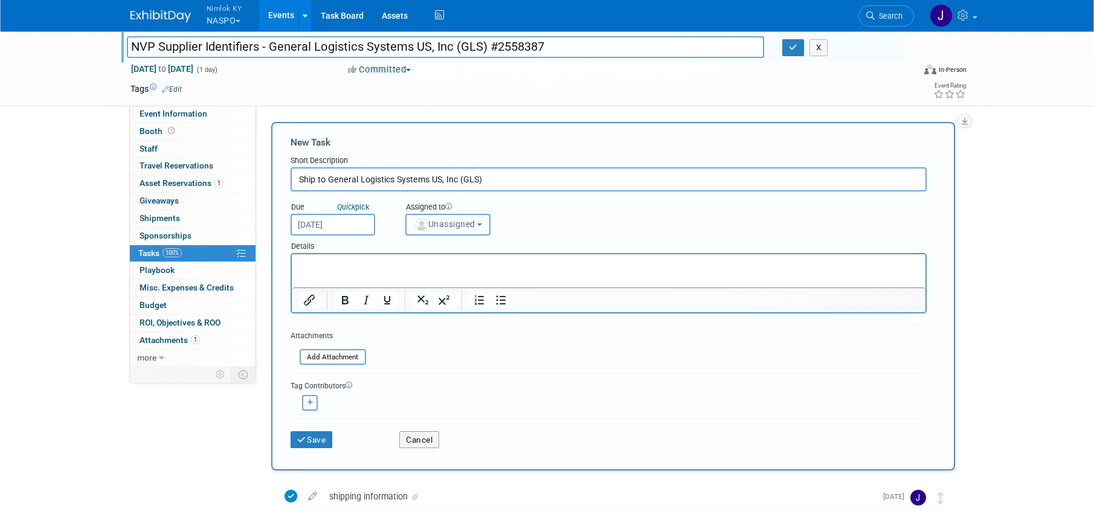
click at [439, 228] on span "Unassigned" at bounding box center [445, 224] width 62 height 10
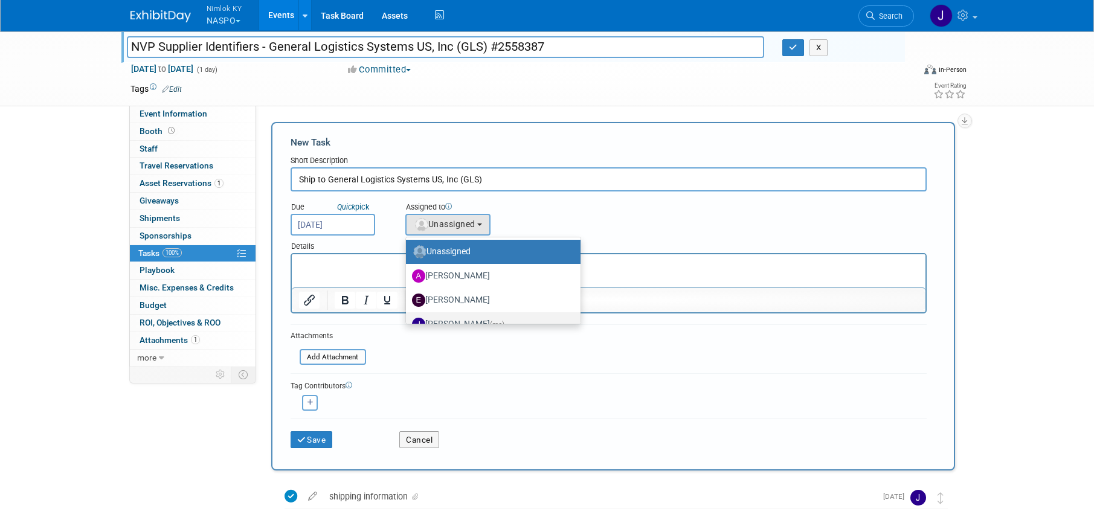
click at [470, 318] on label "[PERSON_NAME] (me)" at bounding box center [490, 324] width 157 height 19
click at [408, 319] on input "[PERSON_NAME] (me)" at bounding box center [404, 323] width 8 height 8
select select "6959d863-ee32-42c4-bffe-2330cab25484"
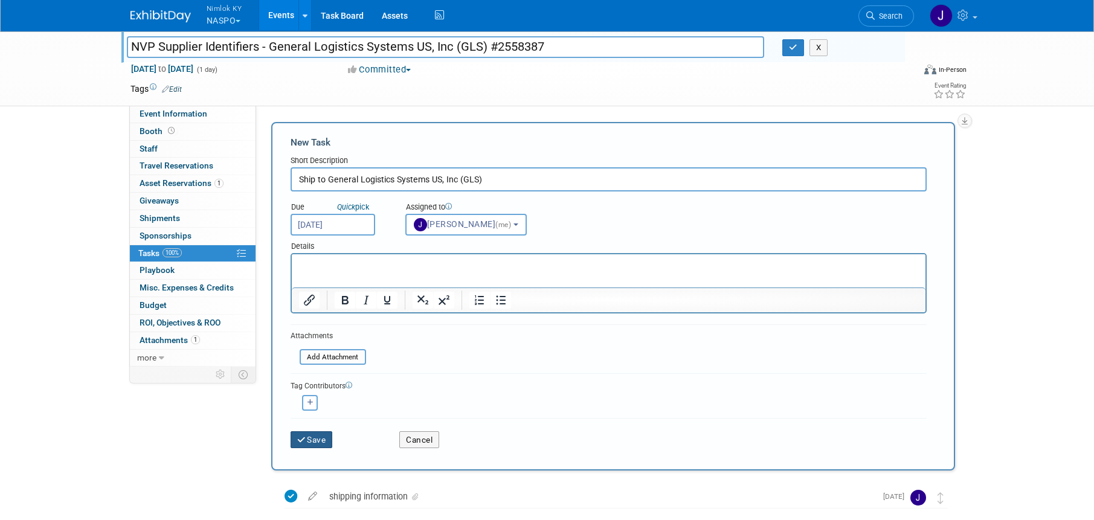
click at [299, 436] on icon "submit" at bounding box center [302, 440] width 10 height 8
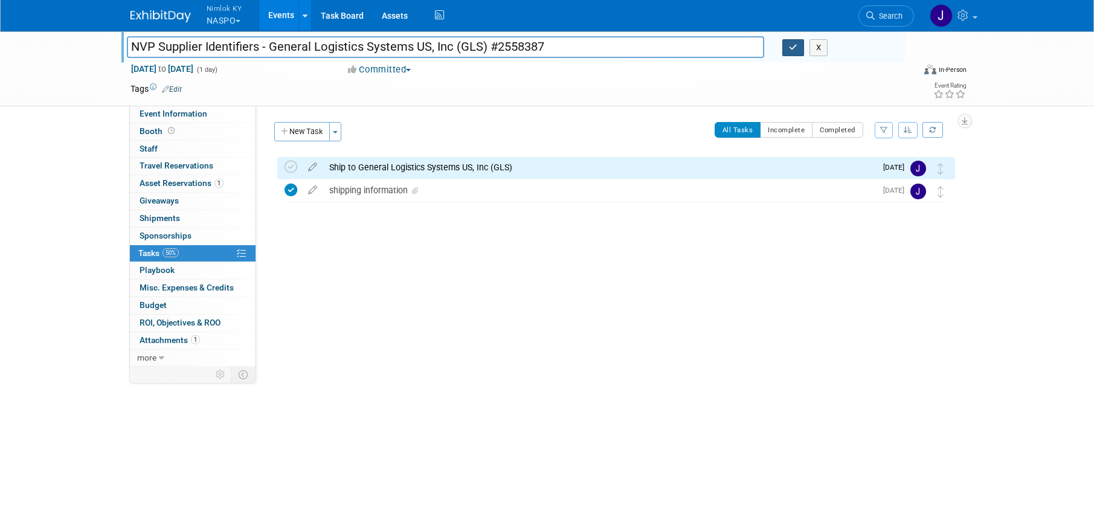
click at [792, 47] on icon "button" at bounding box center [793, 48] width 8 height 8
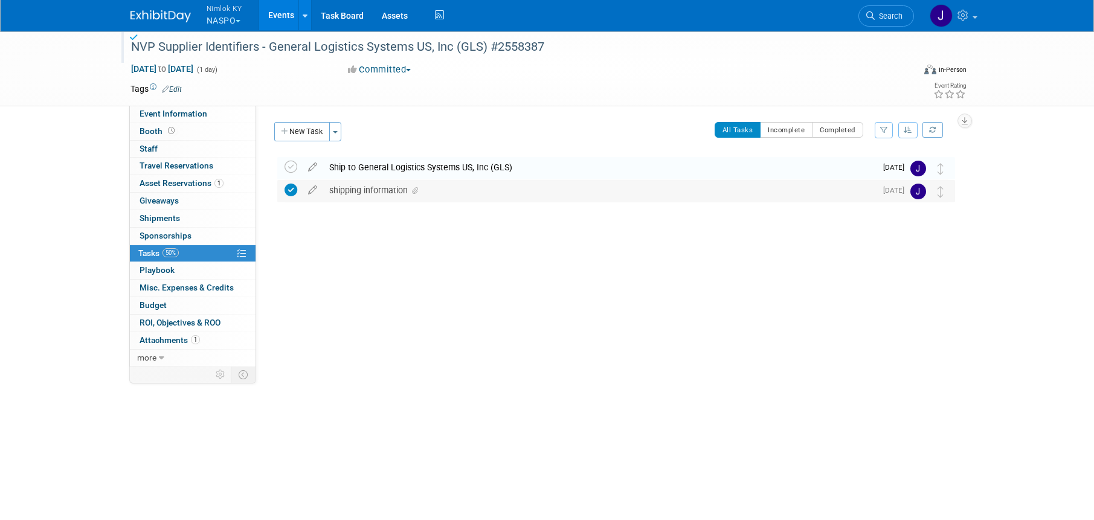
click at [343, 190] on div "shipping information" at bounding box center [599, 190] width 553 height 21
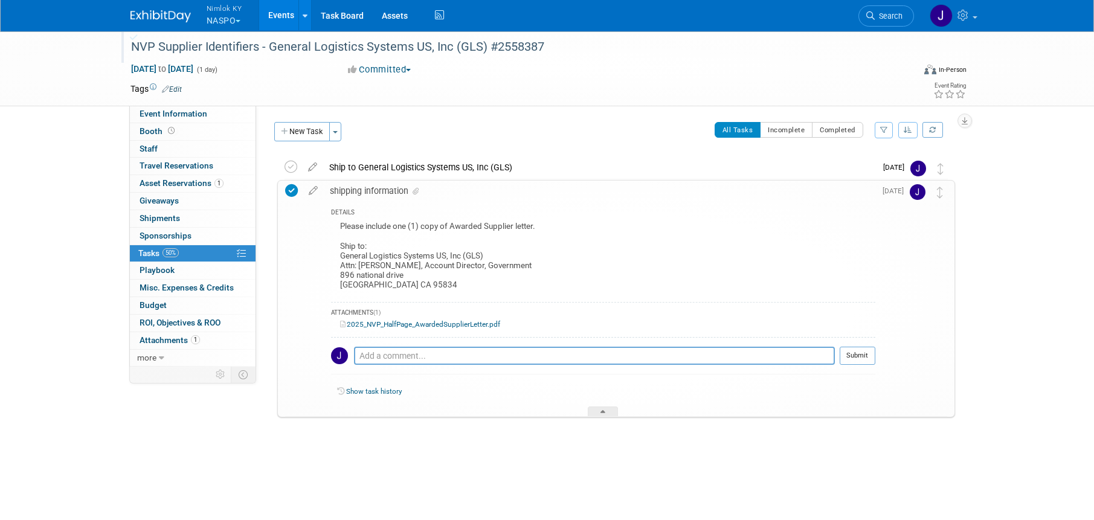
click at [424, 282] on div "Please include one (1) copy of Awarded Supplier letter. Ship to: General Logist…" at bounding box center [603, 257] width 545 height 77
drag, startPoint x: 422, startPoint y: 285, endPoint x: 342, endPoint y: 257, distance: 85.0
click at [342, 257] on div "Please include one (1) copy of Awarded Supplier letter. Ship to: General Logist…" at bounding box center [603, 257] width 545 height 77
copy div "General Logistics Systems US, Inc (GLS) Attn: Molly Stewart, Account Director, …"
click at [529, 300] on div "DETAILS Please include one (1) copy of Awarded Supplier letter. Ship to: Genera…" at bounding box center [600, 308] width 552 height 215
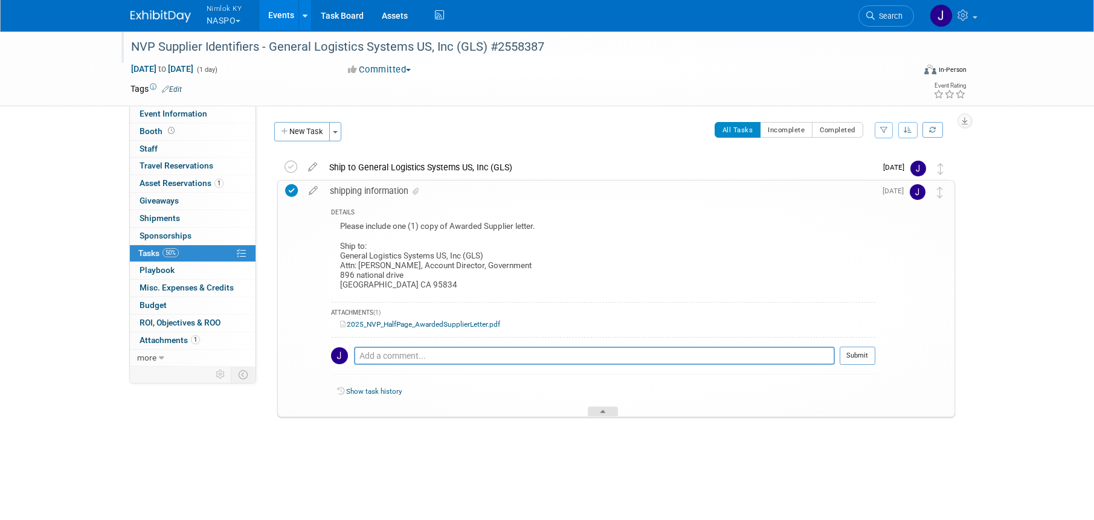
click at [604, 410] on icon at bounding box center [603, 413] width 5 height 7
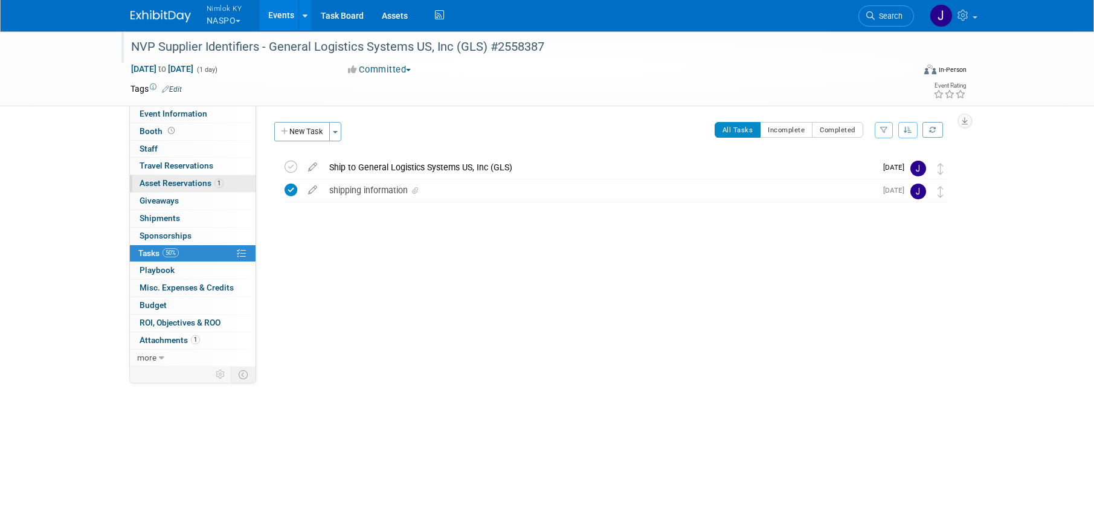
click at [155, 183] on span "Asset Reservations 1" at bounding box center [182, 183] width 84 height 10
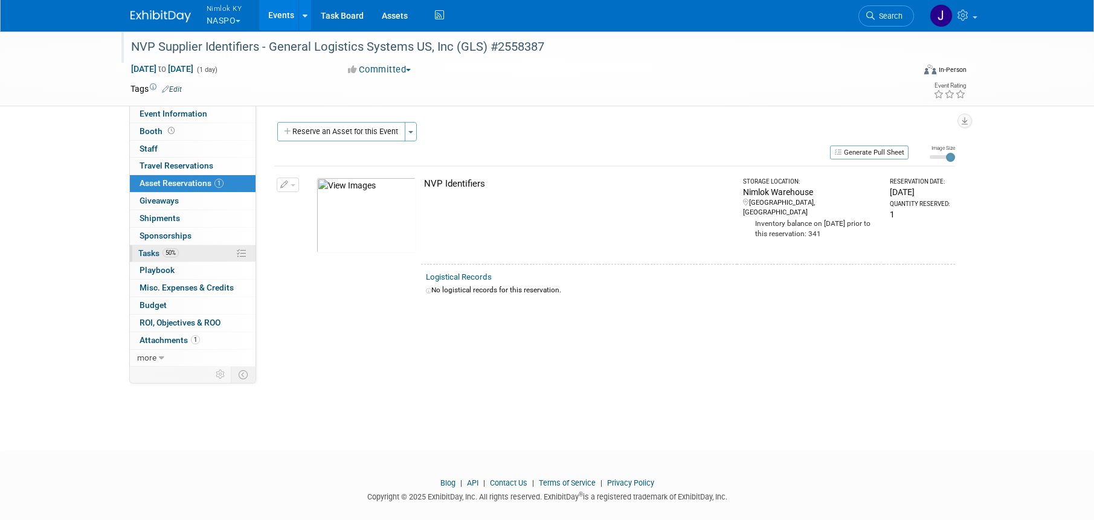
click at [201, 256] on link "50% Tasks 50%" at bounding box center [193, 253] width 126 height 17
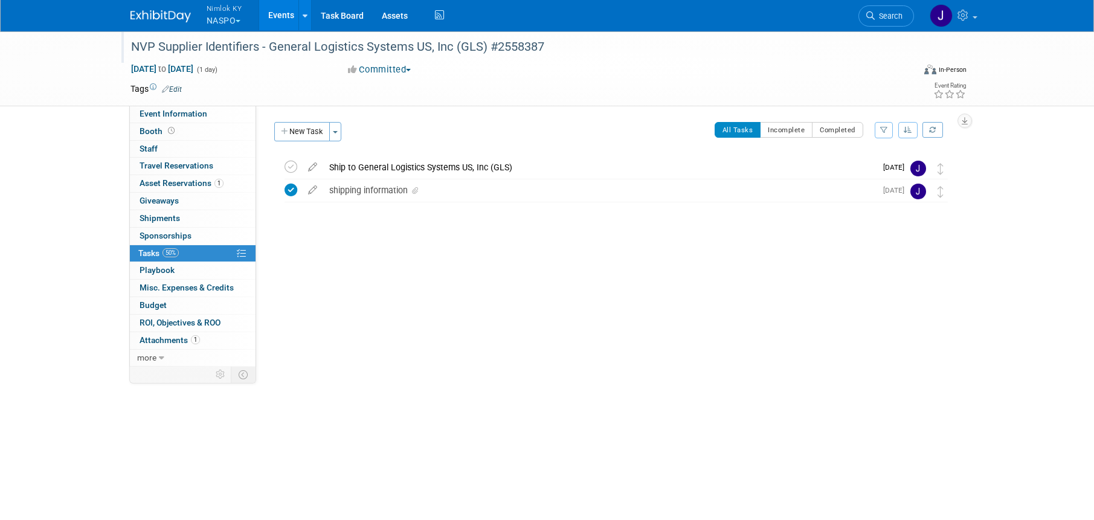
click at [288, 15] on link "Events" at bounding box center [281, 15] width 44 height 30
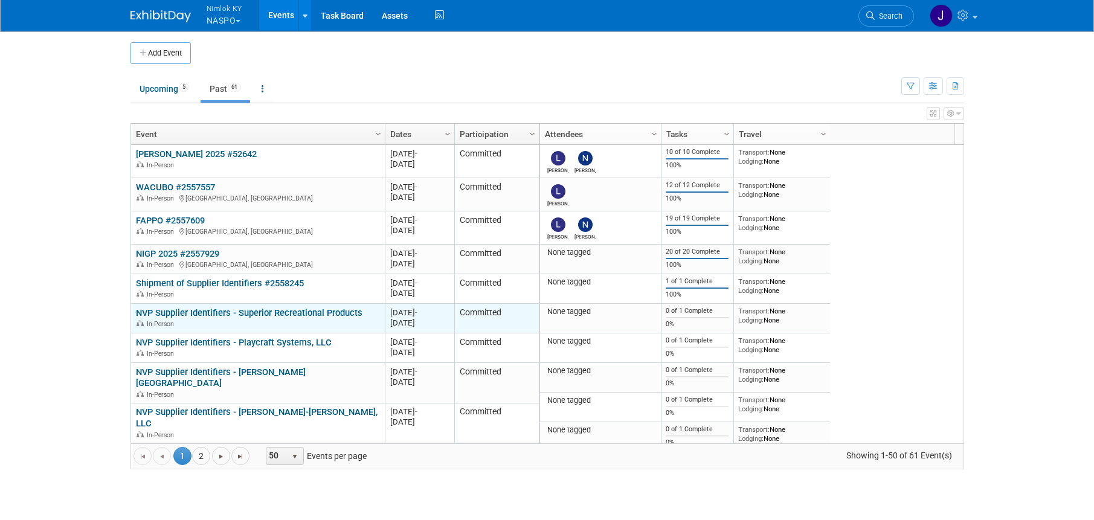
click at [321, 311] on link "NVP Supplier Identifiers - Superior Recreational Products" at bounding box center [249, 313] width 227 height 11
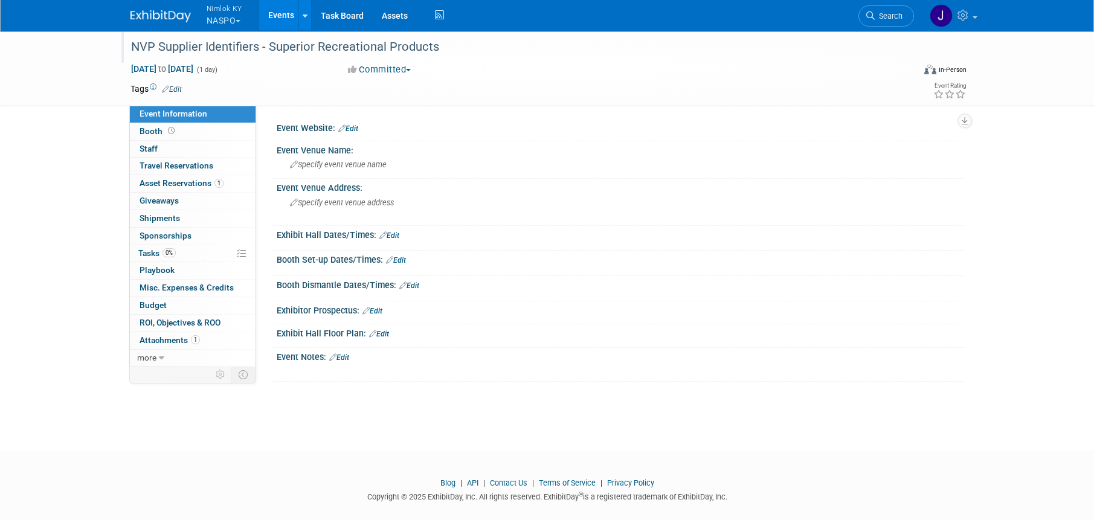
click at [452, 46] on div "NVP Supplier Identifiers - Superior Recreational Products" at bounding box center [511, 47] width 769 height 22
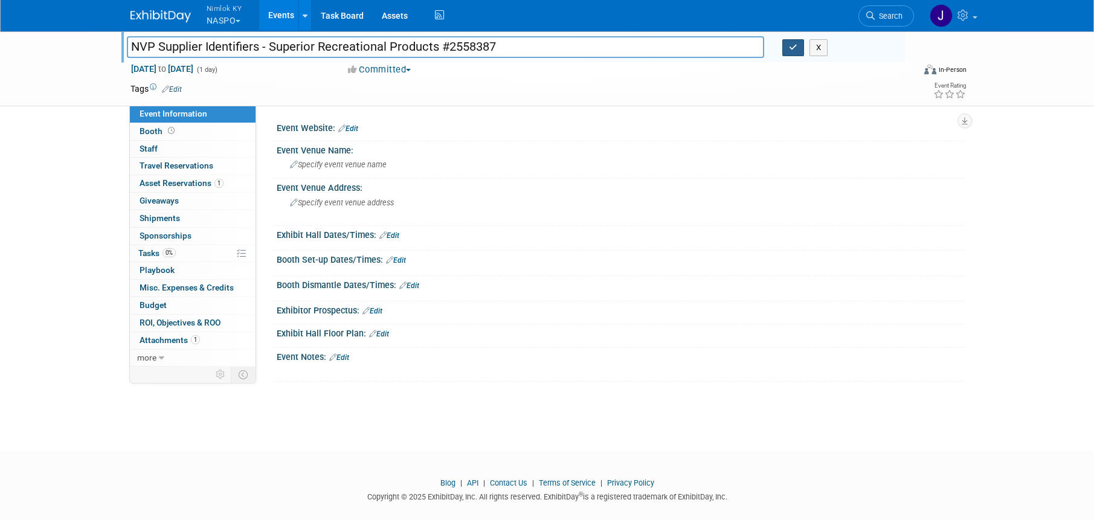
type input "NVP Supplier Identifiers - Superior Recreational Products #2558387"
click at [786, 49] on button "button" at bounding box center [794, 47] width 22 height 17
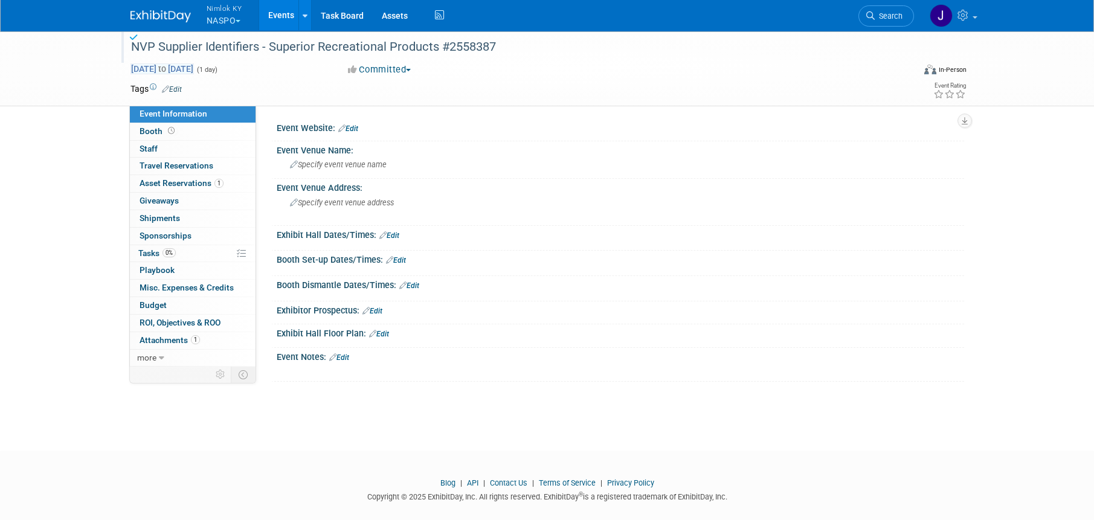
click at [194, 68] on span "[DATE] to [DATE]" at bounding box center [162, 68] width 63 height 11
type input "[DATE]"
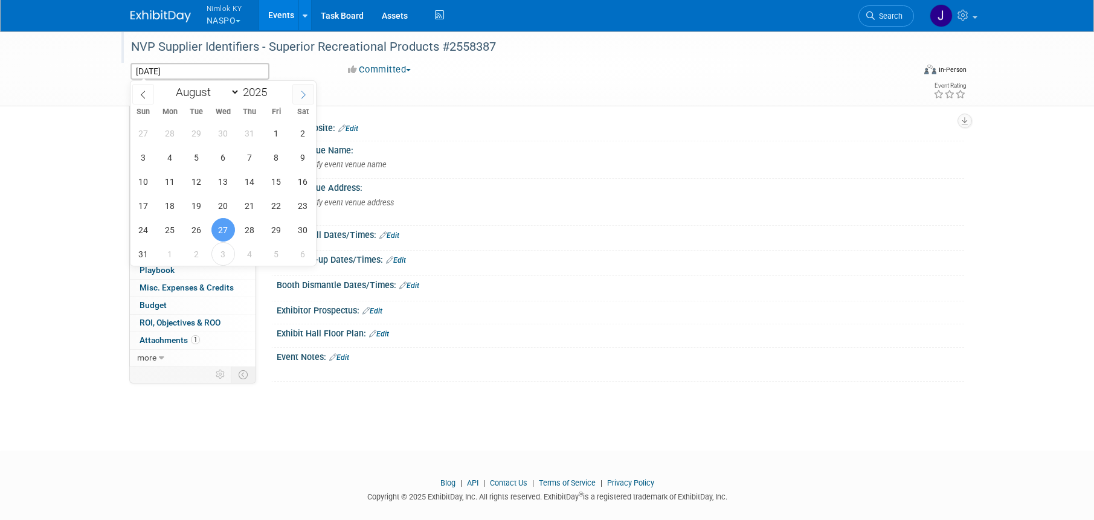
click at [305, 91] on icon at bounding box center [303, 95] width 8 height 8
select select "8"
click at [204, 228] on span "30" at bounding box center [197, 230] width 24 height 24
type input "Sep 30, 2025"
click at [202, 228] on span "30" at bounding box center [197, 230] width 24 height 24
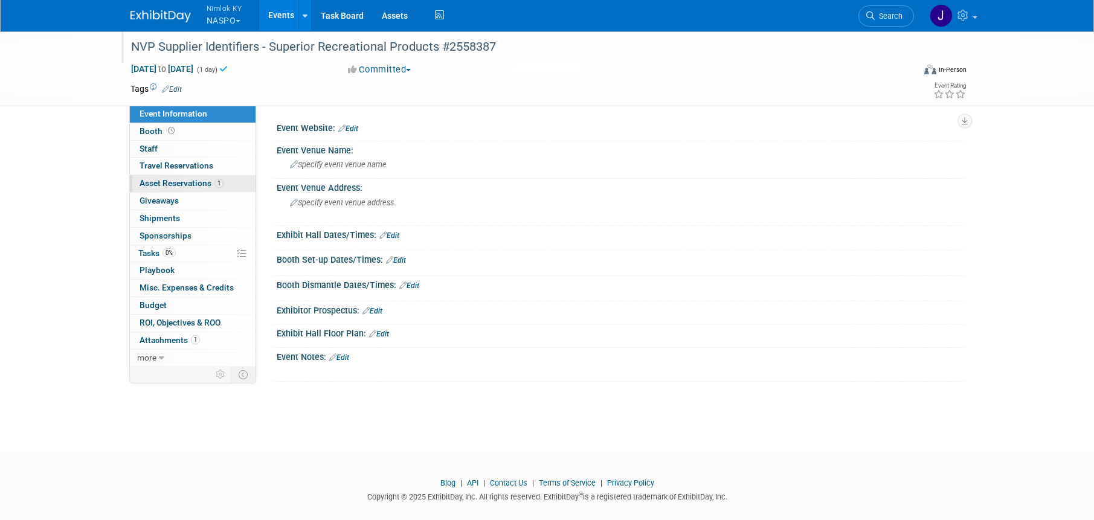
click at [186, 184] on span "Asset Reservations 1" at bounding box center [182, 183] width 84 height 10
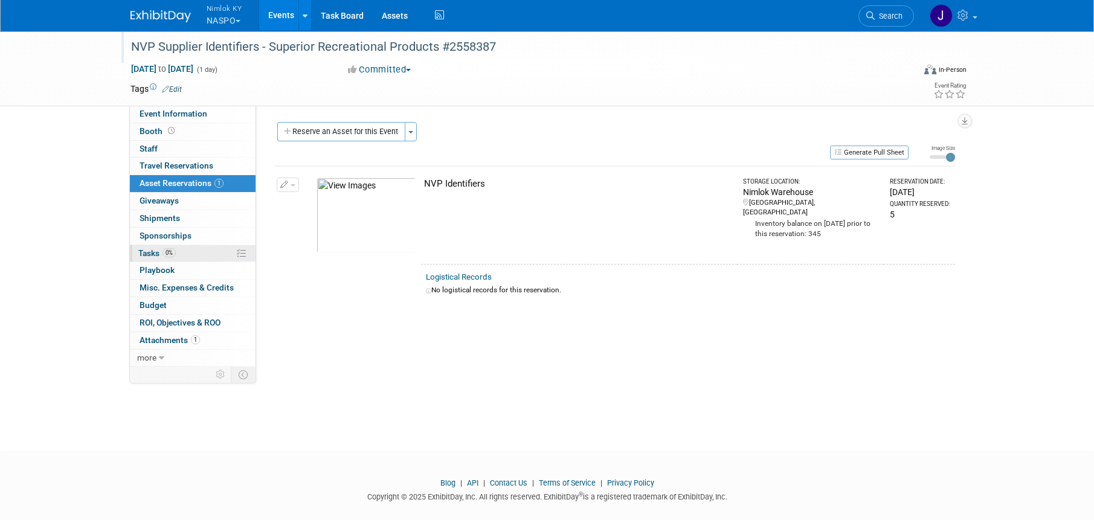
click at [190, 249] on link "0% Tasks 0%" at bounding box center [193, 253] width 126 height 17
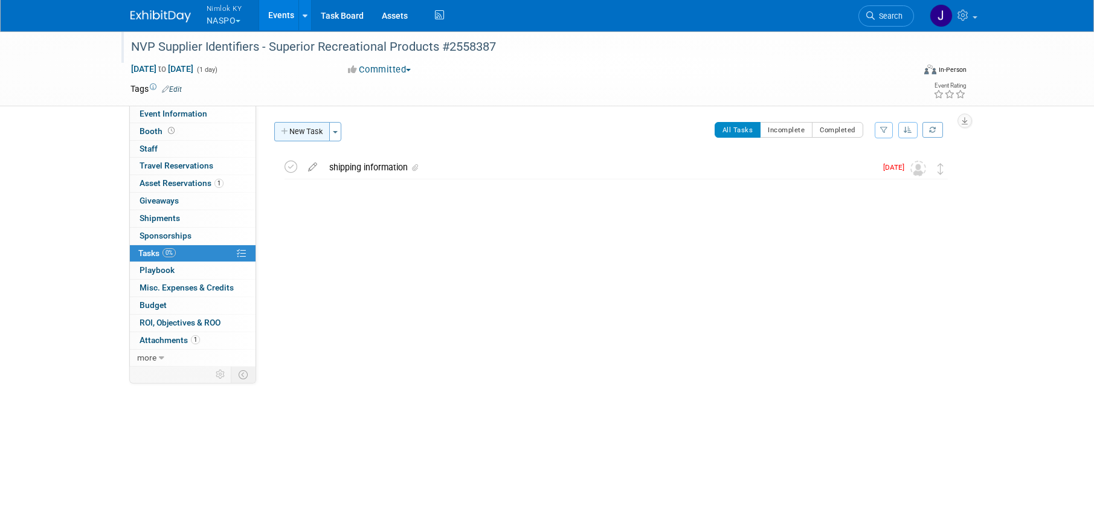
click at [318, 127] on button "New Task" at bounding box center [302, 131] width 56 height 19
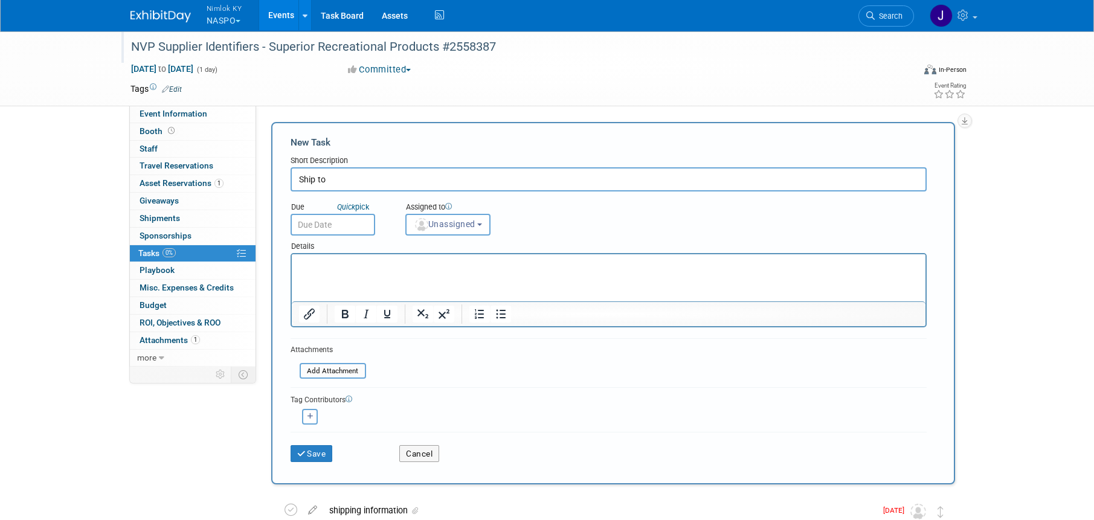
click at [437, 48] on div "NVP Supplier Identifiers - Superior Recreational Products #2558387" at bounding box center [511, 47] width 769 height 22
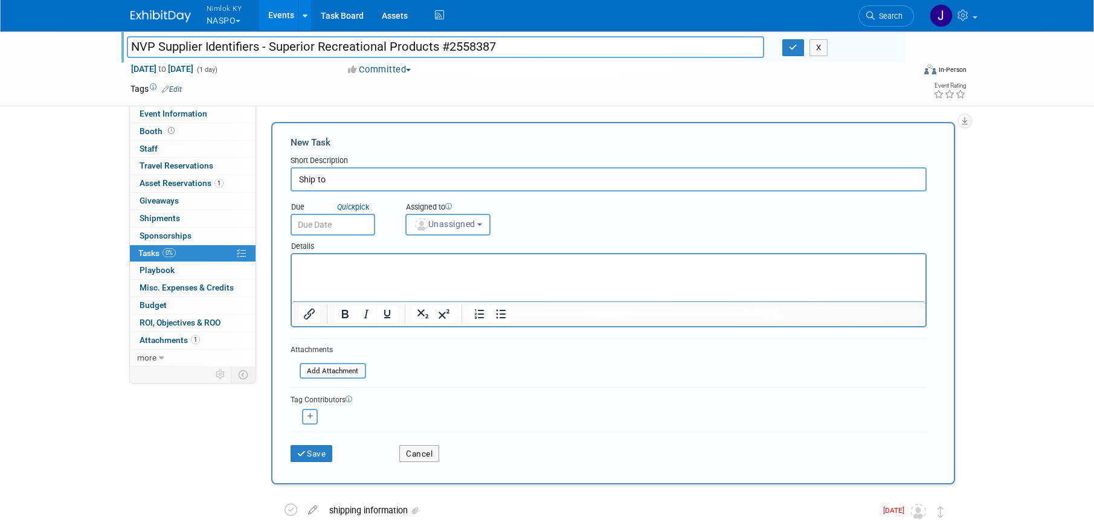
drag, startPoint x: 435, startPoint y: 48, endPoint x: 270, endPoint y: 46, distance: 165.0
click at [270, 45] on input "NVP Supplier Identifiers - Superior Recreational Products #2558387" at bounding box center [446, 46] width 638 height 21
click at [353, 186] on input "Ship to" at bounding box center [609, 179] width 636 height 24
paste input "Superior Recreational Products"
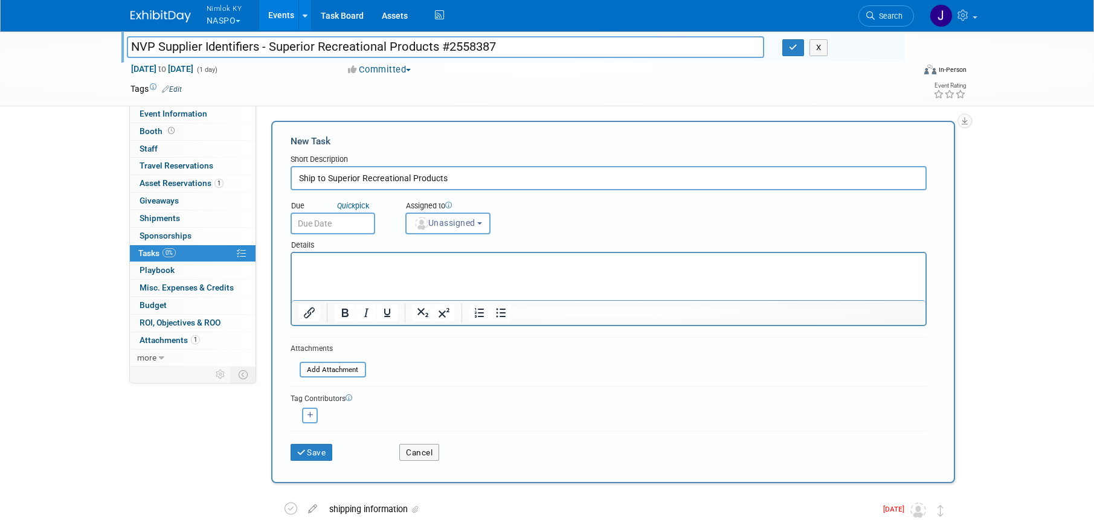
type input "Ship to Superior Recreational Products"
click at [793, 57] on div "NVP Supplier Identifiers - Superior Recreational Products #2558387 NVP Supplier…" at bounding box center [516, 48] width 778 height 19
click at [792, 51] on icon "button" at bounding box center [793, 48] width 8 height 8
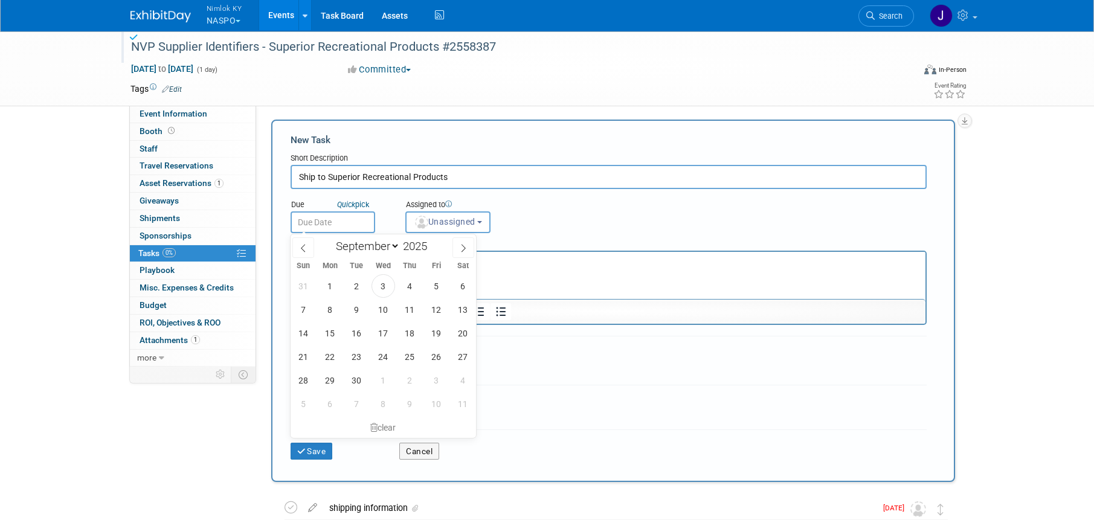
click at [330, 225] on input "text" at bounding box center [333, 223] width 85 height 22
click at [326, 311] on span "8" at bounding box center [330, 310] width 24 height 24
type input "[DATE]"
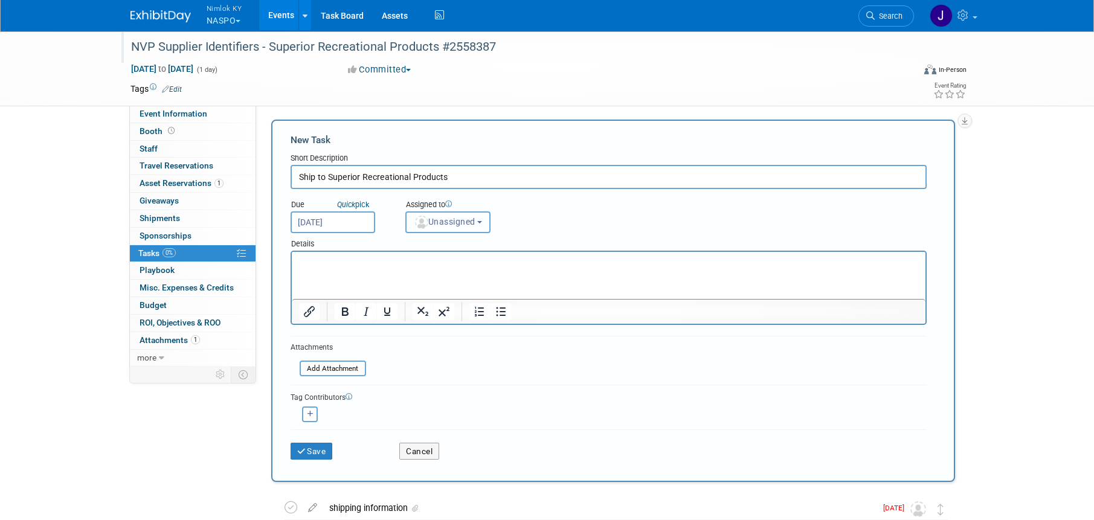
drag, startPoint x: 451, startPoint y: 225, endPoint x: 454, endPoint y: 231, distance: 7.3
click at [451, 225] on span "Unassigned" at bounding box center [445, 222] width 62 height 10
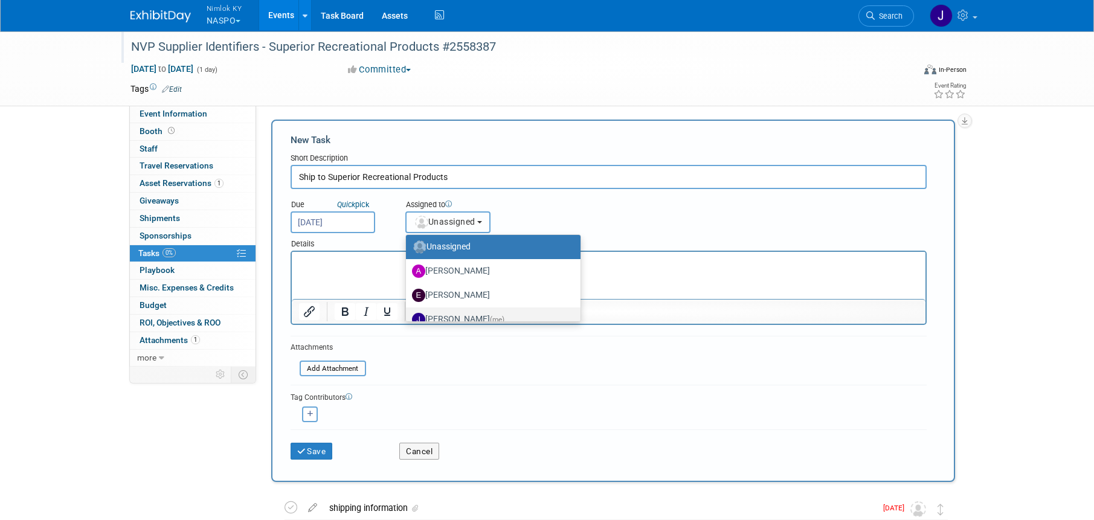
scroll to position [5, 0]
click at [465, 315] on label "[PERSON_NAME] (me)" at bounding box center [490, 317] width 157 height 19
click at [408, 315] on input "[PERSON_NAME] (me)" at bounding box center [404, 316] width 8 height 8
select select "6959d863-ee32-42c4-bffe-2330cab25484"
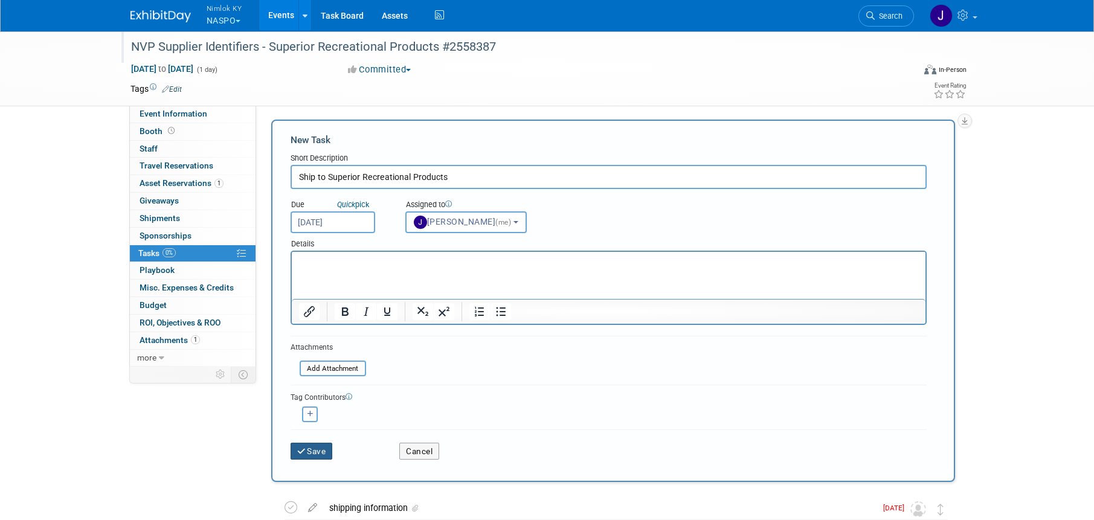
click at [312, 447] on button "Save" at bounding box center [312, 451] width 42 height 17
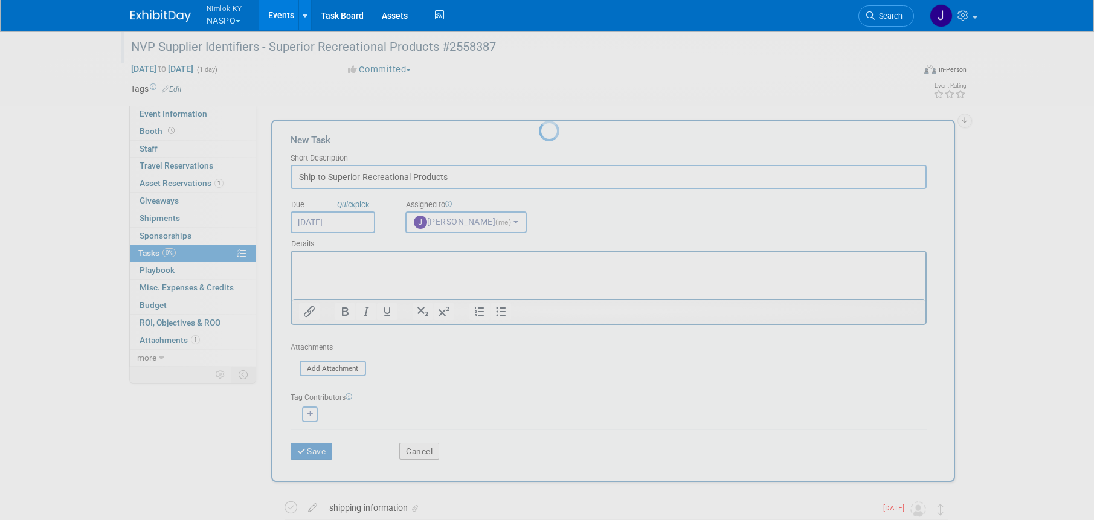
scroll to position [0, 0]
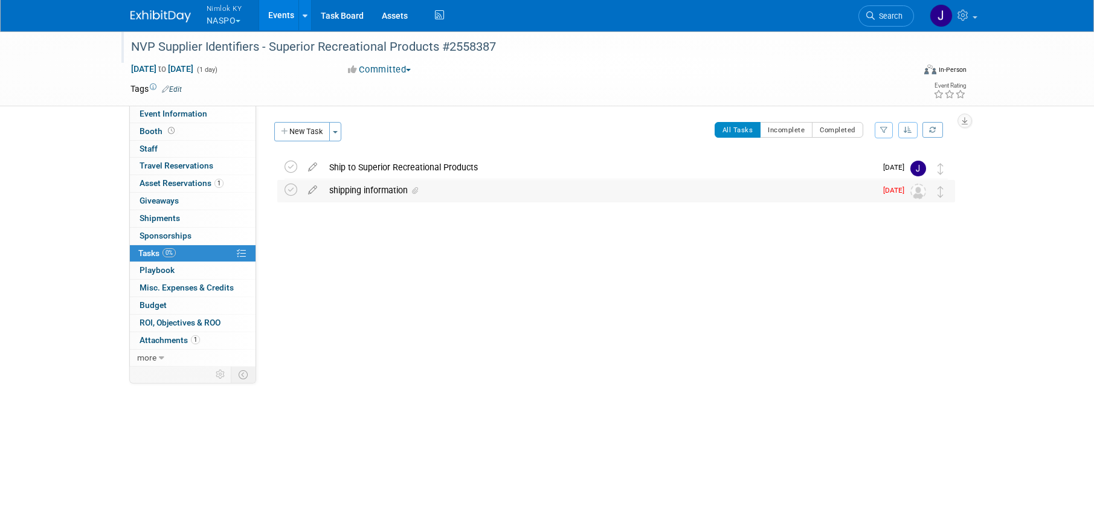
click at [346, 195] on div "shipping information" at bounding box center [599, 190] width 553 height 21
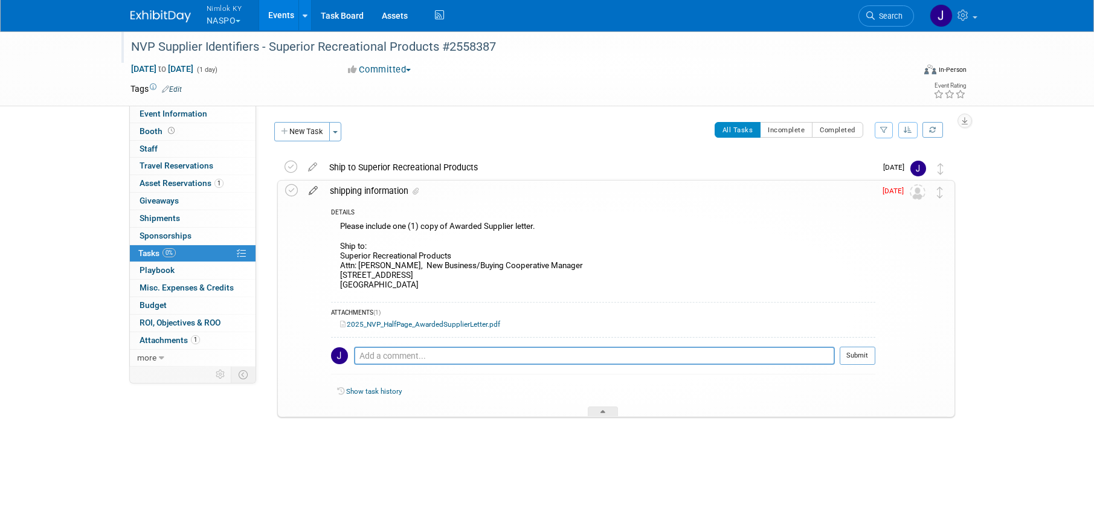
click at [317, 189] on icon at bounding box center [313, 188] width 21 height 15
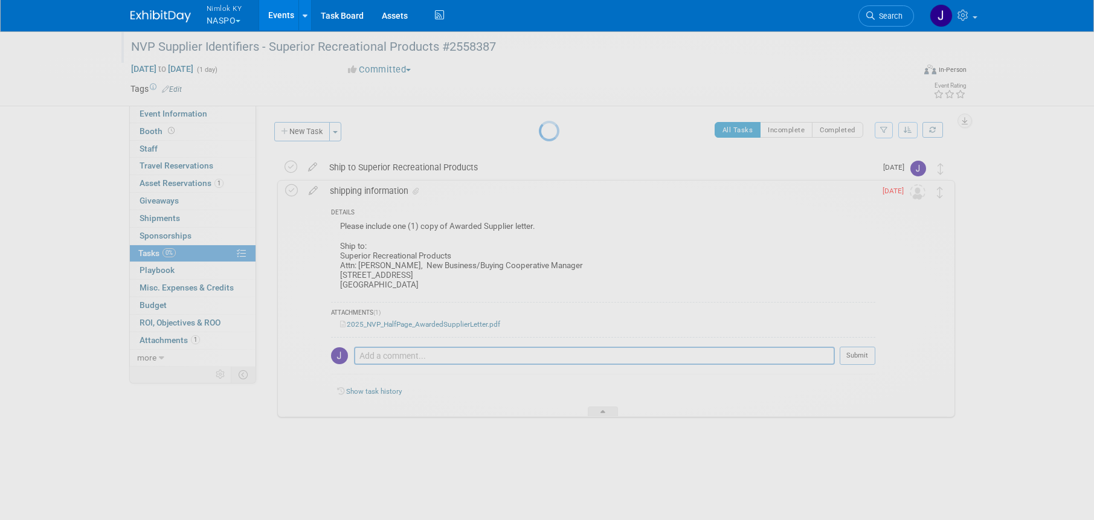
select select "7"
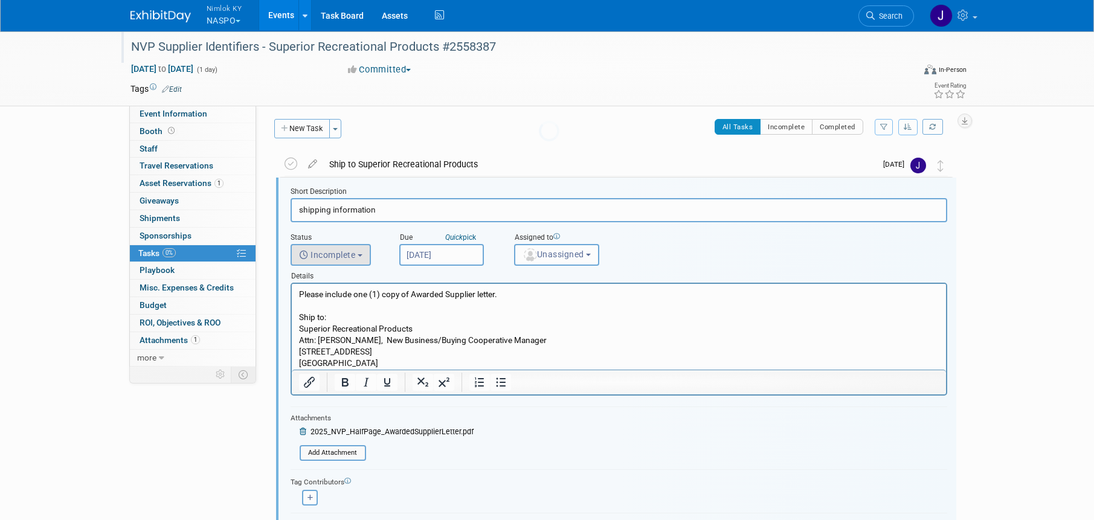
scroll to position [4, 0]
click at [361, 253] on button "Incomplete" at bounding box center [331, 255] width 80 height 22
click at [360, 308] on label "Completed" at bounding box center [329, 306] width 65 height 19
click at [293, 308] on input "Completed" at bounding box center [289, 305] width 8 height 8
select select "3"
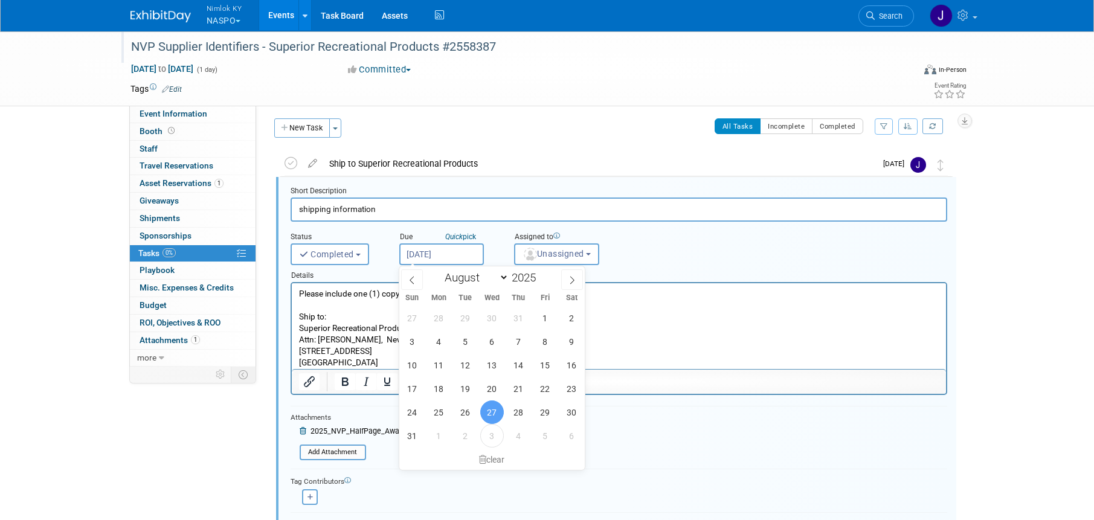
click at [438, 256] on input "[DATE]" at bounding box center [441, 255] width 85 height 22
click at [497, 437] on span "3" at bounding box center [492, 436] width 24 height 24
type input "Sep 3, 2025"
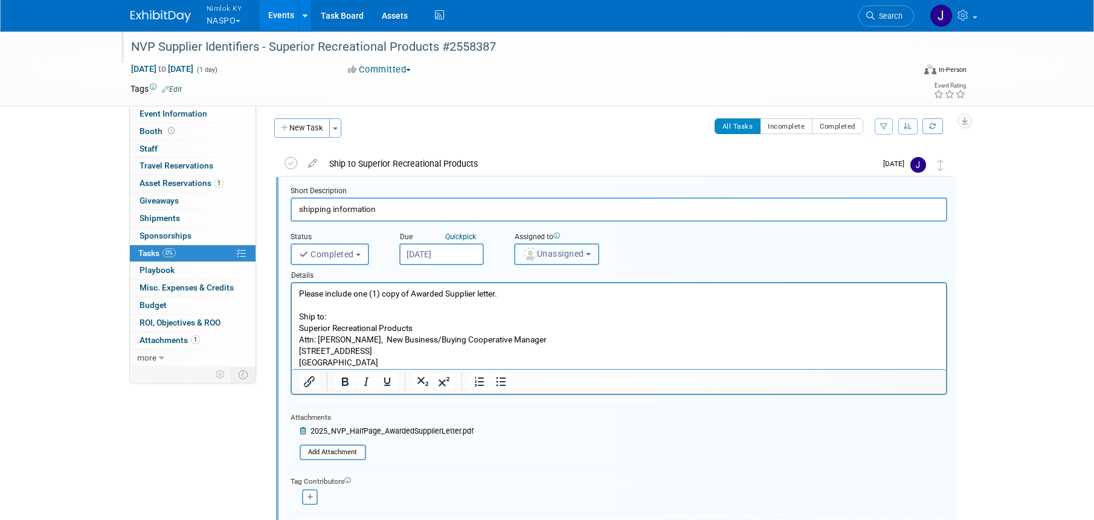
click at [551, 259] on button "Unassigned" at bounding box center [557, 255] width 86 height 22
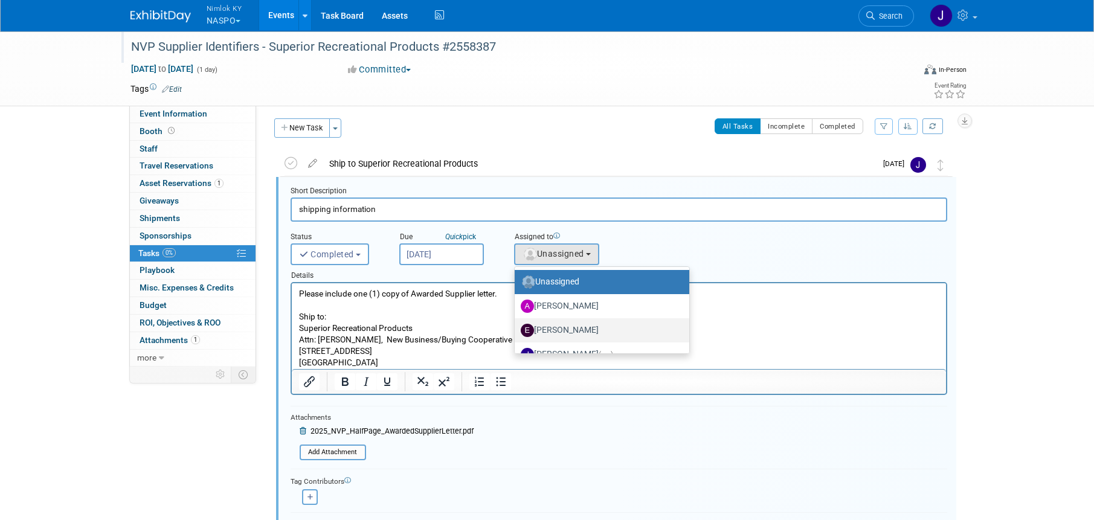
click at [575, 341] on link "[PERSON_NAME]" at bounding box center [602, 330] width 175 height 24
click at [574, 351] on label "[PERSON_NAME] (me)" at bounding box center [599, 354] width 157 height 19
click at [517, 351] on input "Jamie Dunn (me)" at bounding box center [513, 353] width 8 height 8
select select "6959d863-ee32-42c4-bffe-2330cab25484"
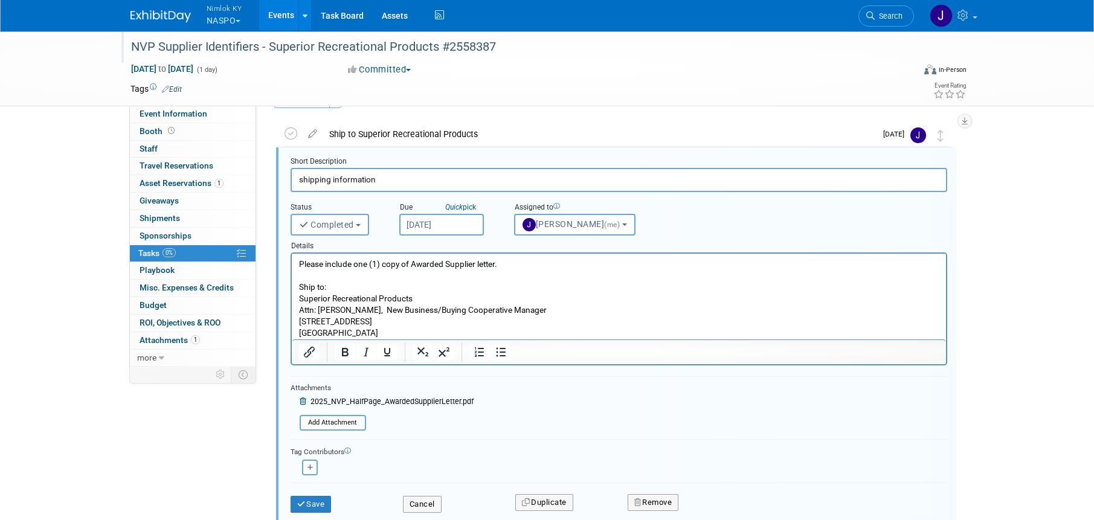
scroll to position [59, 0]
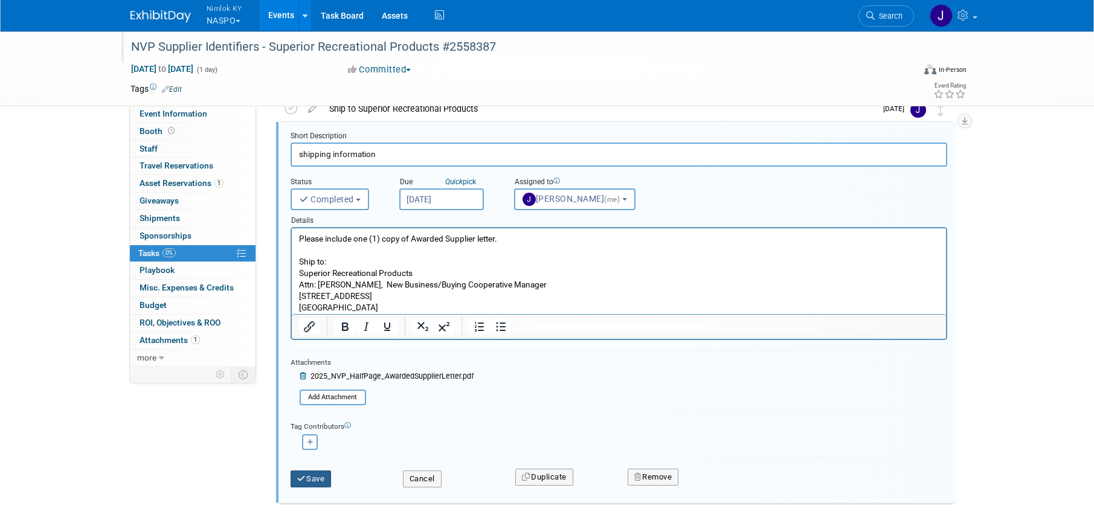
click at [326, 476] on button "Save" at bounding box center [311, 479] width 41 height 17
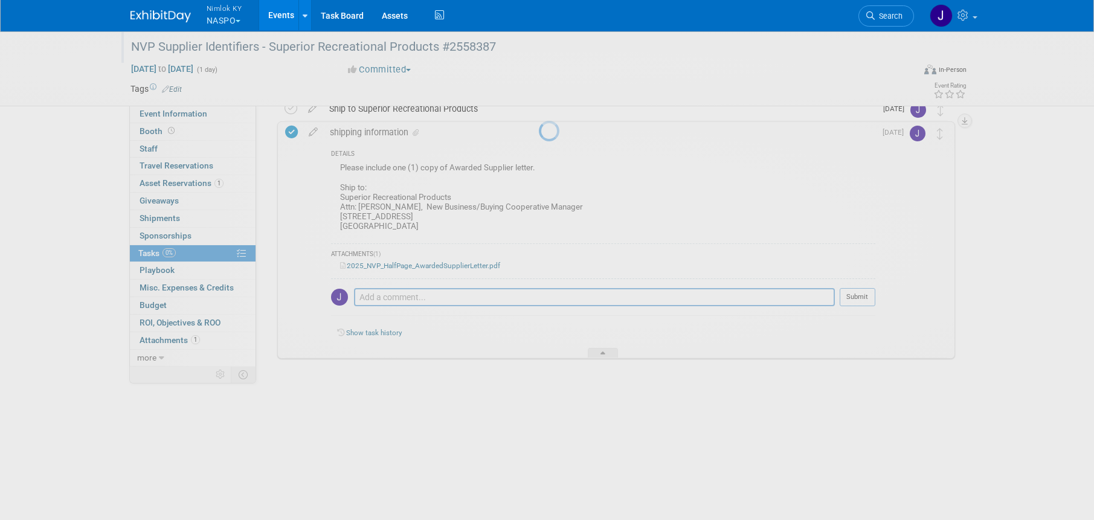
scroll to position [0, 0]
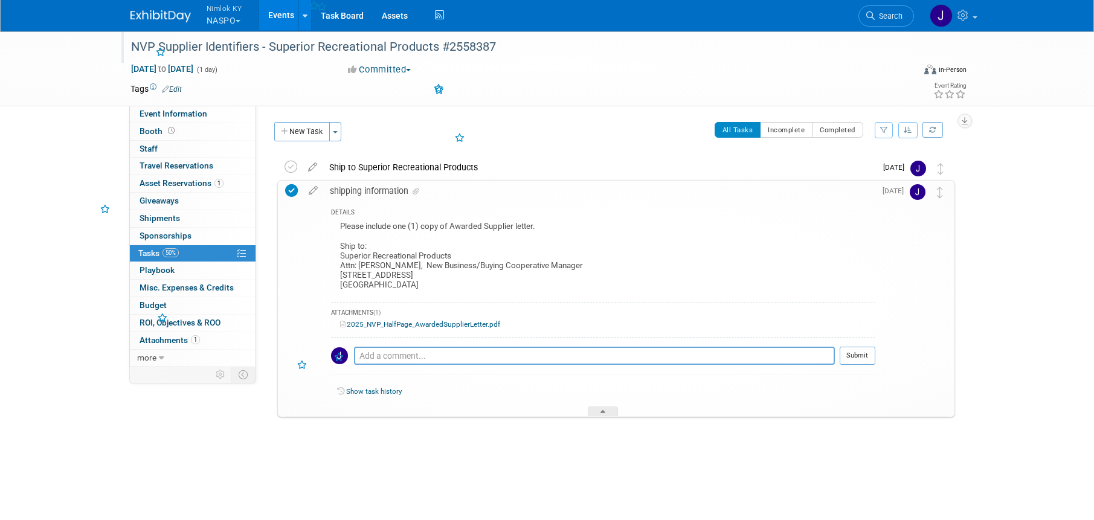
click at [426, 286] on div "Please include one (1) copy of Awarded Supplier letter. Ship to: Superior Recre…" at bounding box center [603, 257] width 545 height 77
drag, startPoint x: 415, startPoint y: 285, endPoint x: 339, endPoint y: 254, distance: 82.1
click at [339, 254] on div "Please include one (1) copy of Awarded Supplier letter. Ship to: Superior Recre…" at bounding box center [603, 257] width 545 height 77
copy div "Superior Recreational Products Attn: Katrina Lockhart, New Business/Buying Coop…"
click at [161, 183] on span "Asset Reservations 1" at bounding box center [182, 183] width 84 height 10
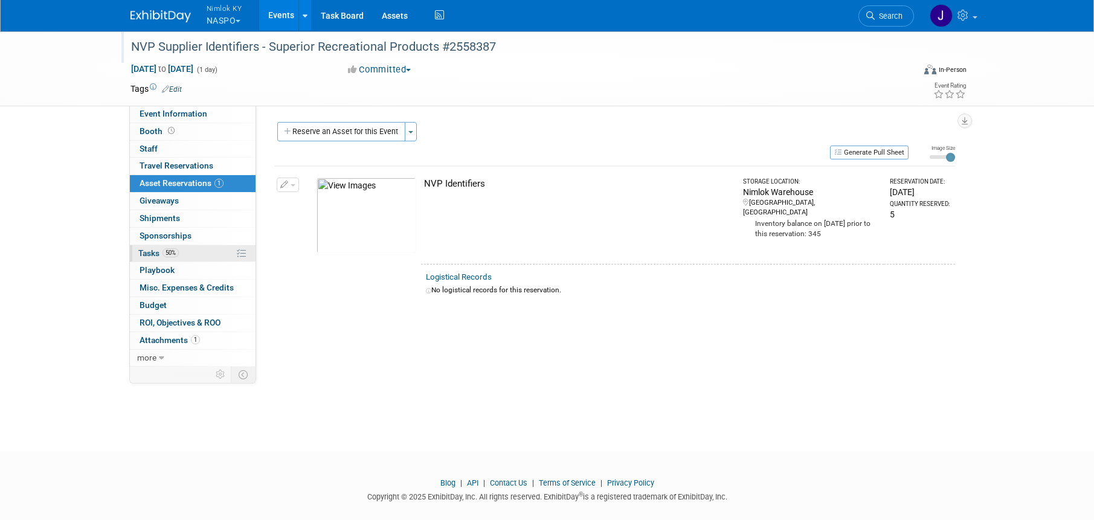
click at [183, 254] on link "50% Tasks 50%" at bounding box center [193, 253] width 126 height 17
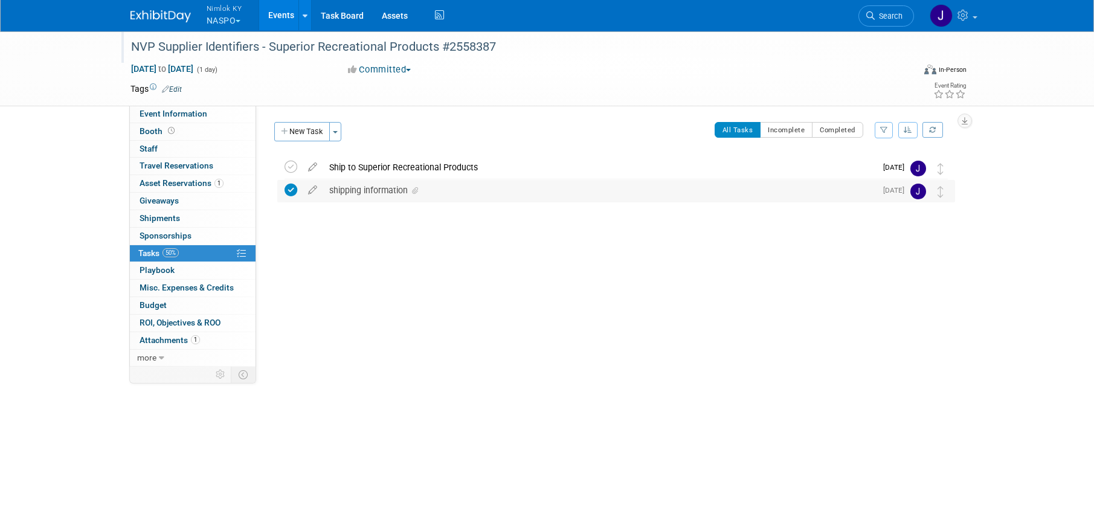
click at [384, 195] on div "shipping information" at bounding box center [599, 190] width 553 height 21
click at [383, 197] on div "shipping information" at bounding box center [599, 190] width 553 height 21
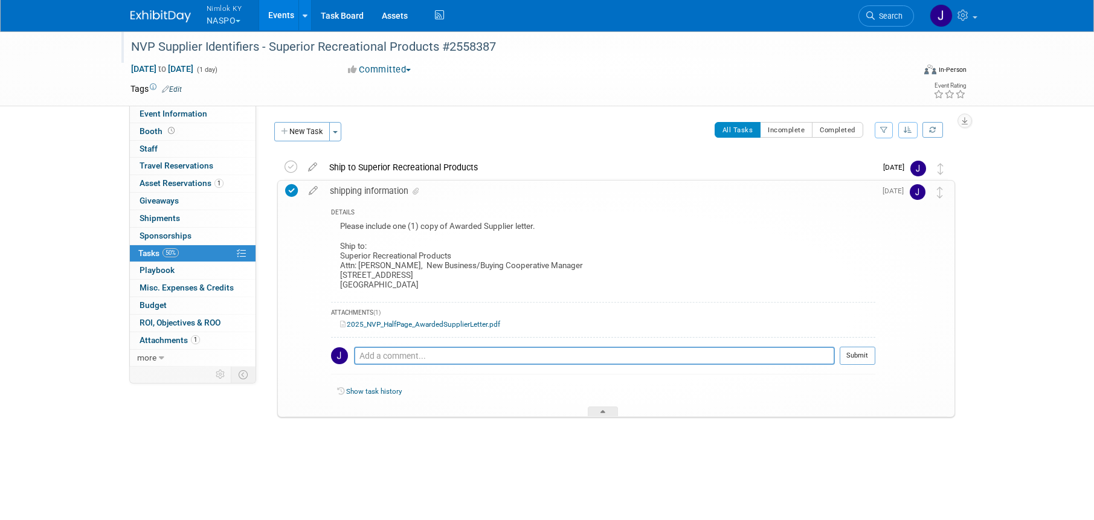
click at [430, 280] on div "Please include one (1) copy of Awarded Supplier letter. Ship to: Superior Recre…" at bounding box center [603, 257] width 545 height 77
drag, startPoint x: 420, startPoint y: 285, endPoint x: 338, endPoint y: 259, distance: 85.4
click at [338, 259] on div "Please include one (1) copy of Awarded Supplier letter. Ship to: Superior Recre…" at bounding box center [603, 257] width 545 height 77
copy div "Superior Recreational Products Attn: Katrina Lockhart, New Business/Buying Coop…"
click at [520, 293] on div "Please include one (1) copy of Awarded Supplier letter. Ship to: Superior Recre…" at bounding box center [603, 257] width 545 height 77
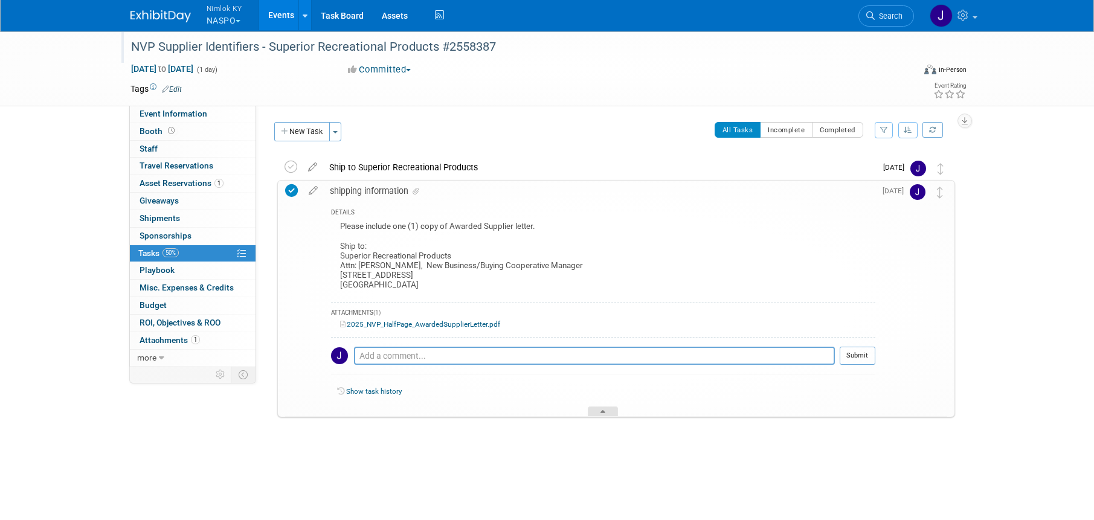
click at [611, 410] on div at bounding box center [603, 412] width 30 height 10
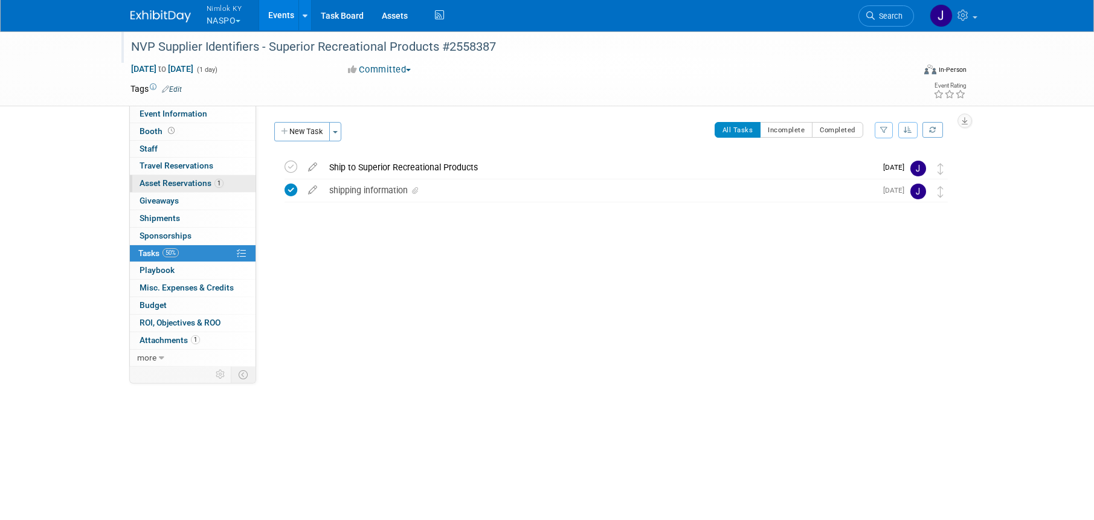
click at [187, 185] on span "Asset Reservations 1" at bounding box center [182, 183] width 84 height 10
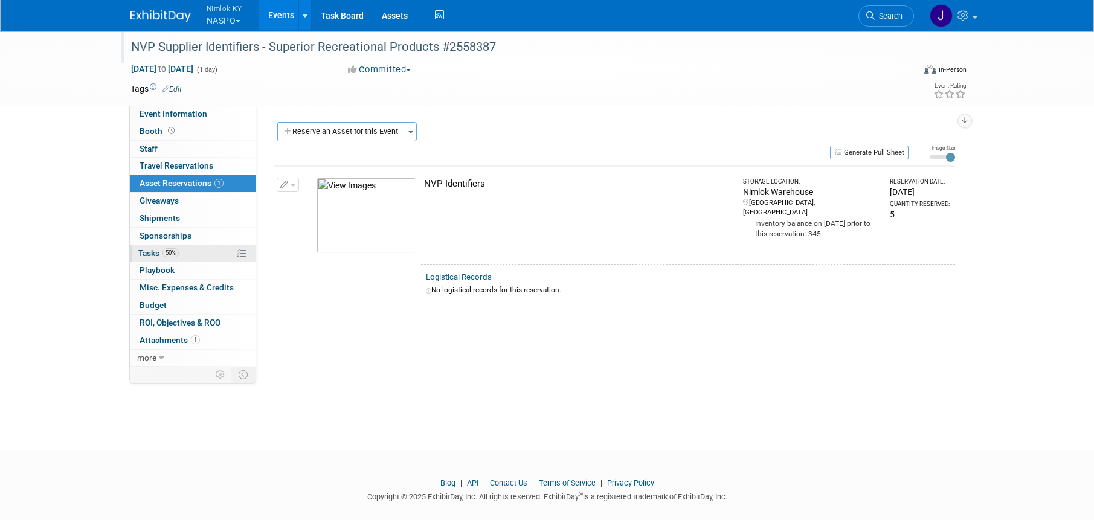
click at [214, 258] on link "50% Tasks 50%" at bounding box center [193, 253] width 126 height 17
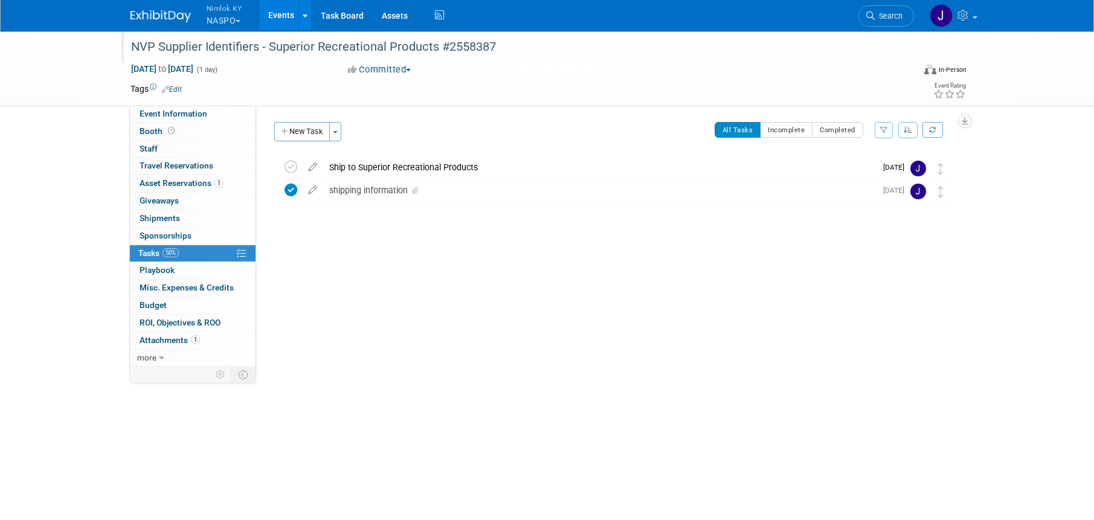
click at [279, 13] on link "Events" at bounding box center [281, 15] width 44 height 30
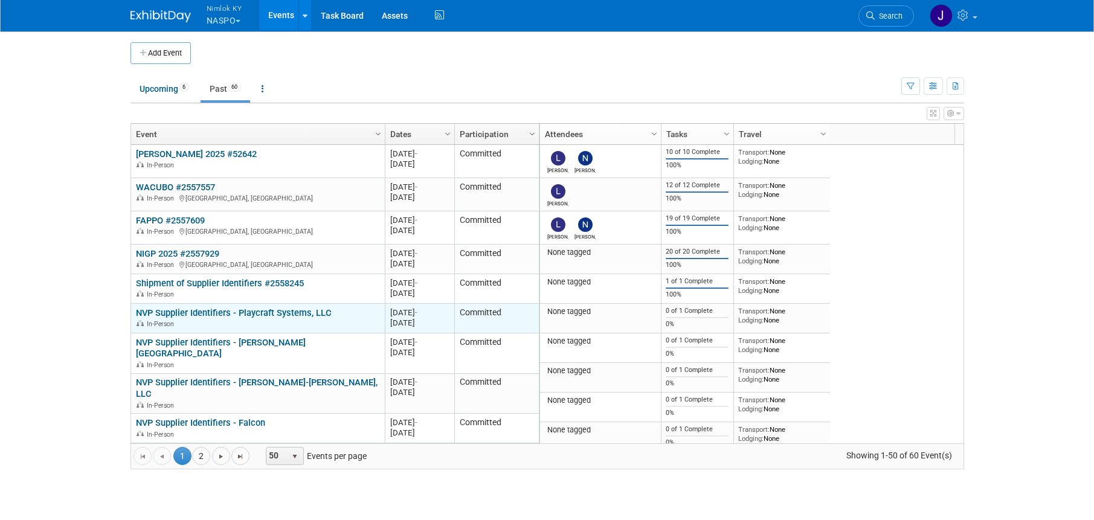
click at [266, 312] on link "NVP Supplier Identifiers - Playcraft Systems, LLC" at bounding box center [234, 313] width 196 height 11
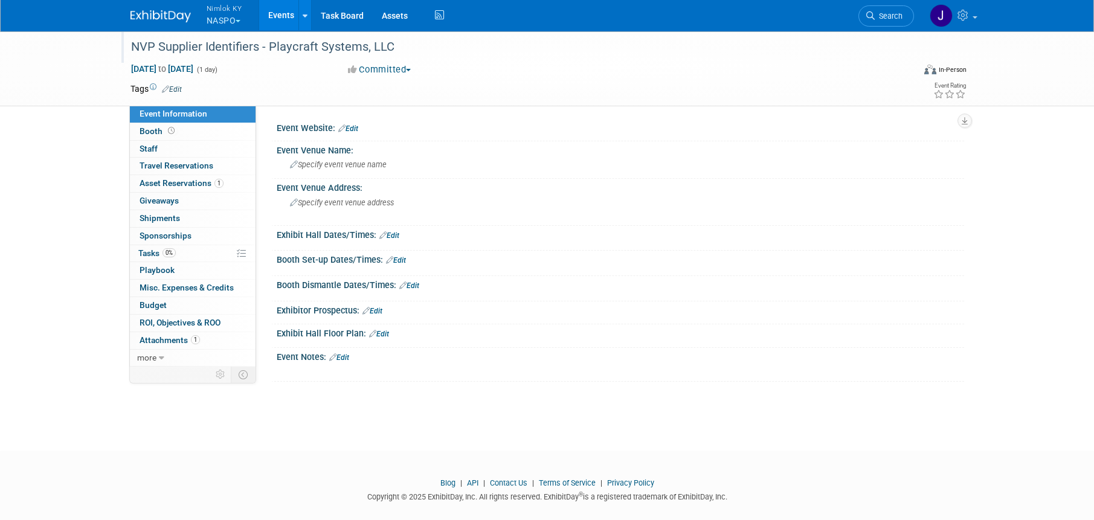
click at [483, 45] on div "NVP Supplier Identifiers - Playcraft Systems, LLC" at bounding box center [511, 47] width 769 height 22
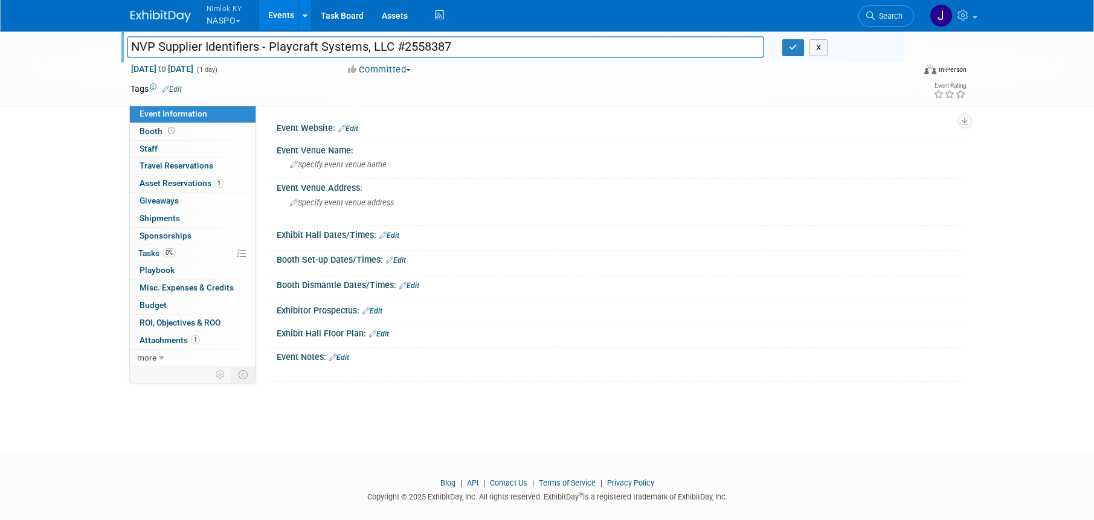
scroll to position [2, 0]
type input "NVP Supplier Identifiers - Playcraft Systems, LLC #2558387"
click at [792, 46] on icon "button" at bounding box center [793, 48] width 8 height 8
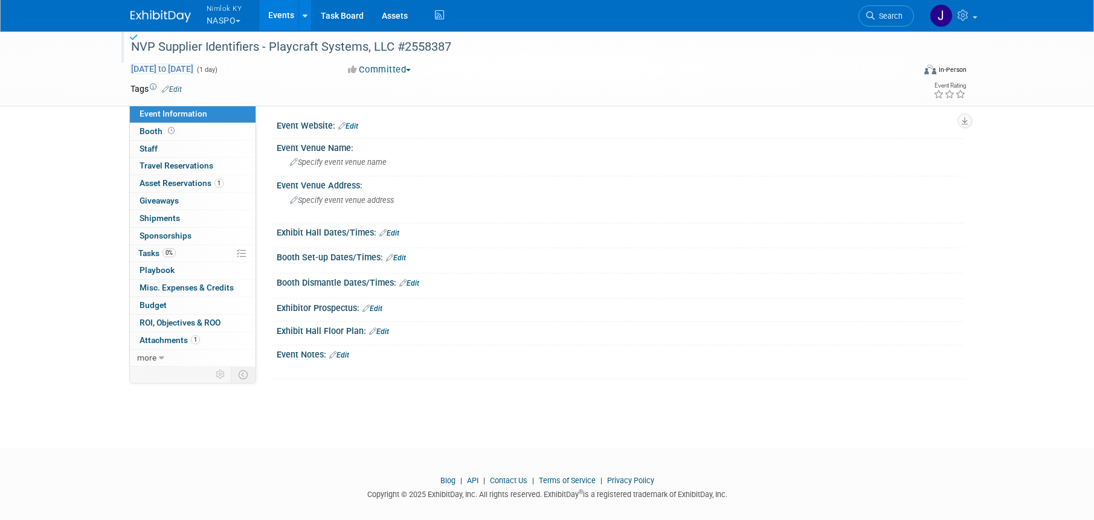
click at [194, 71] on span "Aug 27, 2025 to Aug 27, 2025" at bounding box center [162, 68] width 63 height 11
type input "[DATE]"
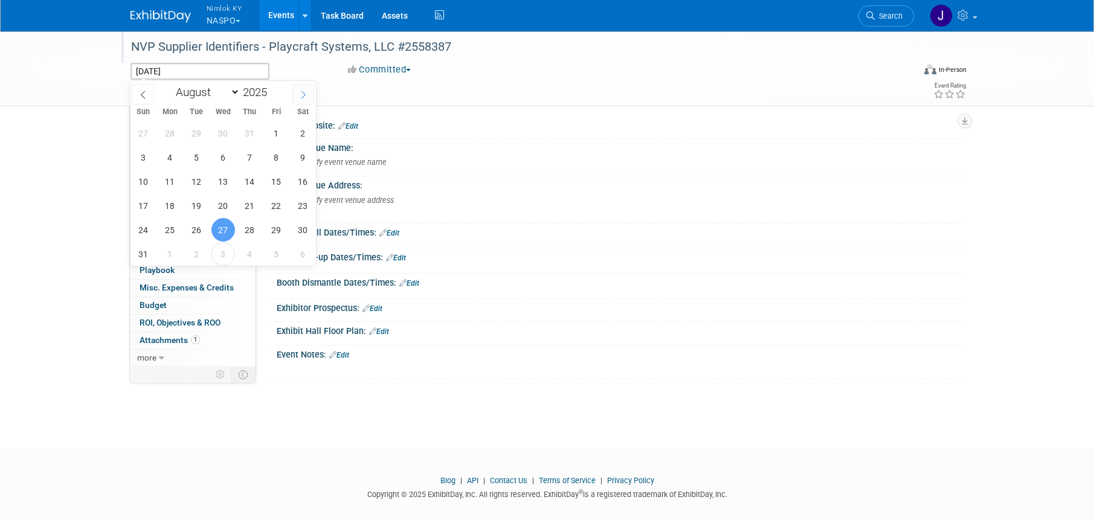
click at [306, 93] on icon at bounding box center [303, 95] width 8 height 8
select select "8"
click at [195, 237] on span "30" at bounding box center [197, 230] width 24 height 24
type input "Sep 30, 2025"
click at [198, 233] on span "30" at bounding box center [197, 230] width 24 height 24
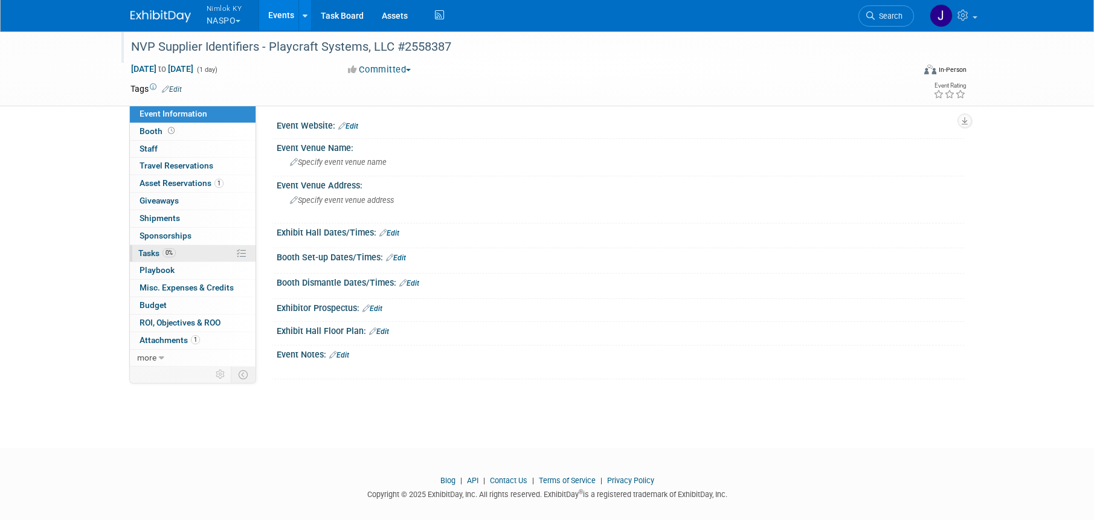
click at [177, 256] on link "0% Tasks 0%" at bounding box center [193, 253] width 126 height 17
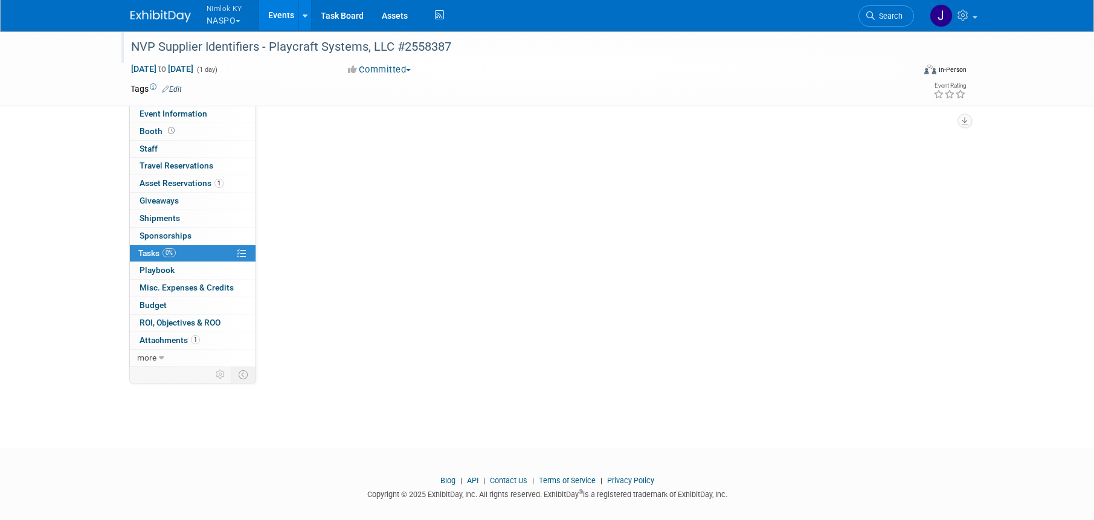
scroll to position [0, 0]
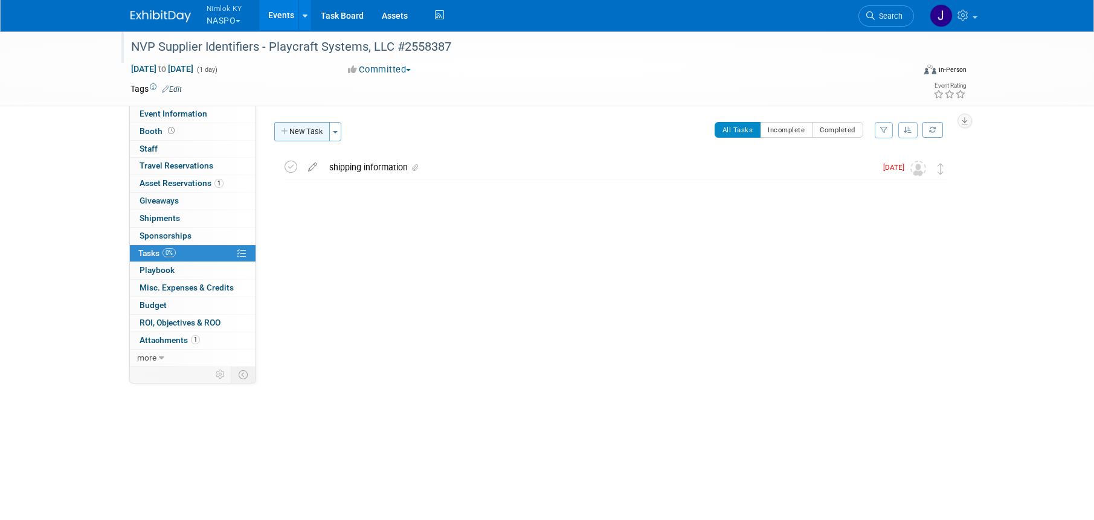
click at [316, 126] on button "New Task" at bounding box center [302, 131] width 56 height 19
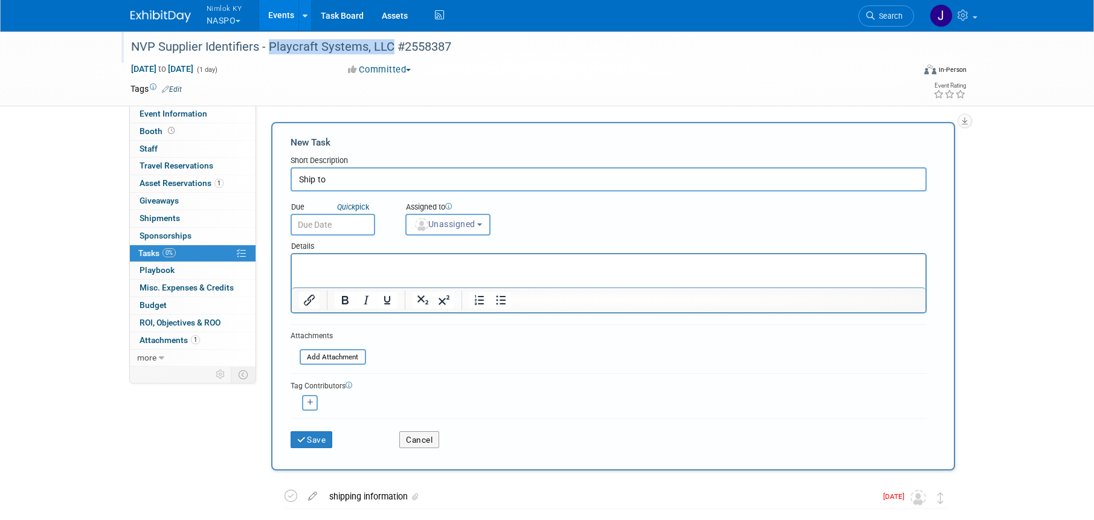
drag, startPoint x: 390, startPoint y: 42, endPoint x: 268, endPoint y: 47, distance: 122.8
click at [268, 47] on div "NVP Supplier Identifiers - Playcraft Systems, LLC #2558387" at bounding box center [511, 47] width 769 height 22
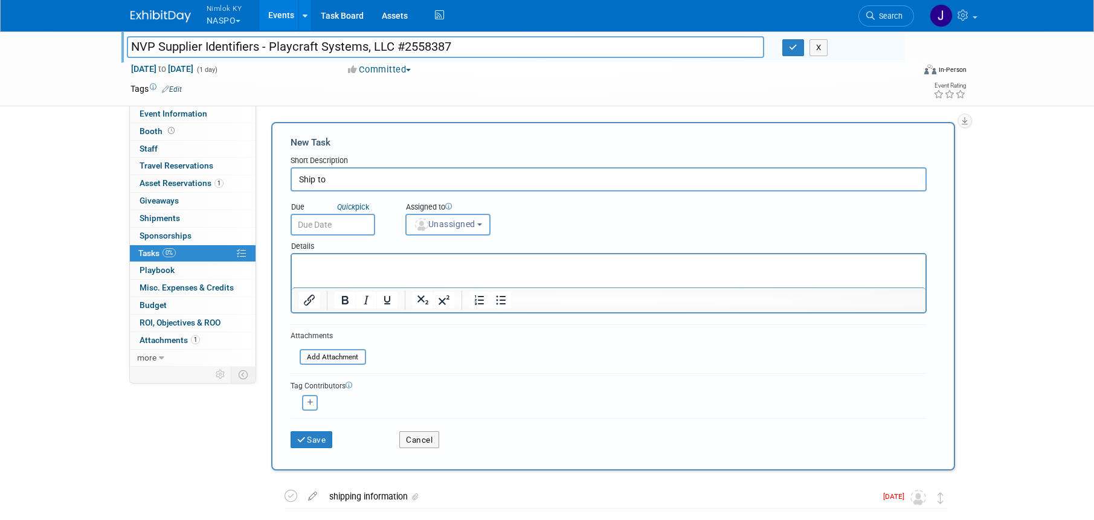
click at [449, 184] on input "Ship to" at bounding box center [609, 179] width 636 height 24
paste input "Superior Recreational Products"
type input "Ship to Superior Recreational Products"
click at [336, 226] on input "text" at bounding box center [333, 225] width 85 height 22
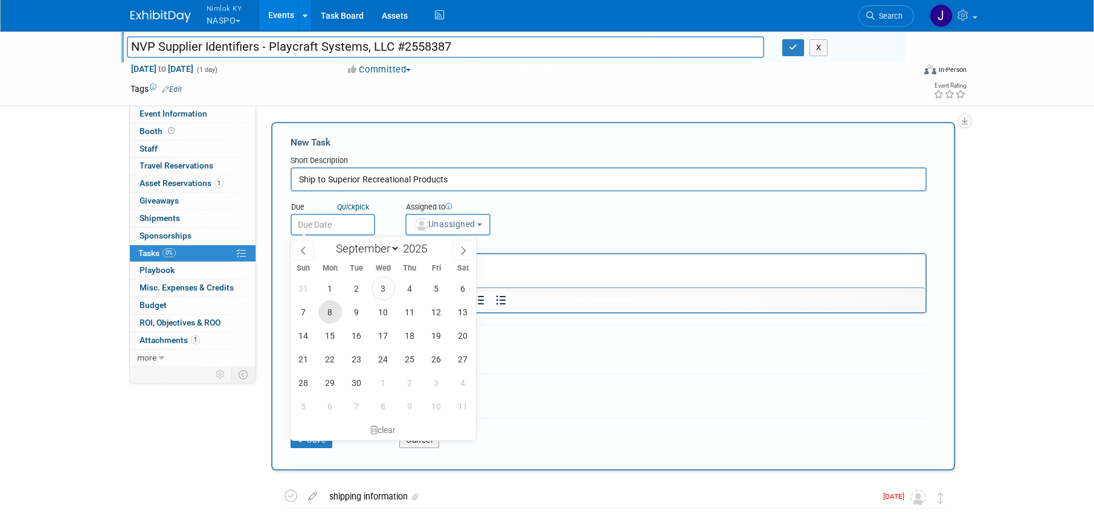
click at [329, 312] on span "8" at bounding box center [330, 312] width 24 height 24
type input "[DATE]"
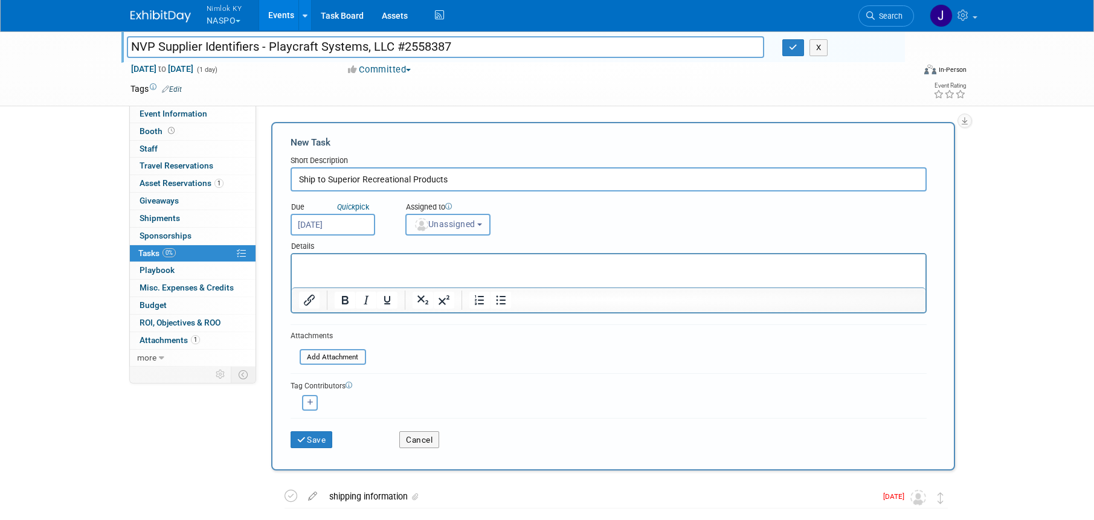
click at [449, 230] on button "Unassigned" at bounding box center [449, 225] width 86 height 22
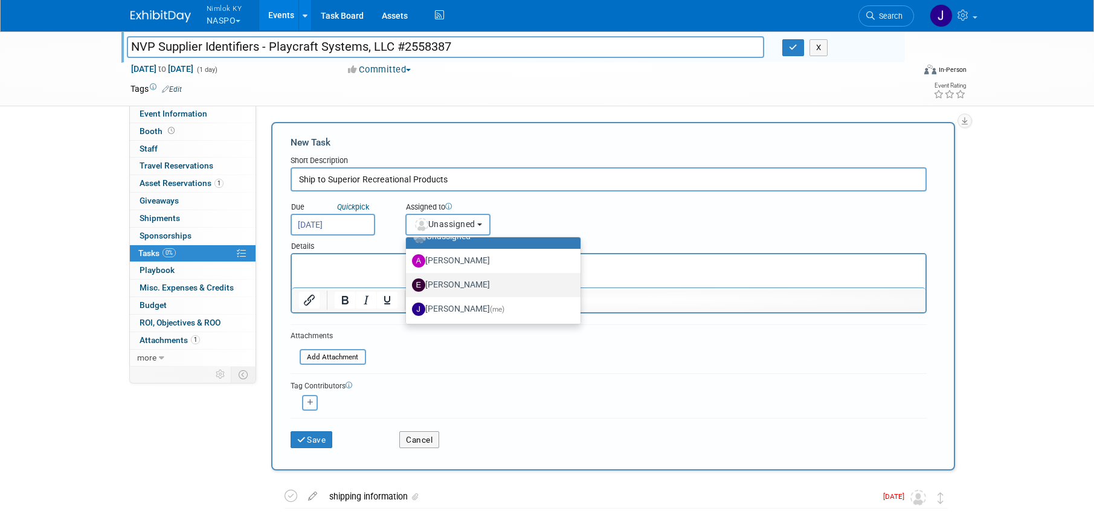
scroll to position [21, 0]
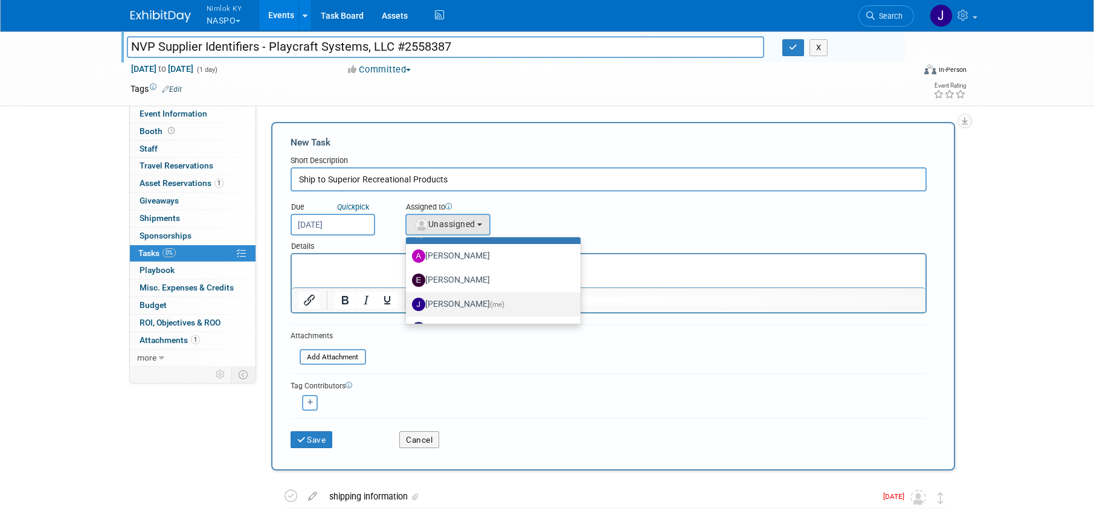
click at [465, 296] on label "[PERSON_NAME] (me)" at bounding box center [490, 304] width 157 height 19
click at [408, 299] on input "[PERSON_NAME] (me)" at bounding box center [404, 303] width 8 height 8
select select "6959d863-ee32-42c4-bffe-2330cab25484"
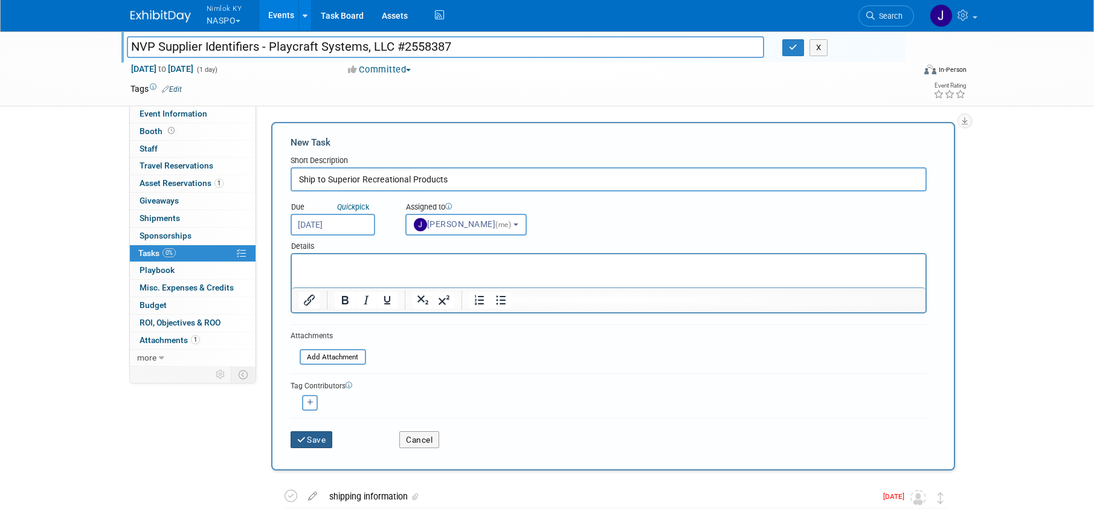
click at [302, 434] on button "Save" at bounding box center [312, 439] width 42 height 17
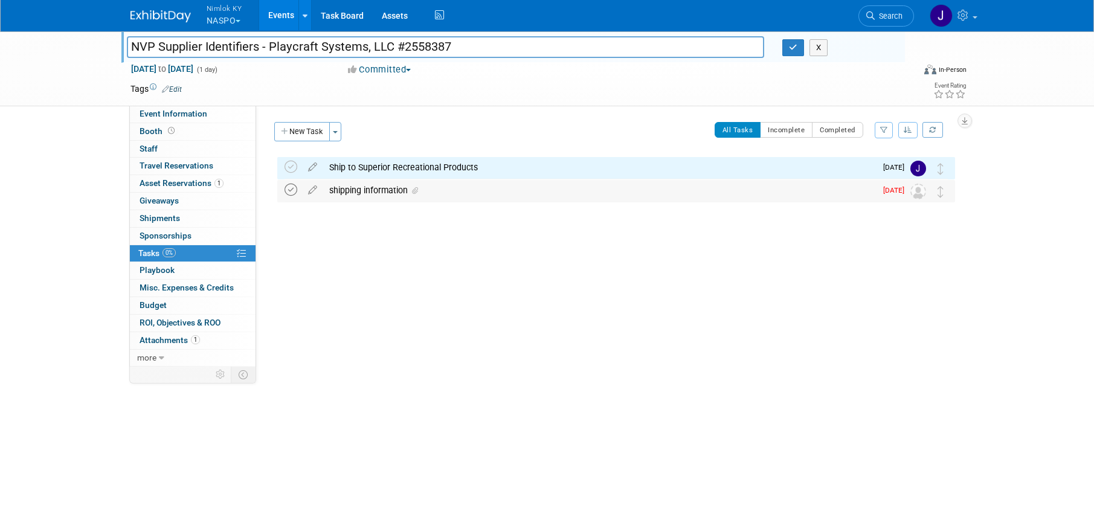
click at [289, 188] on icon at bounding box center [291, 190] width 13 height 13
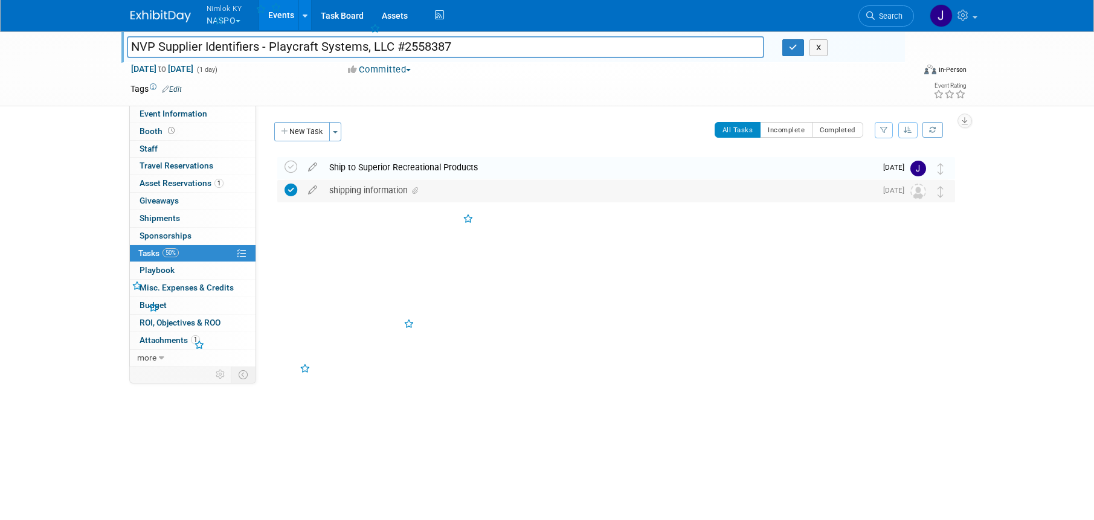
click at [369, 189] on div "shipping information" at bounding box center [599, 190] width 553 height 21
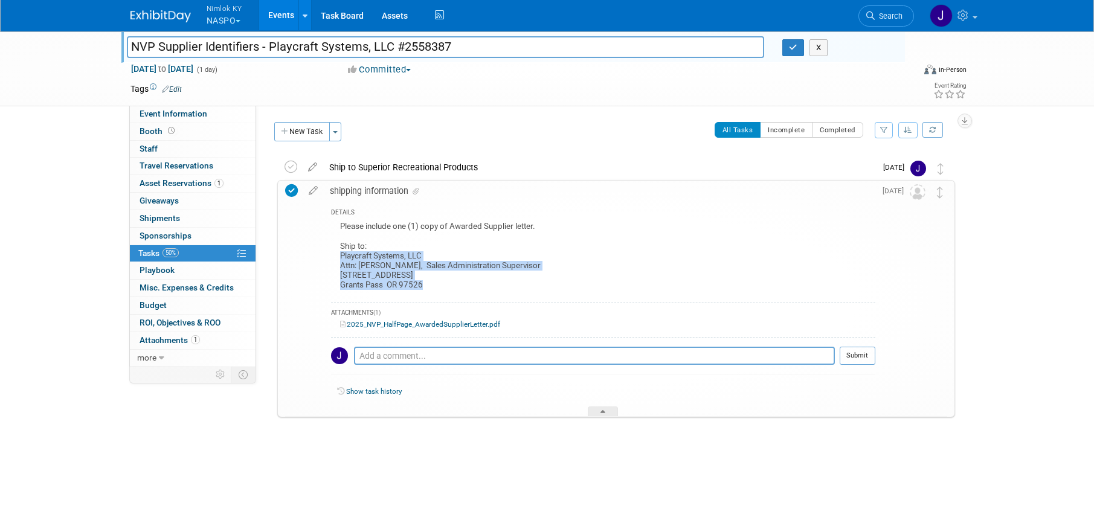
drag, startPoint x: 424, startPoint y: 284, endPoint x: 340, endPoint y: 256, distance: 89.2
click at [340, 256] on div "Please include one (1) copy of Awarded Supplier letter. Ship to: Playcraft Syst…" at bounding box center [603, 257] width 545 height 77
copy div "Playcraft Systems, LLC Attn: Margaret Miller, Sales Administration Supervisor 1…"
click at [602, 410] on icon at bounding box center [603, 413] width 5 height 7
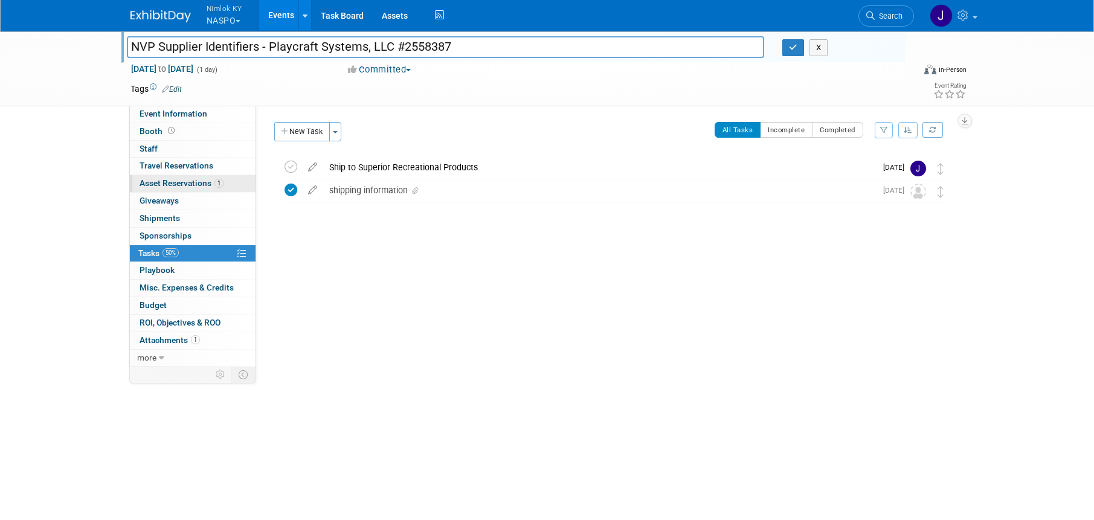
click at [205, 187] on span "Asset Reservations 1" at bounding box center [182, 183] width 84 height 10
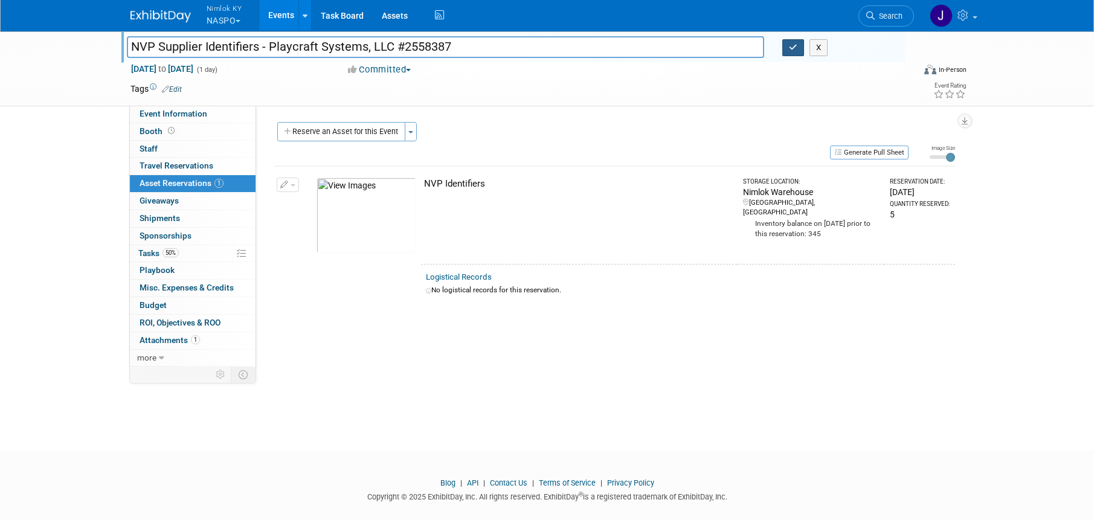
click at [793, 51] on icon "button" at bounding box center [793, 48] width 8 height 8
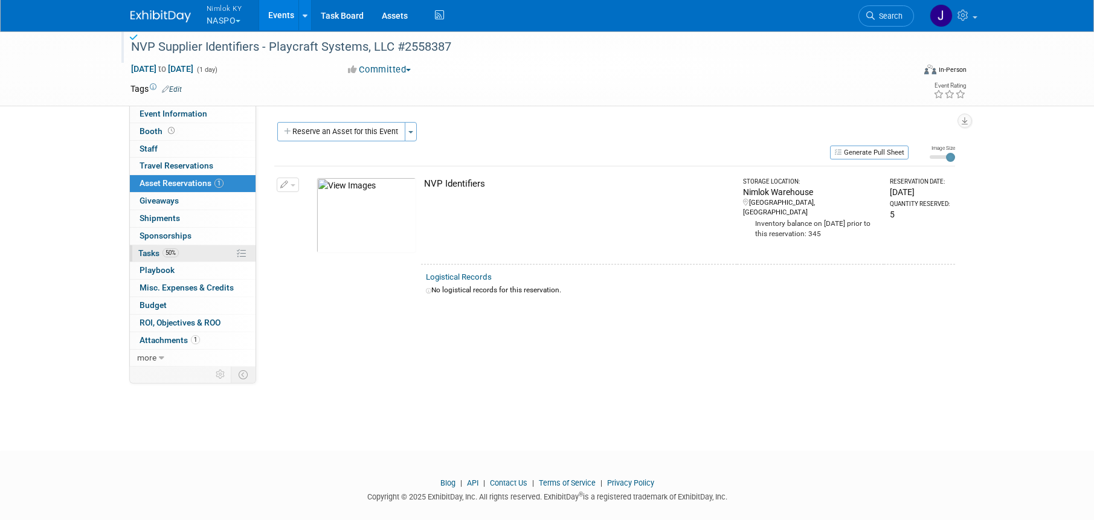
click at [182, 248] on link "50% Tasks 50%" at bounding box center [193, 253] width 126 height 17
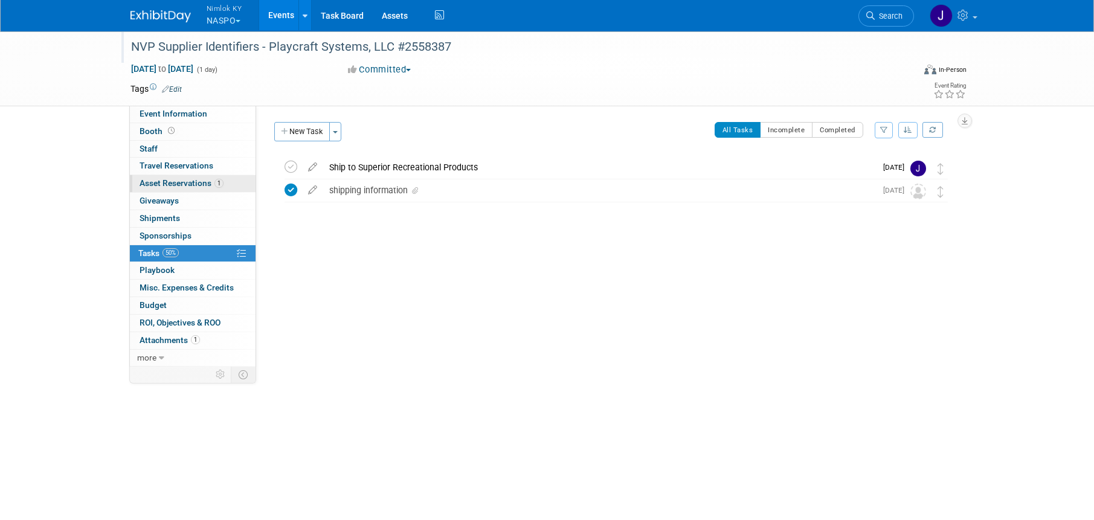
click at [210, 187] on span "Asset Reservations 1" at bounding box center [182, 183] width 84 height 10
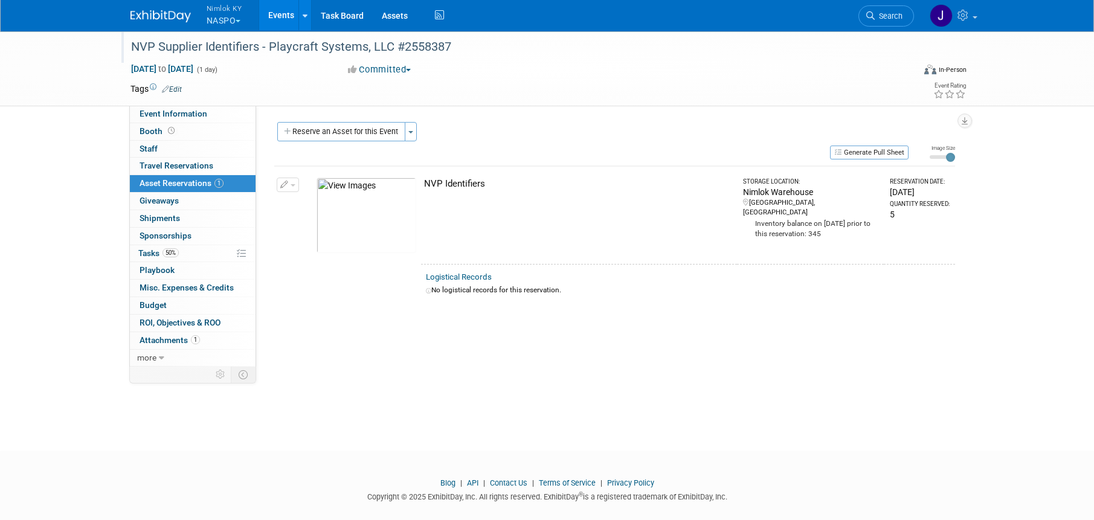
click at [283, 18] on link "Events" at bounding box center [281, 15] width 44 height 30
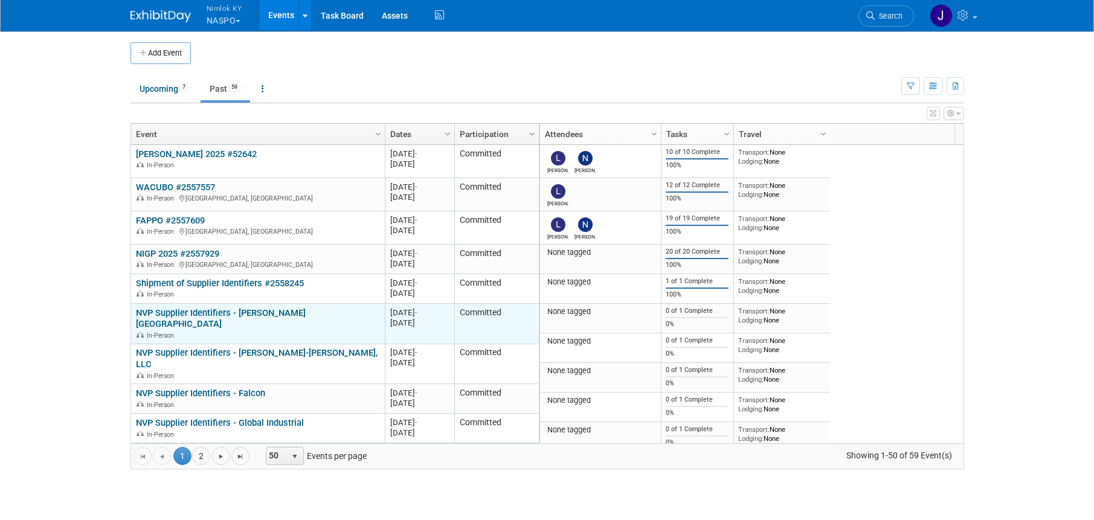
click at [306, 312] on link "NVP Supplier Identifiers - [PERSON_NAME] [GEOGRAPHIC_DATA]" at bounding box center [221, 319] width 170 height 22
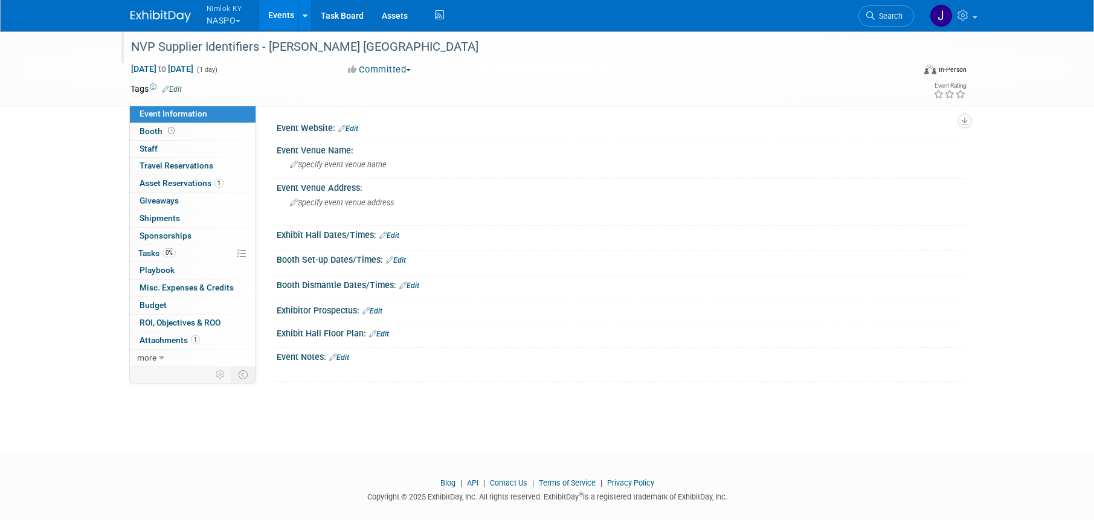
click at [412, 45] on div "NVP Supplier Identifiers - [PERSON_NAME] [GEOGRAPHIC_DATA]" at bounding box center [511, 47] width 769 height 22
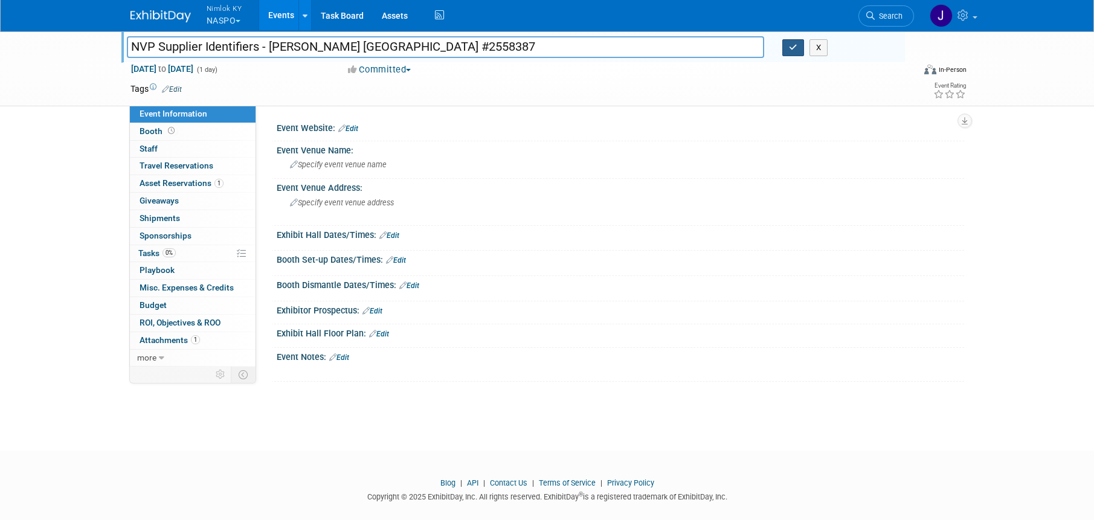
type input "NVP Supplier Identifiers - [PERSON_NAME] [GEOGRAPHIC_DATA] #2558387"
click at [790, 48] on icon "button" at bounding box center [793, 48] width 8 height 8
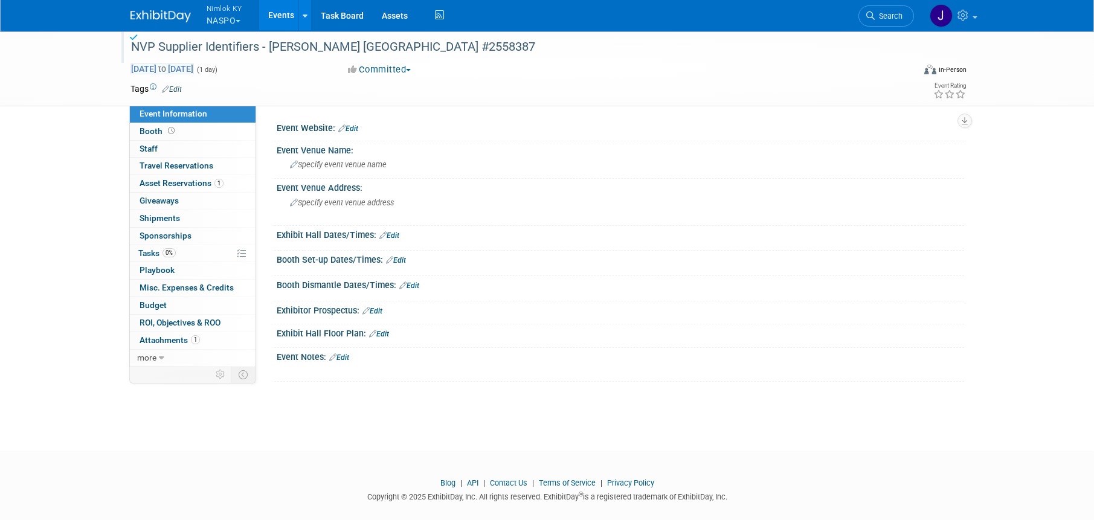
click at [194, 66] on span "[DATE] to [DATE]" at bounding box center [162, 68] width 63 height 11
type input "[DATE]"
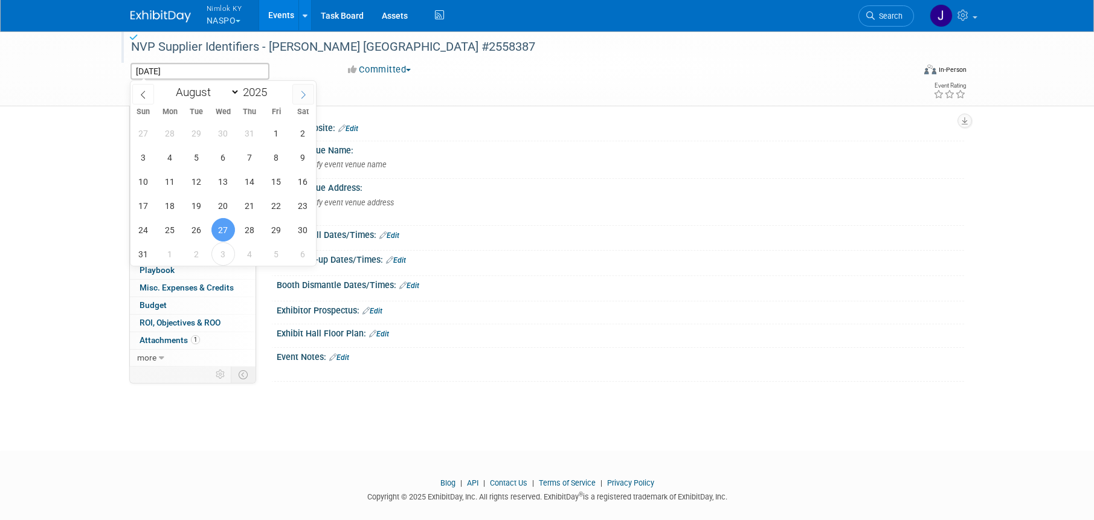
click at [306, 92] on icon at bounding box center [303, 95] width 8 height 8
select select "8"
click at [195, 231] on span "30" at bounding box center [197, 230] width 24 height 24
type input "[DATE]"
click at [195, 231] on span "30" at bounding box center [197, 230] width 24 height 24
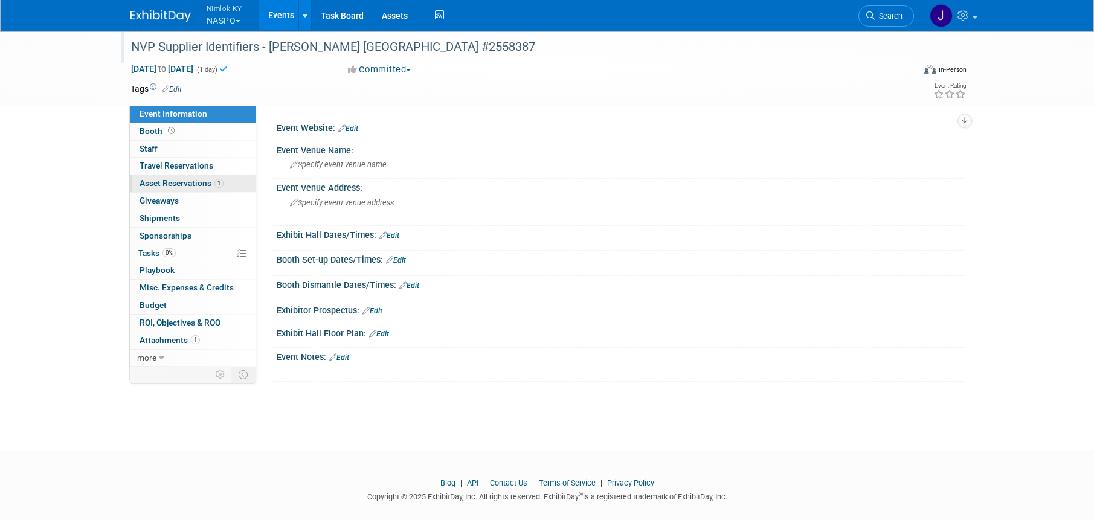
click at [204, 187] on span "Asset Reservations 1" at bounding box center [182, 183] width 84 height 10
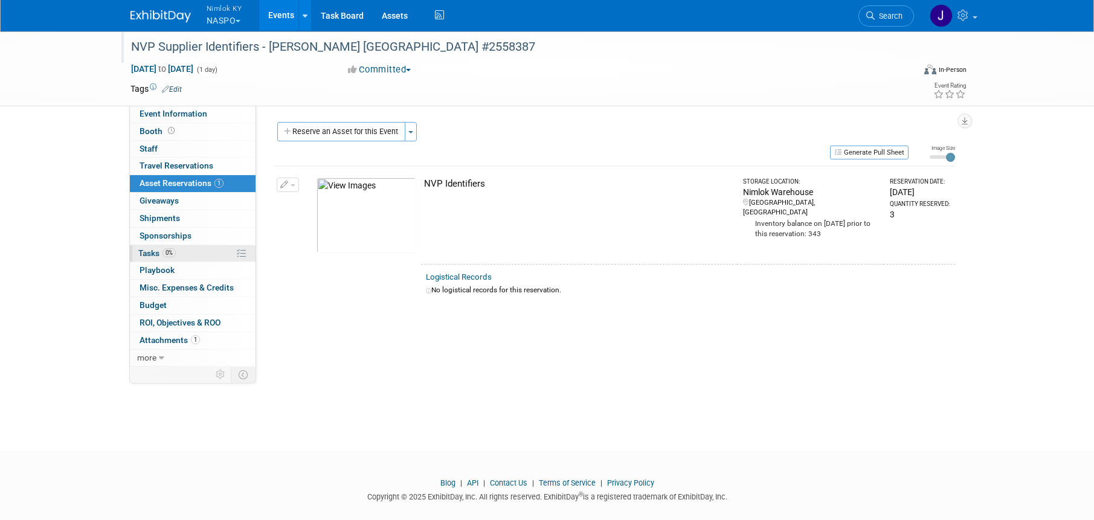
click at [185, 252] on link "0% Tasks 0%" at bounding box center [193, 253] width 126 height 17
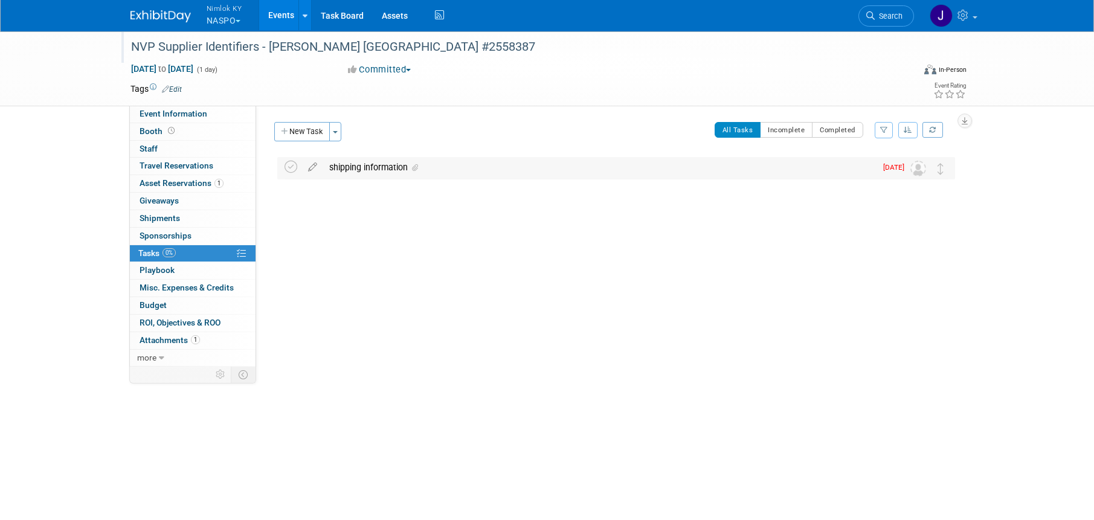
click at [387, 171] on div "shipping information" at bounding box center [599, 167] width 553 height 21
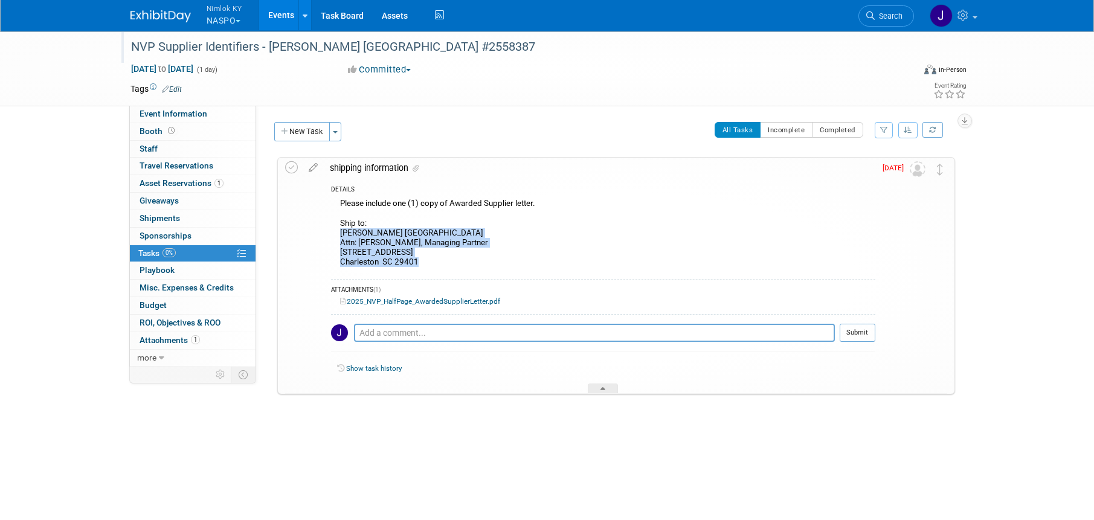
drag, startPoint x: 428, startPoint y: 265, endPoint x: 333, endPoint y: 236, distance: 99.0
click at [333, 236] on div "Please include one (1) copy of Awarded Supplier letter. Ship to: [PERSON_NAME] …" at bounding box center [603, 234] width 545 height 77
copy div "[PERSON_NAME] [GEOGRAPHIC_DATA] Attn: [PERSON_NAME], Managing Partner [STREET_A…"
click at [311, 167] on icon at bounding box center [313, 165] width 21 height 15
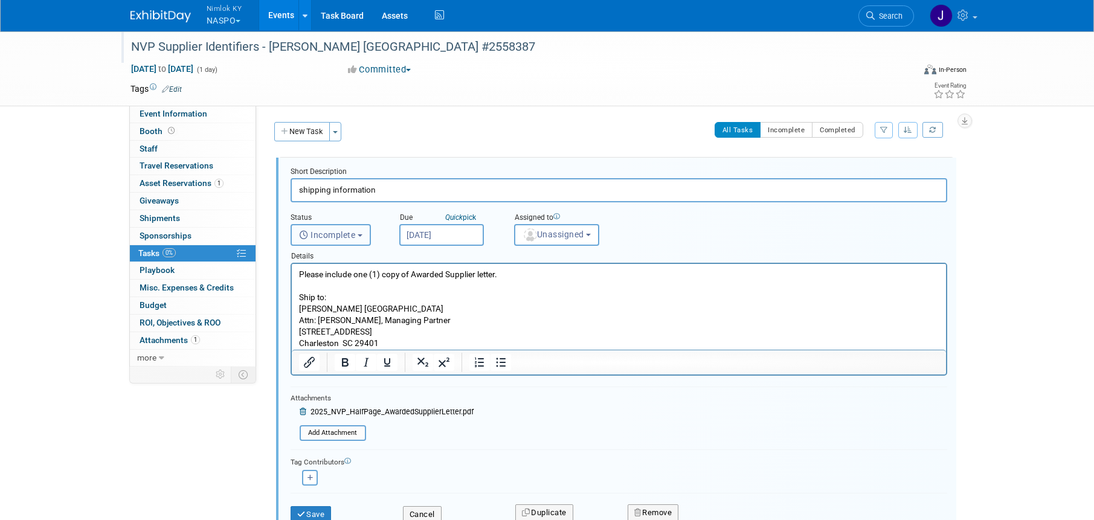
click at [353, 231] on span "Incomplete" at bounding box center [327, 235] width 57 height 10
drag, startPoint x: 354, startPoint y: 282, endPoint x: 107, endPoint y: 1, distance: 373.9
click at [354, 282] on label "Completed" at bounding box center [329, 286] width 65 height 19
click at [293, 282] on input "Completed" at bounding box center [289, 286] width 8 height 8
select select "3"
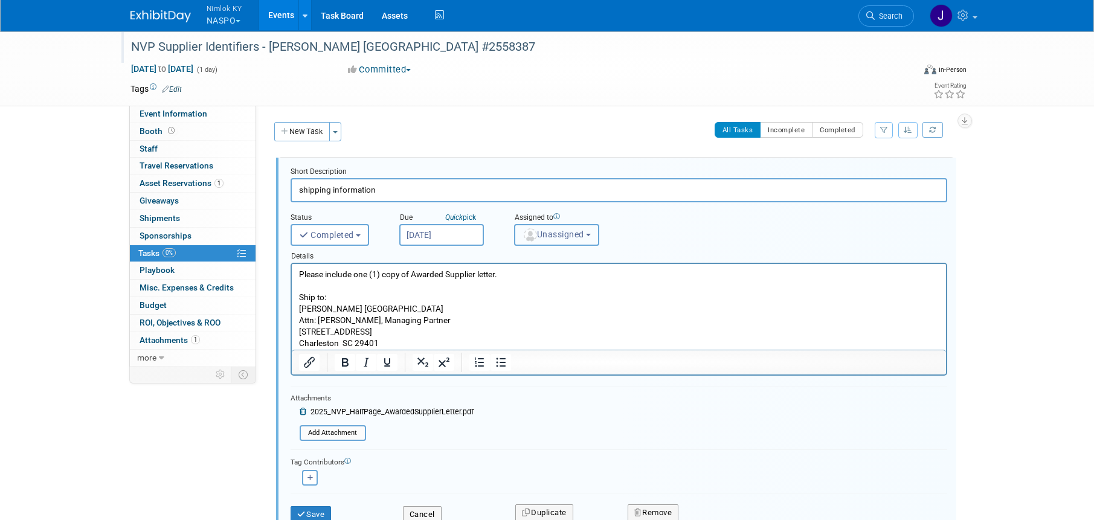
click at [546, 236] on span "Unassigned" at bounding box center [554, 235] width 62 height 10
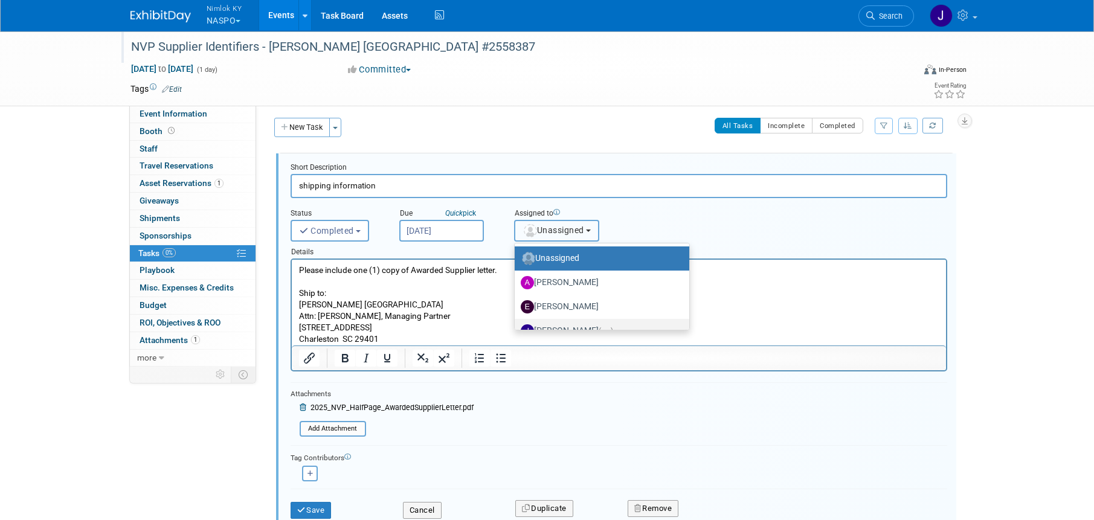
scroll to position [5, 0]
click at [563, 325] on label "[PERSON_NAME] (me)" at bounding box center [599, 330] width 157 height 19
click at [517, 325] on input "[PERSON_NAME] (me)" at bounding box center [513, 329] width 8 height 8
select select "6959d863-ee32-42c4-bffe-2330cab25484"
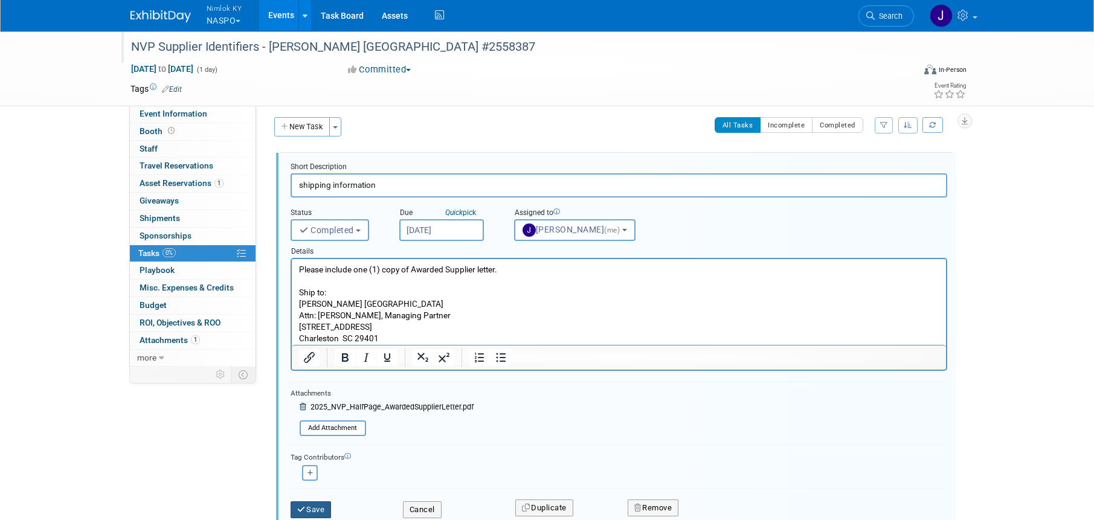
click at [317, 507] on button "Save" at bounding box center [311, 510] width 41 height 17
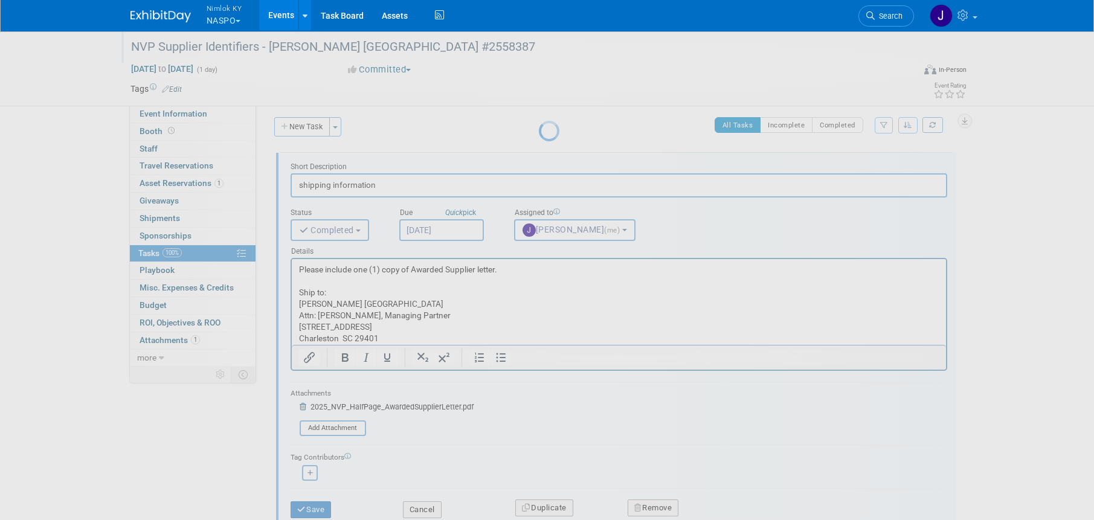
scroll to position [0, 0]
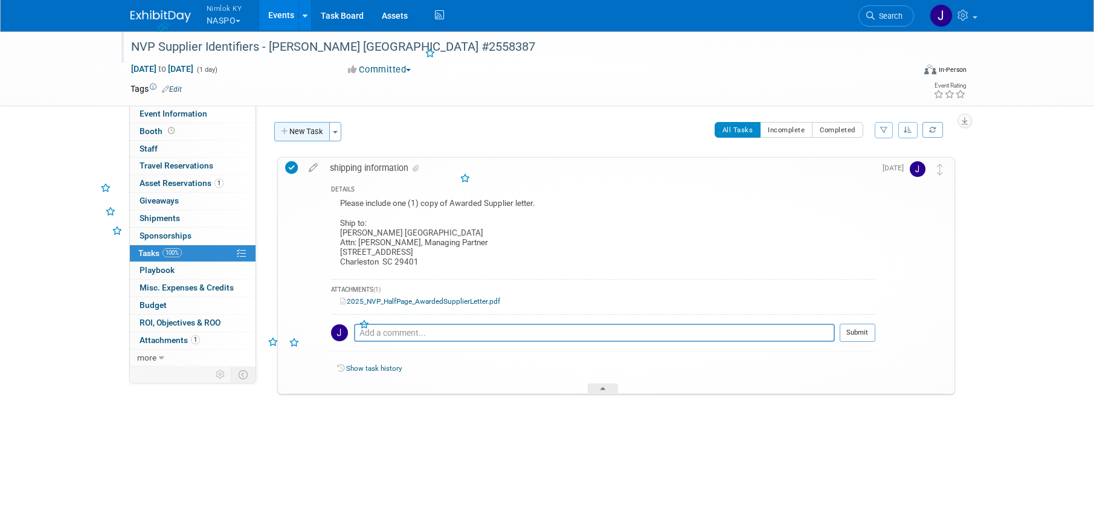
click at [314, 129] on button "New Task" at bounding box center [302, 131] width 56 height 19
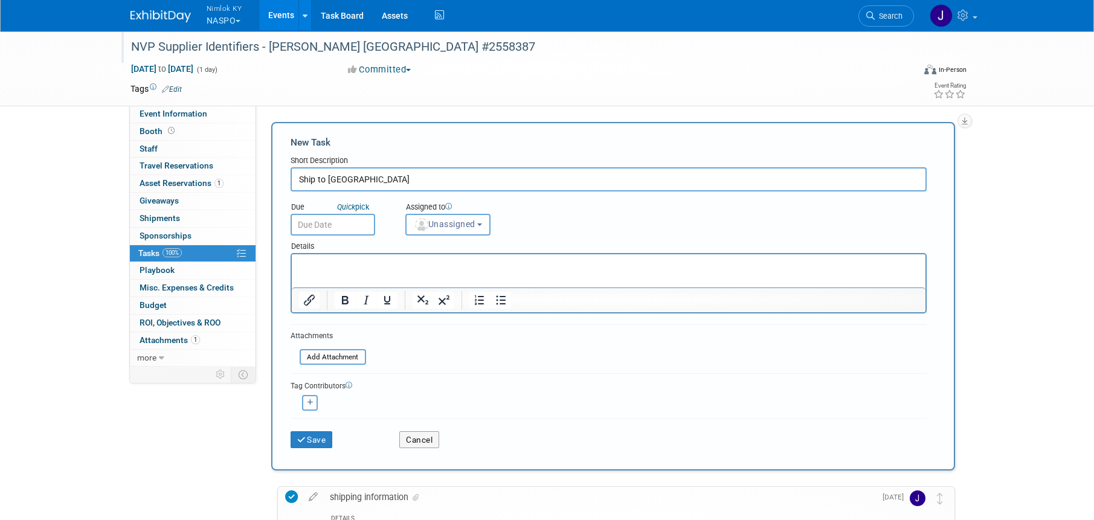
type input "Ship to Kueper"
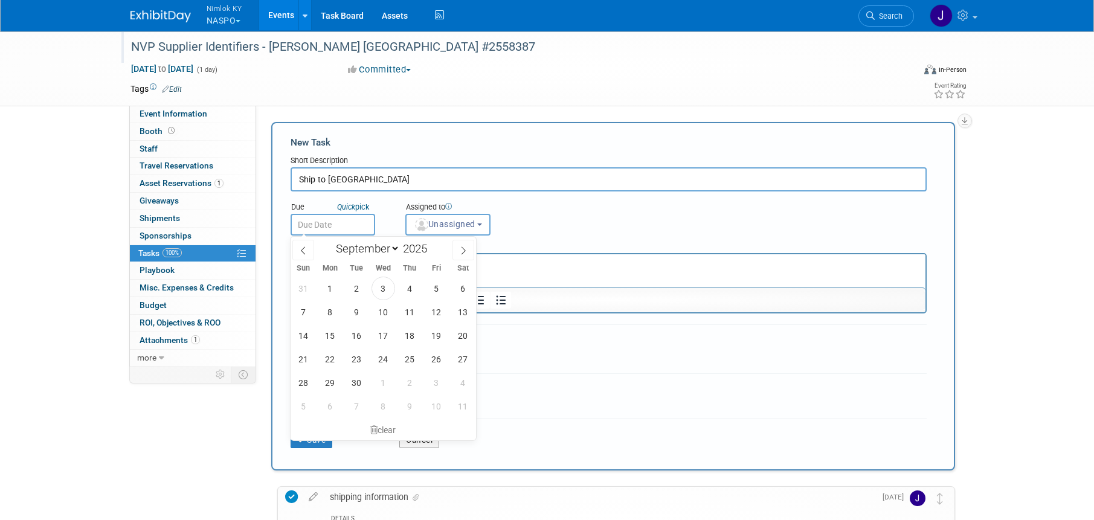
click at [348, 230] on input "text" at bounding box center [333, 225] width 85 height 22
click at [330, 311] on span "8" at bounding box center [330, 312] width 24 height 24
type input "[DATE]"
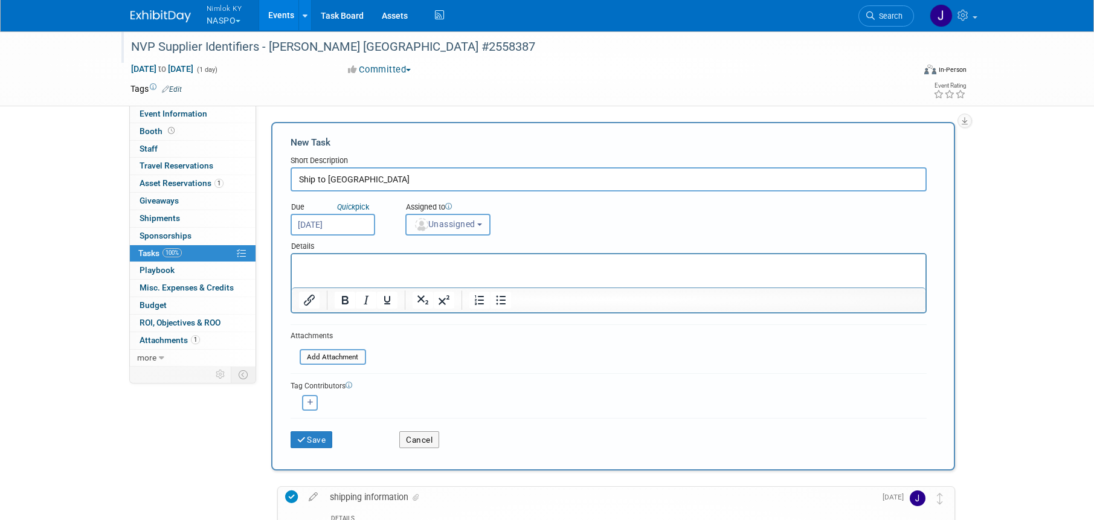
click at [458, 221] on span "Unassigned" at bounding box center [445, 224] width 62 height 10
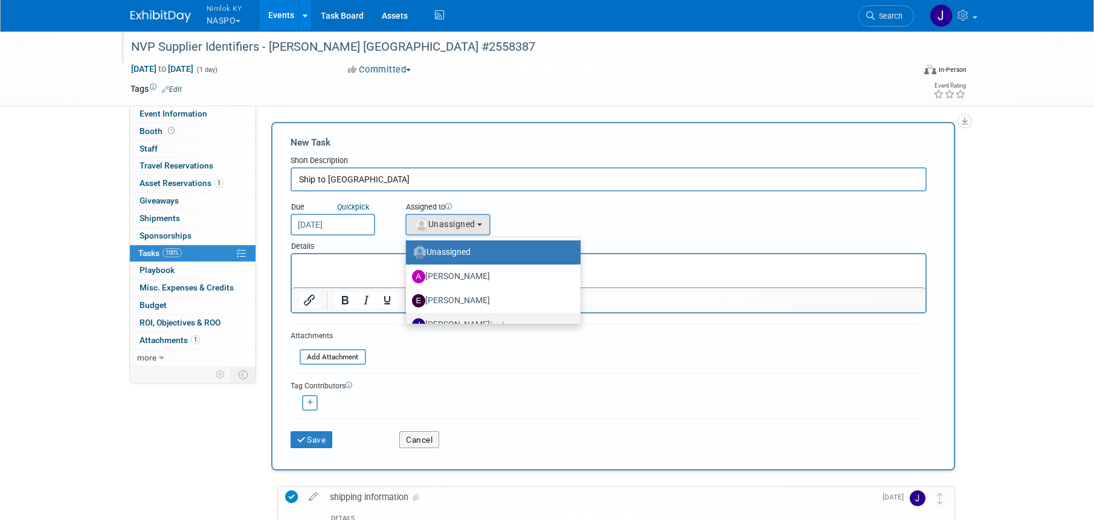
click at [458, 320] on label "Jamie Dunn (me)" at bounding box center [490, 324] width 157 height 19
click at [408, 320] on input "Jamie Dunn (me)" at bounding box center [404, 324] width 8 height 8
select select "6959d863-ee32-42c4-bffe-2330cab25484"
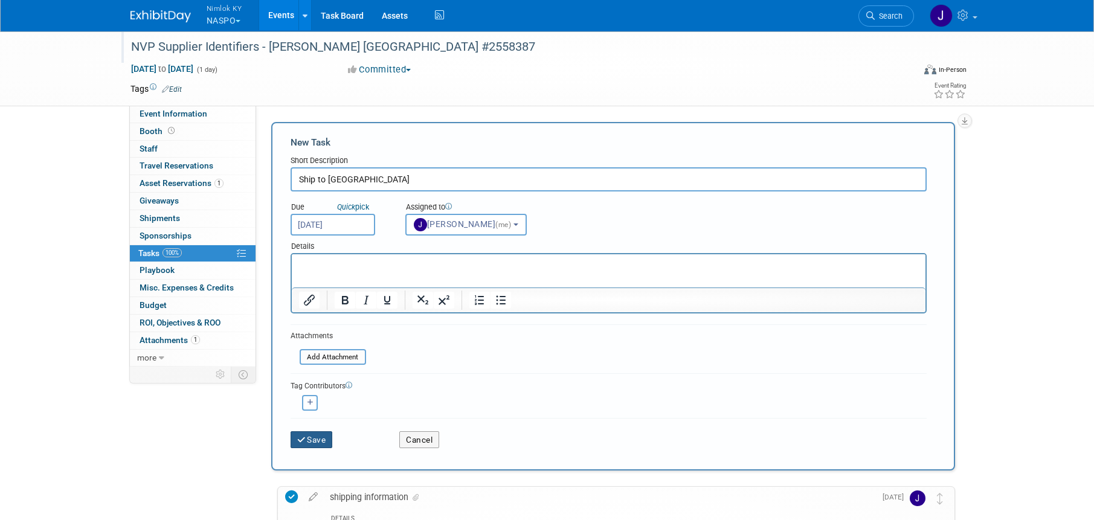
click at [323, 443] on button "Save" at bounding box center [312, 439] width 42 height 17
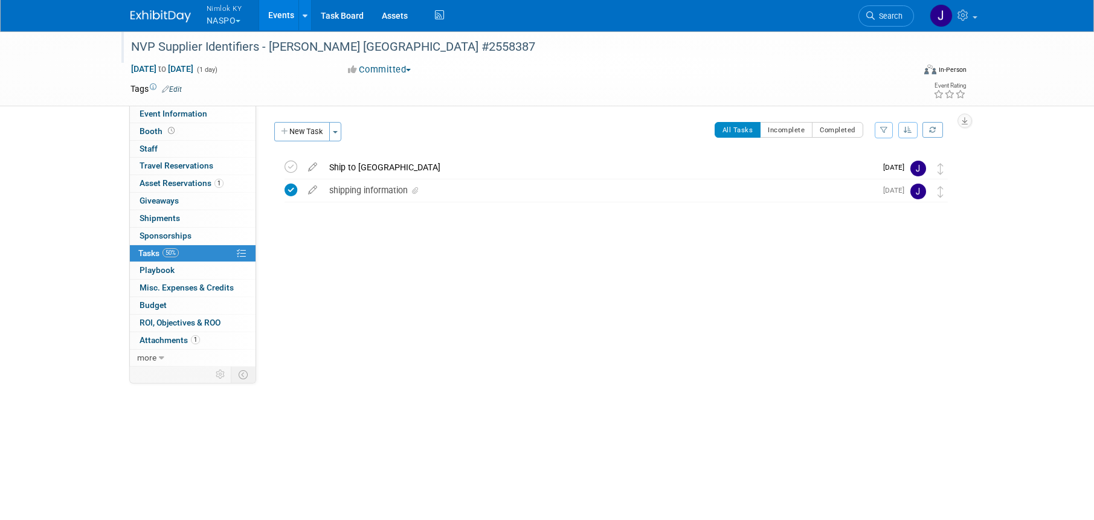
click at [280, 15] on link "Events" at bounding box center [281, 15] width 44 height 30
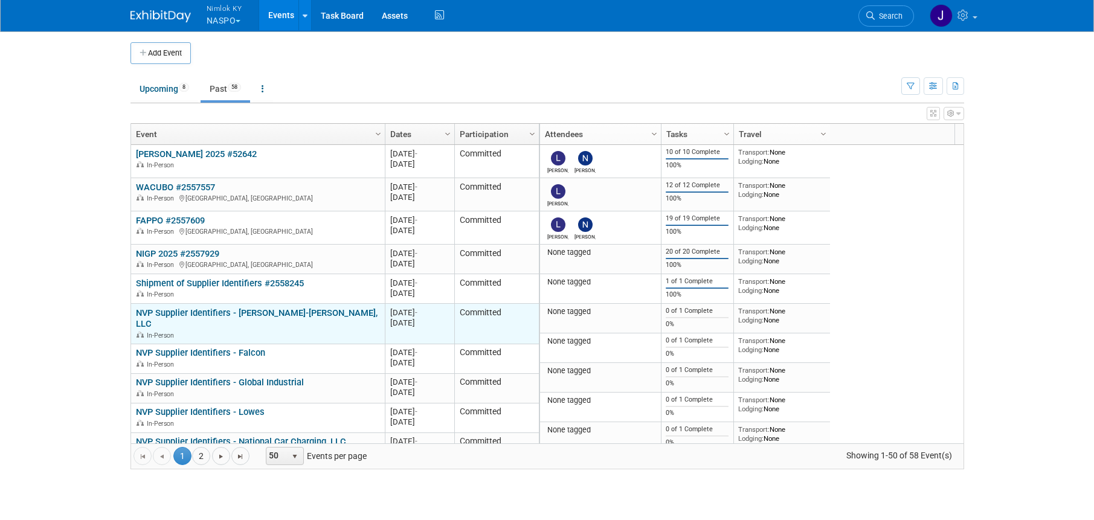
click at [302, 314] on link "NVP Supplier Identifiers - [PERSON_NAME]-[PERSON_NAME], LLC" at bounding box center [257, 319] width 242 height 22
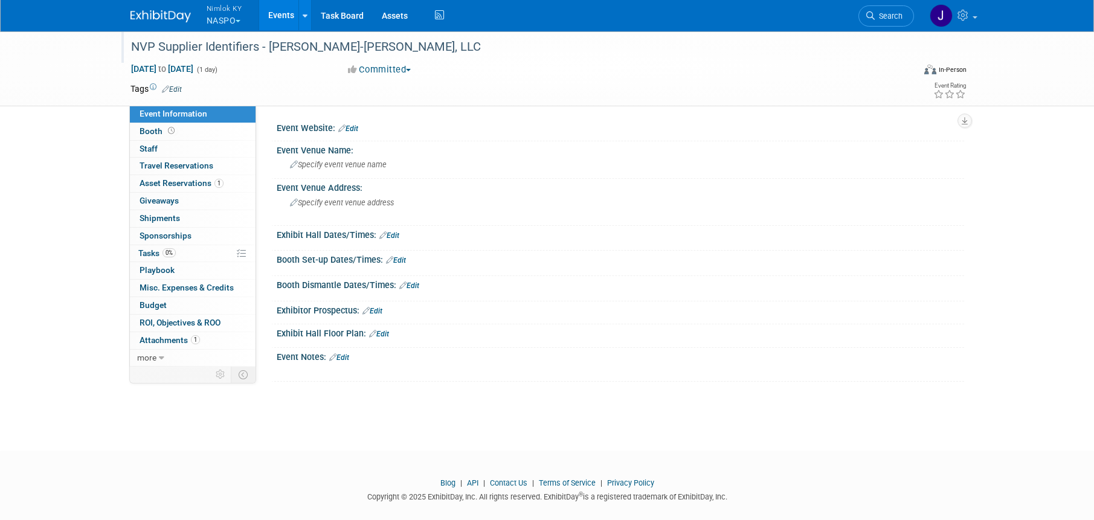
click at [427, 46] on div "NVP Supplier Identifiers - [PERSON_NAME]-[PERSON_NAME], LLC" at bounding box center [511, 47] width 769 height 22
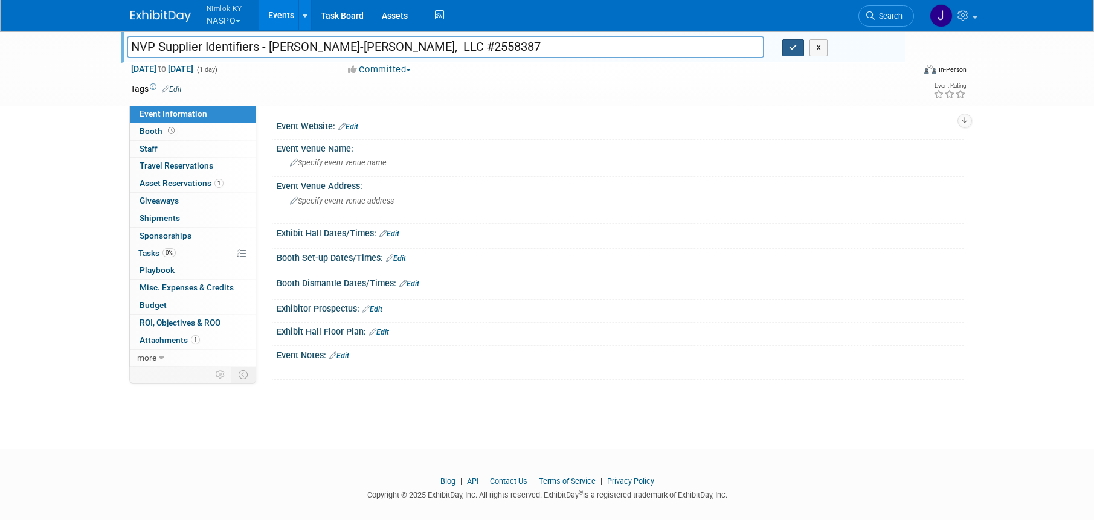
type input "NVP Supplier Identifiers - [PERSON_NAME]-[PERSON_NAME], LLC #2558387"
click at [787, 49] on button "button" at bounding box center [794, 47] width 22 height 17
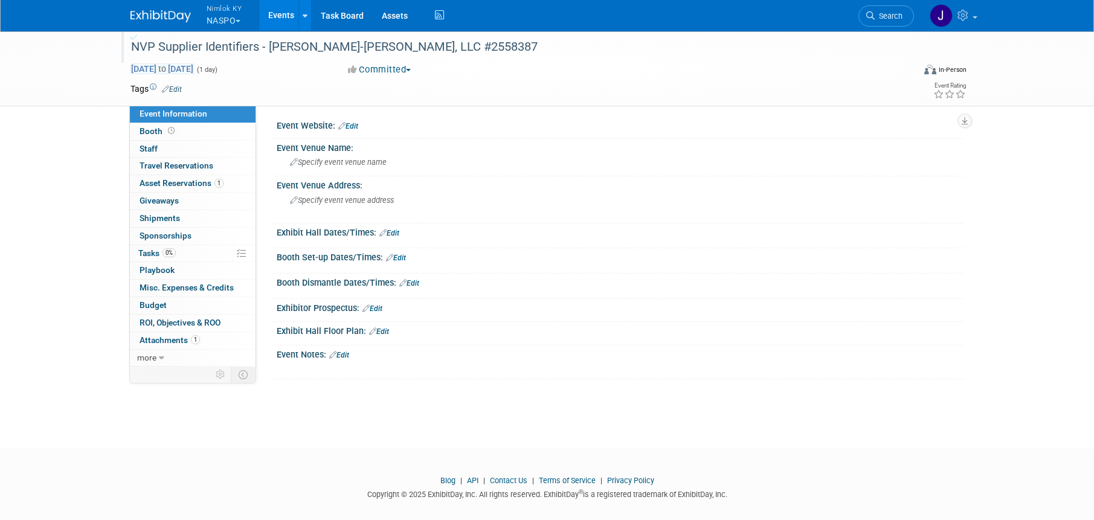
click at [194, 68] on span "[DATE] to [DATE]" at bounding box center [162, 68] width 63 height 11
type input "[DATE]"
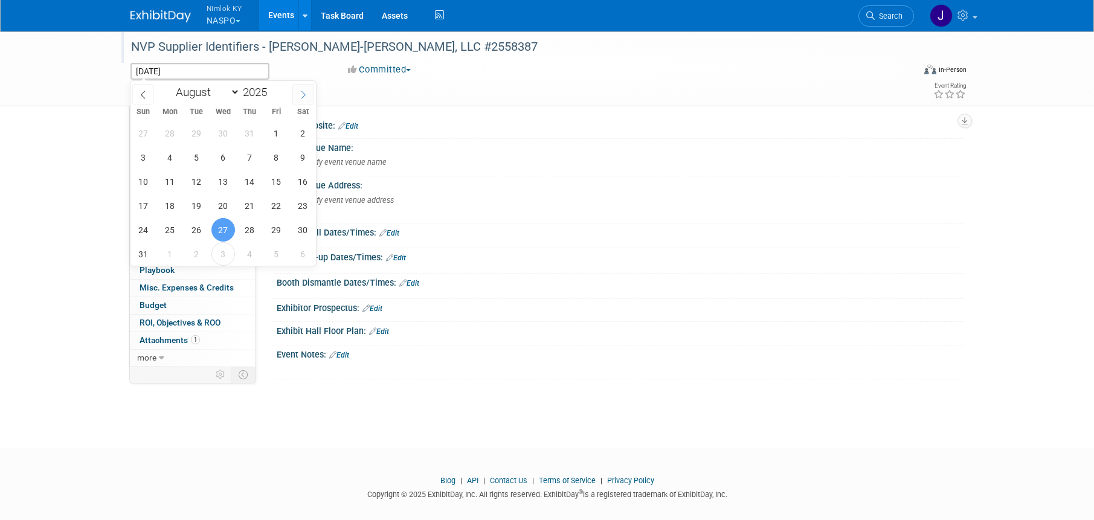
click at [301, 89] on span at bounding box center [303, 94] width 22 height 21
select select "8"
click at [197, 230] on span "30" at bounding box center [197, 230] width 24 height 24
type input "[DATE]"
click at [197, 230] on span "30" at bounding box center [197, 230] width 24 height 24
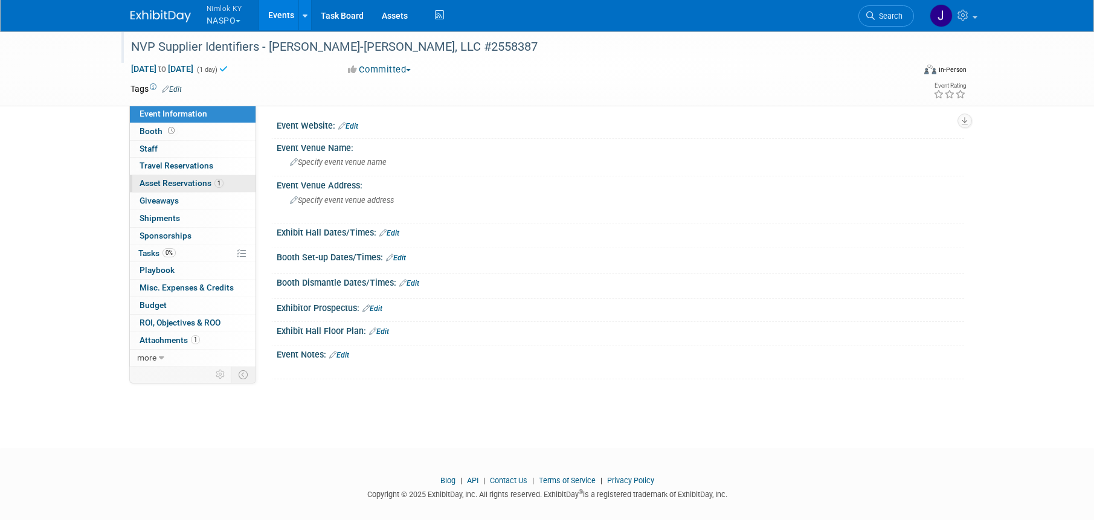
click at [199, 177] on link "1 Asset Reservations 1" at bounding box center [193, 183] width 126 height 17
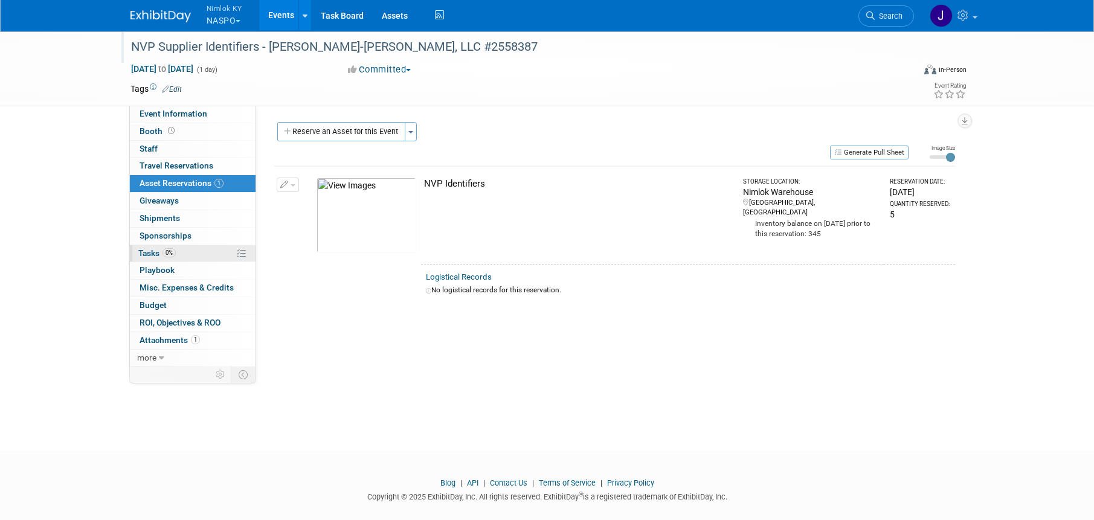
click at [206, 252] on link "0% Tasks 0%" at bounding box center [193, 253] width 126 height 17
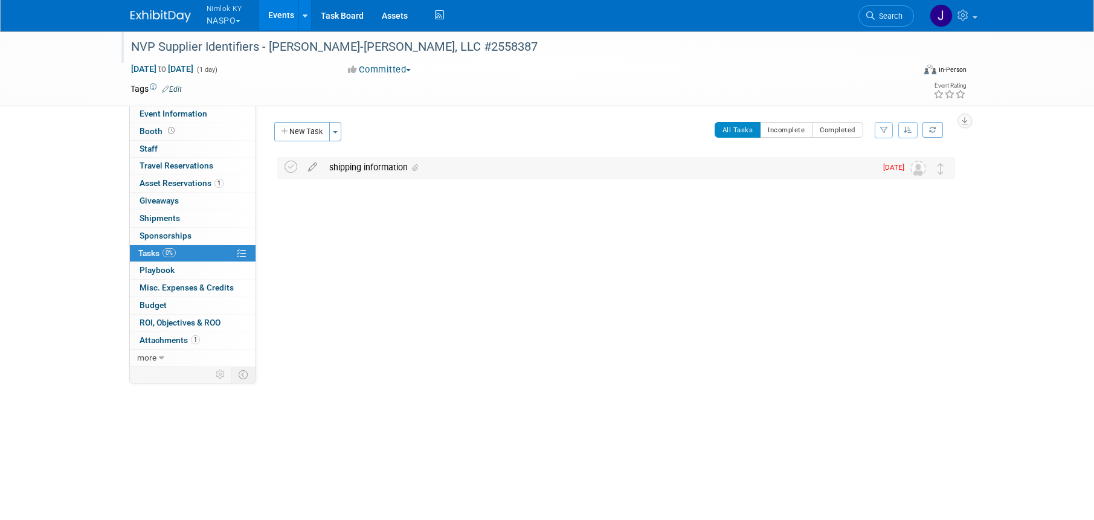
click at [407, 173] on div "shipping information" at bounding box center [599, 167] width 553 height 21
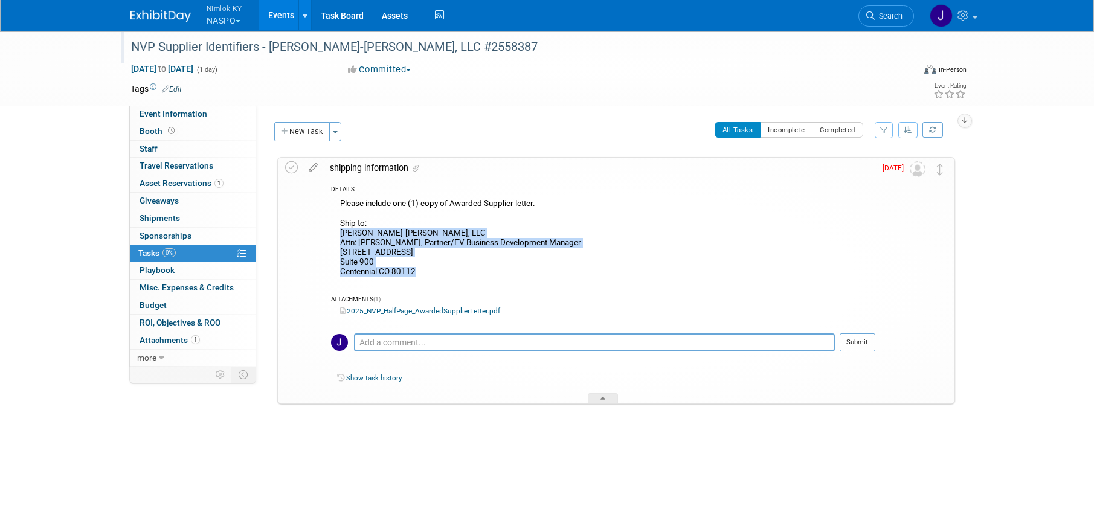
drag, startPoint x: 423, startPoint y: 273, endPoint x: 340, endPoint y: 236, distance: 91.2
click at [340, 236] on div "Please include one (1) copy of Awarded Supplier letter. Ship to: Winn-Marion Ba…" at bounding box center [603, 239] width 545 height 87
copy div "Winn-Marion Barber, LLC Attn: Dan Blanchard, Partner/EV Business Development Ma…"
click at [531, 273] on div "Please include one (1) copy of Awarded Supplier letter. Ship to: Winn-Marion Ba…" at bounding box center [603, 239] width 545 height 87
click at [294, 170] on icon at bounding box center [291, 167] width 13 height 13
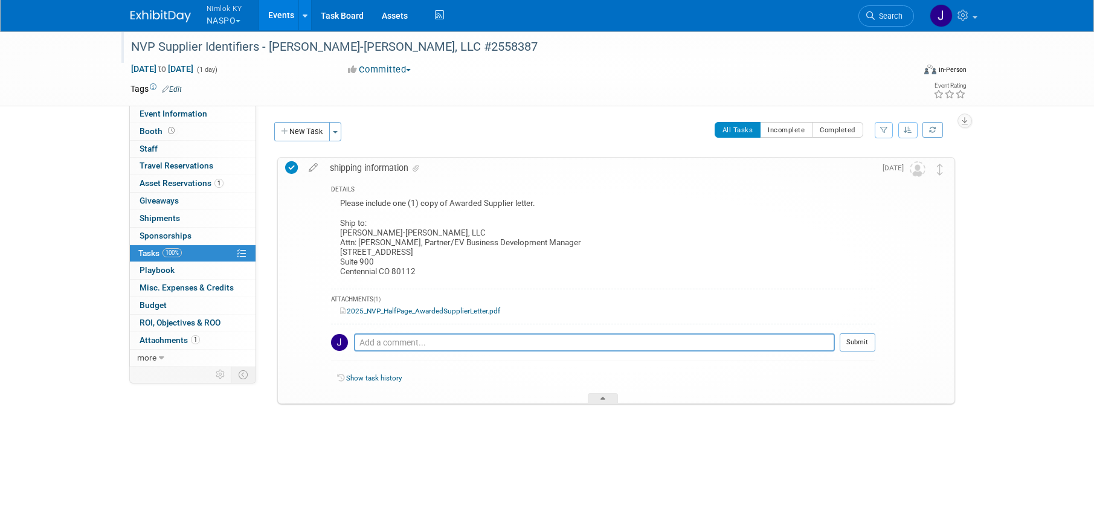
click at [349, 171] on div "shipping information" at bounding box center [600, 168] width 552 height 21
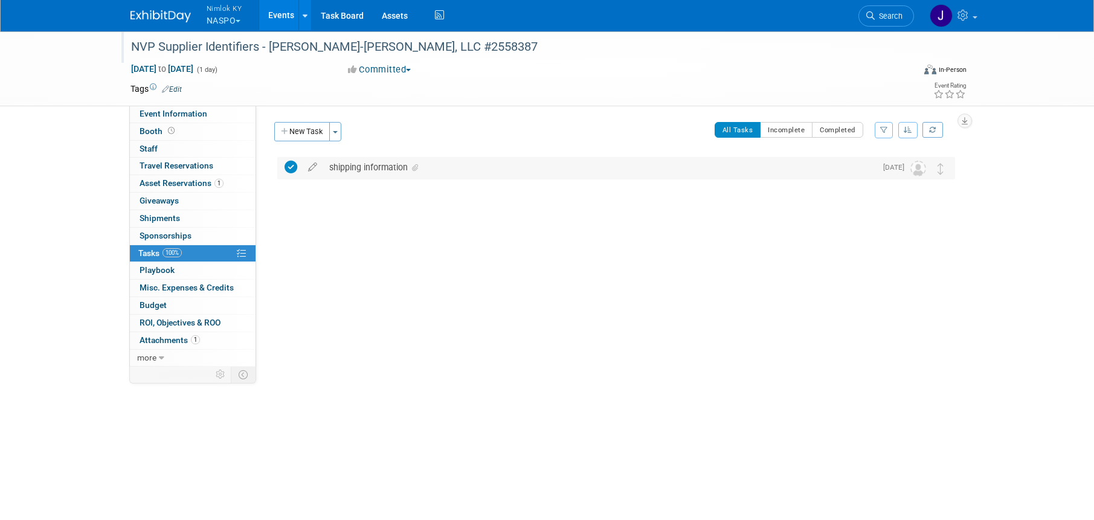
click at [349, 171] on div "shipping information" at bounding box center [599, 167] width 553 height 21
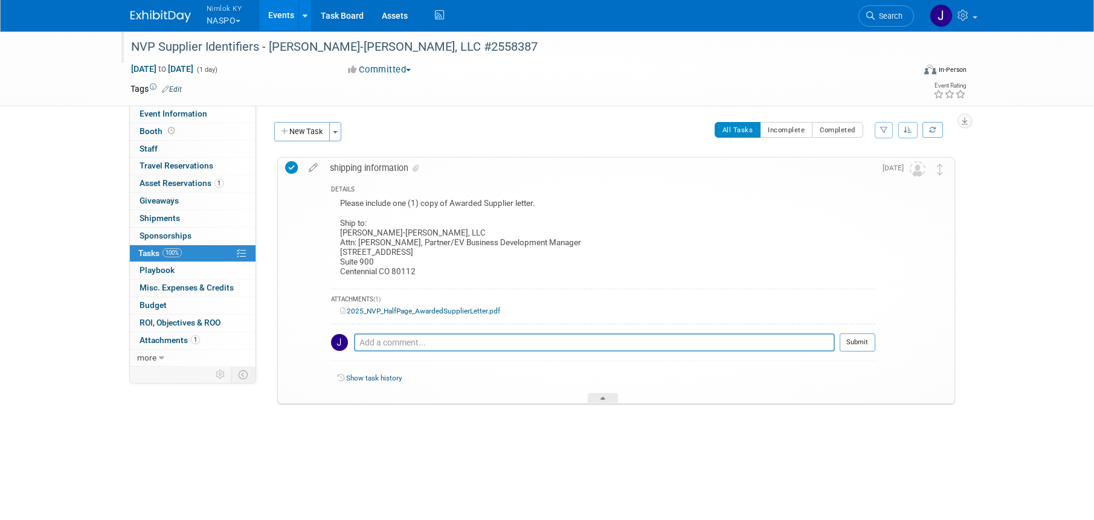
click at [320, 171] on icon at bounding box center [313, 165] width 21 height 15
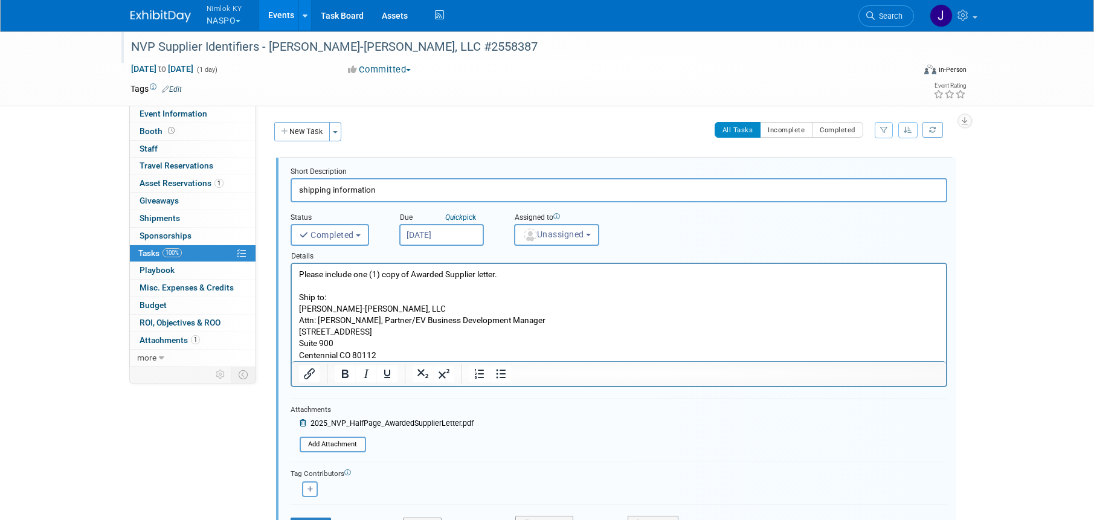
click at [422, 233] on input "Aug 27, 2025" at bounding box center [441, 235] width 85 height 22
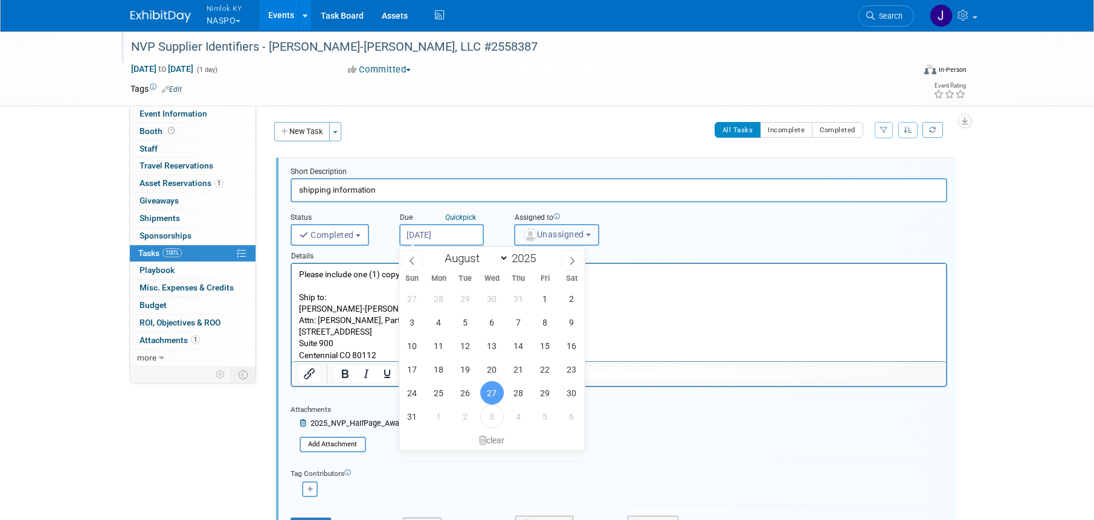
click at [526, 234] on img "button" at bounding box center [530, 234] width 13 height 13
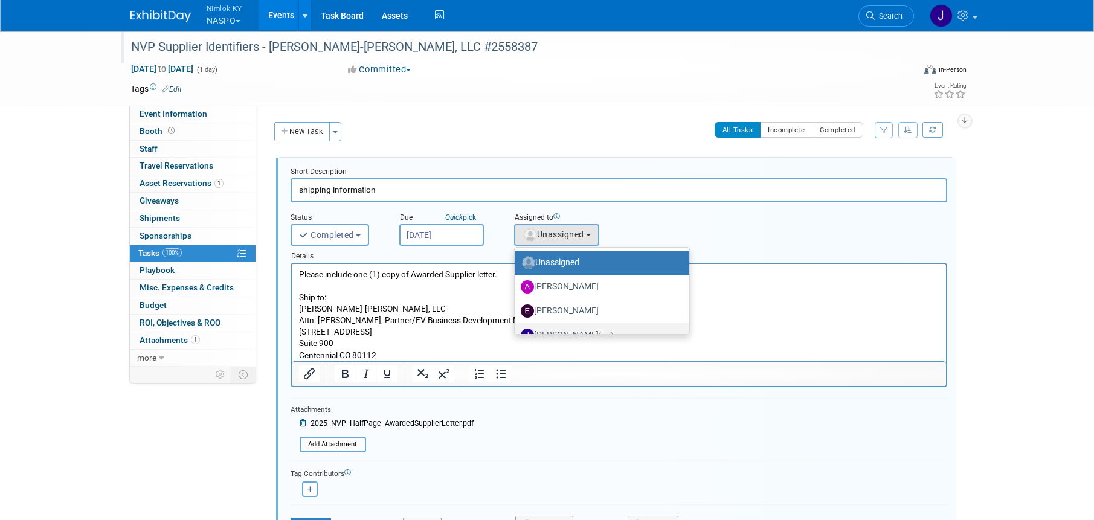
click at [573, 331] on label "Jamie Dunn (me)" at bounding box center [599, 335] width 157 height 19
click at [517, 331] on input "Jamie Dunn (me)" at bounding box center [513, 334] width 8 height 8
select select "6959d863-ee32-42c4-bffe-2330cab25484"
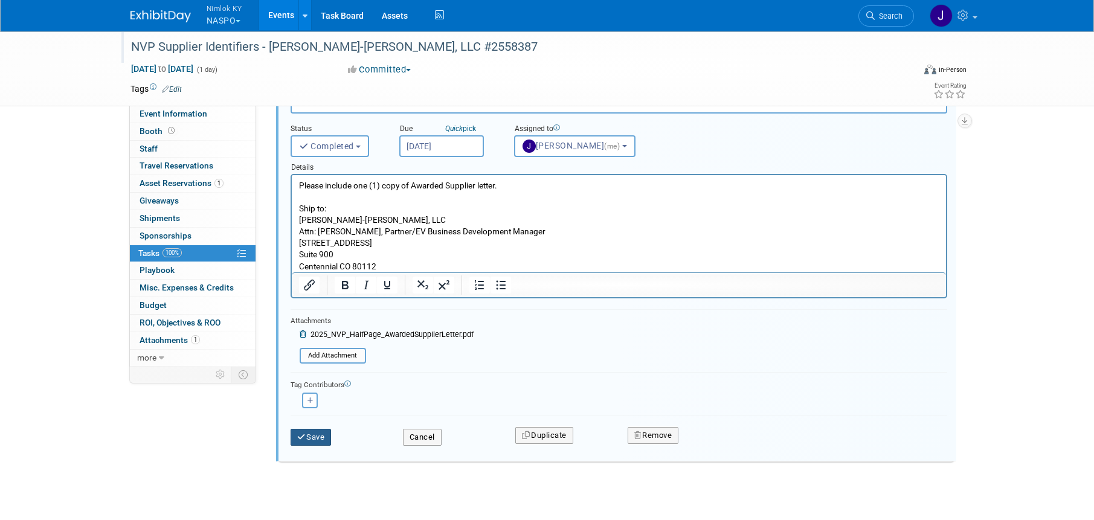
click at [319, 436] on button "Save" at bounding box center [311, 437] width 41 height 17
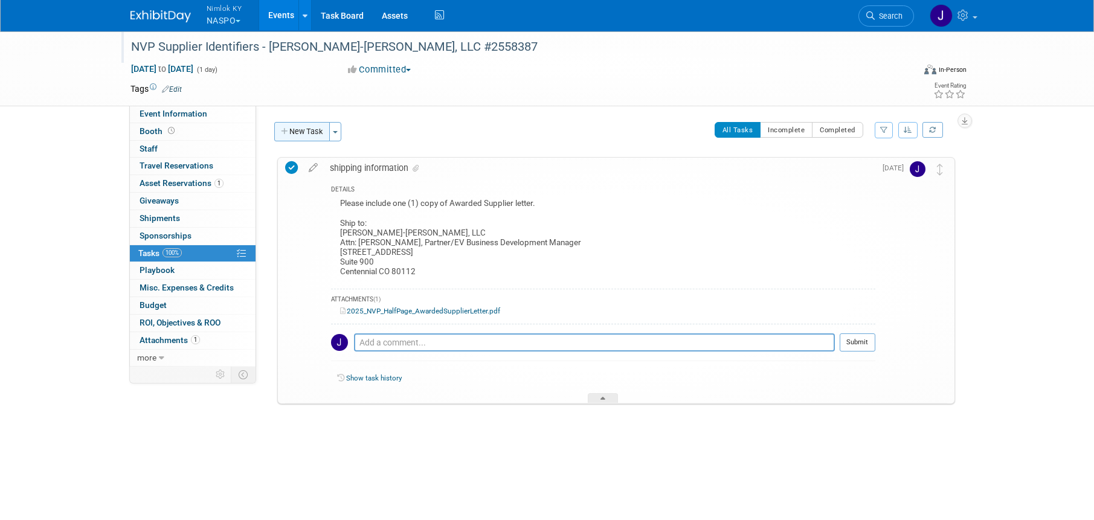
click at [311, 131] on button "New Task" at bounding box center [302, 131] width 56 height 19
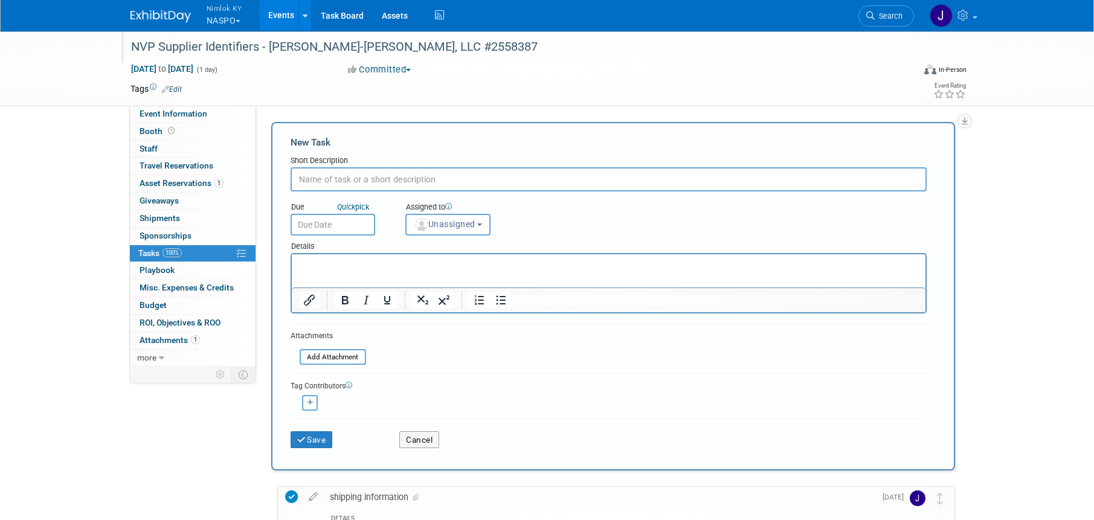
click at [344, 177] on input "text" at bounding box center [609, 179] width 636 height 24
type input "Ship to Winn"
click at [316, 225] on input "text" at bounding box center [333, 225] width 85 height 22
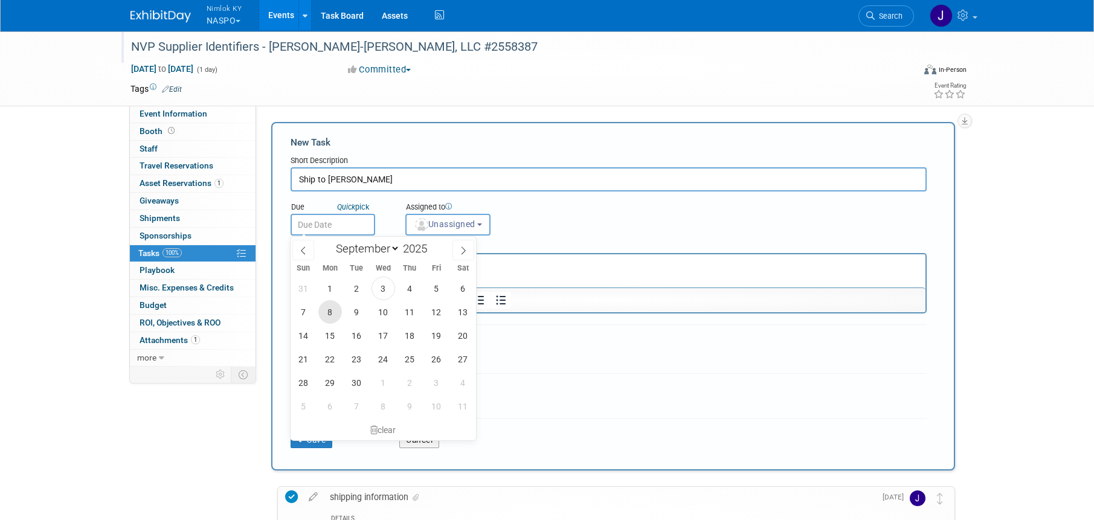
click at [334, 311] on span "8" at bounding box center [330, 312] width 24 height 24
type input "Sep 8, 2025"
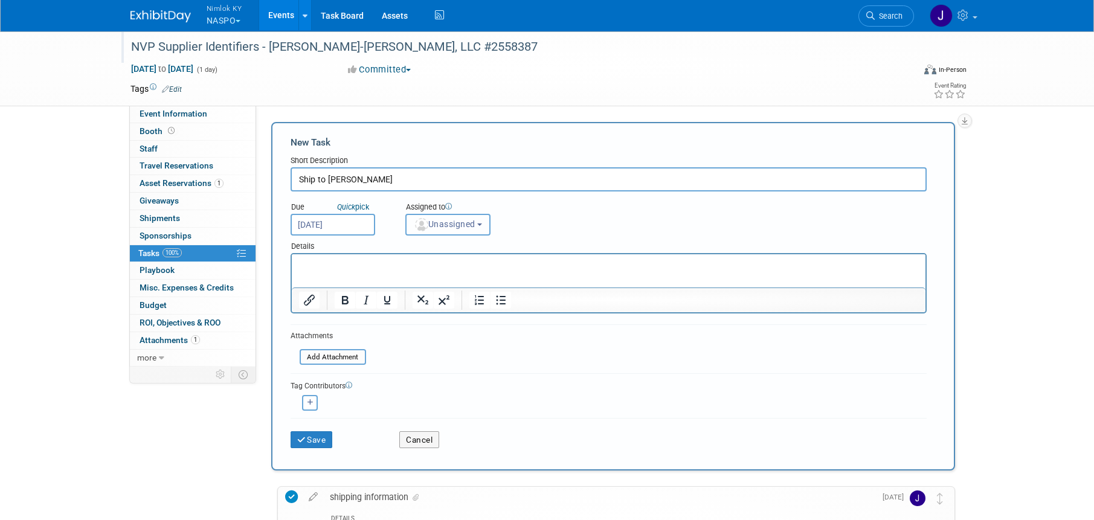
click at [443, 225] on span "Unassigned" at bounding box center [445, 224] width 62 height 10
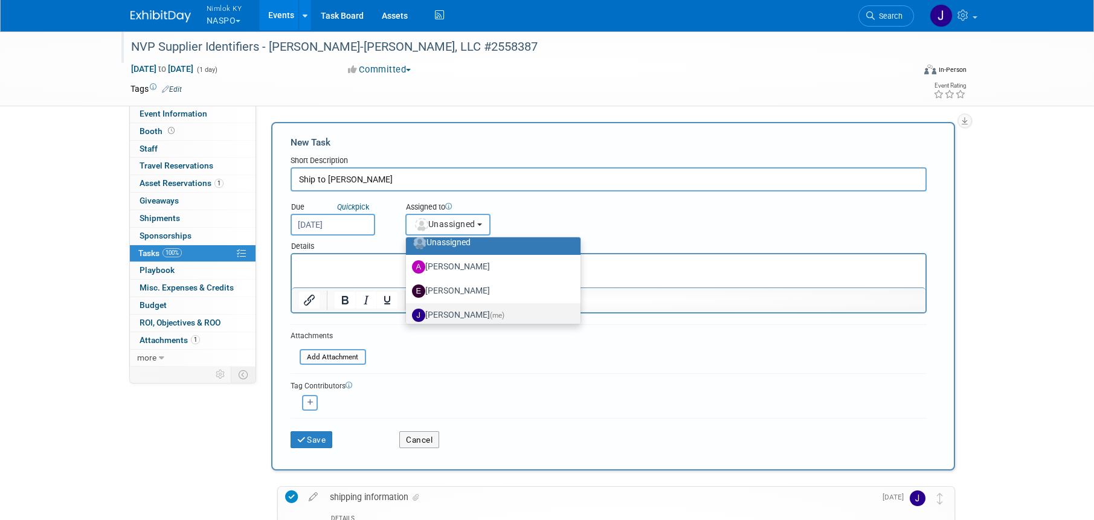
scroll to position [11, 0]
click at [463, 308] on label "Jamie Dunn (me)" at bounding box center [490, 313] width 157 height 19
click at [408, 308] on input "Jamie Dunn (me)" at bounding box center [404, 312] width 8 height 8
select select "6959d863-ee32-42c4-bffe-2330cab25484"
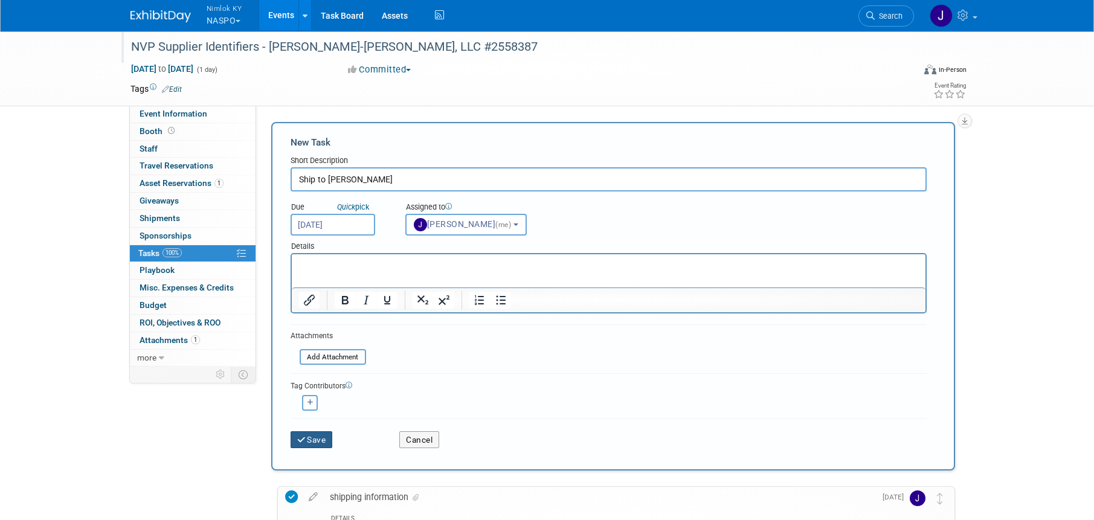
click at [324, 439] on button "Save" at bounding box center [312, 439] width 42 height 17
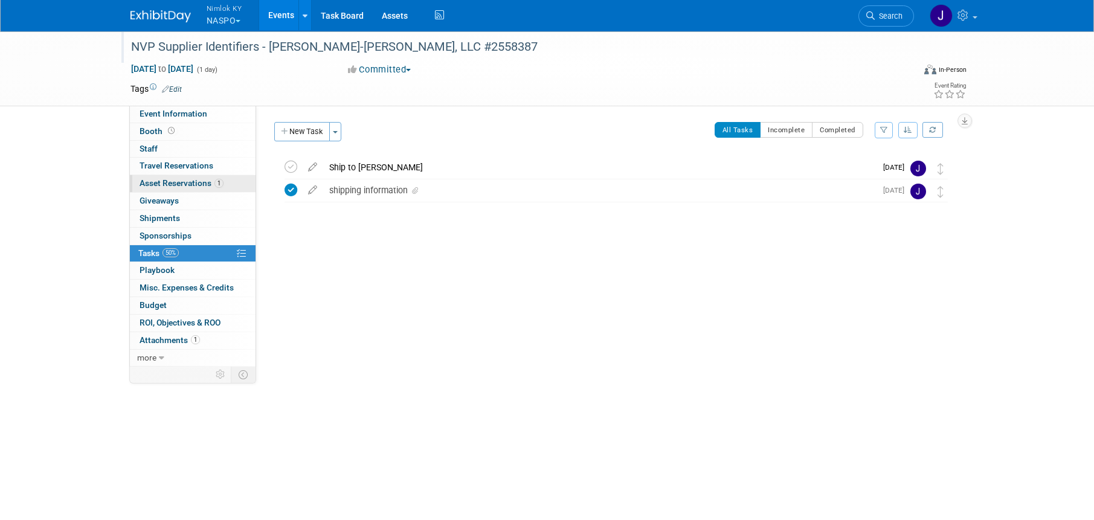
click at [199, 179] on span "Asset Reservations 1" at bounding box center [182, 183] width 84 height 10
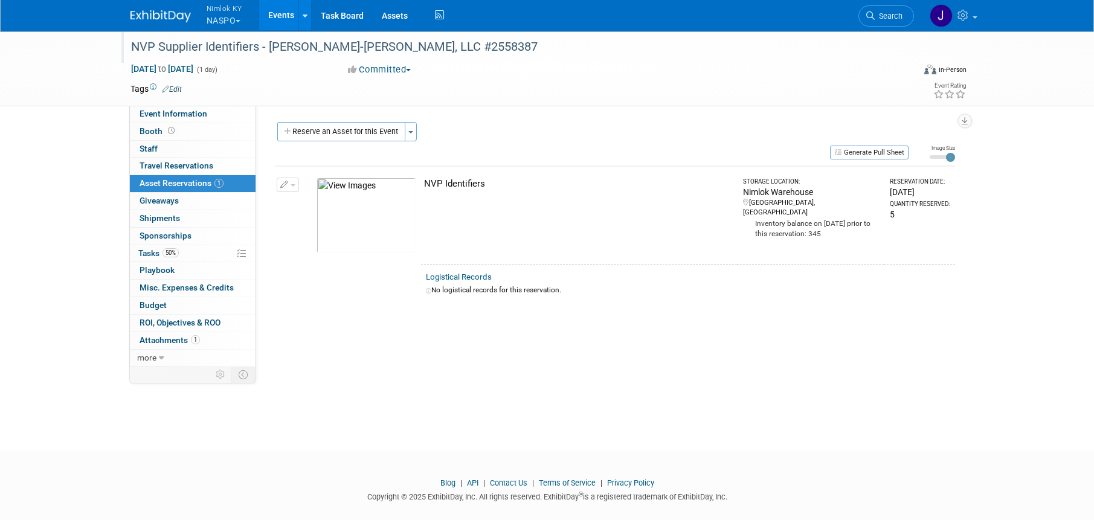
click at [279, 15] on link "Events" at bounding box center [281, 15] width 44 height 30
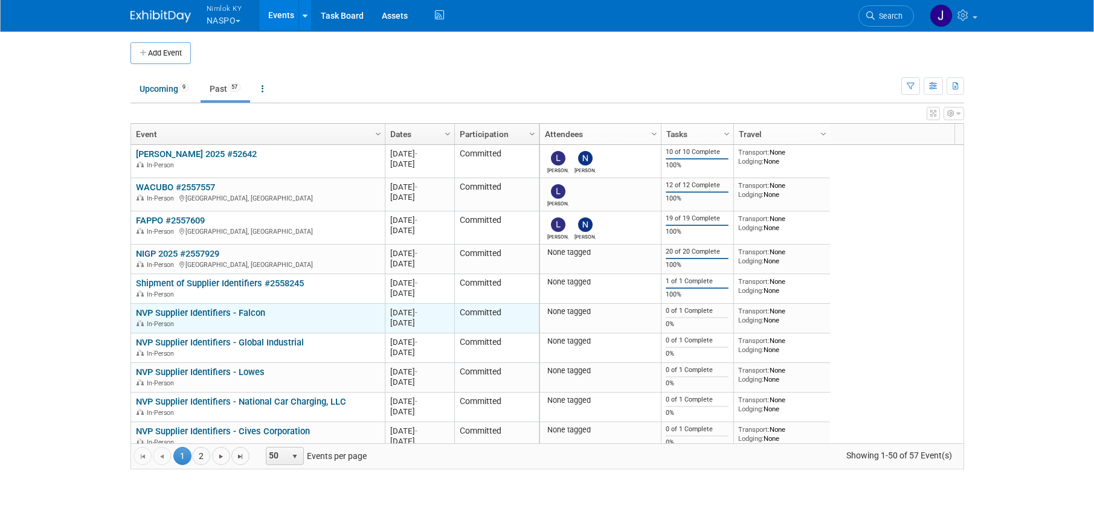
click at [287, 314] on div "NVP Supplier Identifiers - Falcon In-Person" at bounding box center [258, 318] width 244 height 21
click at [259, 317] on link "NVP Supplier Identifiers - Falcon" at bounding box center [200, 313] width 129 height 11
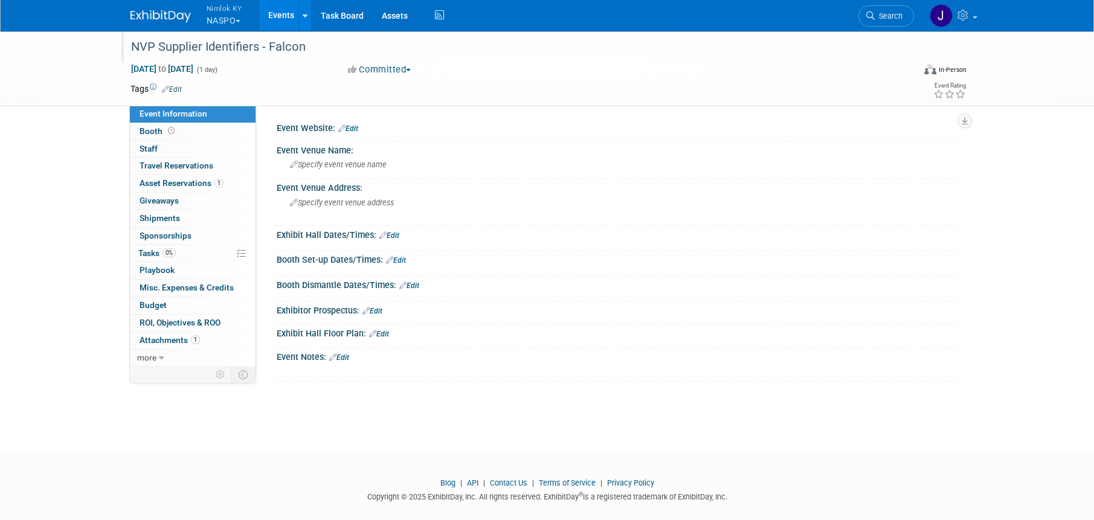
click at [335, 49] on div "NVP Supplier Identifiers - Falcon" at bounding box center [511, 47] width 769 height 22
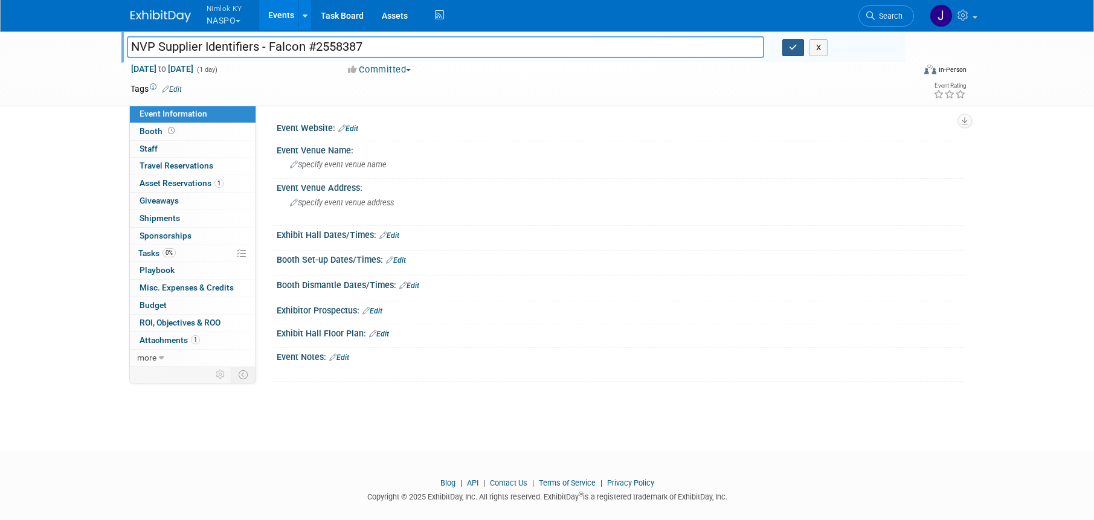
type input "NVP Supplier Identifiers - Falcon #2558387"
click at [797, 51] on icon "button" at bounding box center [793, 48] width 8 height 8
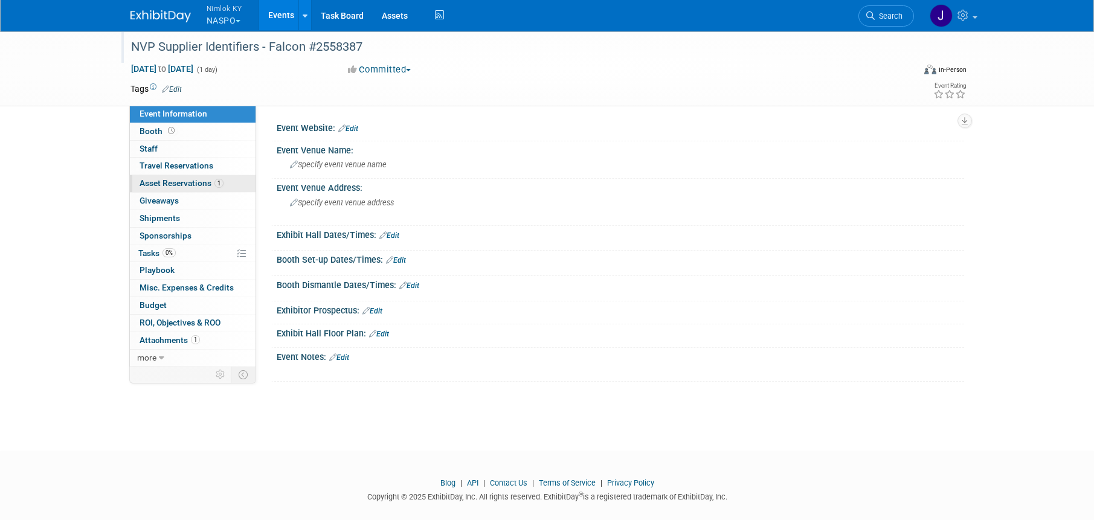
click at [200, 186] on span "Asset Reservations 1" at bounding box center [182, 183] width 84 height 10
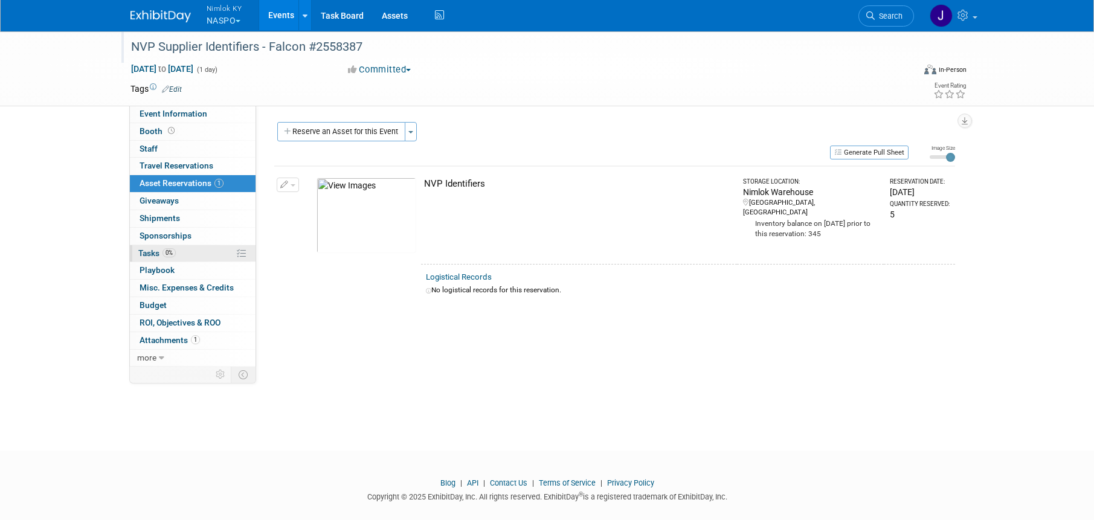
click at [179, 253] on link "0% Tasks 0%" at bounding box center [193, 253] width 126 height 17
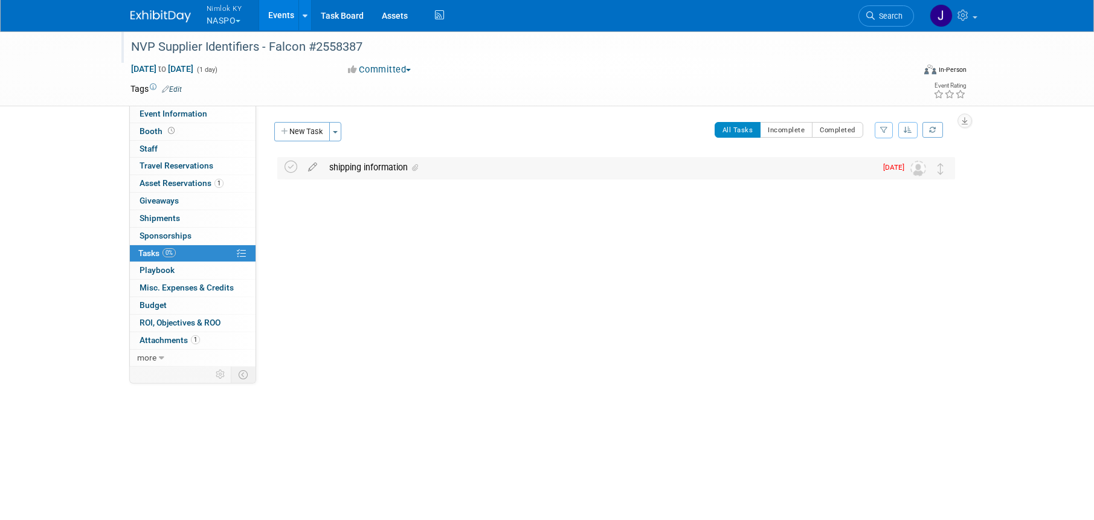
click at [347, 166] on div "shipping information" at bounding box center [599, 167] width 553 height 21
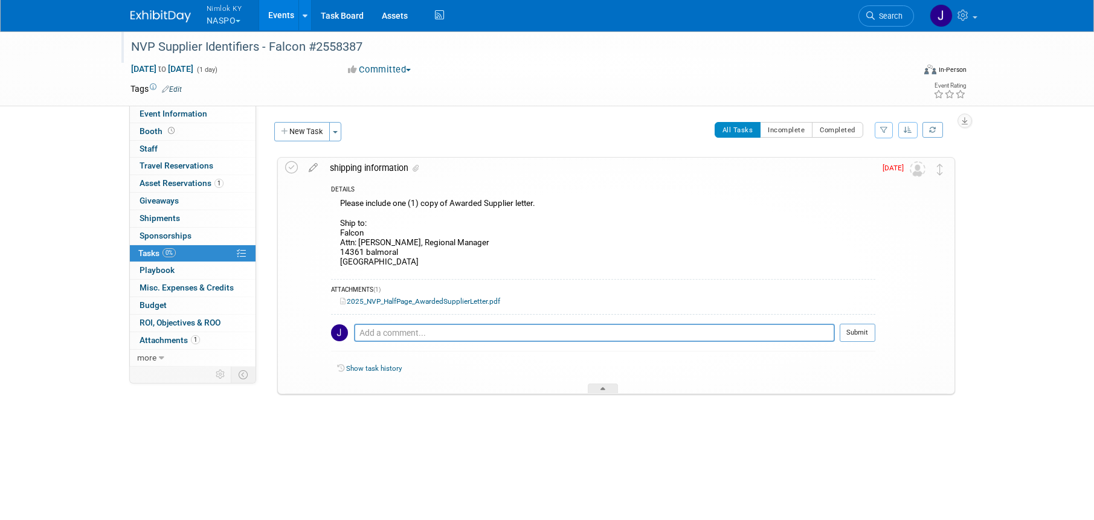
click at [423, 262] on div "Please include one (1) copy of Awarded Supplier letter. Ship to: Falcon Attn: T…" at bounding box center [603, 234] width 545 height 77
drag, startPoint x: 406, startPoint y: 262, endPoint x: 335, endPoint y: 238, distance: 74.9
click at [335, 238] on div "Please include one (1) copy of Awarded Supplier letter. Ship to: Falcon Attn: T…" at bounding box center [603, 234] width 545 height 77
copy div "Falcon Attn: Trish Bell, Regional Manager 14361 balmoral Riverview MI 48193"
click at [312, 167] on icon at bounding box center [313, 165] width 21 height 15
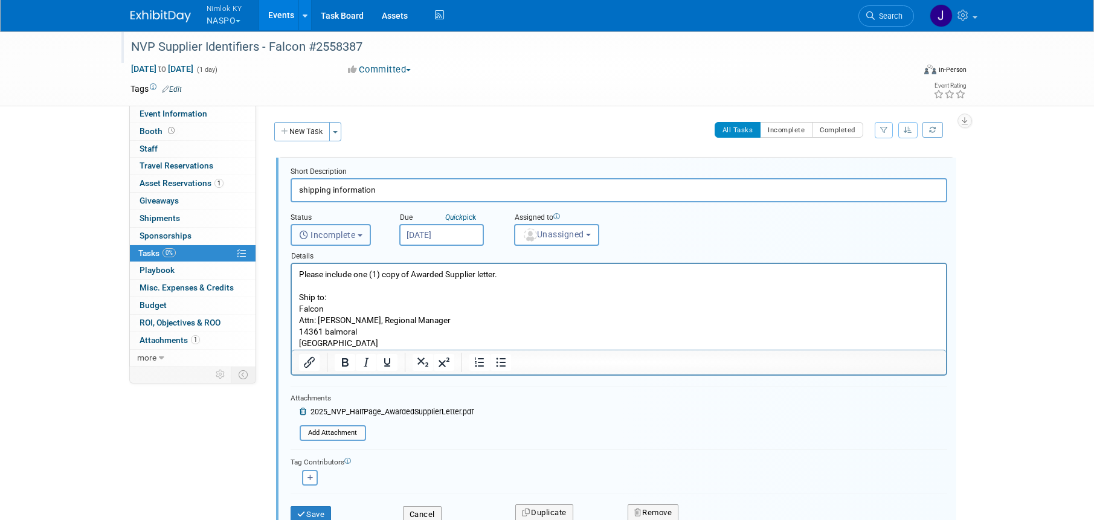
click at [358, 229] on button "Incomplete" at bounding box center [331, 235] width 80 height 22
click at [345, 287] on label "Completed" at bounding box center [329, 286] width 65 height 19
click at [293, 287] on input "Completed" at bounding box center [289, 286] width 8 height 8
select select "3"
click at [575, 228] on button "Unassigned" at bounding box center [557, 235] width 86 height 22
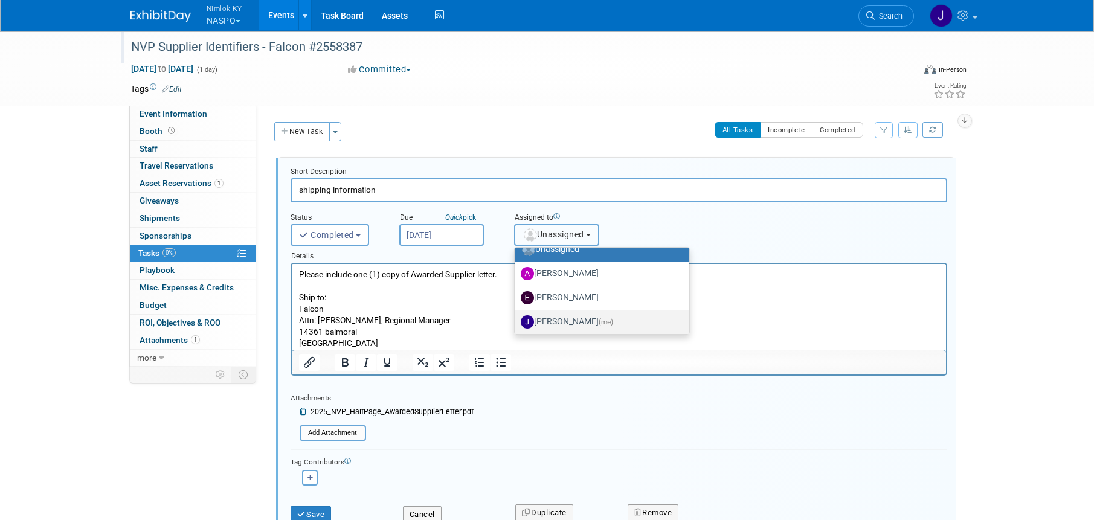
scroll to position [15, 0]
click at [557, 320] on label "Jamie Dunn (me)" at bounding box center [599, 320] width 157 height 19
click at [517, 320] on input "Jamie Dunn (me)" at bounding box center [513, 319] width 8 height 8
select select "6959d863-ee32-42c4-bffe-2330cab25484"
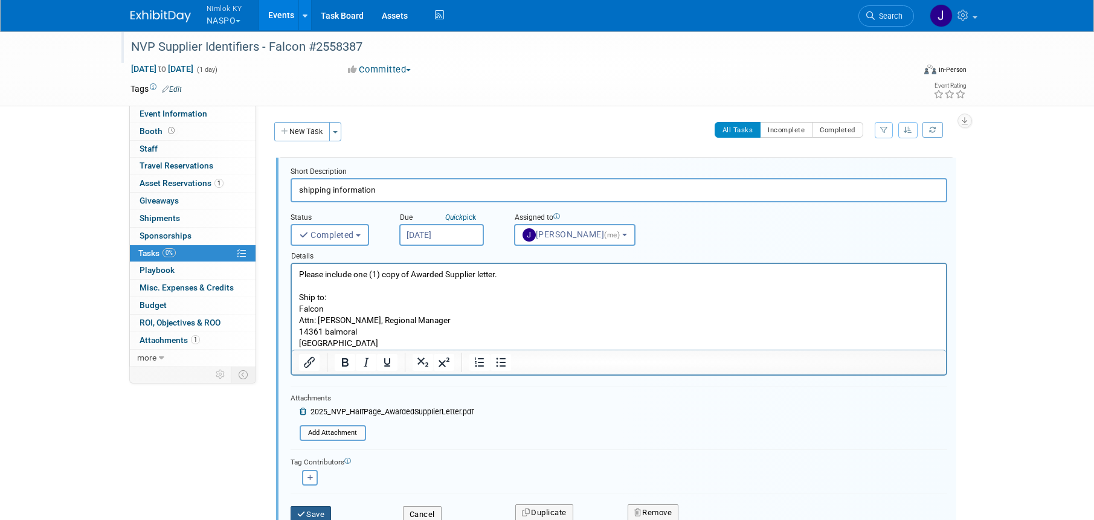
click at [315, 512] on button "Save" at bounding box center [311, 514] width 41 height 17
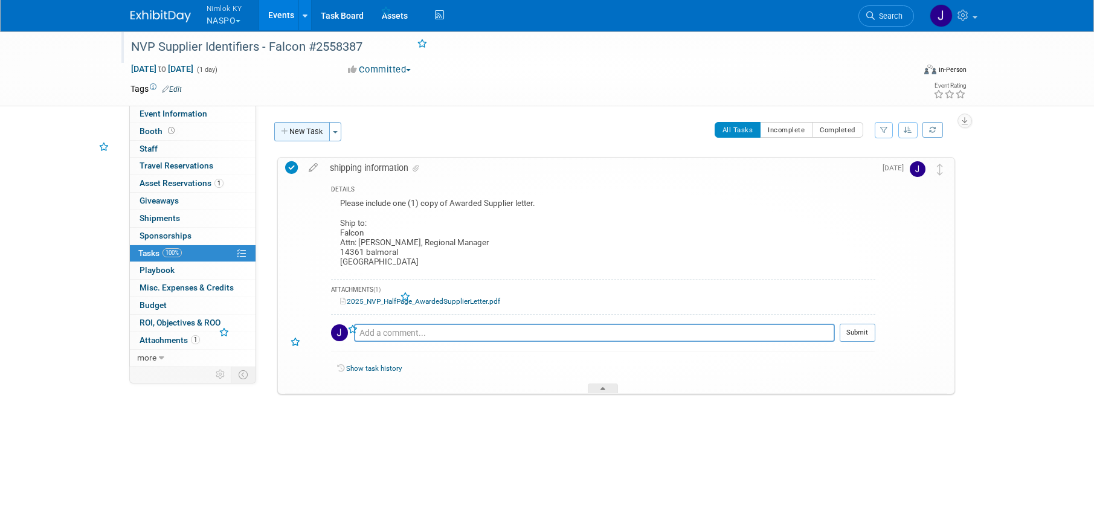
click at [304, 129] on button "New Task" at bounding box center [302, 131] width 56 height 19
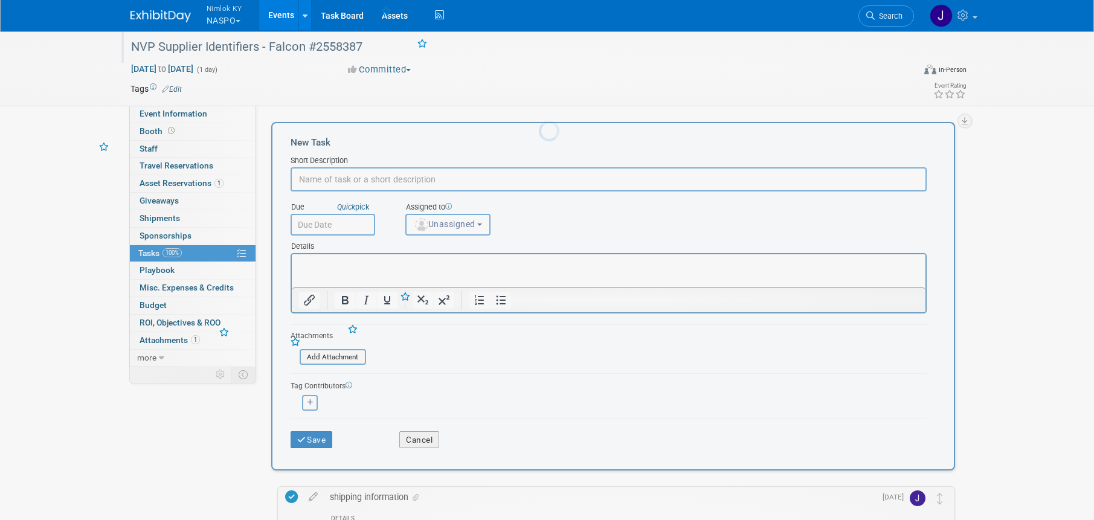
scroll to position [0, 0]
click at [344, 178] on input "text" at bounding box center [609, 179] width 636 height 24
type input "Ship to Falcon"
click at [338, 222] on input "text" at bounding box center [333, 225] width 85 height 22
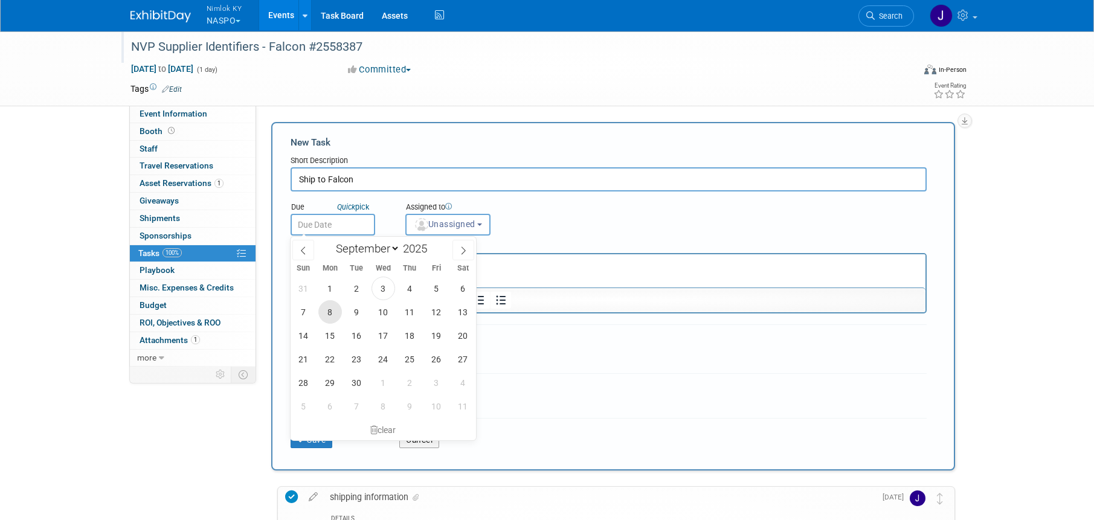
click at [325, 311] on span "8" at bounding box center [330, 312] width 24 height 24
type input "Sep 8, 2025"
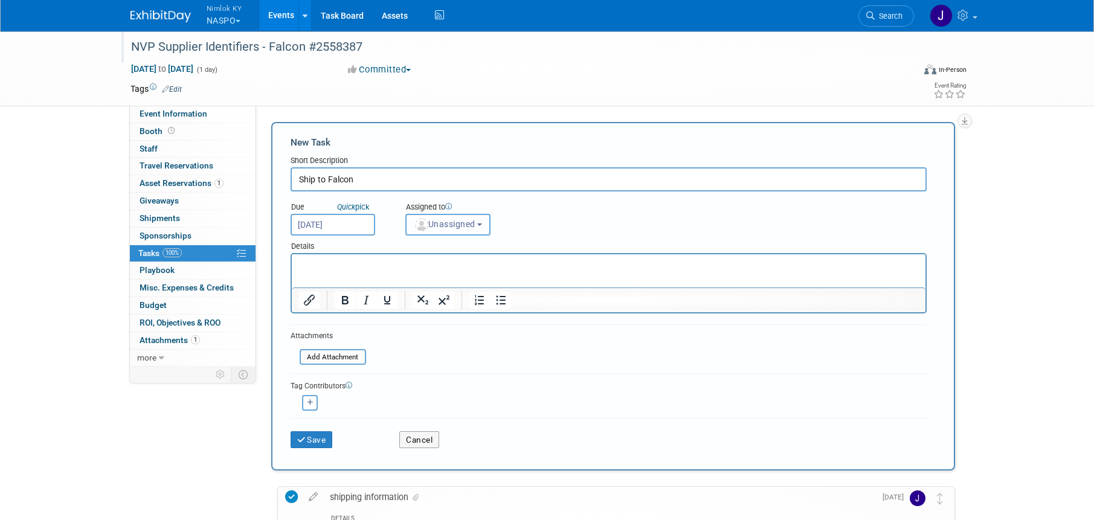
click at [455, 232] on button "Unassigned" at bounding box center [449, 225] width 86 height 22
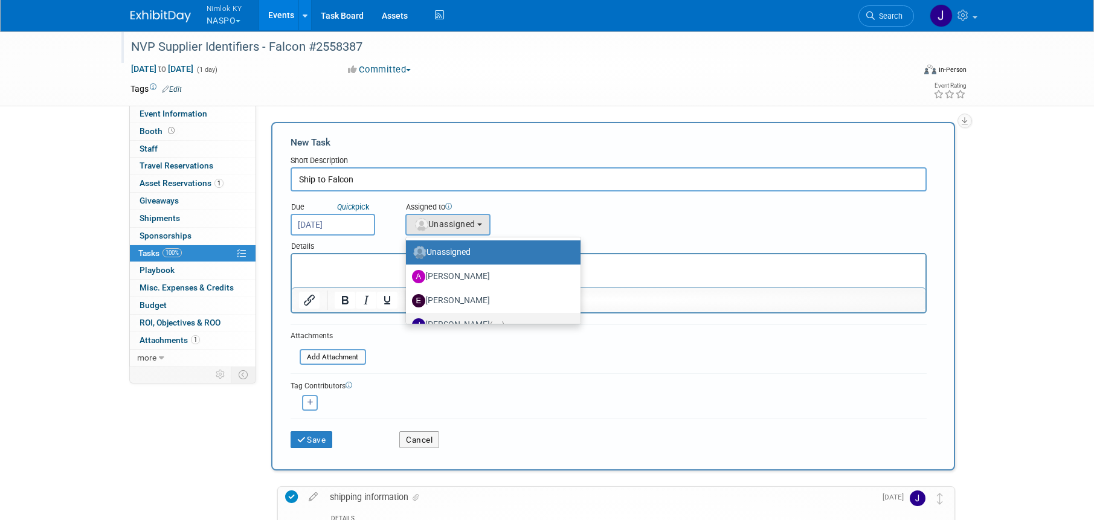
click at [466, 318] on label "Jamie Dunn (me)" at bounding box center [490, 324] width 157 height 19
click at [408, 320] on input "Jamie Dunn (me)" at bounding box center [404, 324] width 8 height 8
select select "6959d863-ee32-42c4-bffe-2330cab25484"
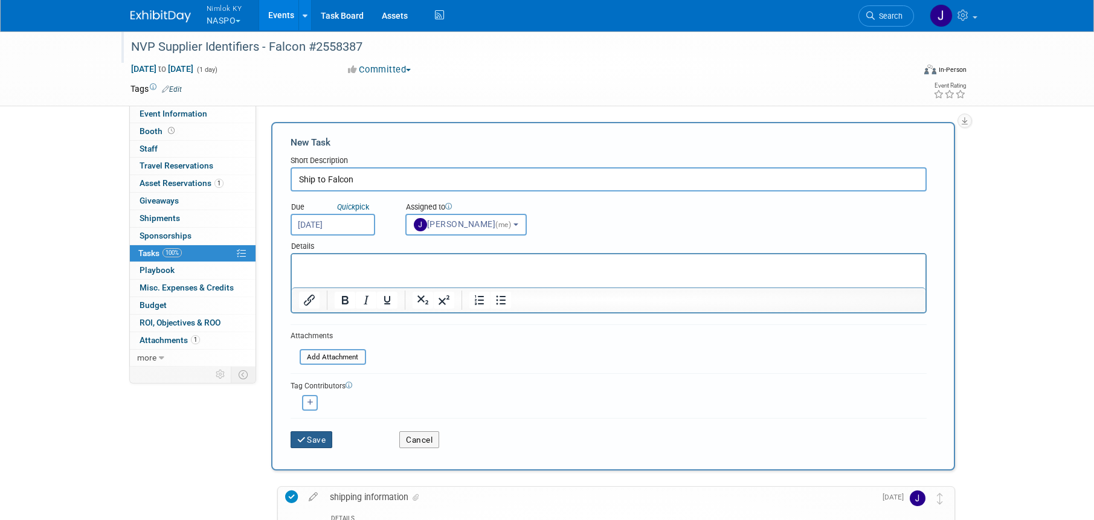
click at [318, 439] on button "Save" at bounding box center [312, 439] width 42 height 17
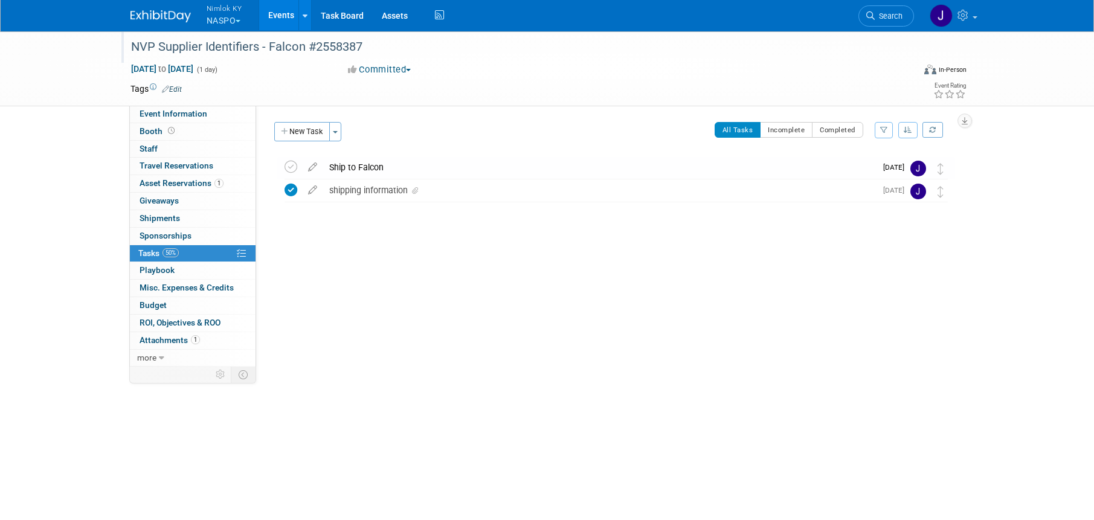
click at [286, 10] on link "Events" at bounding box center [281, 15] width 44 height 30
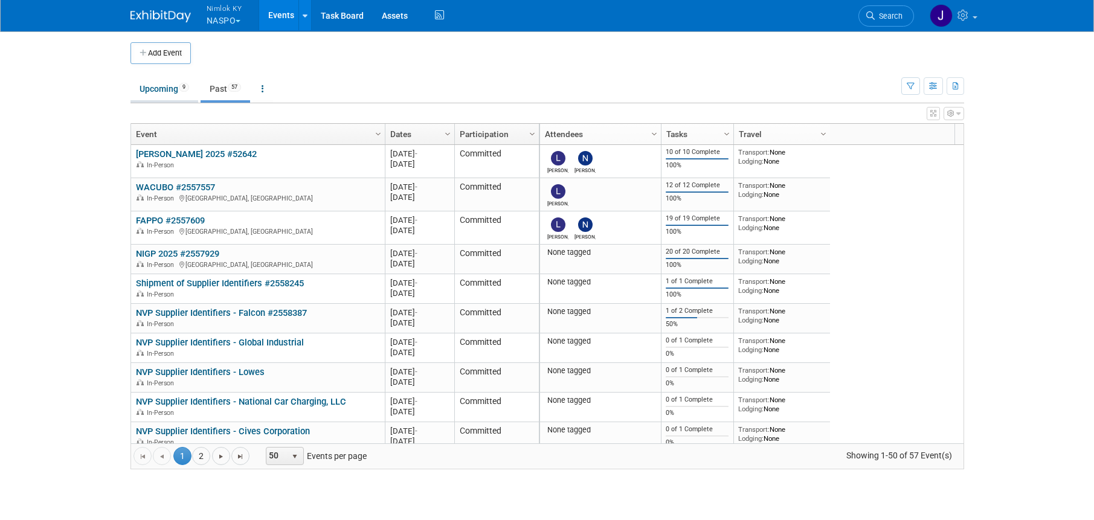
click at [157, 91] on link "Upcoming 9" at bounding box center [165, 88] width 68 height 23
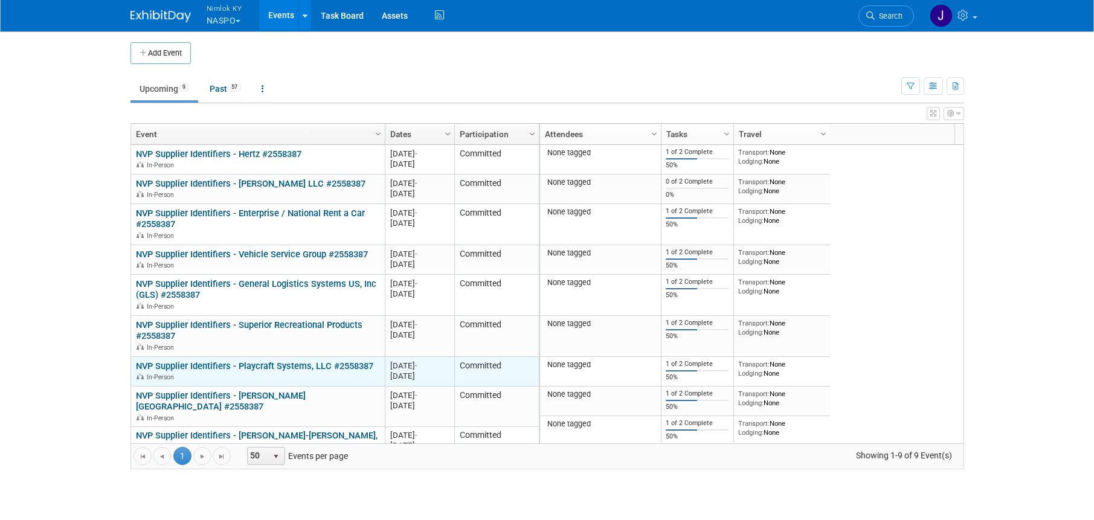
scroll to position [2, 0]
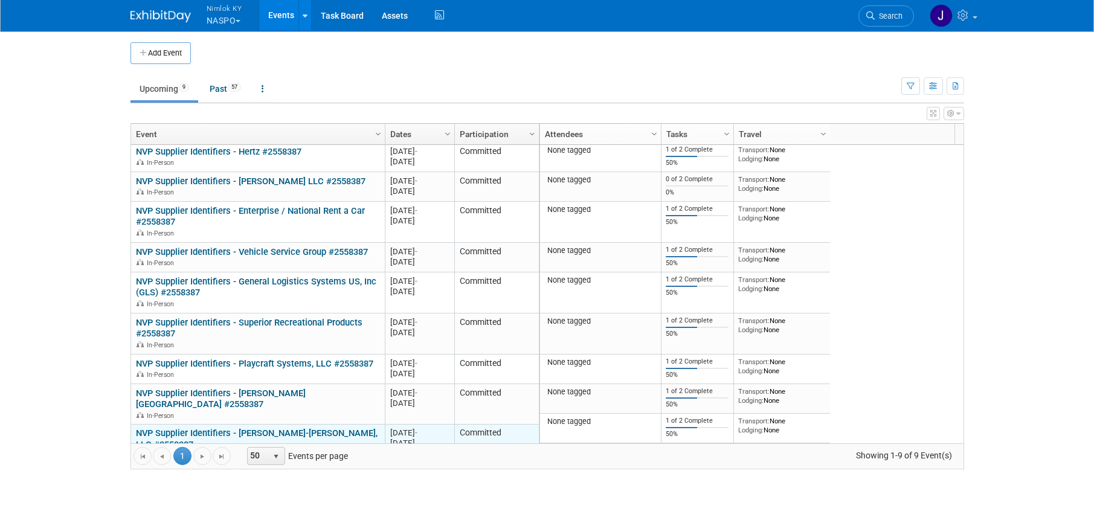
click at [277, 428] on link "NVP Supplier Identifiers - [PERSON_NAME]-[PERSON_NAME], LLC #2558387" at bounding box center [257, 439] width 242 height 22
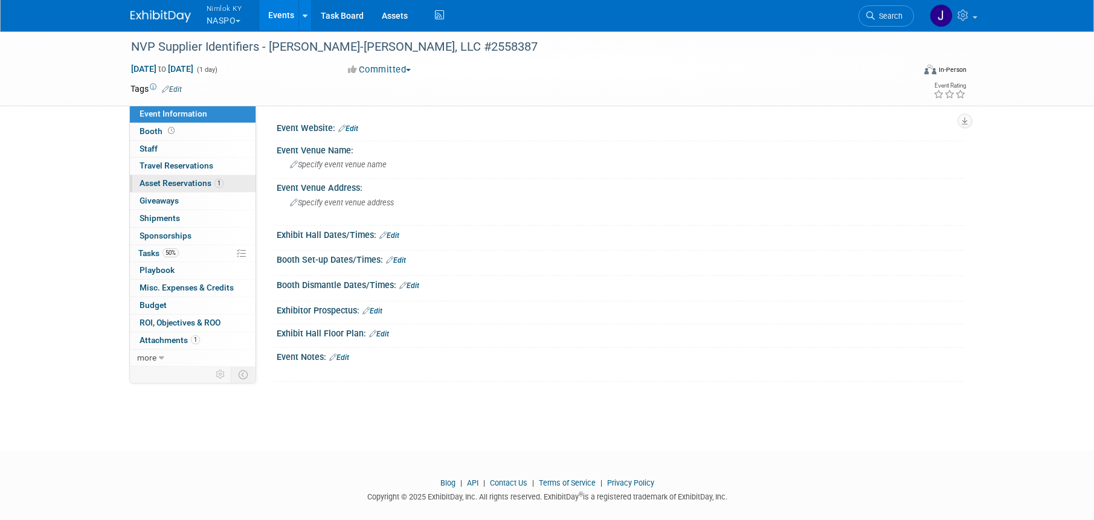
click at [205, 187] on span "Asset Reservations 1" at bounding box center [182, 183] width 84 height 10
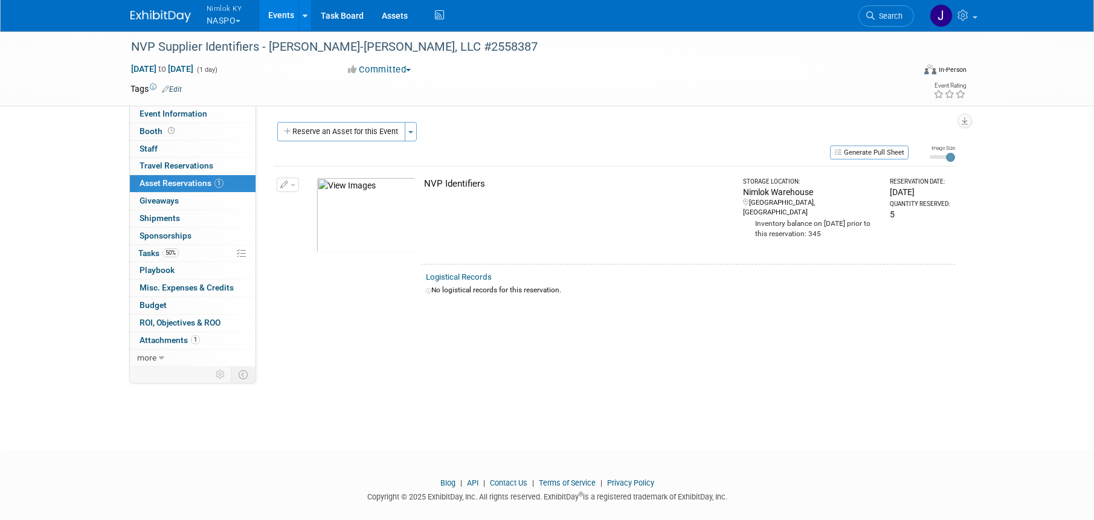
click at [280, 16] on link "Events" at bounding box center [281, 15] width 44 height 30
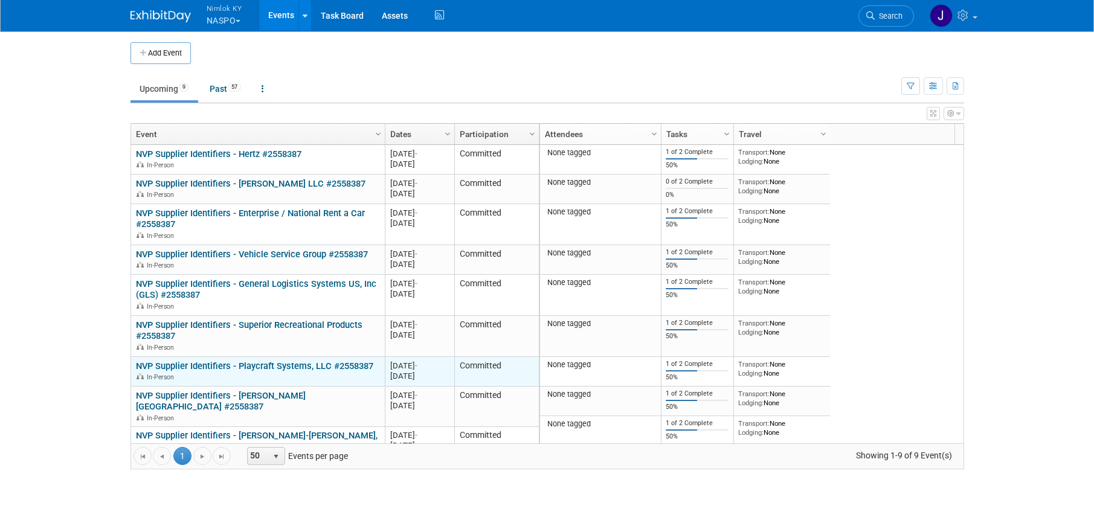
scroll to position [2, 0]
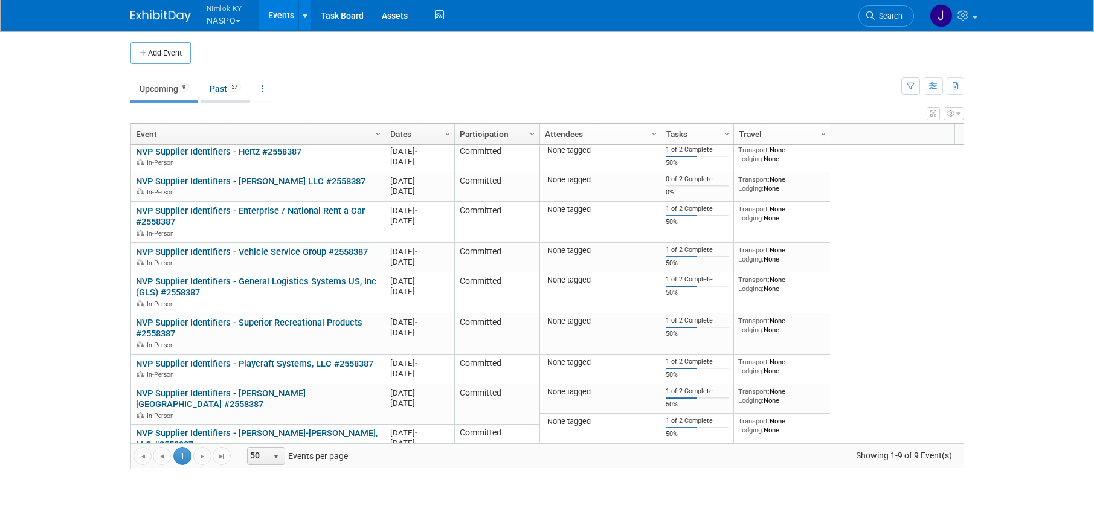
click at [231, 88] on span "57" at bounding box center [234, 87] width 13 height 9
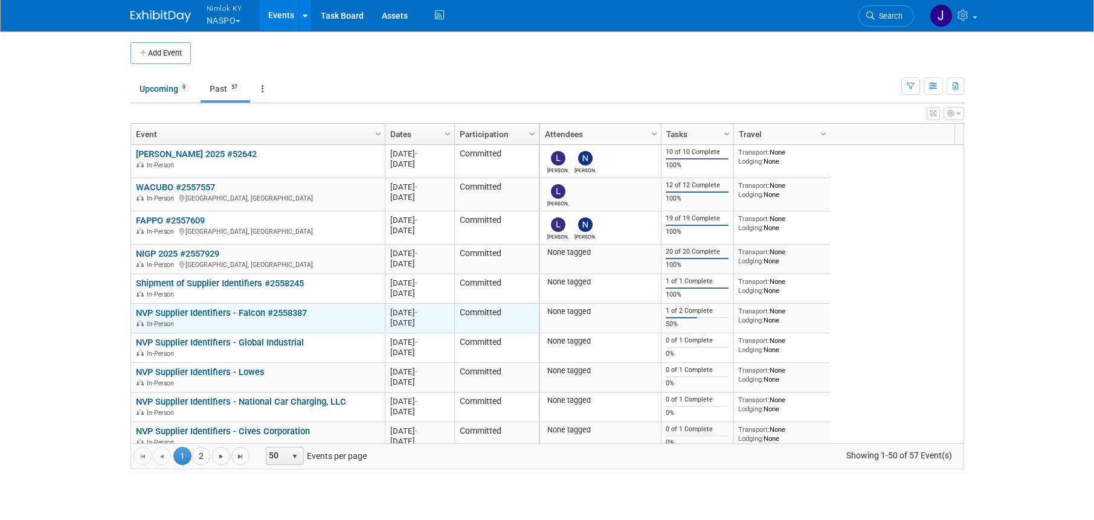
click at [294, 318] on div "In-Person" at bounding box center [258, 323] width 244 height 10
click at [296, 309] on link "NVP Supplier Identifiers - Falcon #2558387" at bounding box center [221, 313] width 171 height 11
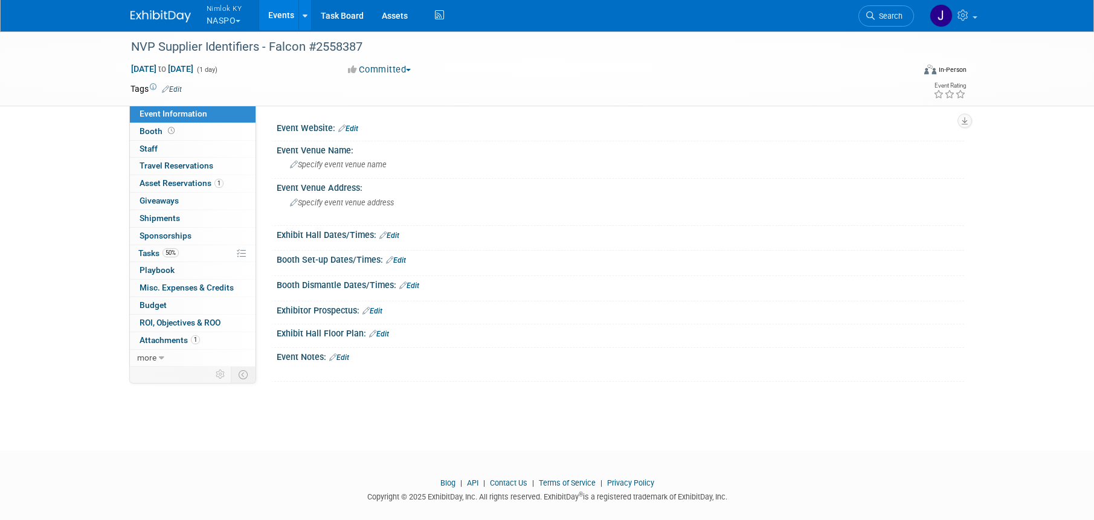
click at [217, 63] on div "[DATE] to [DATE] (1 day)" at bounding box center [229, 69] width 196 height 12
click at [194, 63] on span "[DATE] to [DATE]" at bounding box center [162, 68] width 63 height 11
type input "[DATE]"
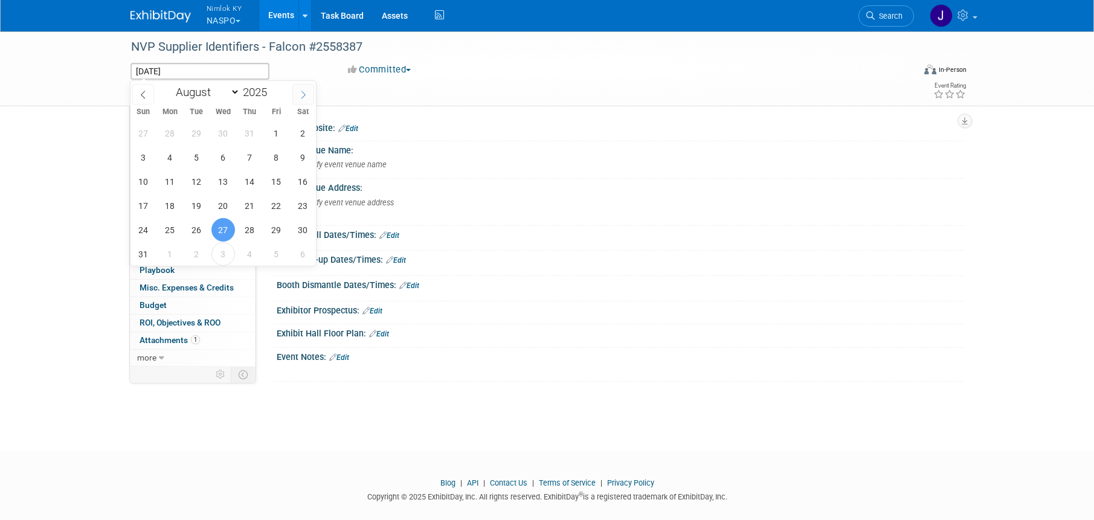
click at [307, 93] on icon at bounding box center [303, 95] width 8 height 8
select select "8"
click at [208, 230] on span "30" at bounding box center [197, 230] width 24 height 24
type input "Sep 30, 2025"
click at [204, 230] on span "30" at bounding box center [197, 230] width 24 height 24
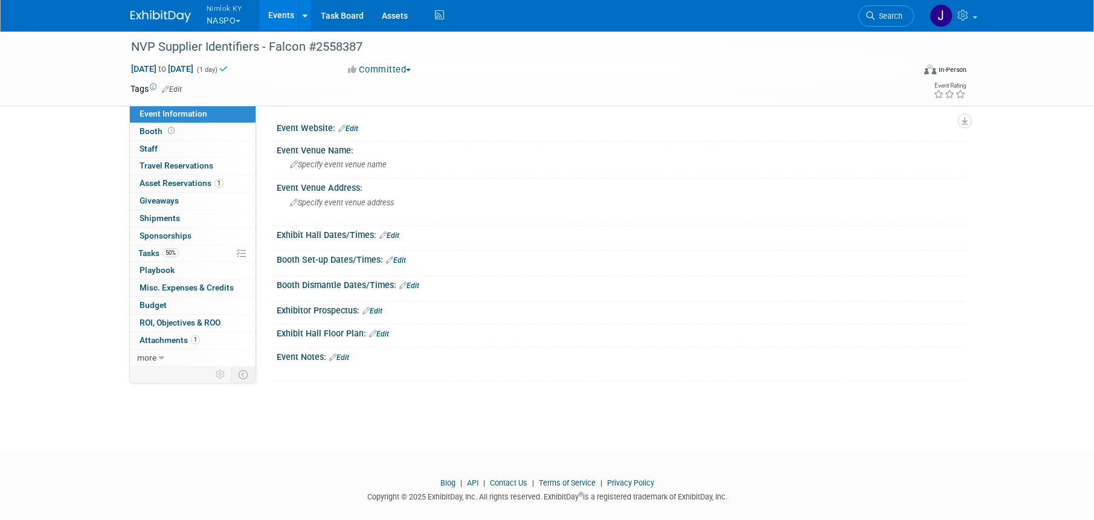
click at [288, 11] on link "Events" at bounding box center [281, 15] width 44 height 30
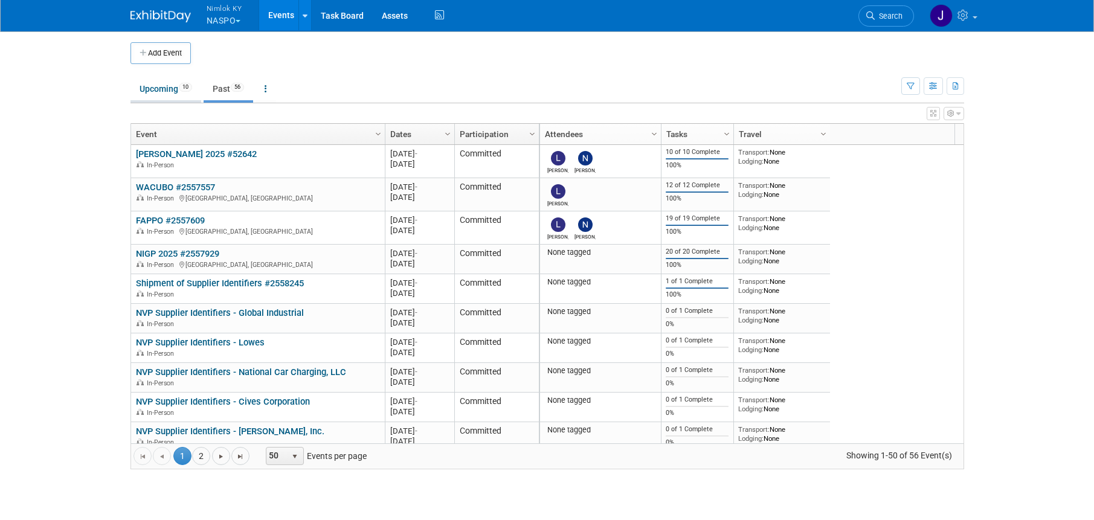
click at [157, 87] on link "Upcoming 10" at bounding box center [166, 88] width 71 height 23
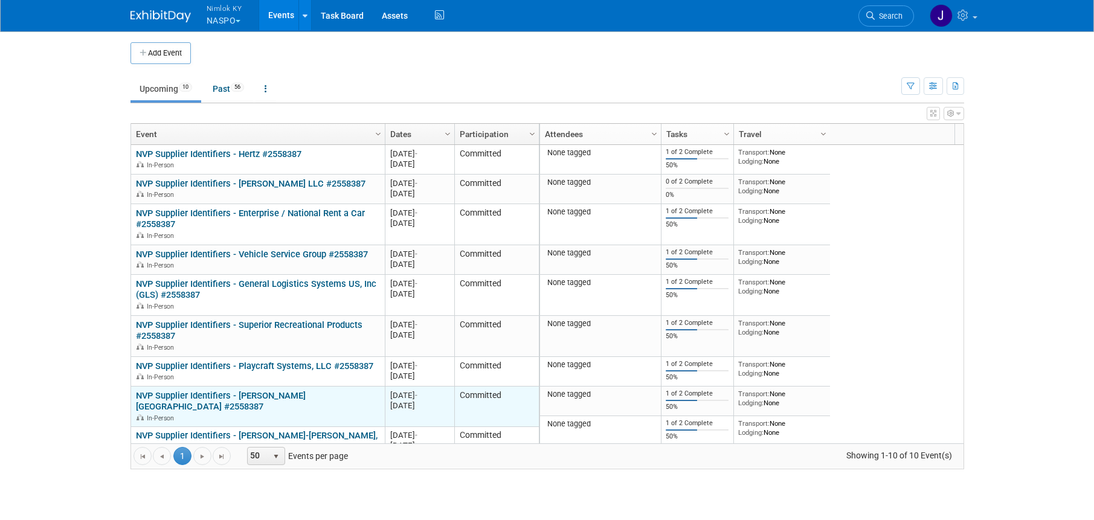
click at [251, 398] on link "NVP Supplier Identifiers - [PERSON_NAME] [GEOGRAPHIC_DATA] #2558387" at bounding box center [221, 401] width 170 height 22
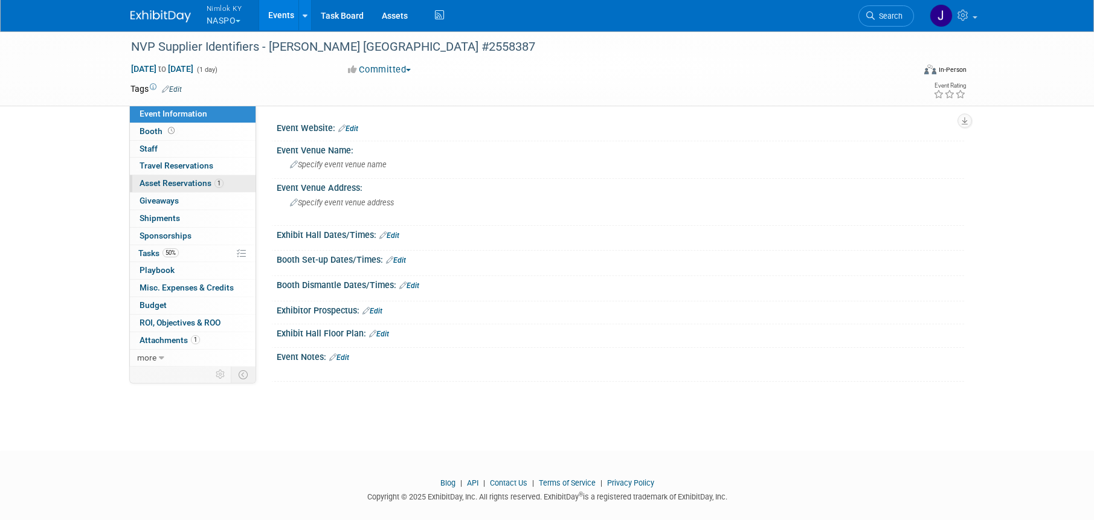
click at [202, 186] on span "Asset Reservations 1" at bounding box center [182, 183] width 84 height 10
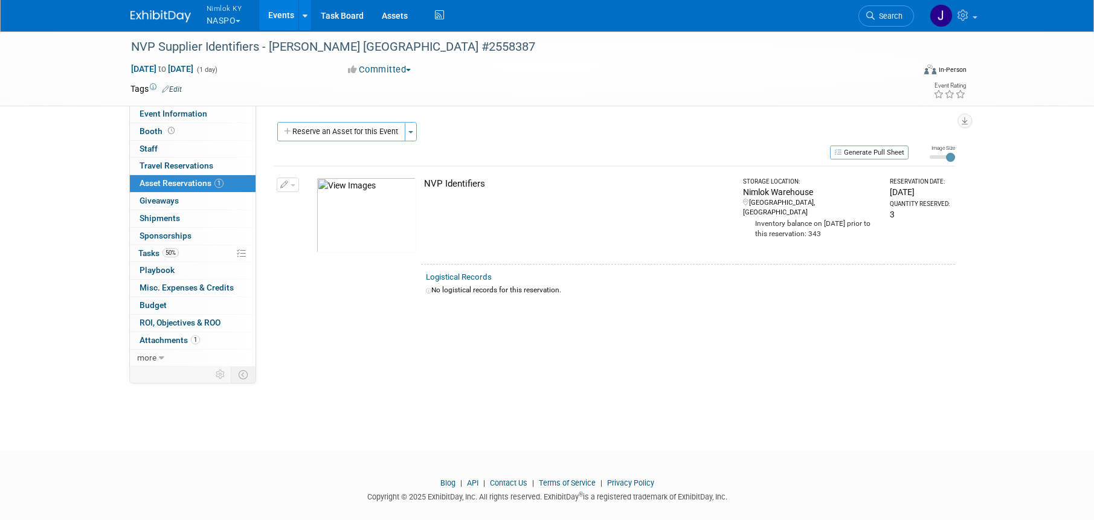
click at [285, 12] on link "Events" at bounding box center [281, 15] width 44 height 30
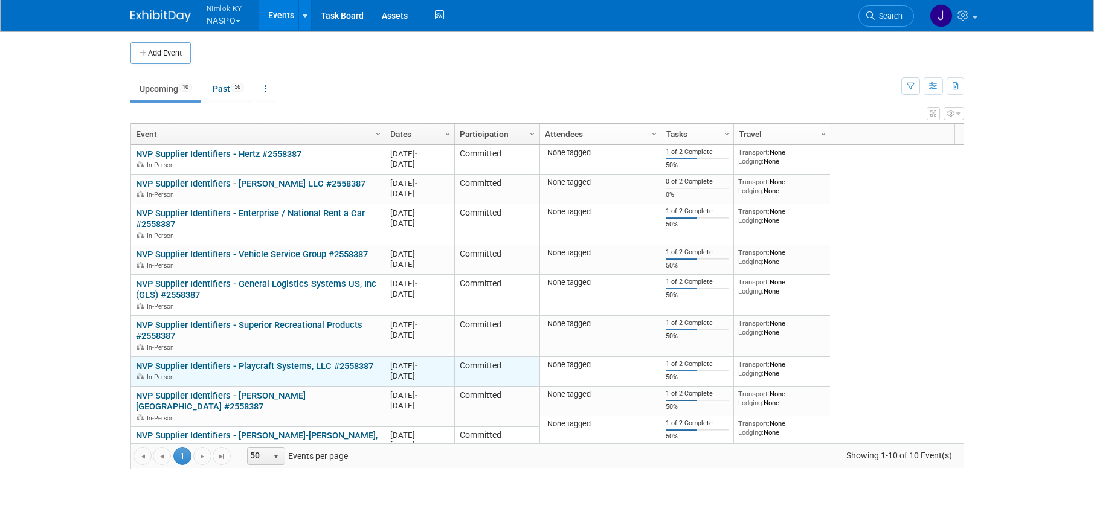
click at [265, 364] on link "NVP Supplier Identifiers - Playcraft Systems, LLC #2558387" at bounding box center [255, 366] width 238 height 11
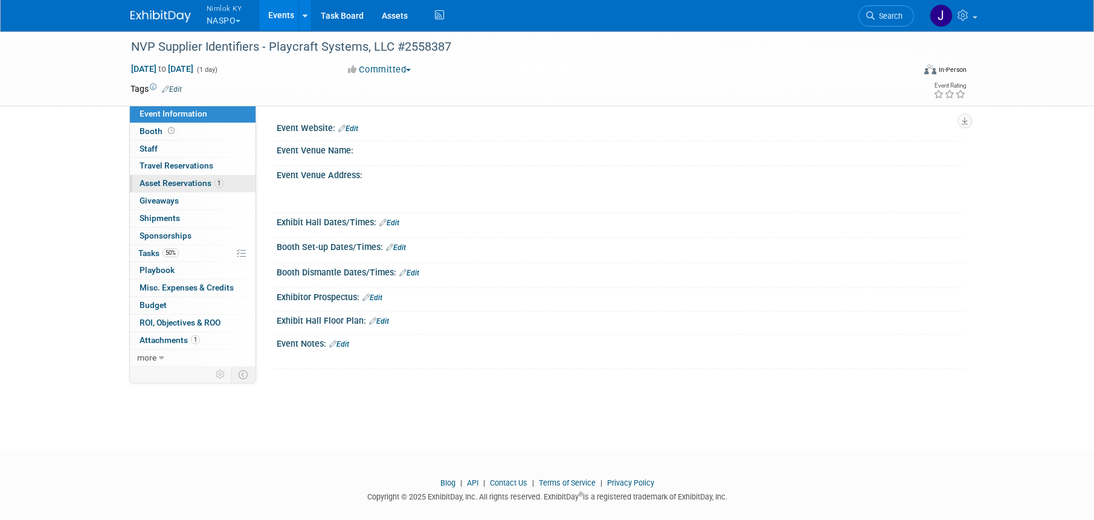
click at [205, 181] on span "Asset Reservations 1" at bounding box center [182, 183] width 84 height 10
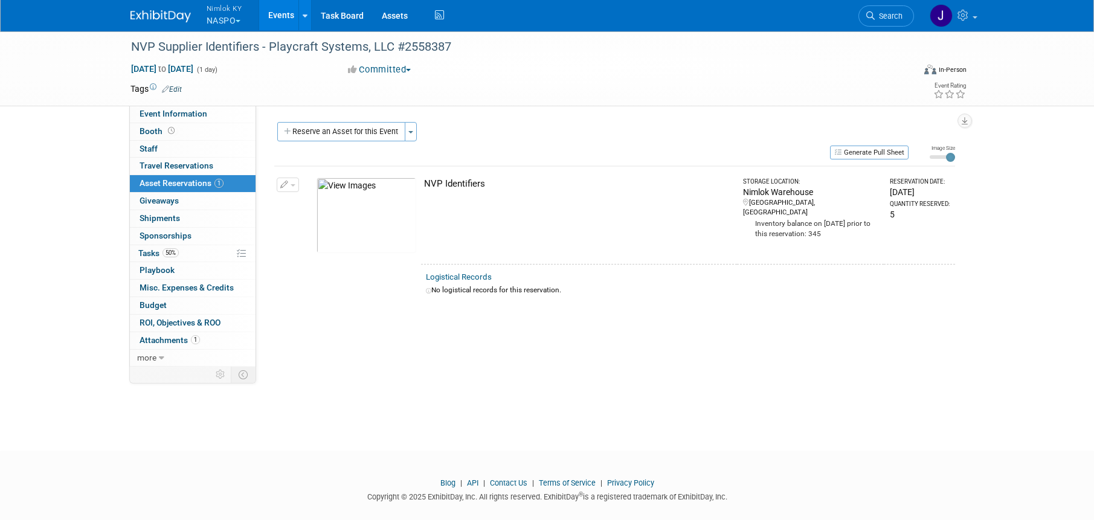
click at [288, 12] on link "Events" at bounding box center [281, 15] width 44 height 30
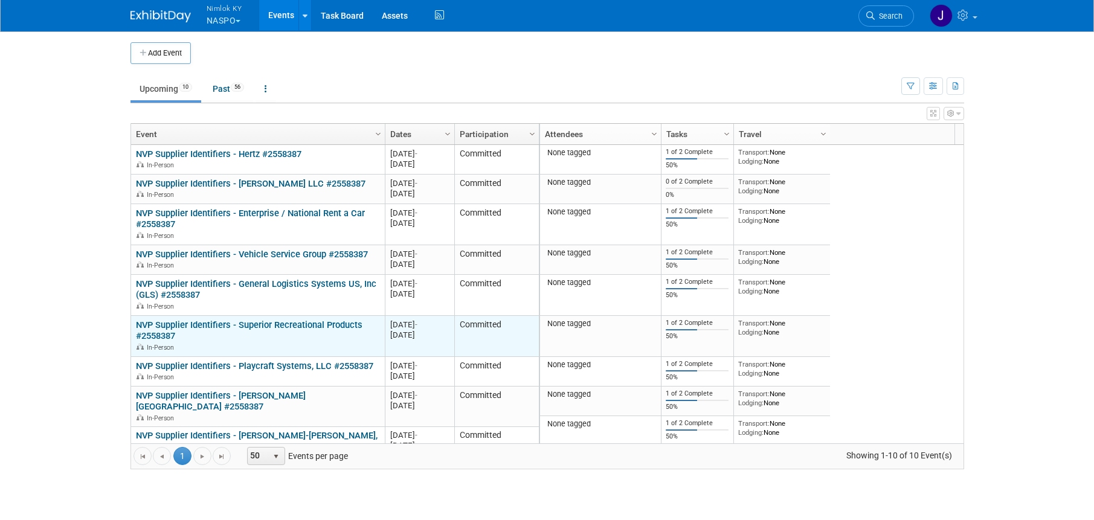
click at [202, 320] on link "NVP Supplier Identifiers - Superior Recreational Products #2558387" at bounding box center [249, 331] width 227 height 22
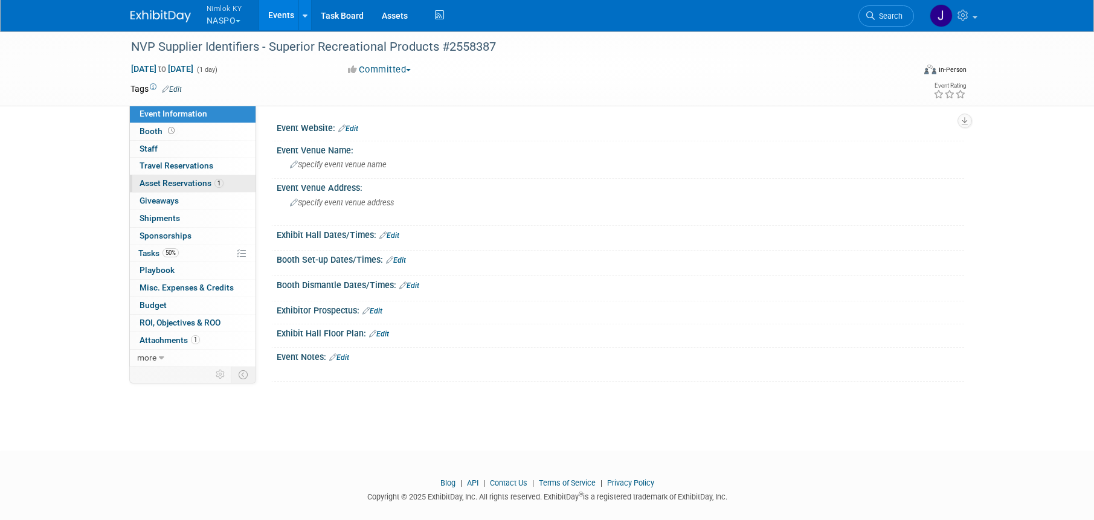
click at [181, 184] on span "Asset Reservations 1" at bounding box center [182, 183] width 84 height 10
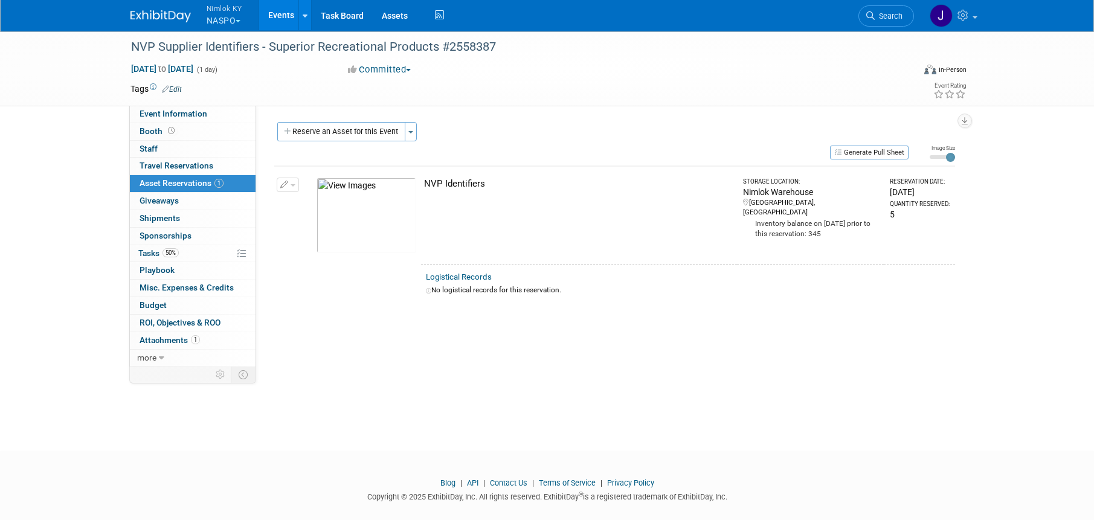
click at [286, 19] on link "Events" at bounding box center [281, 15] width 44 height 30
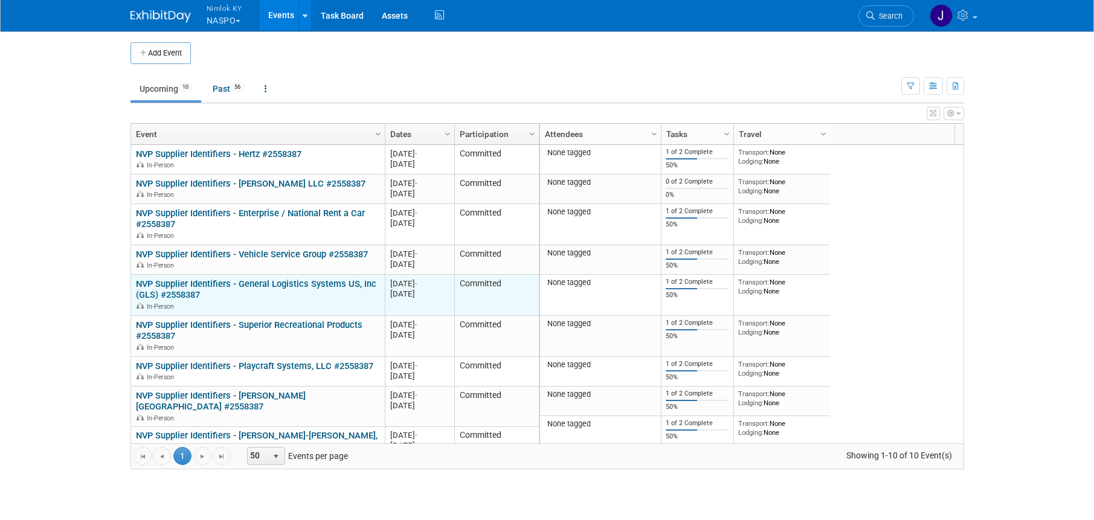
click at [268, 287] on link "NVP Supplier Identifiers - General Logistics Systems US, Inc (GLS) #2558387" at bounding box center [256, 290] width 241 height 22
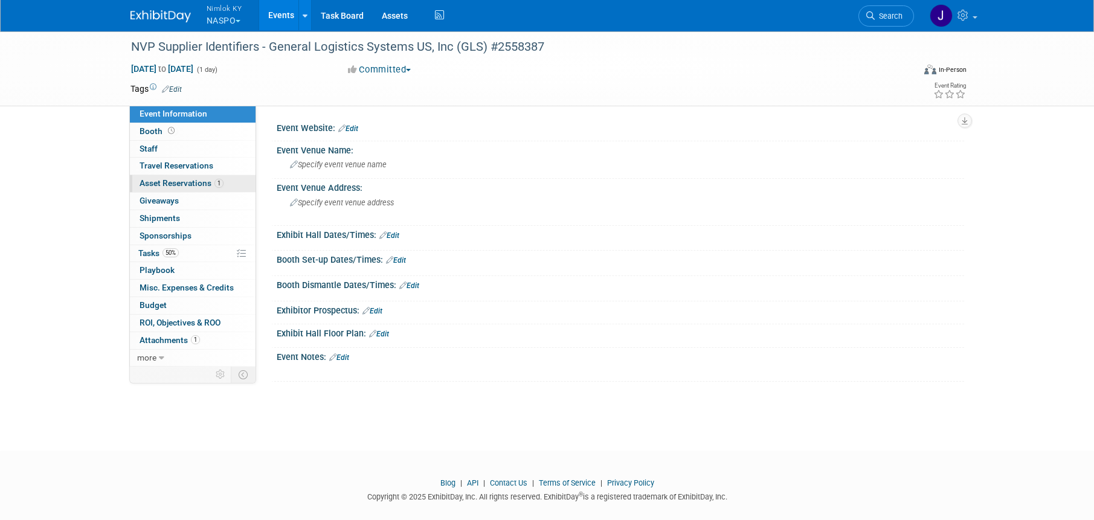
click at [195, 185] on span "Asset Reservations 1" at bounding box center [182, 183] width 84 height 10
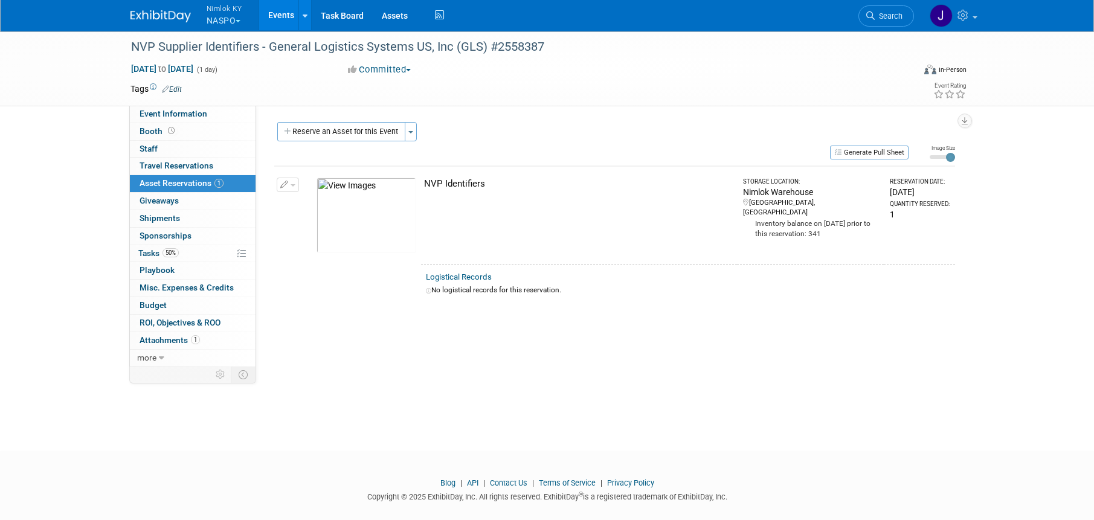
click at [270, 14] on link "Events" at bounding box center [281, 15] width 44 height 30
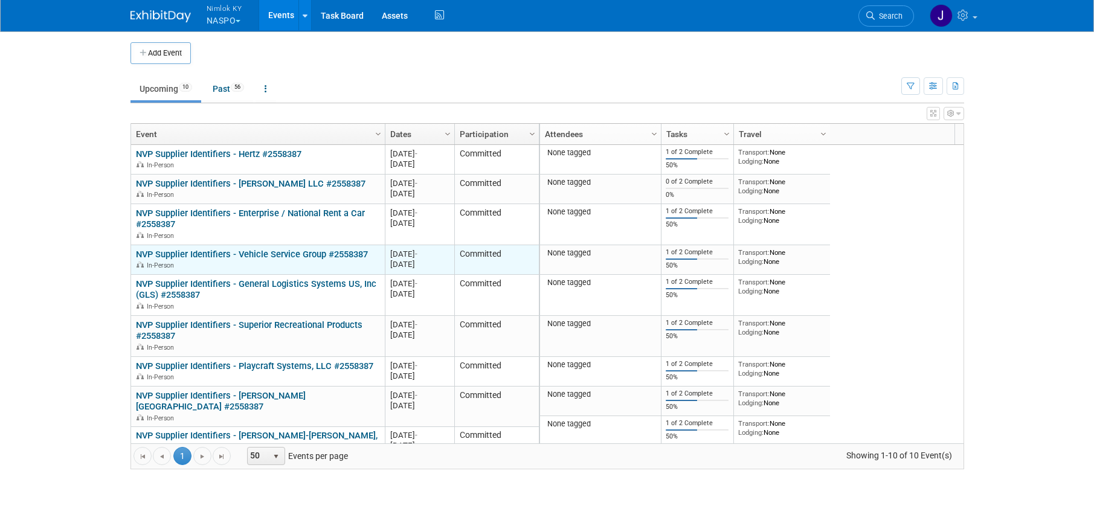
click at [258, 252] on link "NVP Supplier Identifiers - Vehicle Service Group #2558387" at bounding box center [252, 254] width 232 height 11
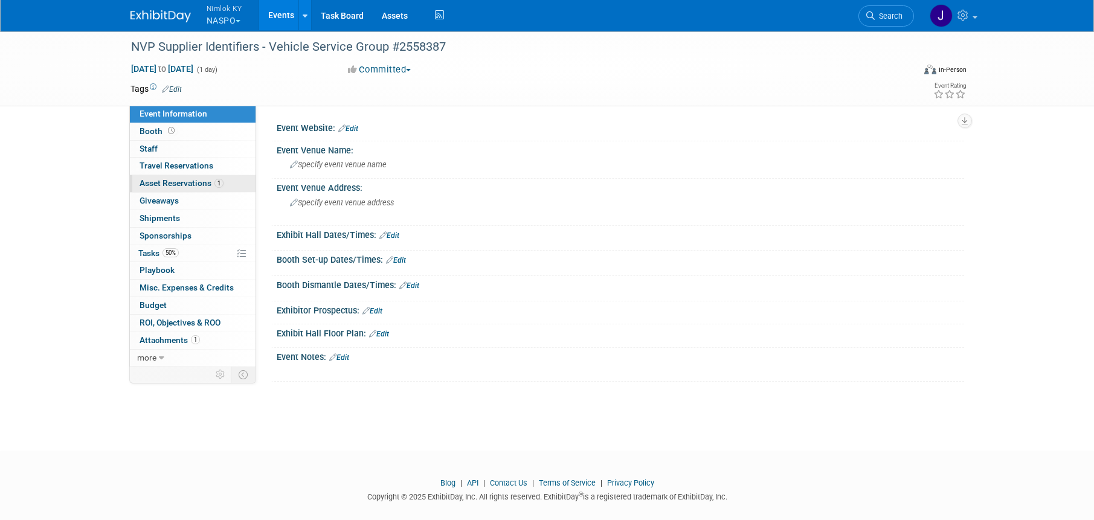
click at [213, 181] on span "Asset Reservations 1" at bounding box center [182, 183] width 84 height 10
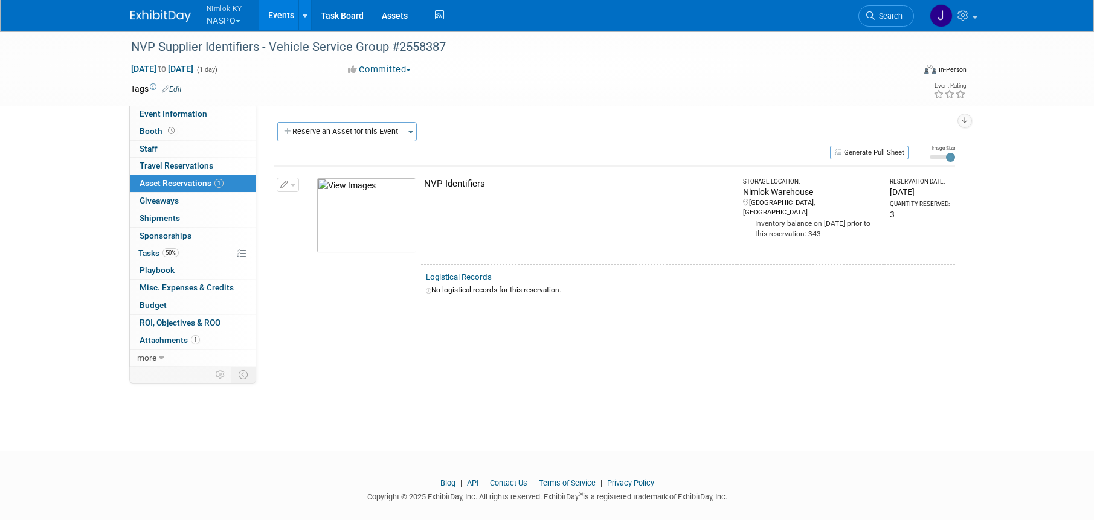
click at [283, 16] on link "Events" at bounding box center [281, 15] width 44 height 30
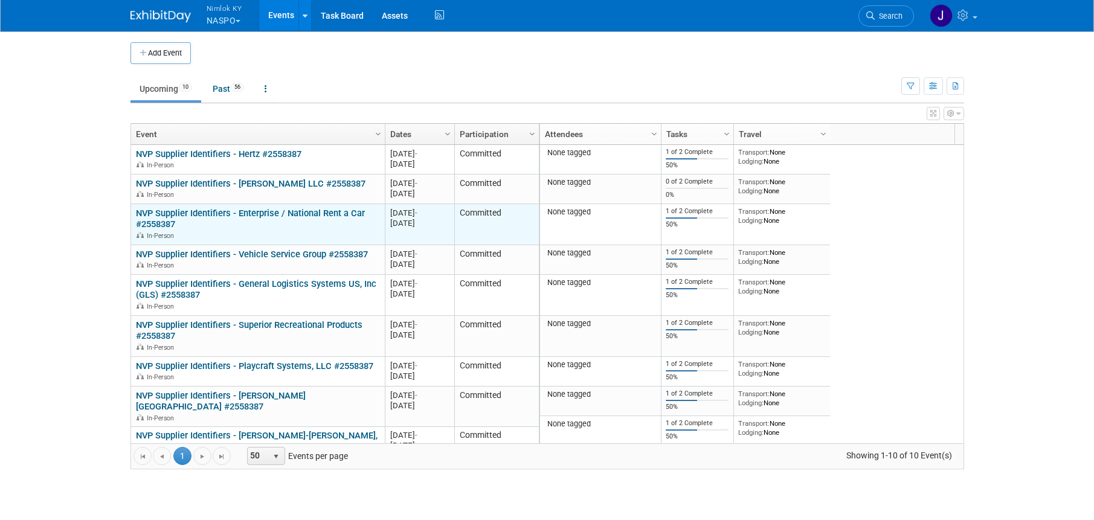
click at [309, 216] on link "NVP Supplier Identifiers - Enterprise / National Rent a Car #2558387" at bounding box center [250, 219] width 229 height 22
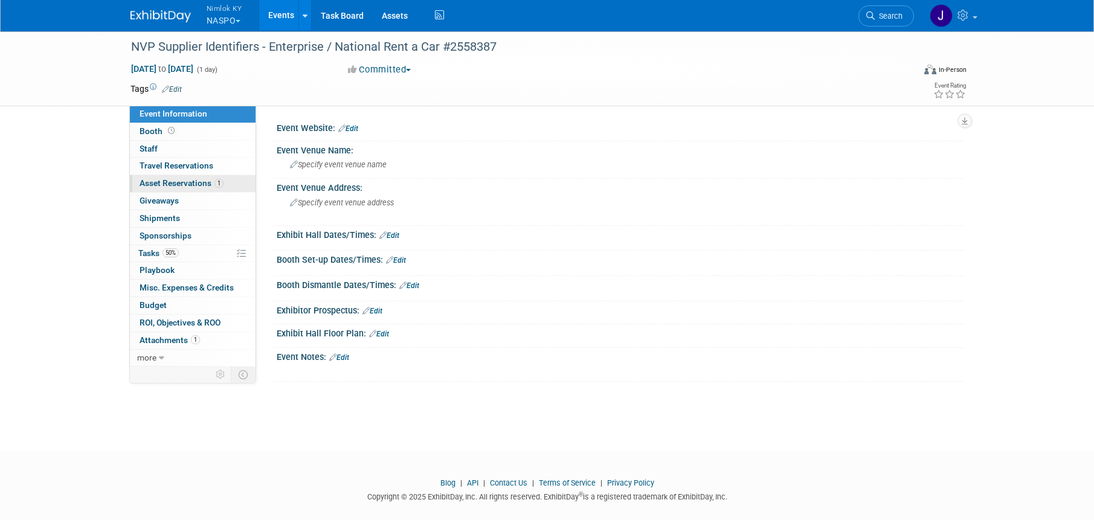
click at [209, 186] on span "Asset Reservations 1" at bounding box center [182, 183] width 84 height 10
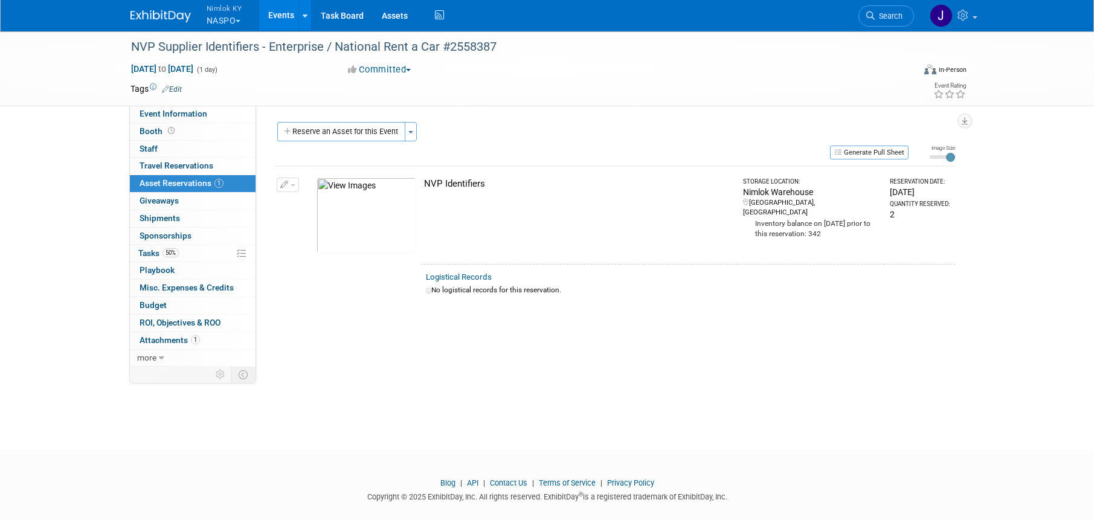
click at [278, 11] on link "Events" at bounding box center [281, 15] width 44 height 30
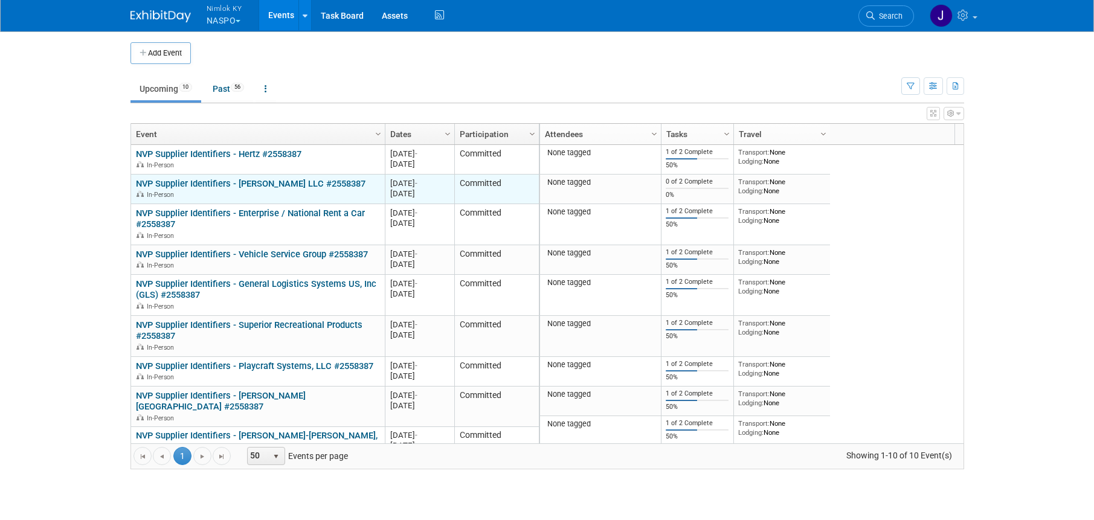
click at [288, 184] on link "NVP Supplier Identifiers - [PERSON_NAME] LLC #2558387" at bounding box center [251, 183] width 230 height 11
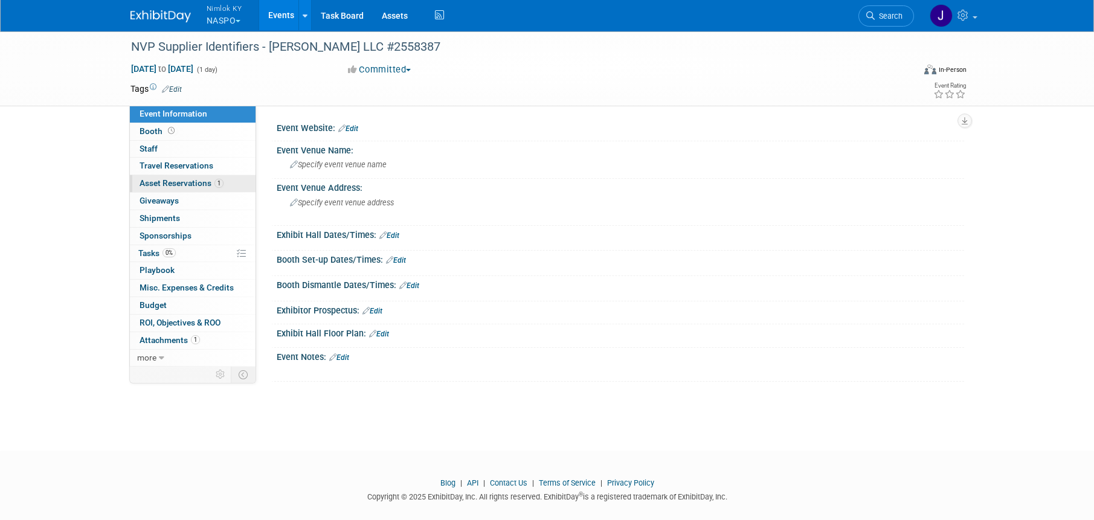
click at [206, 182] on span "Asset Reservations 1" at bounding box center [182, 183] width 84 height 10
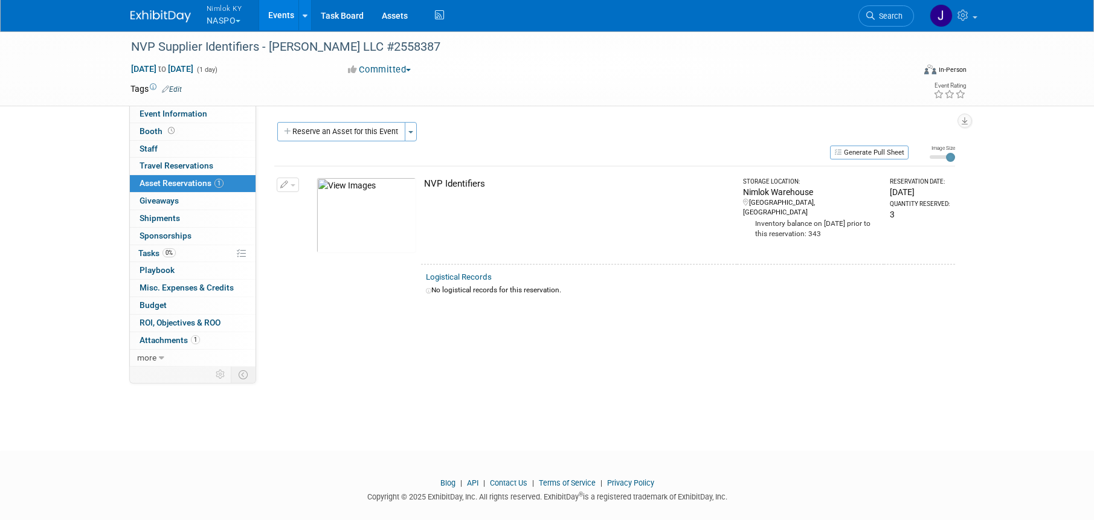
click at [277, 21] on link "Events" at bounding box center [281, 15] width 44 height 30
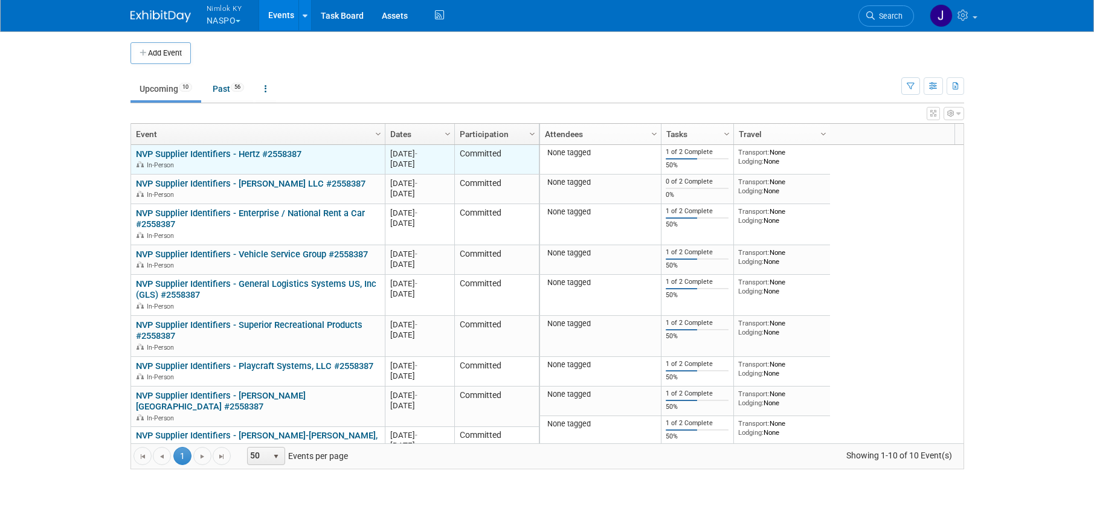
click at [248, 151] on link "NVP Supplier Identifiers - Hertz #2558387" at bounding box center [219, 154] width 166 height 11
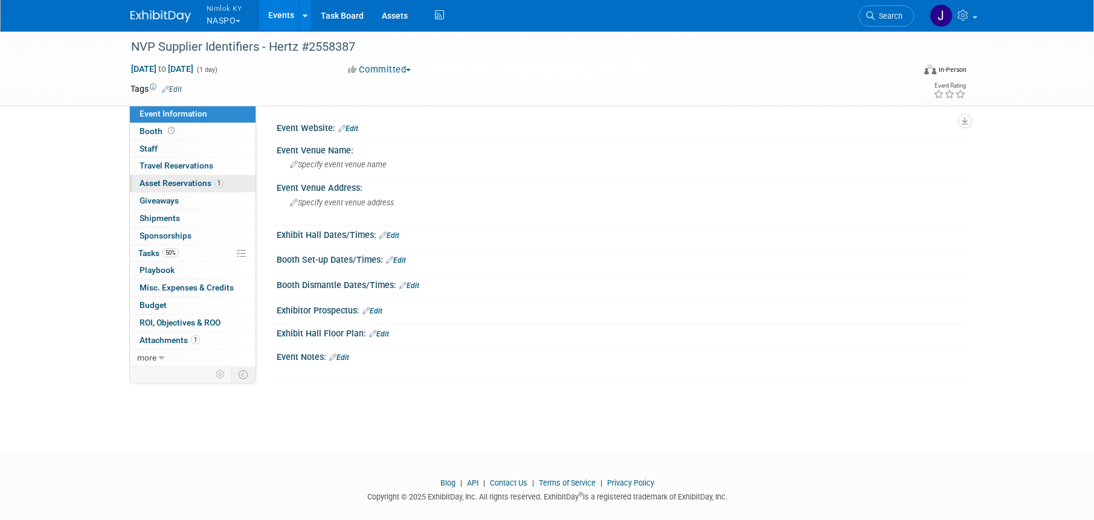
click at [204, 183] on span "Asset Reservations 1" at bounding box center [182, 183] width 84 height 10
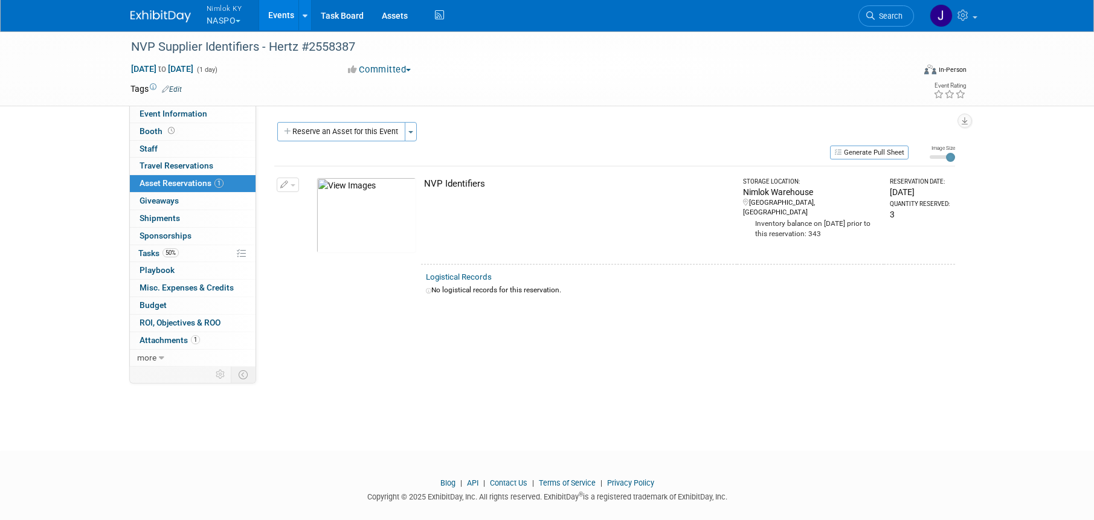
click at [288, 19] on link "Events" at bounding box center [281, 15] width 44 height 30
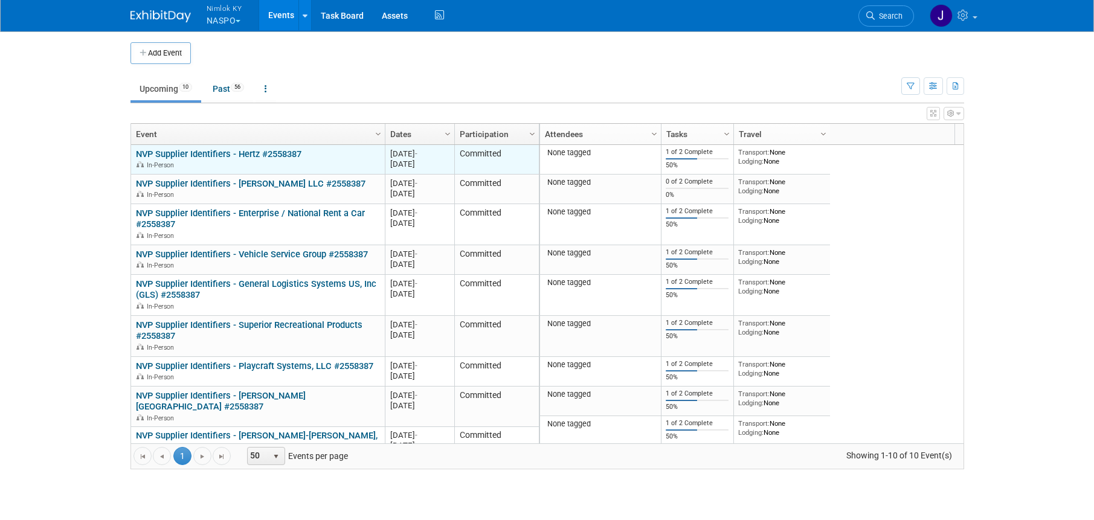
click at [250, 152] on link "NVP Supplier Identifiers - Hertz #2558387" at bounding box center [219, 154] width 166 height 11
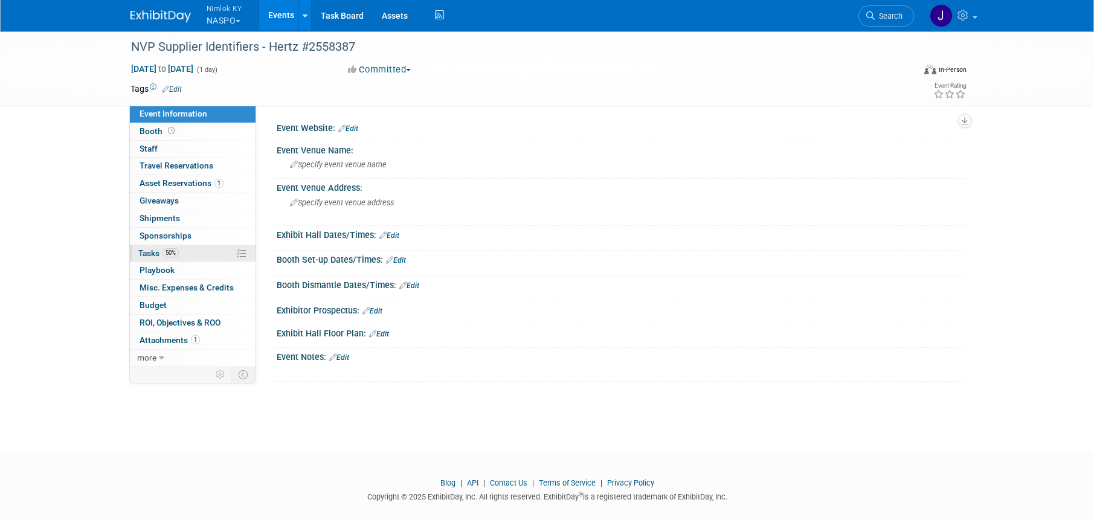
click at [199, 257] on link "50% Tasks 50%" at bounding box center [193, 253] width 126 height 17
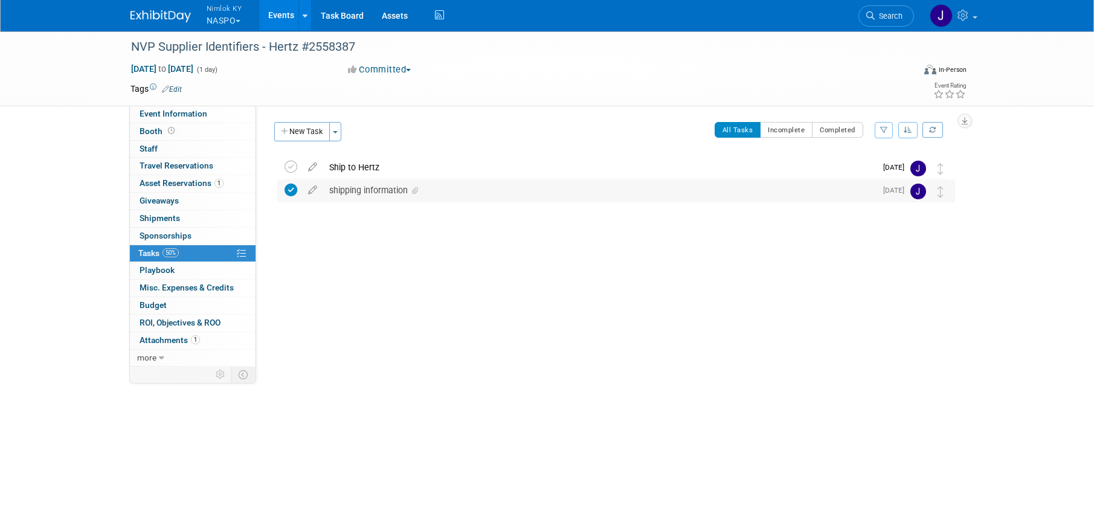
click at [358, 190] on div "shipping information" at bounding box center [599, 190] width 553 height 21
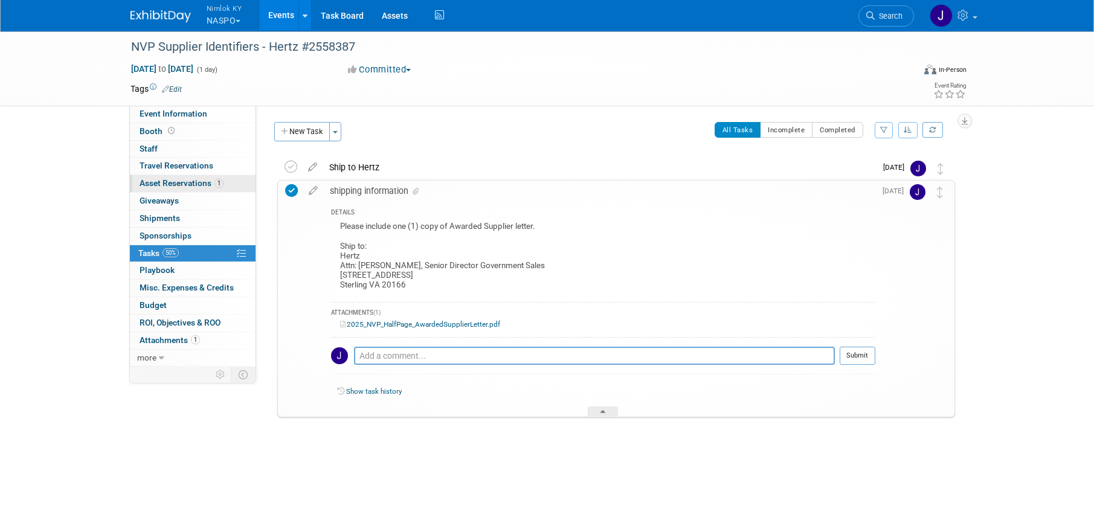
click at [193, 183] on span "Asset Reservations 1" at bounding box center [182, 183] width 84 height 10
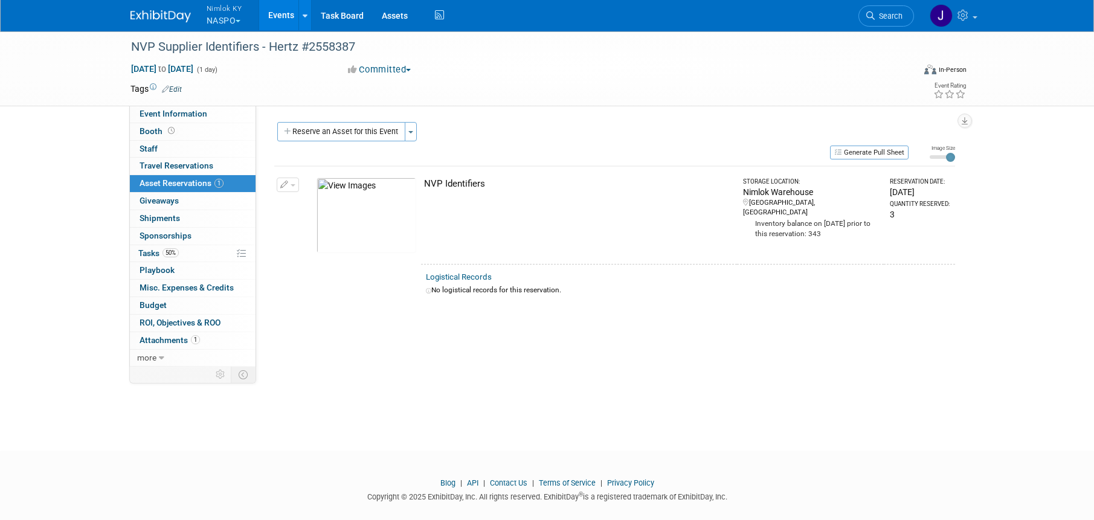
click at [278, 12] on link "Events" at bounding box center [281, 15] width 44 height 30
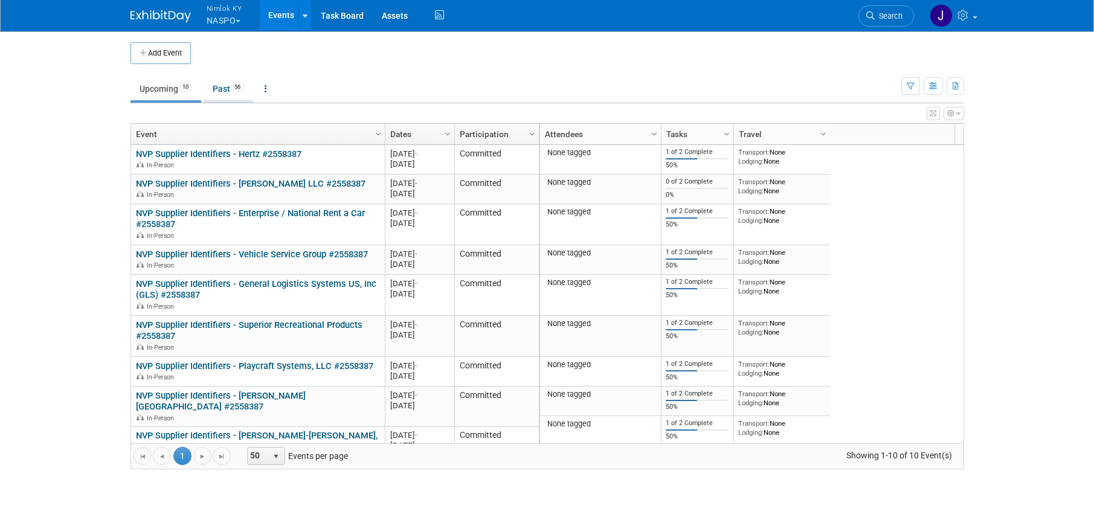
click at [230, 86] on link "Past 56" at bounding box center [229, 88] width 50 height 23
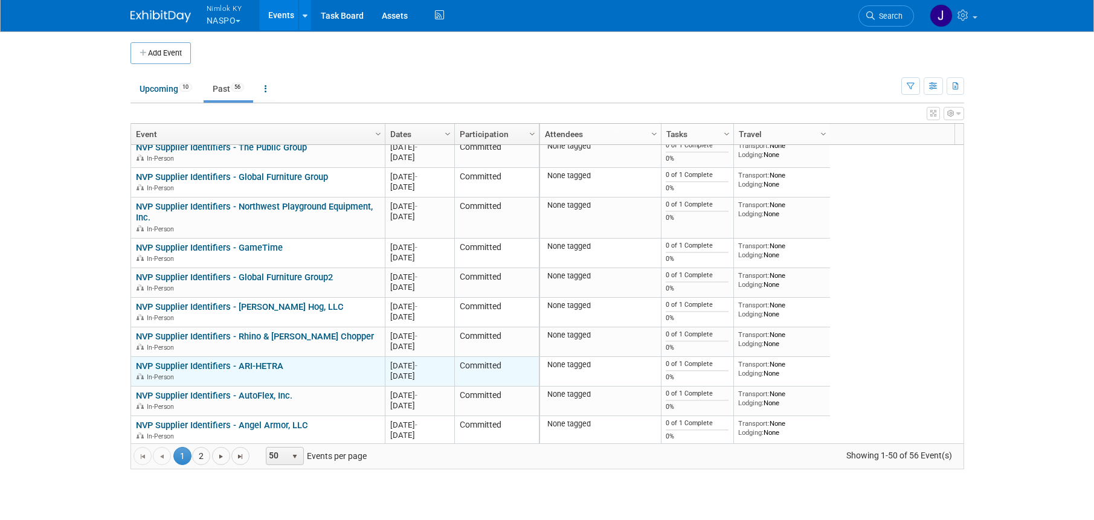
scroll to position [653, 0]
